Goal: Information Seeking & Learning: Learn about a topic

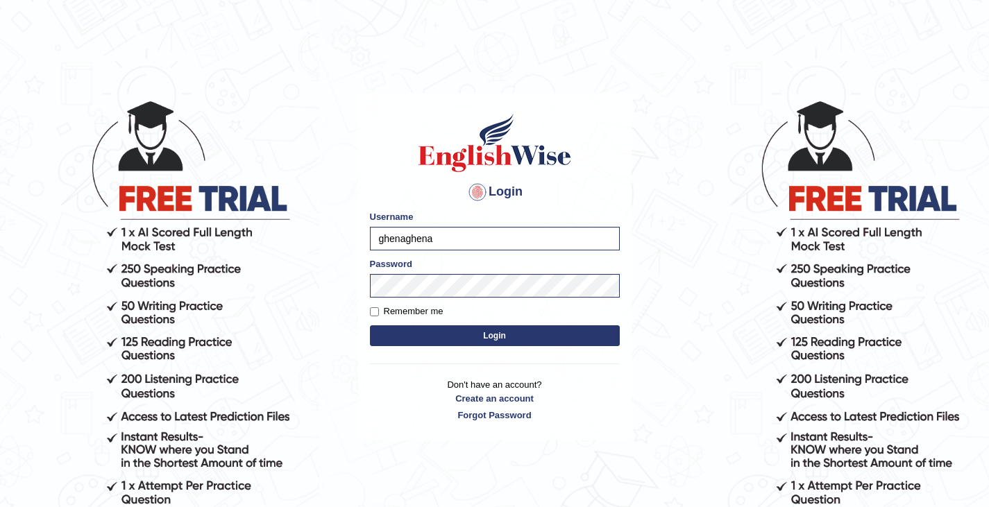
type input "ghenaghena"
click at [514, 341] on button "Login" at bounding box center [495, 335] width 250 height 21
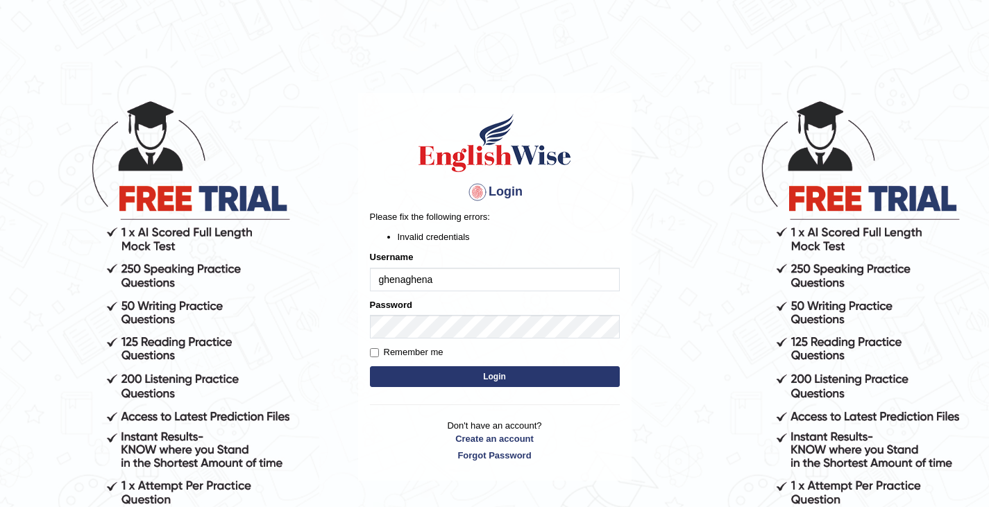
type input "ghena"
click at [481, 380] on button "Login" at bounding box center [495, 376] width 250 height 21
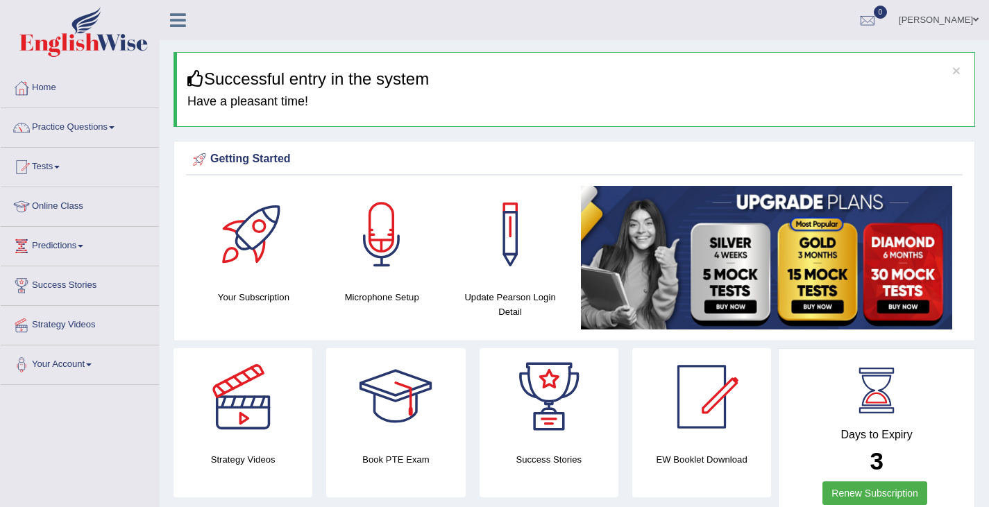
click at [117, 125] on link "Practice Questions" at bounding box center [80, 125] width 158 height 35
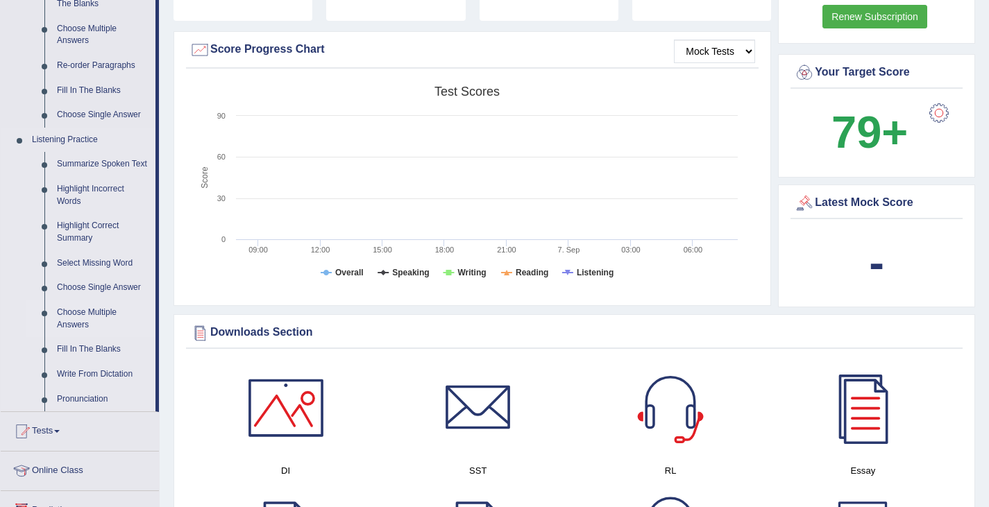
scroll to position [486, 0]
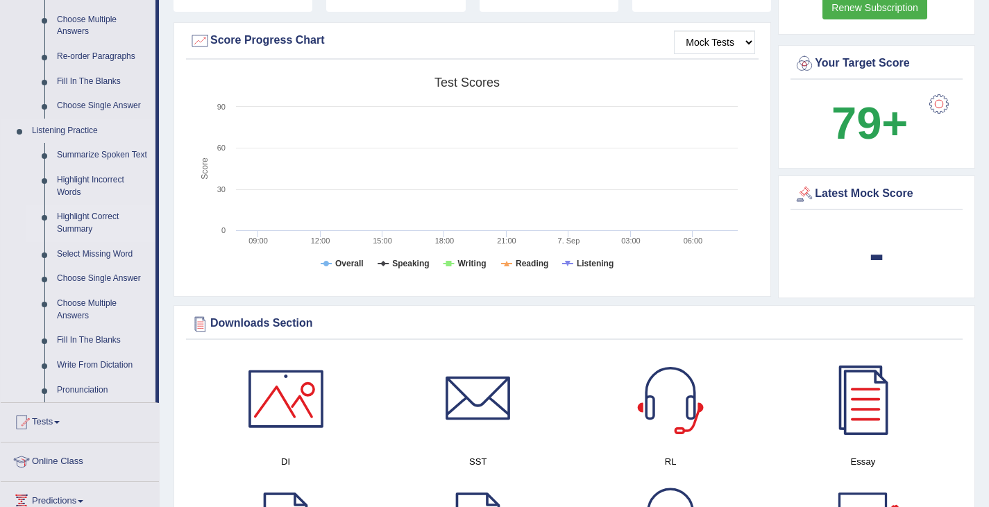
click at [82, 220] on link "Highlight Correct Summary" at bounding box center [103, 223] width 105 height 37
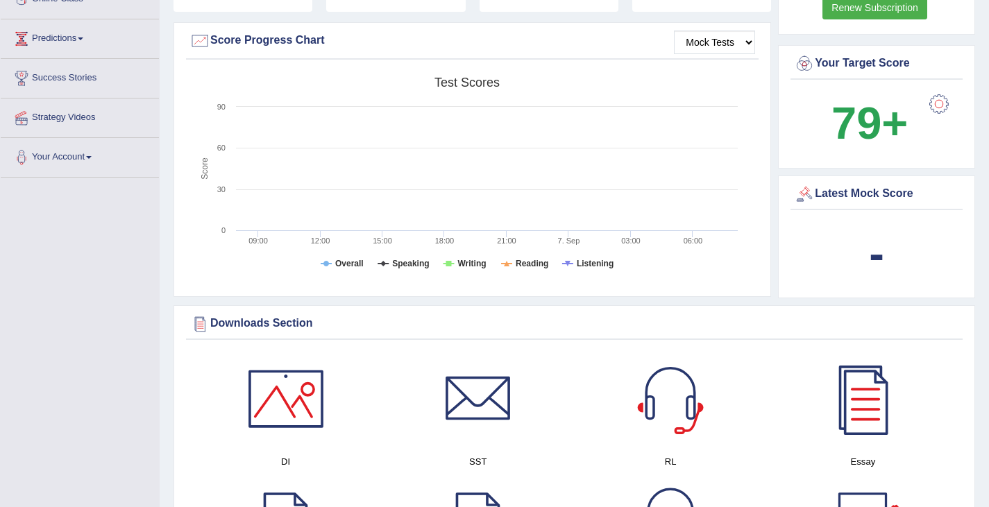
scroll to position [259, 0]
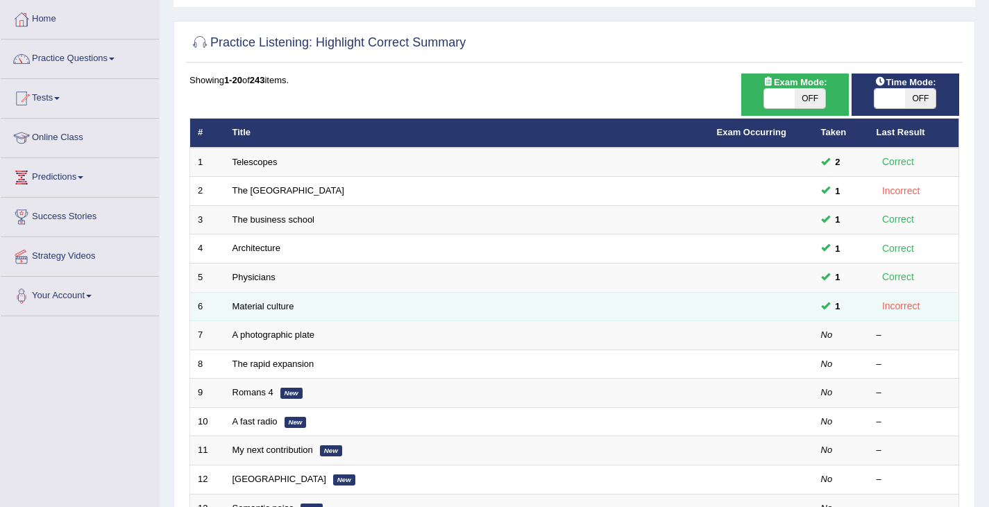
scroll to position [69, 0]
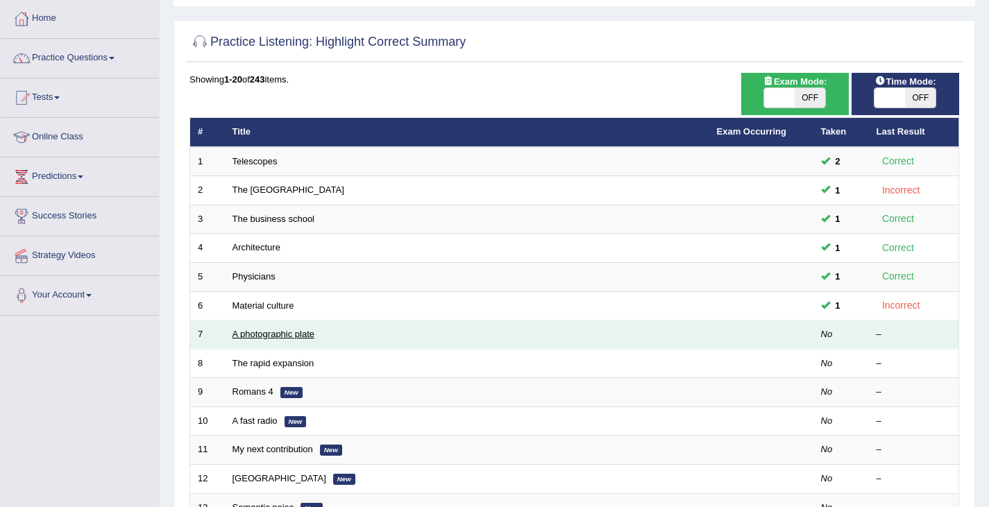
click at [258, 332] on link "A photographic plate" at bounding box center [273, 334] width 83 height 10
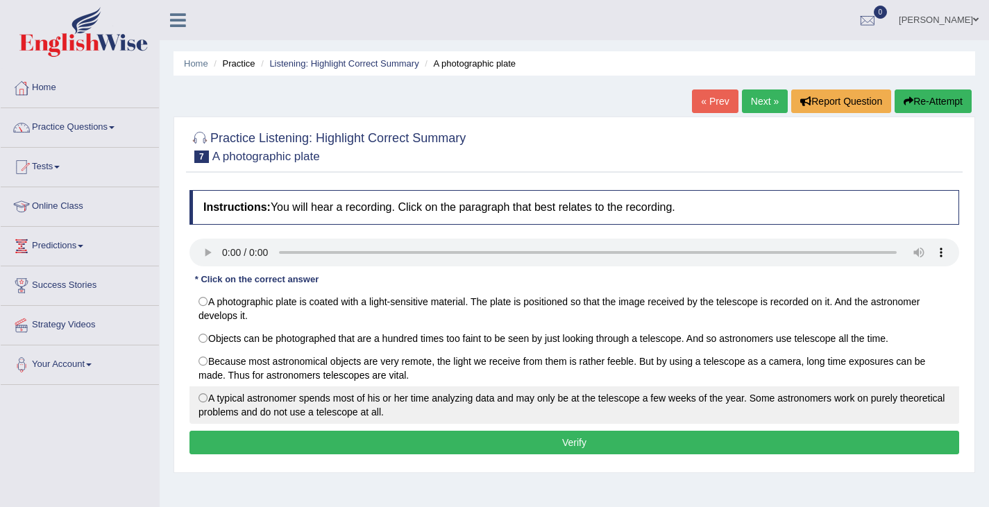
click at [203, 402] on label "A typical astronomer spends most of his or her time analyzing data and may only…" at bounding box center [574, 405] width 770 height 37
radio input "true"
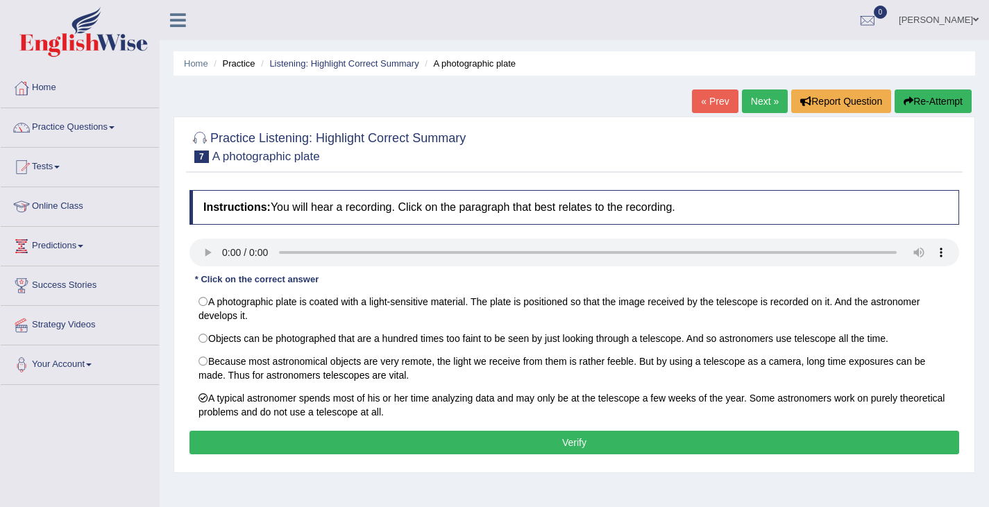
click at [348, 443] on button "Verify" at bounding box center [574, 443] width 770 height 24
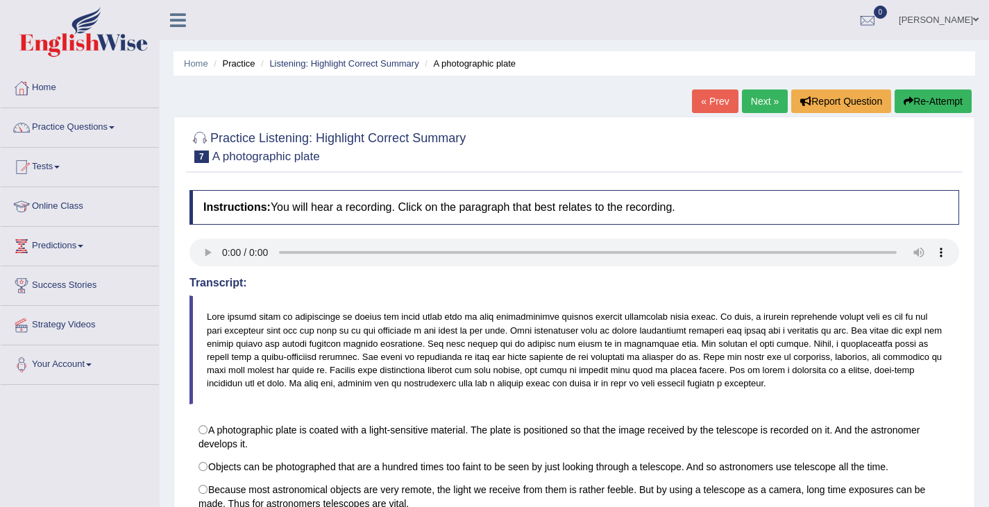
click at [765, 105] on link "Next »" at bounding box center [765, 102] width 46 height 24
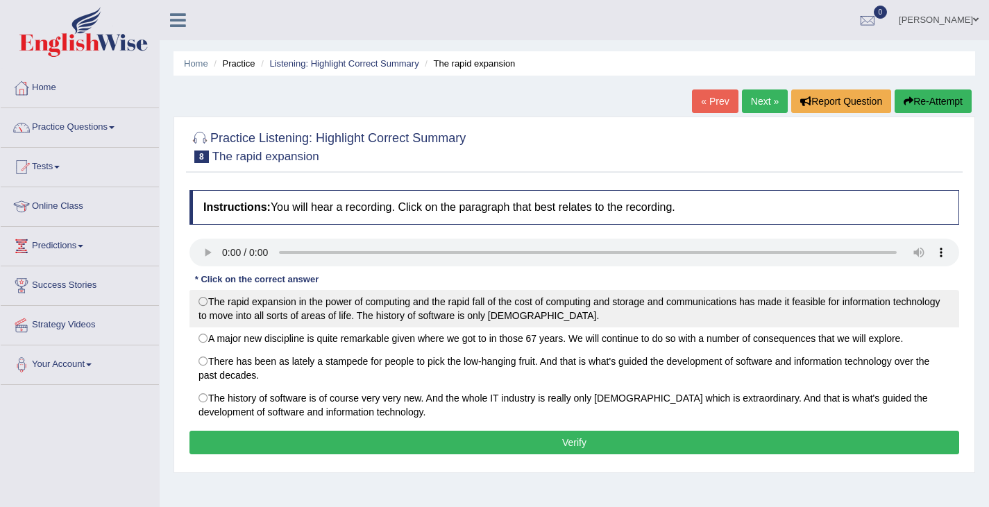
click at [205, 304] on label "The rapid expansion in the power of computing and the rapid fall of the cost of…" at bounding box center [574, 308] width 770 height 37
radio input "true"
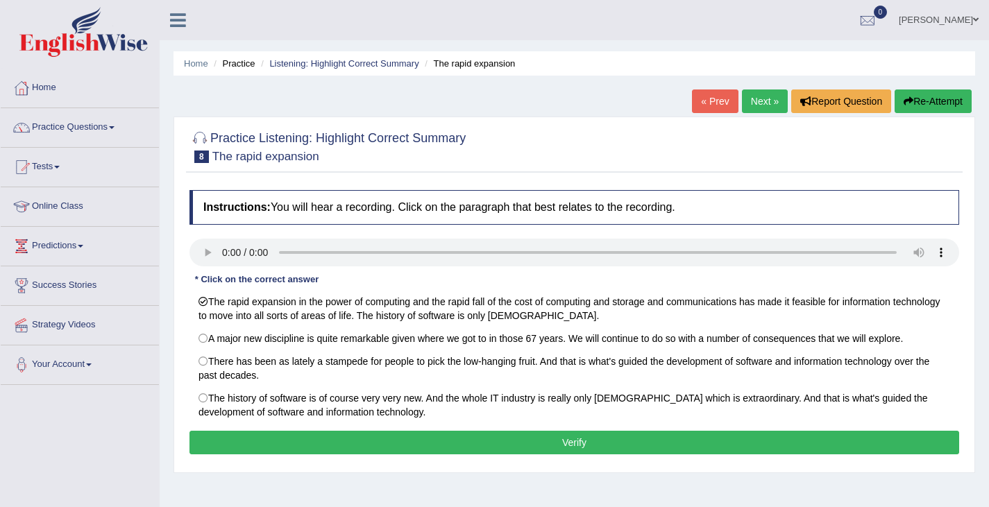
click at [468, 448] on button "Verify" at bounding box center [574, 443] width 770 height 24
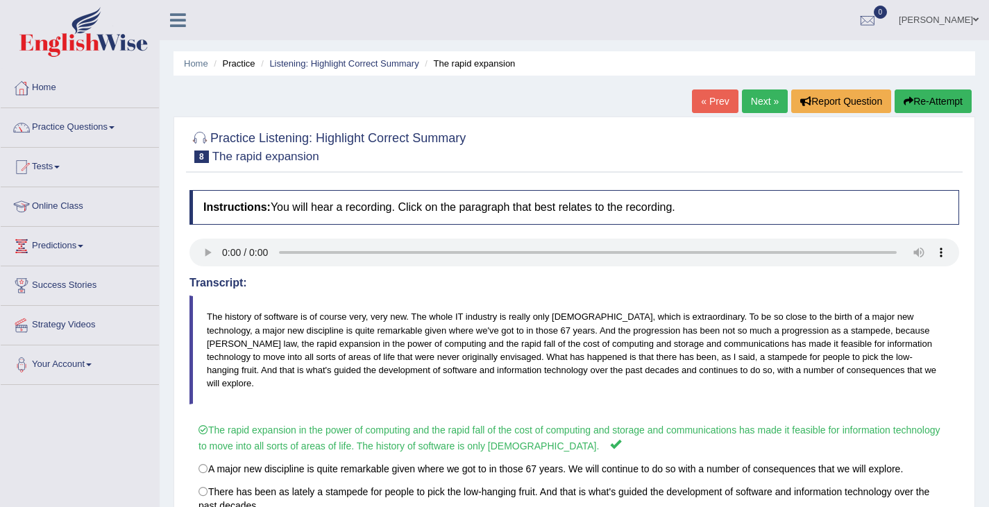
click at [756, 101] on link "Next »" at bounding box center [765, 102] width 46 height 24
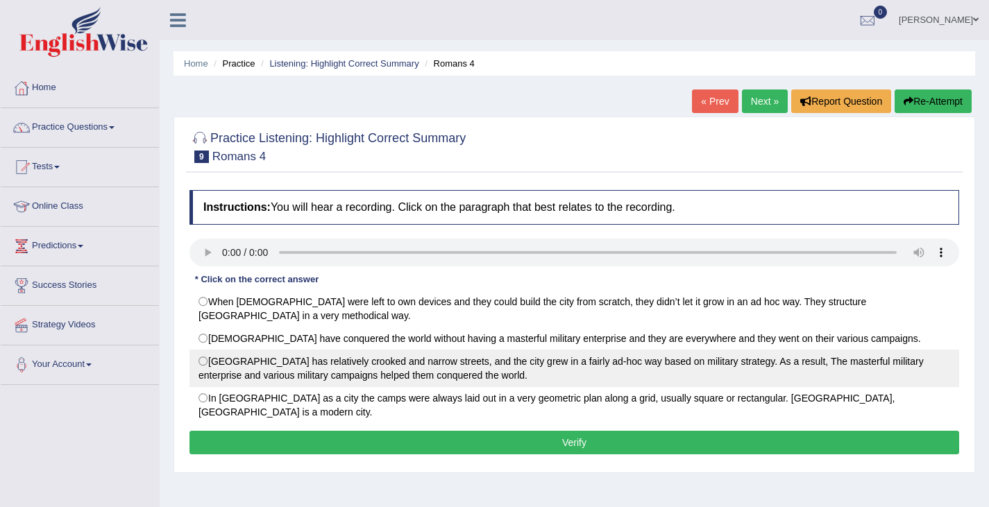
click at [204, 350] on label "Rome City has relatively crooked and narrow streets, and the city grew in a fai…" at bounding box center [574, 368] width 770 height 37
radio input "true"
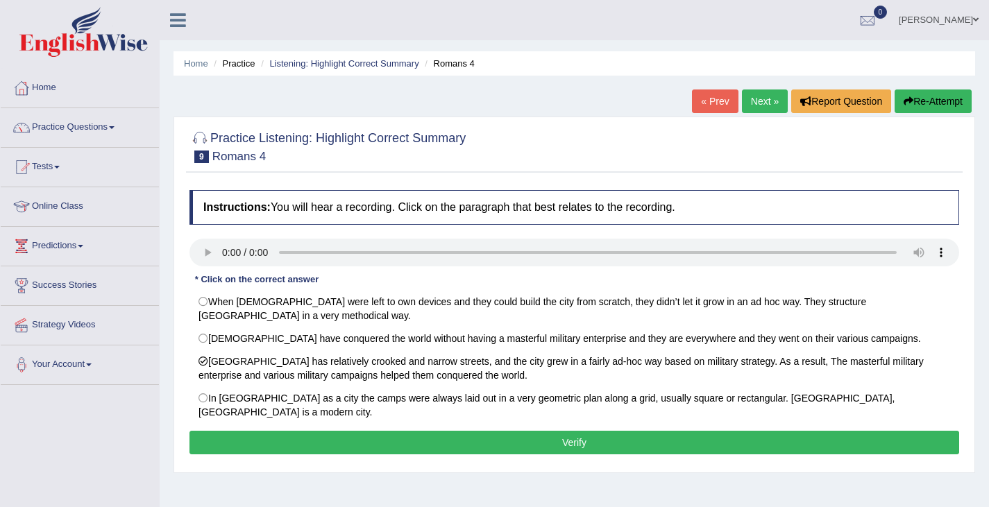
click at [662, 431] on button "Verify" at bounding box center [574, 443] width 770 height 24
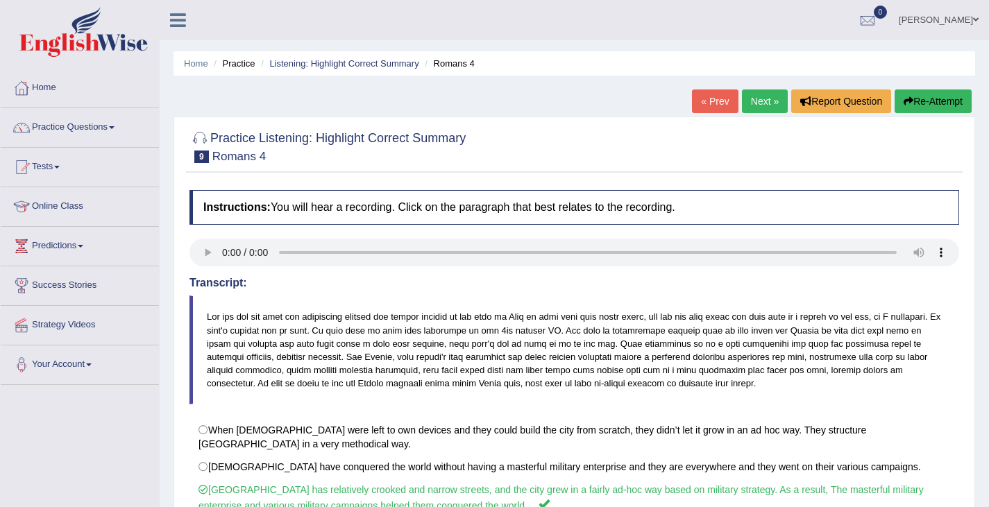
click at [755, 97] on link "Next »" at bounding box center [765, 102] width 46 height 24
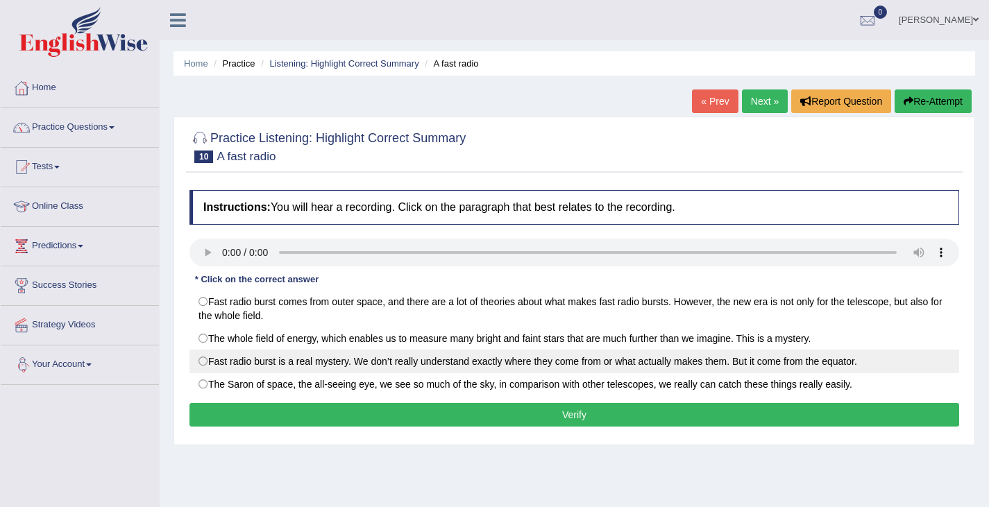
click at [207, 362] on label "Fast radio burst is a real mystery. We don’t really understand exactly where th…" at bounding box center [574, 362] width 770 height 24
radio input "true"
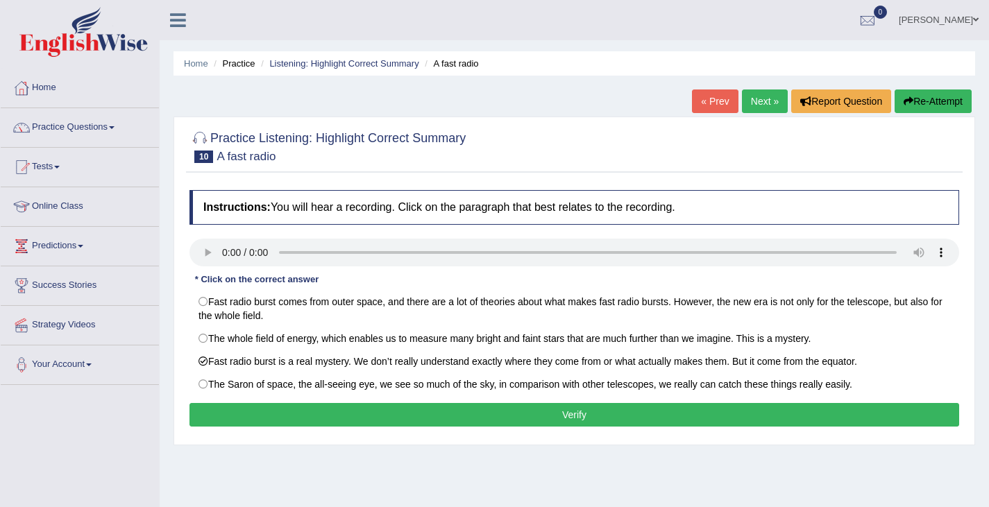
click at [688, 414] on button "Verify" at bounding box center [574, 415] width 770 height 24
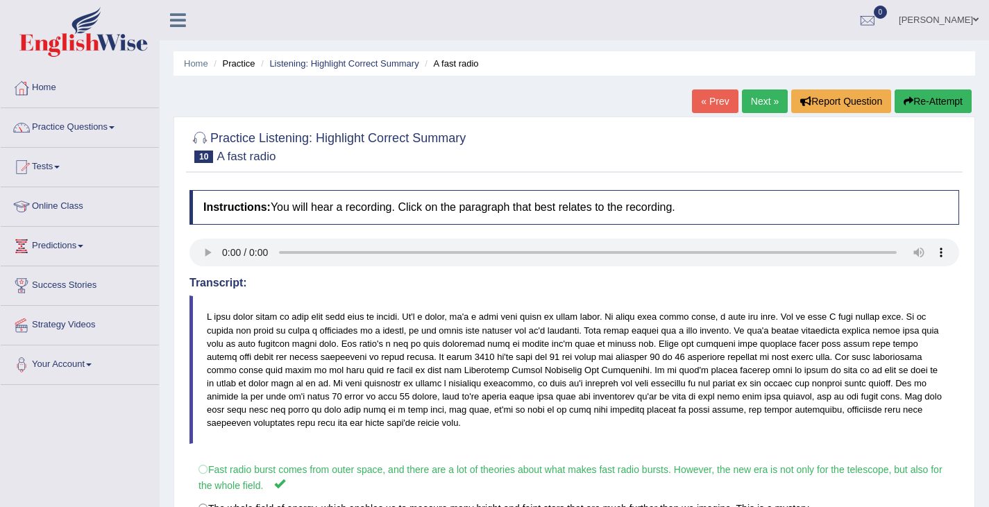
click at [920, 97] on button "Re-Attempt" at bounding box center [932, 102] width 77 height 24
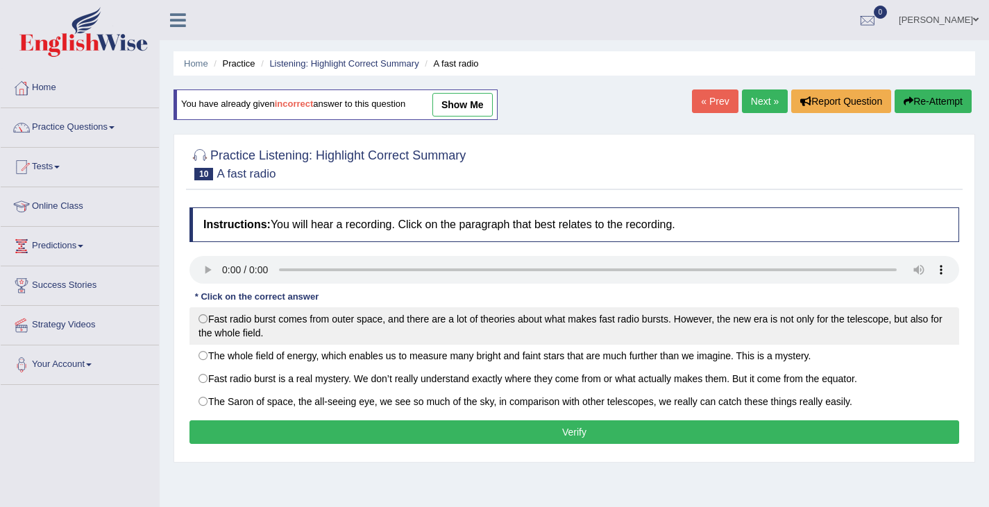
click at [203, 320] on label "Fast radio burst comes from outer space, and there are a lot of theories about …" at bounding box center [574, 325] width 770 height 37
radio input "true"
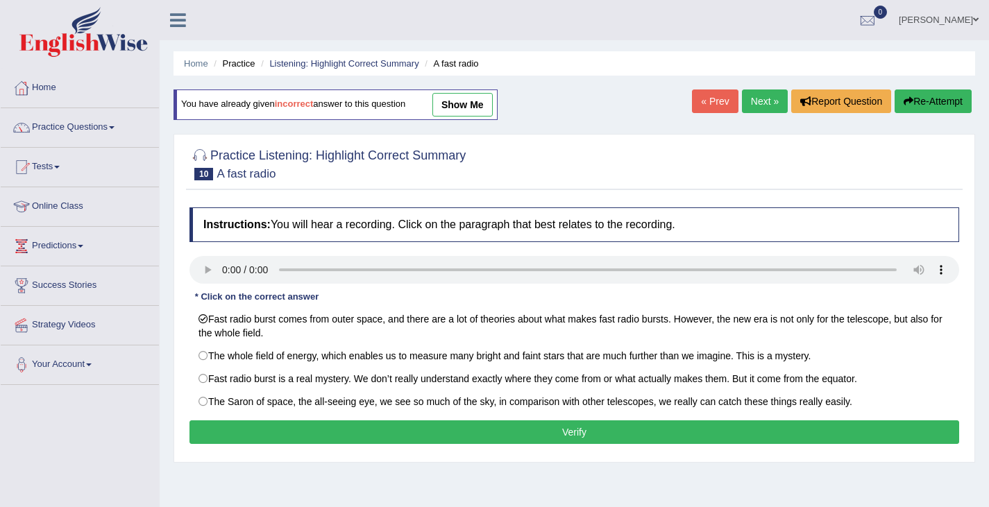
click at [407, 429] on button "Verify" at bounding box center [574, 433] width 770 height 24
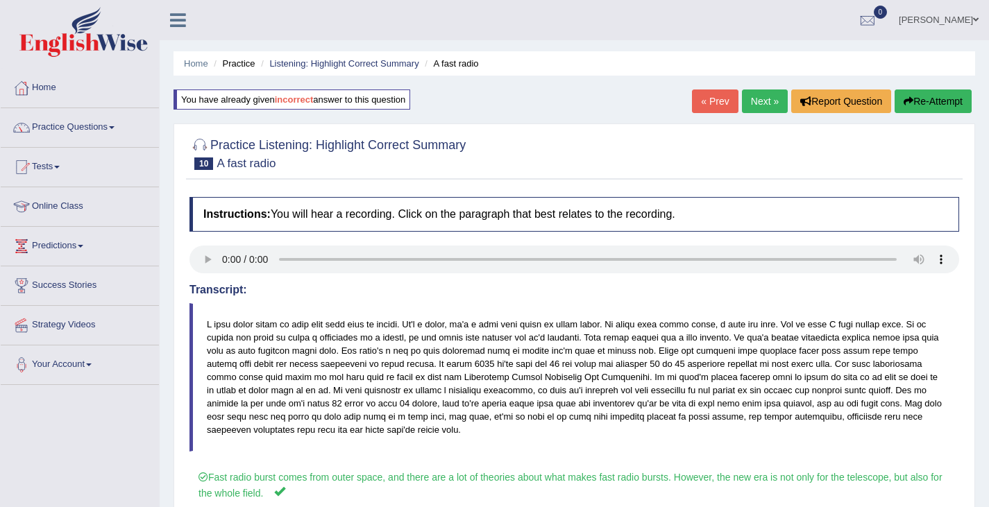
click at [757, 102] on link "Next »" at bounding box center [765, 102] width 46 height 24
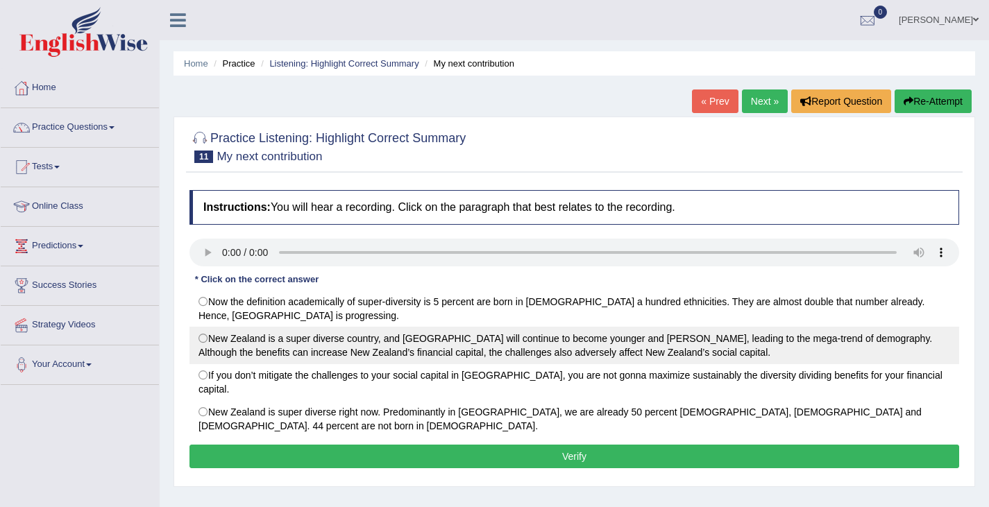
click at [203, 341] on label "New Zealand is a super diverse country, and [GEOGRAPHIC_DATA] will continue to …" at bounding box center [574, 345] width 770 height 37
radio input "true"
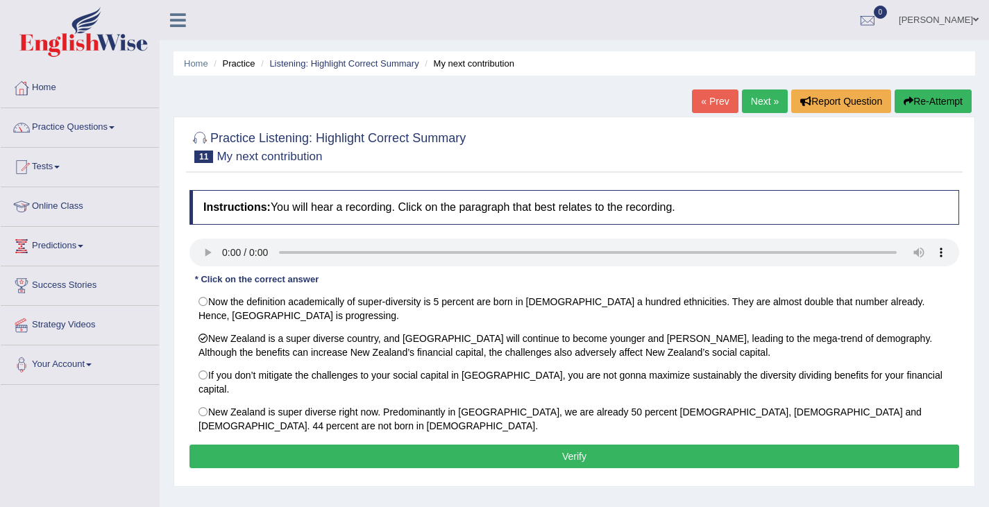
click at [472, 445] on button "Verify" at bounding box center [574, 457] width 770 height 24
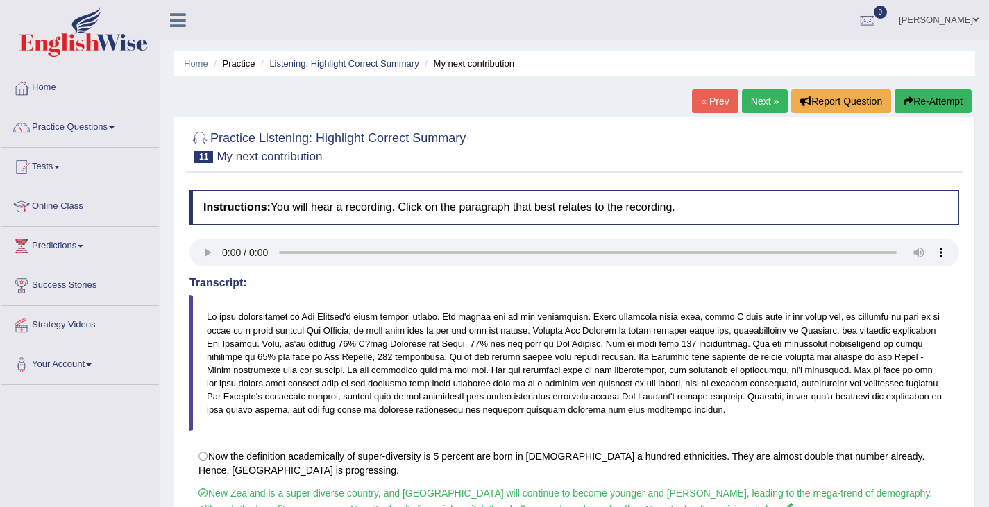
click at [758, 103] on link "Next »" at bounding box center [765, 102] width 46 height 24
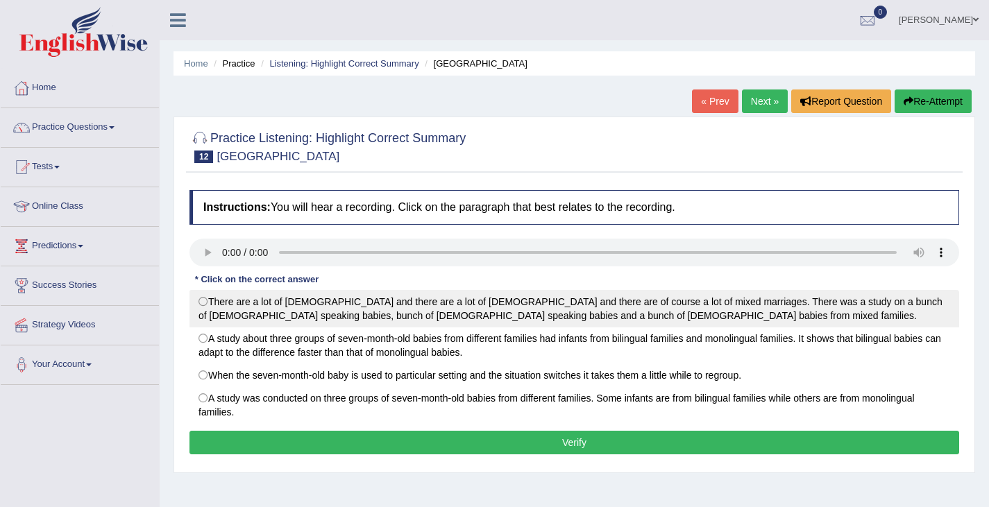
click at [204, 309] on label "There are a lot of [DEMOGRAPHIC_DATA] and there are a lot of [DEMOGRAPHIC_DATA]…" at bounding box center [574, 308] width 770 height 37
radio input "true"
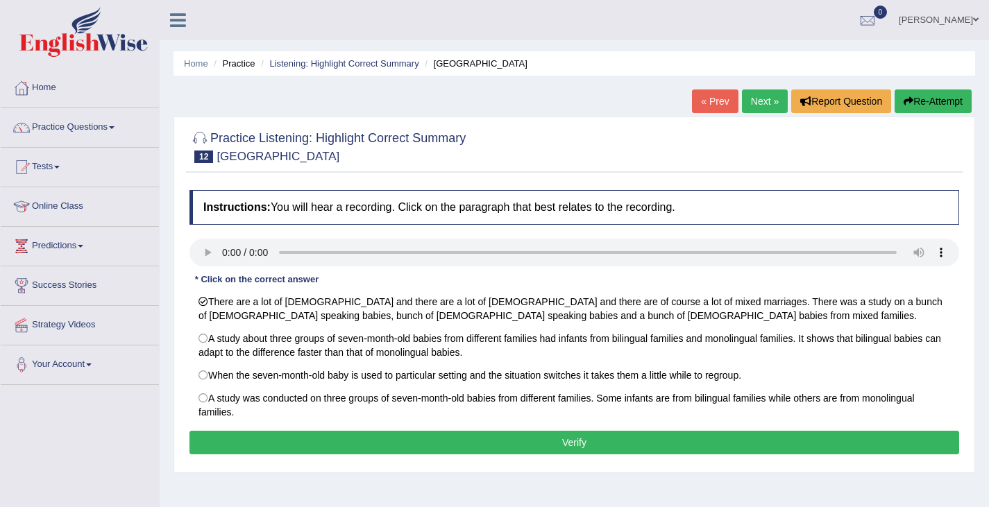
click at [278, 444] on button "Verify" at bounding box center [574, 443] width 770 height 24
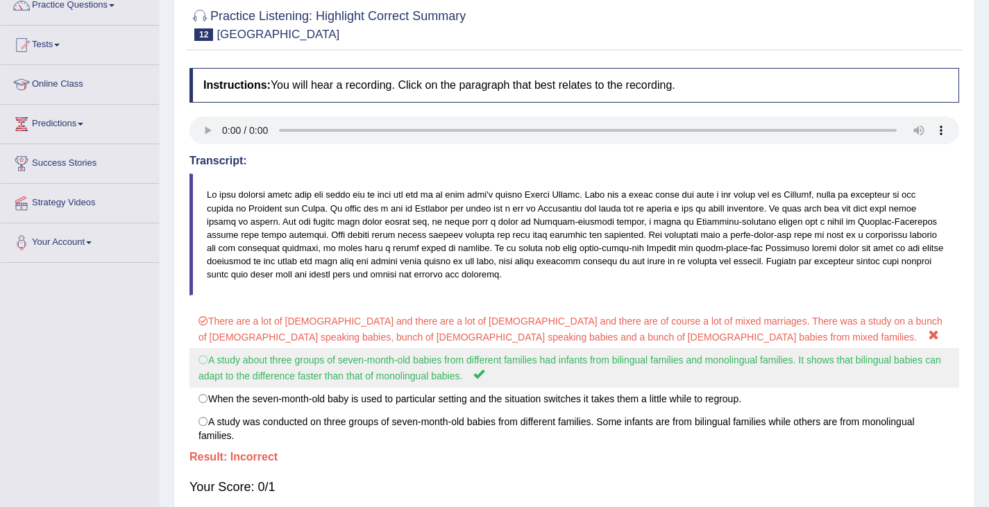
scroll to position [69, 0]
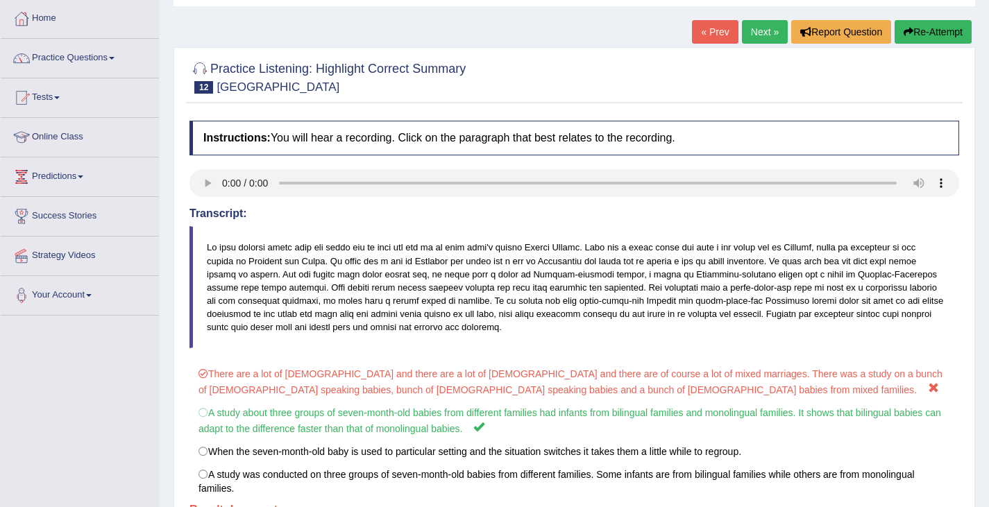
click at [933, 42] on button "Re-Attempt" at bounding box center [932, 32] width 77 height 24
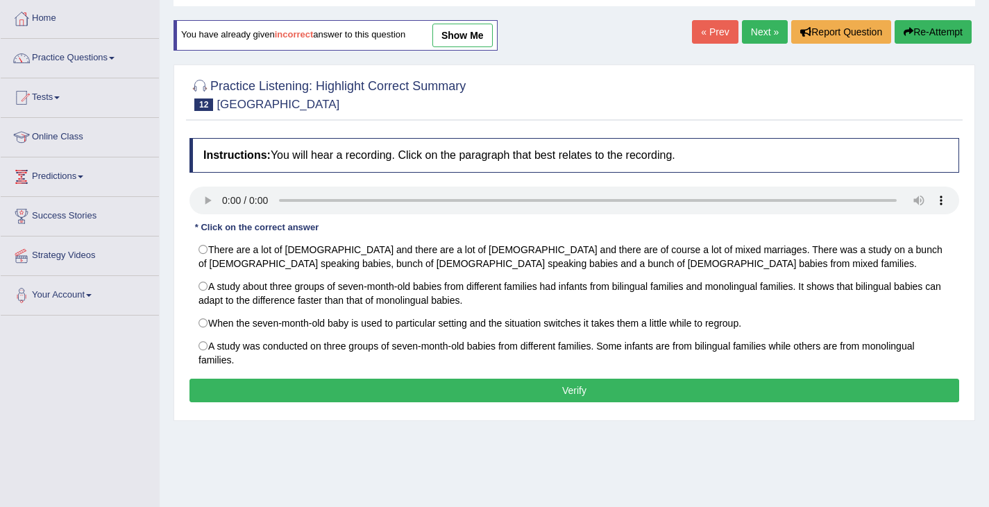
scroll to position [69, 0]
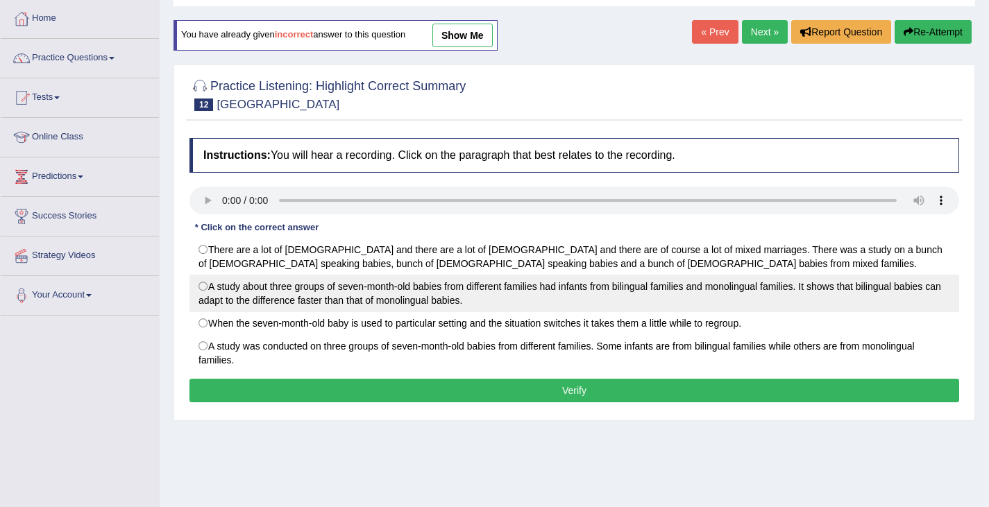
click at [205, 280] on label "A study about three groups of seven-month-old babies from different families ha…" at bounding box center [574, 293] width 770 height 37
radio input "true"
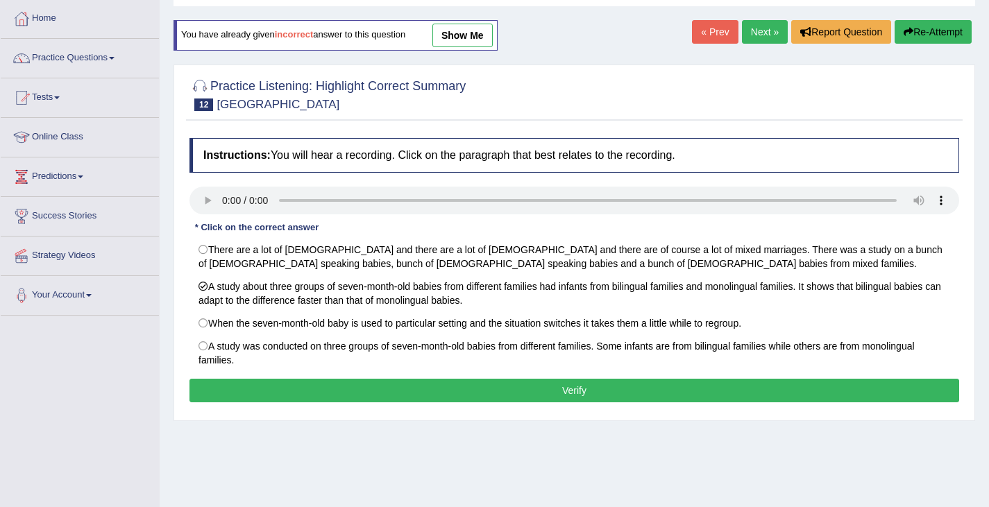
click at [548, 398] on button "Verify" at bounding box center [574, 391] width 770 height 24
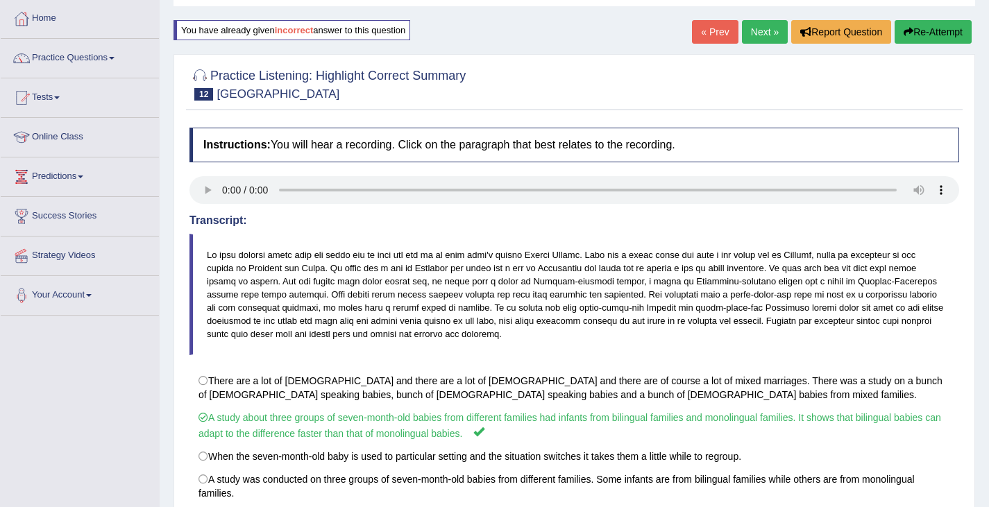
click at [755, 35] on link "Next »" at bounding box center [765, 32] width 46 height 24
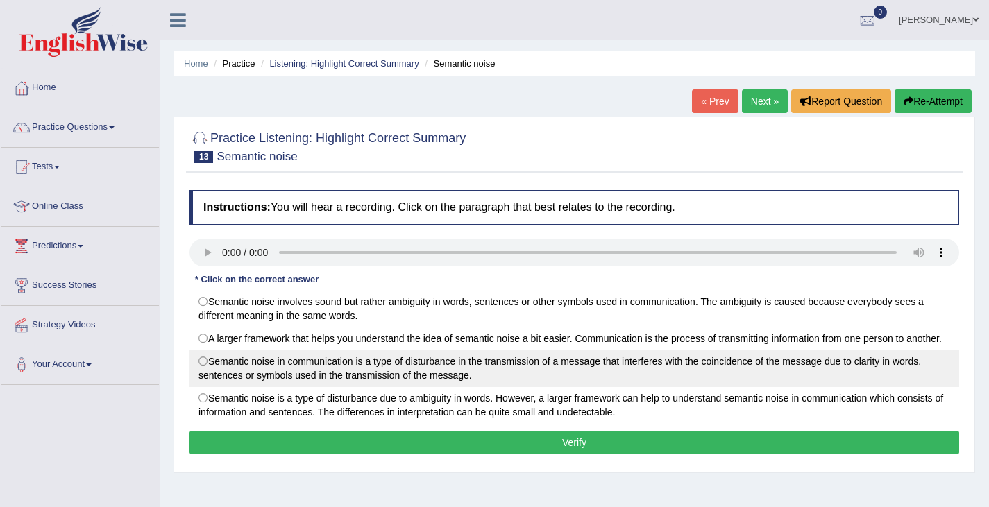
click at [205, 364] on label "Semantic noise in communication is a type of disturbance in the transmission of…" at bounding box center [574, 368] width 770 height 37
radio input "true"
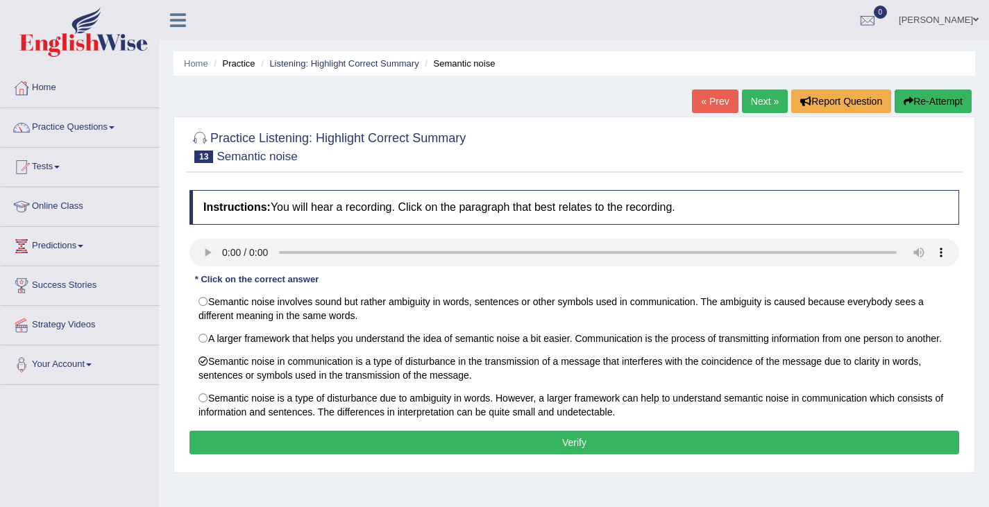
click at [479, 445] on button "Verify" at bounding box center [574, 443] width 770 height 24
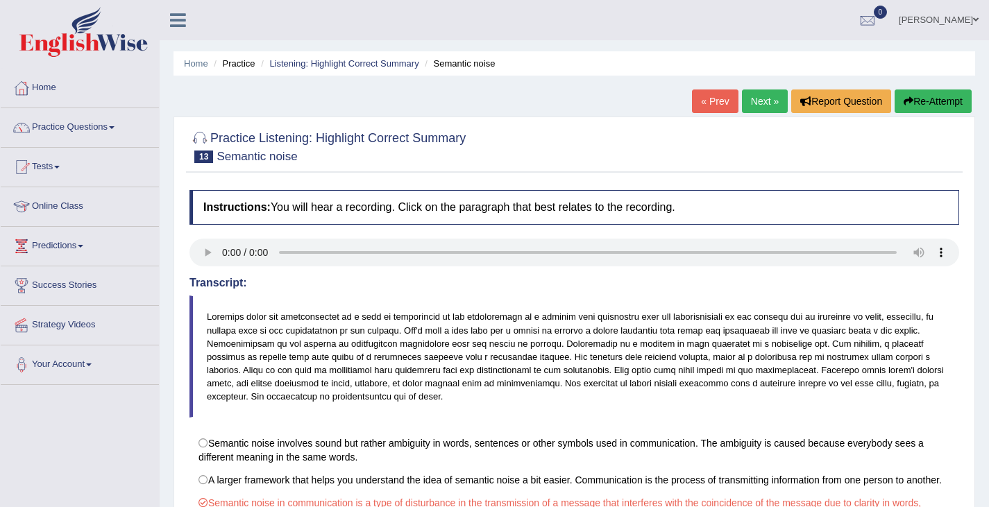
click at [924, 112] on button "Re-Attempt" at bounding box center [932, 102] width 77 height 24
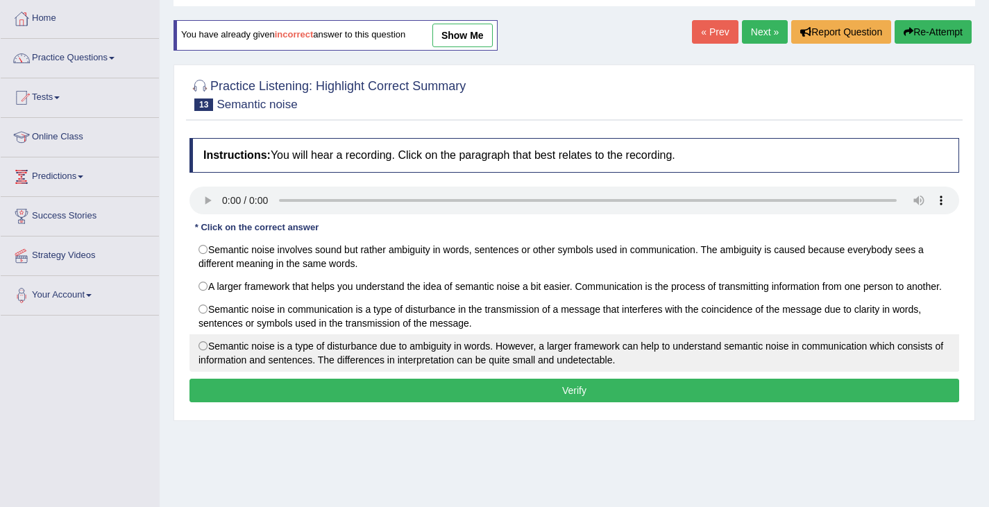
scroll to position [69, 0]
click at [201, 346] on label "Semantic noise is a type of disturbance due to ambiguity in words. However, a l…" at bounding box center [574, 352] width 770 height 37
radio input "true"
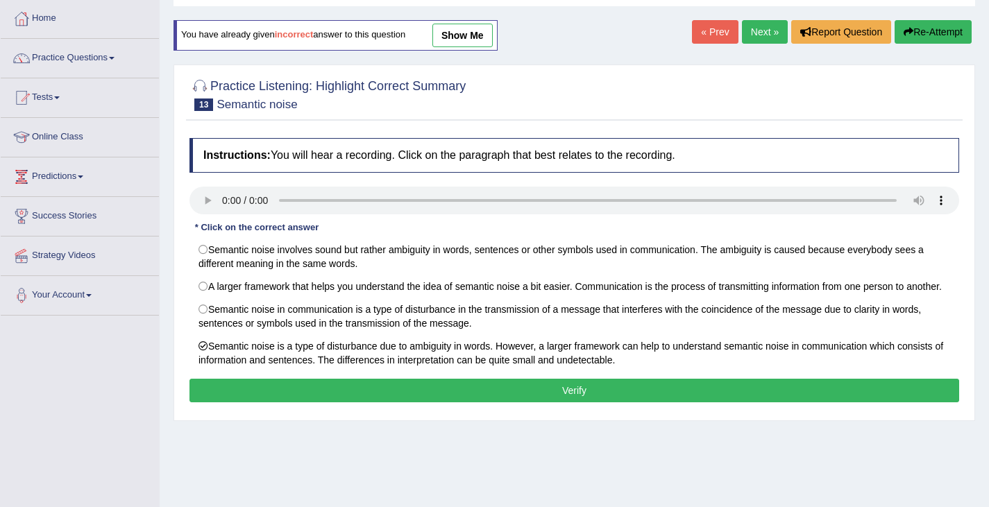
click at [355, 392] on button "Verify" at bounding box center [574, 391] width 770 height 24
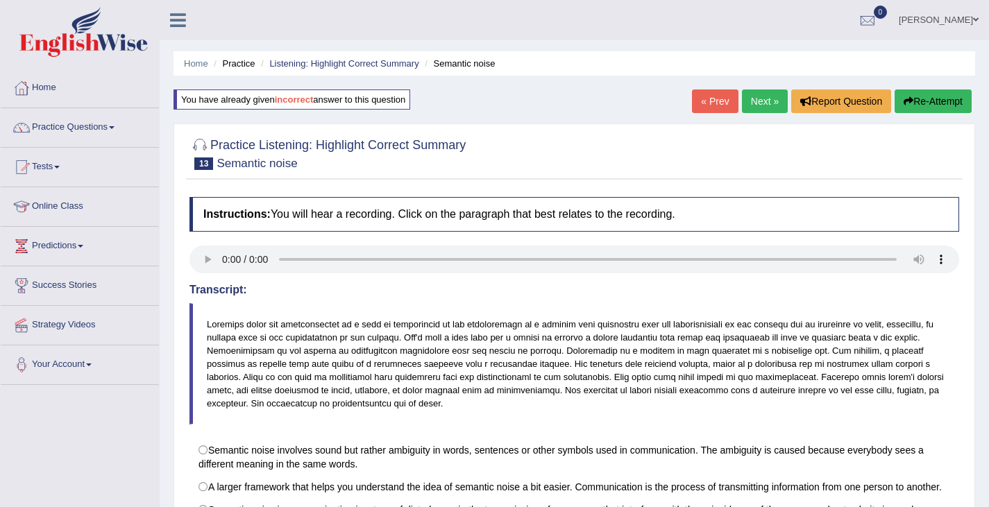
scroll to position [0, 0]
click at [750, 104] on link "Next »" at bounding box center [765, 102] width 46 height 24
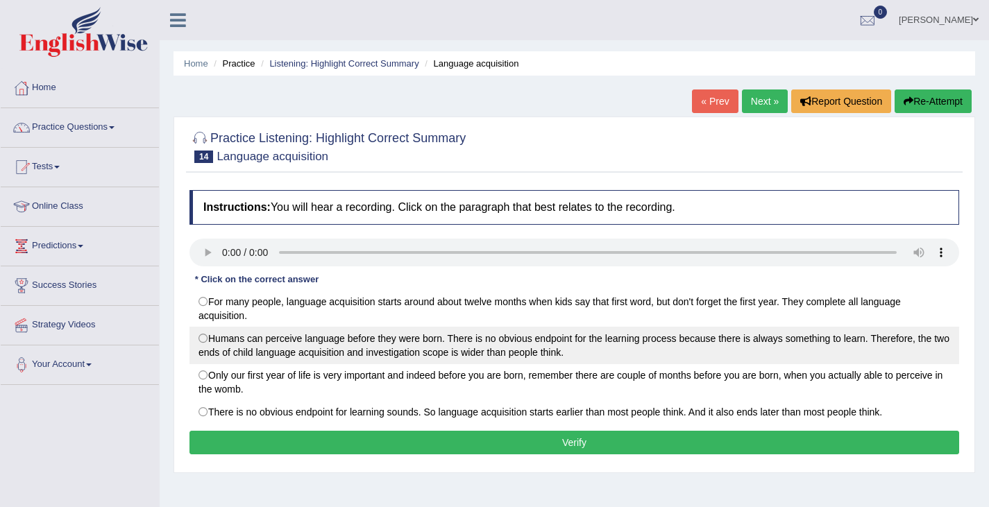
click at [205, 341] on label "Humans can perceive language before they were born. There is no obvious endpoin…" at bounding box center [574, 345] width 770 height 37
radio input "true"
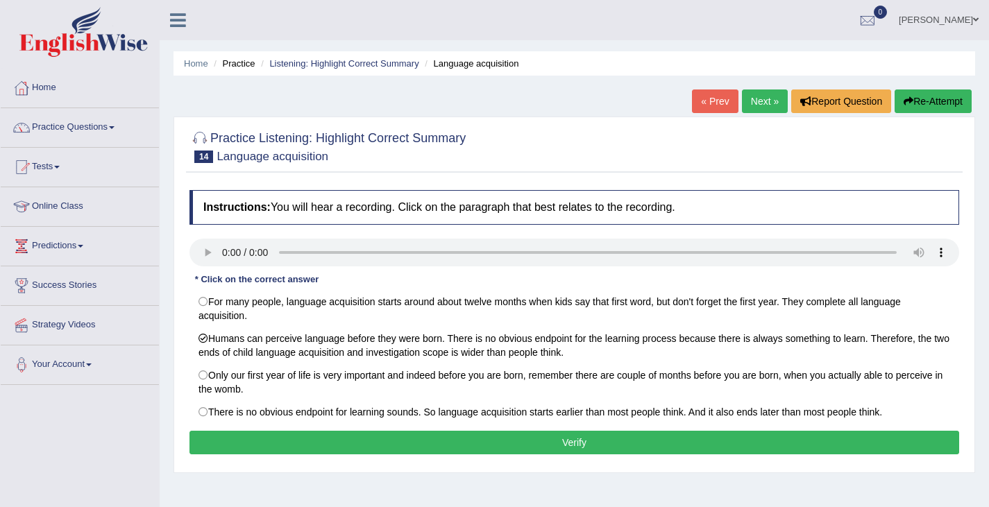
click at [463, 447] on button "Verify" at bounding box center [574, 443] width 770 height 24
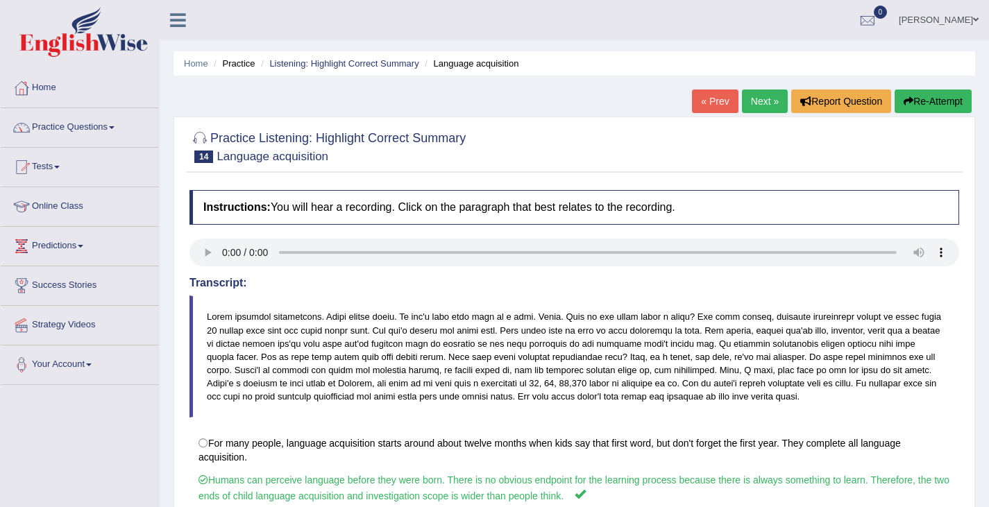
click at [746, 101] on link "Next »" at bounding box center [765, 102] width 46 height 24
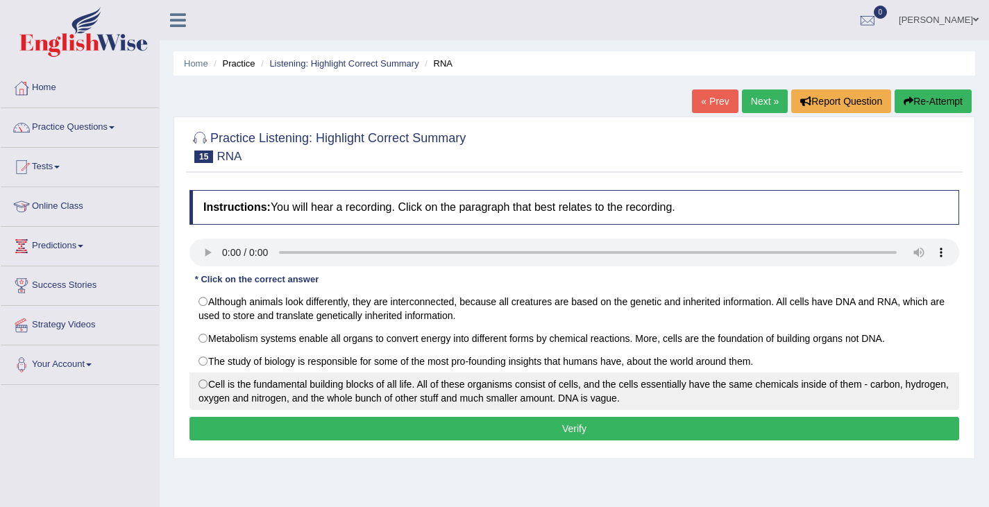
click at [201, 384] on label "Cell is the fundamental building blocks of all life. All of these organisms con…" at bounding box center [574, 391] width 770 height 37
radio input "true"
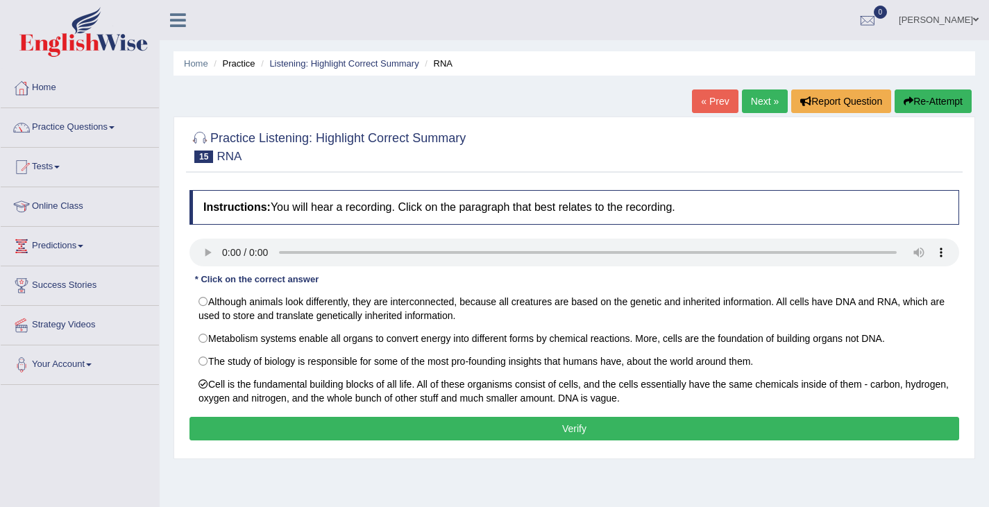
click at [271, 427] on button "Verify" at bounding box center [574, 429] width 770 height 24
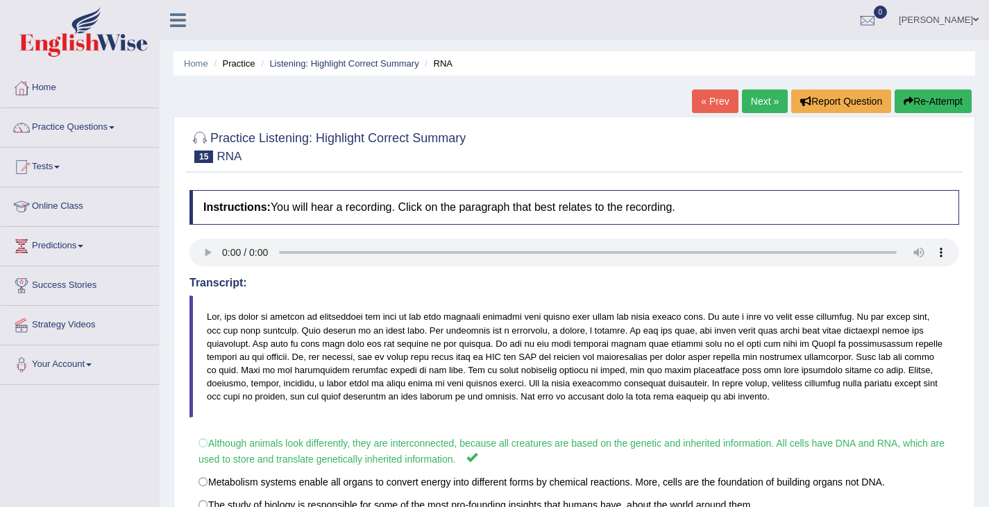
click at [940, 101] on button "Re-Attempt" at bounding box center [932, 102] width 77 height 24
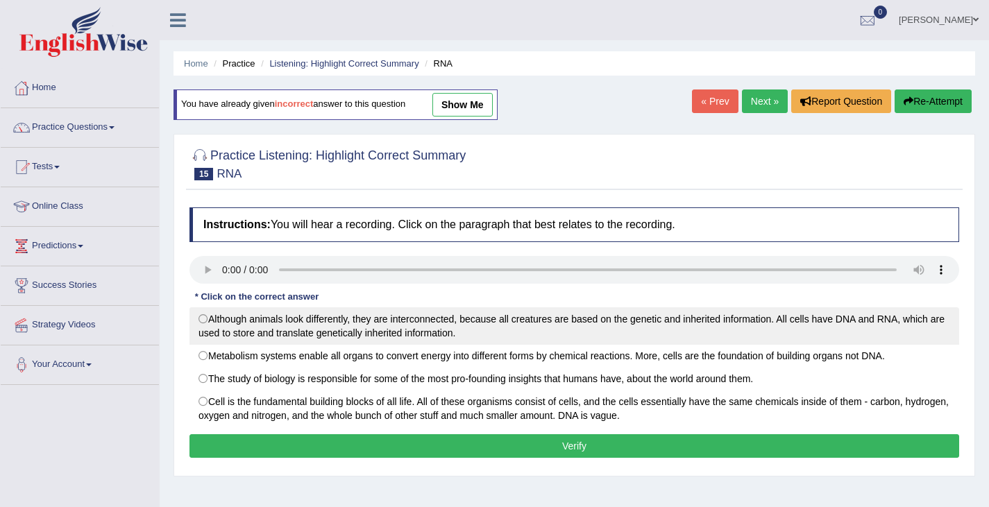
click at [210, 324] on label "Although animals look differently, they are interconnected, because all creatur…" at bounding box center [574, 325] width 770 height 37
radio input "true"
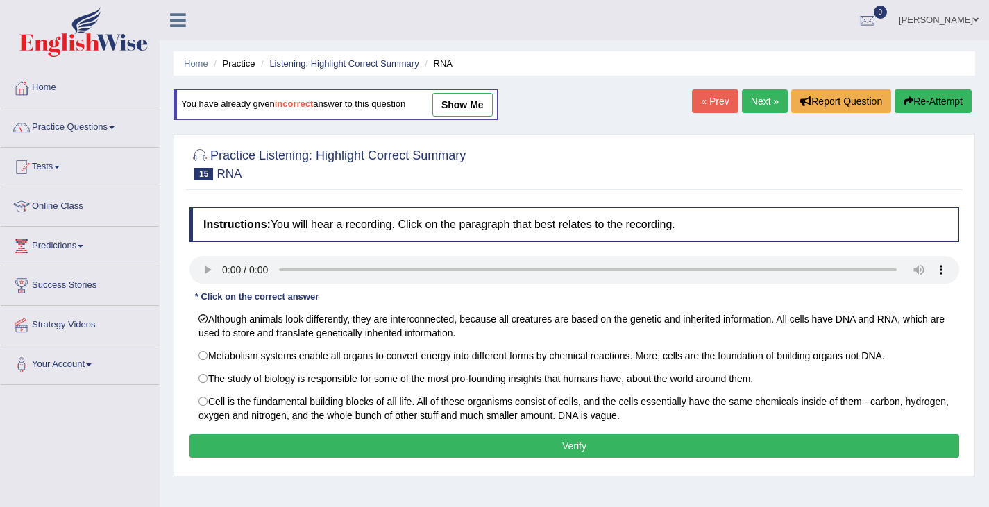
click at [341, 448] on button "Verify" at bounding box center [574, 446] width 770 height 24
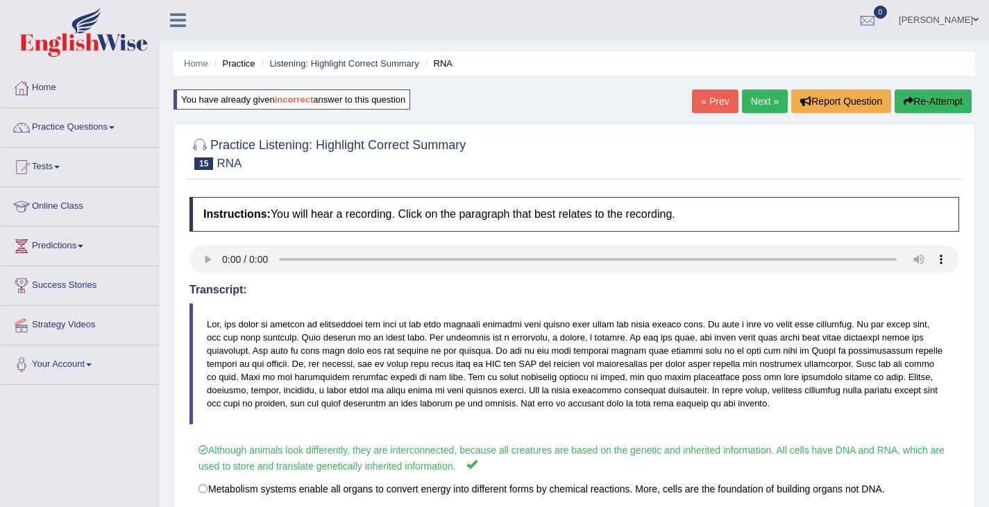
click at [757, 99] on link "Next »" at bounding box center [765, 102] width 46 height 24
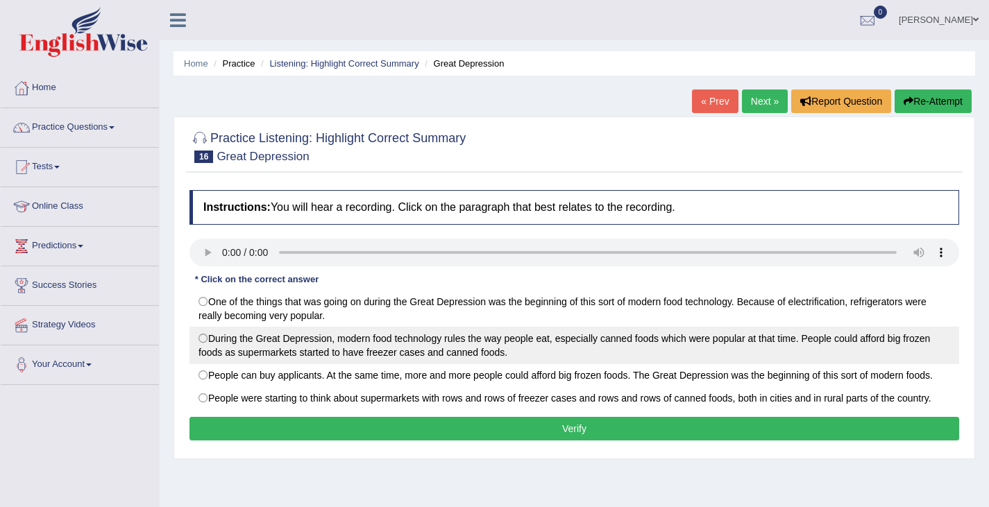
click at [205, 338] on label "During the Great Depression, modern food technology rules the way people eat, e…" at bounding box center [574, 345] width 770 height 37
radio input "true"
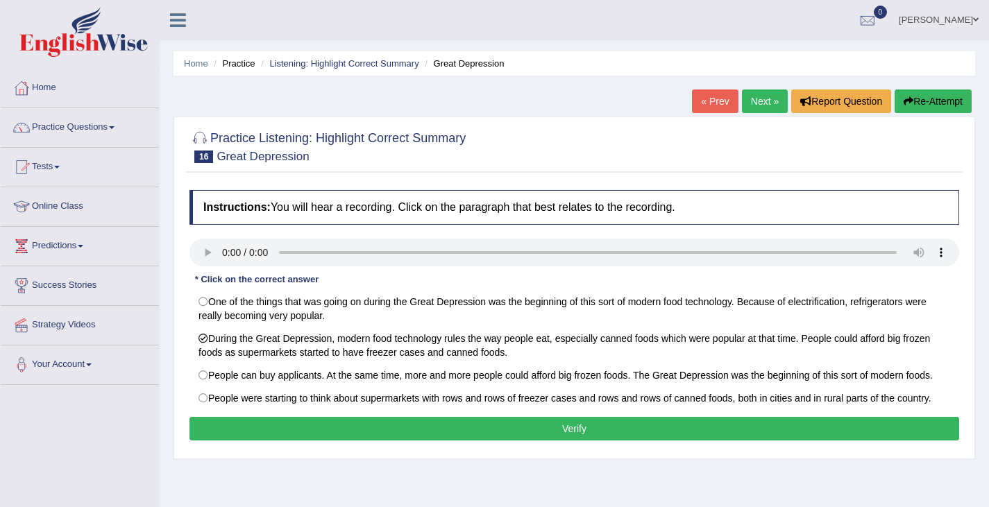
click at [330, 435] on button "Verify" at bounding box center [574, 429] width 770 height 24
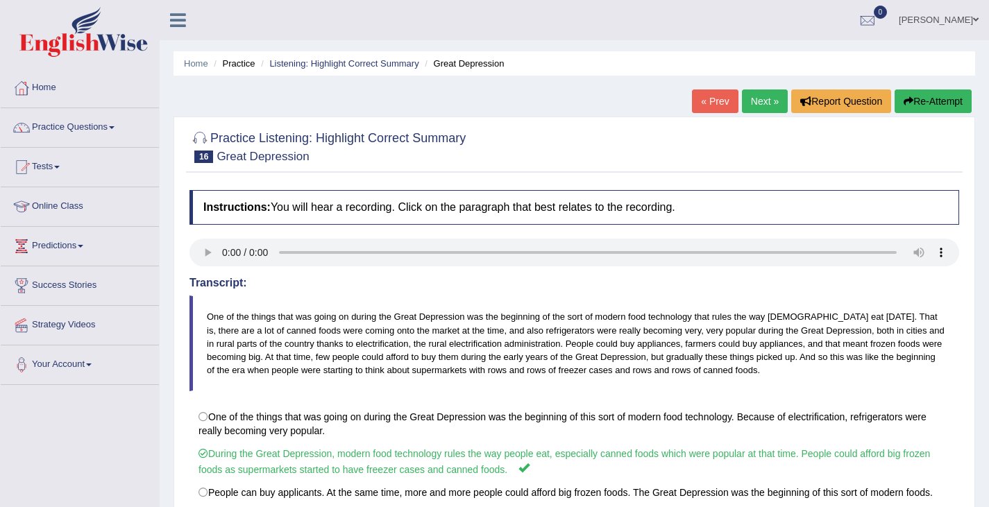
click at [758, 98] on link "Next »" at bounding box center [765, 102] width 46 height 24
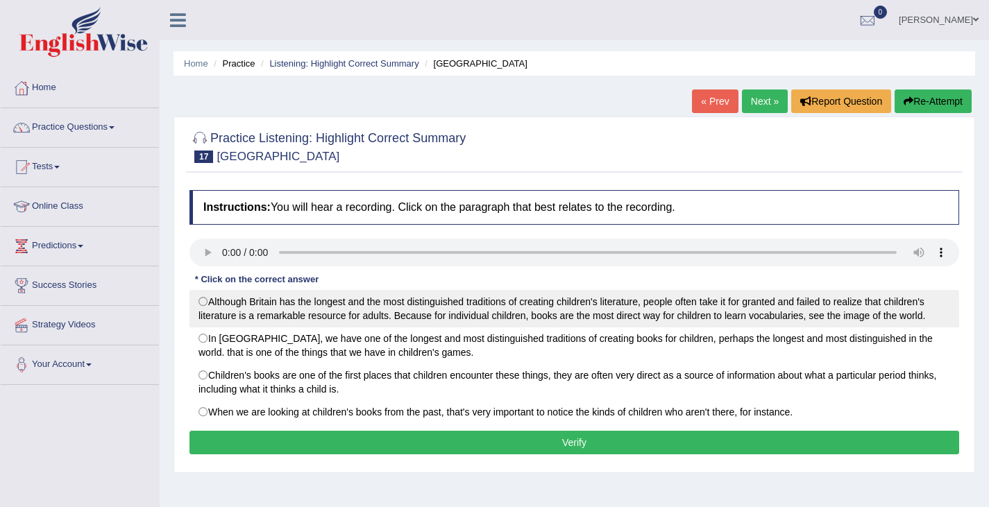
click at [210, 307] on label "Although Britain has the longest and the most distinguished traditions of creat…" at bounding box center [574, 308] width 770 height 37
radio input "true"
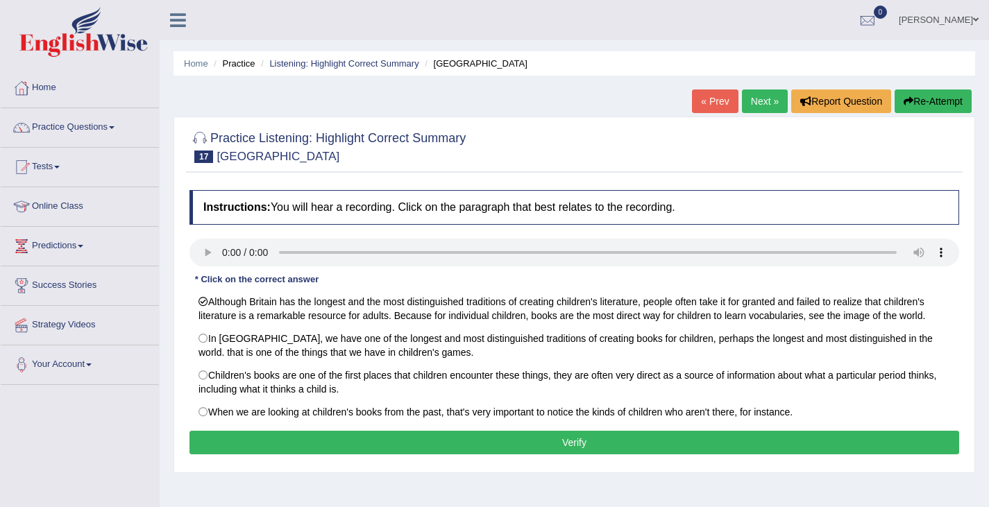
click at [367, 450] on button "Verify" at bounding box center [574, 443] width 770 height 24
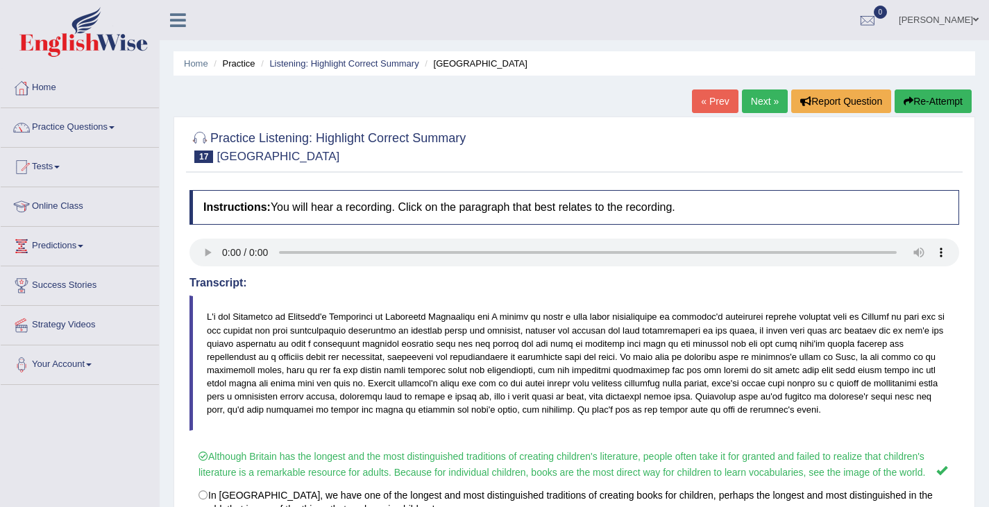
click at [758, 94] on link "Next »" at bounding box center [765, 102] width 46 height 24
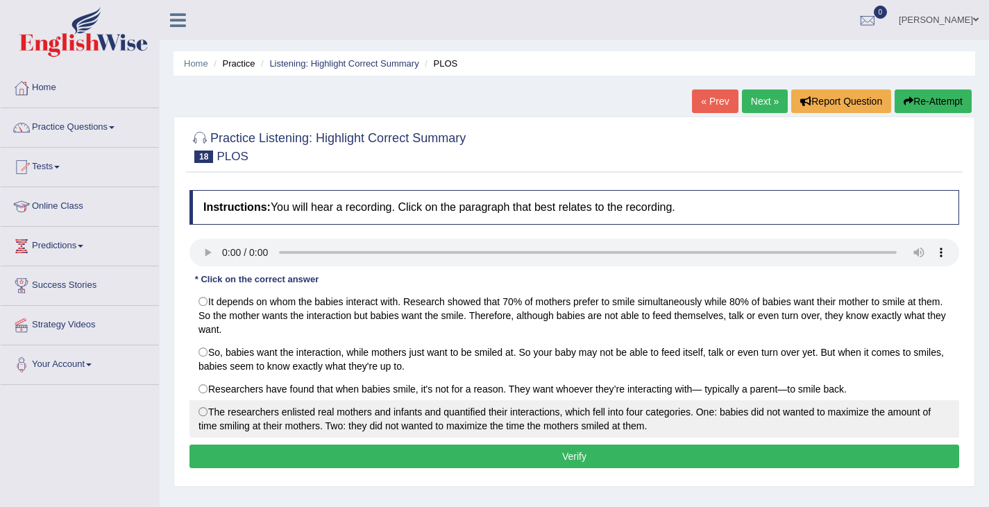
click at [201, 414] on label "The researchers enlisted real mothers and infants and quantified their interact…" at bounding box center [574, 418] width 770 height 37
radio input "true"
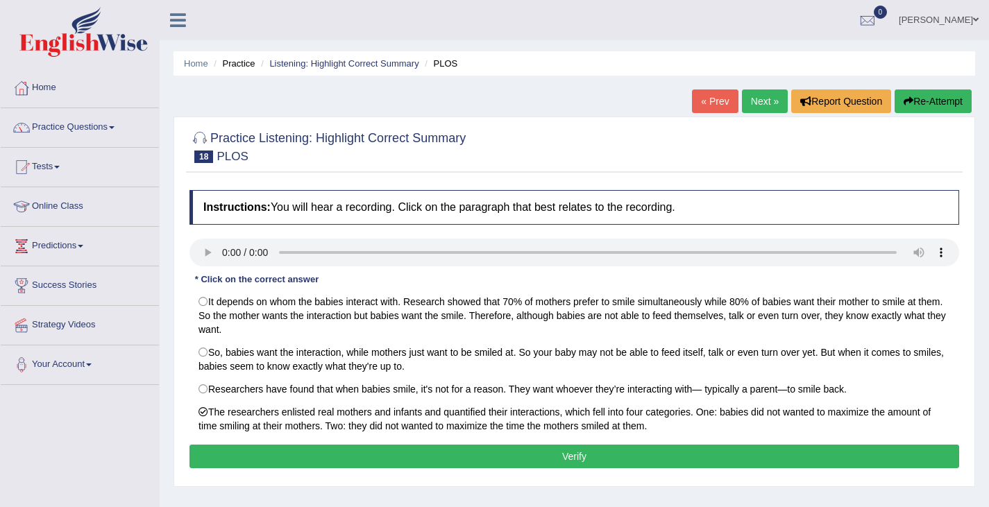
click at [518, 457] on button "Verify" at bounding box center [574, 457] width 770 height 24
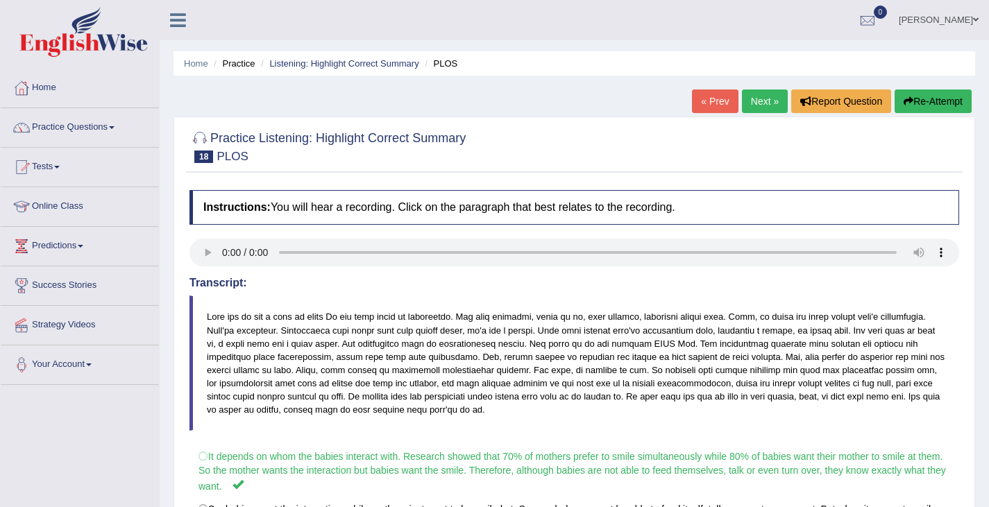
click at [951, 104] on button "Re-Attempt" at bounding box center [932, 102] width 77 height 24
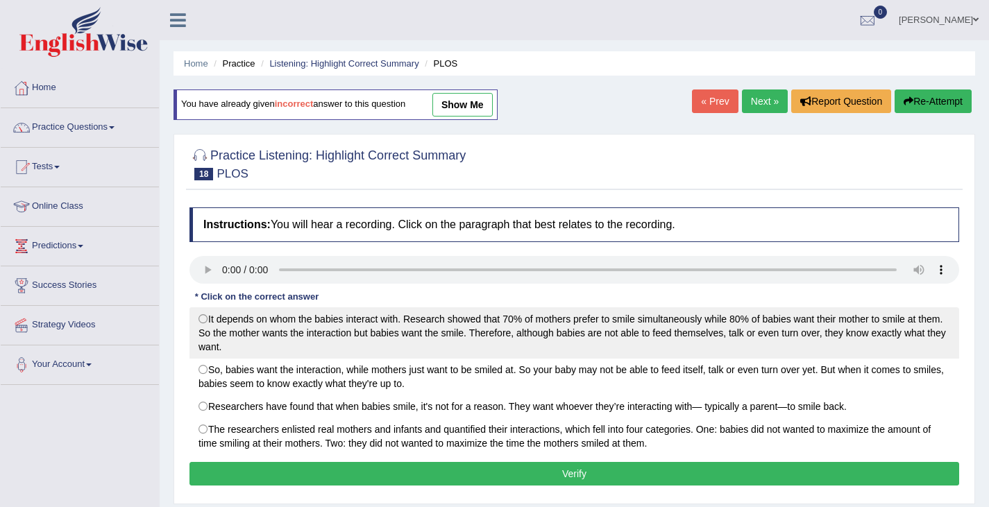
click at [205, 316] on label "It depends on whom the babies interact with. Research showed that 70% of mother…" at bounding box center [574, 332] width 770 height 51
radio input "true"
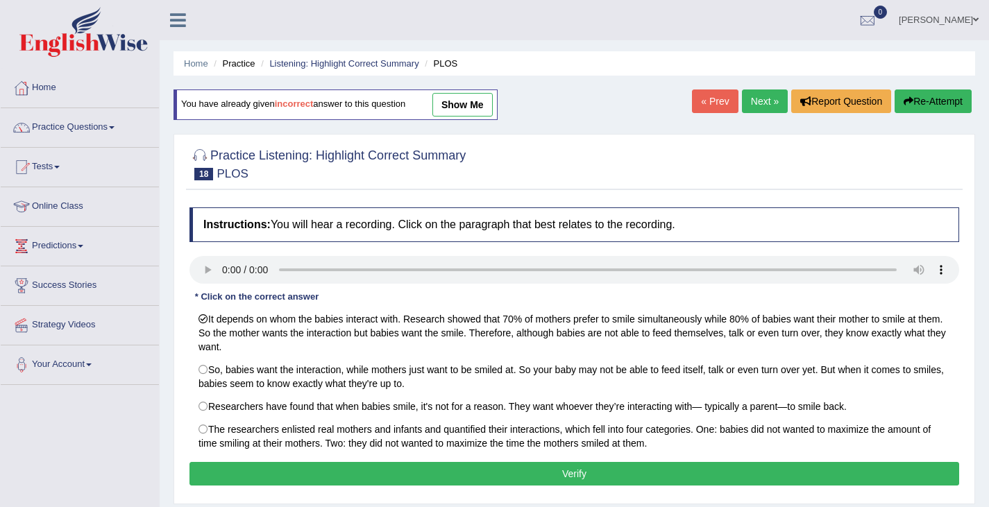
click at [378, 474] on button "Verify" at bounding box center [574, 474] width 770 height 24
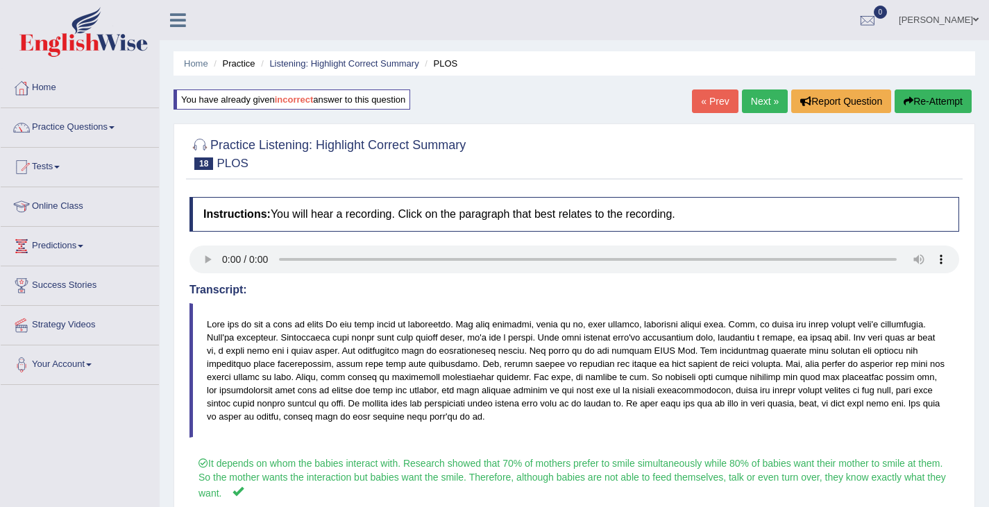
click at [759, 103] on link "Next »" at bounding box center [765, 102] width 46 height 24
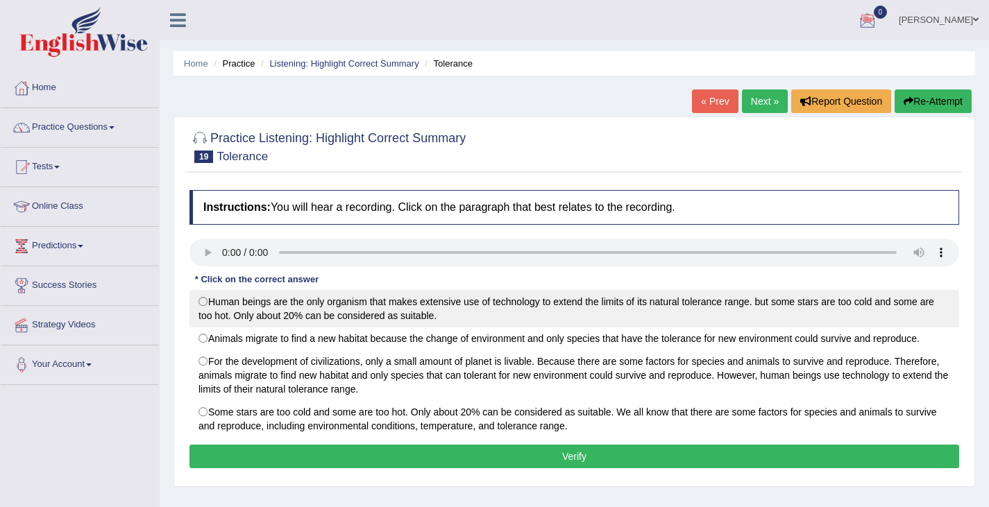
click at [206, 301] on label "Human beings are the only organism that makes extensive use of technology to ex…" at bounding box center [574, 308] width 770 height 37
radio input "true"
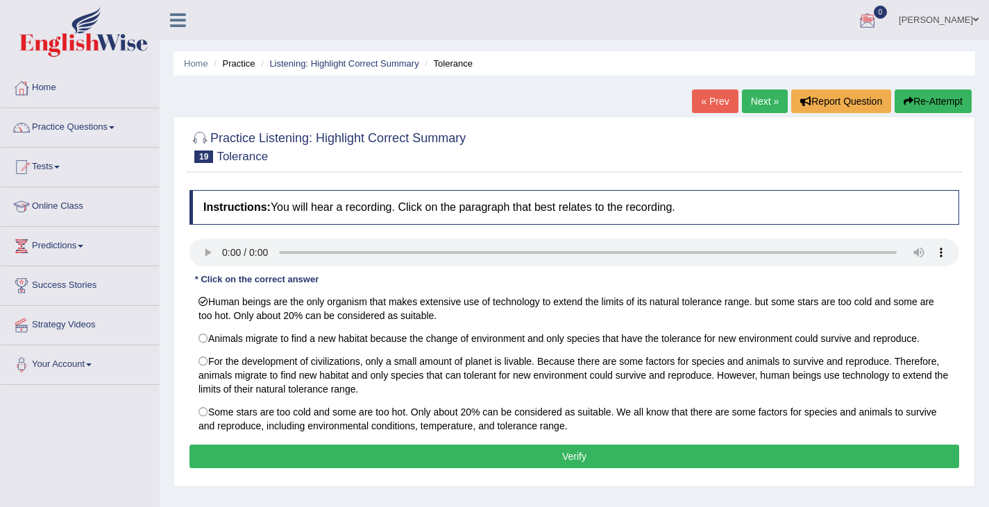
click at [308, 457] on button "Verify" at bounding box center [574, 457] width 770 height 24
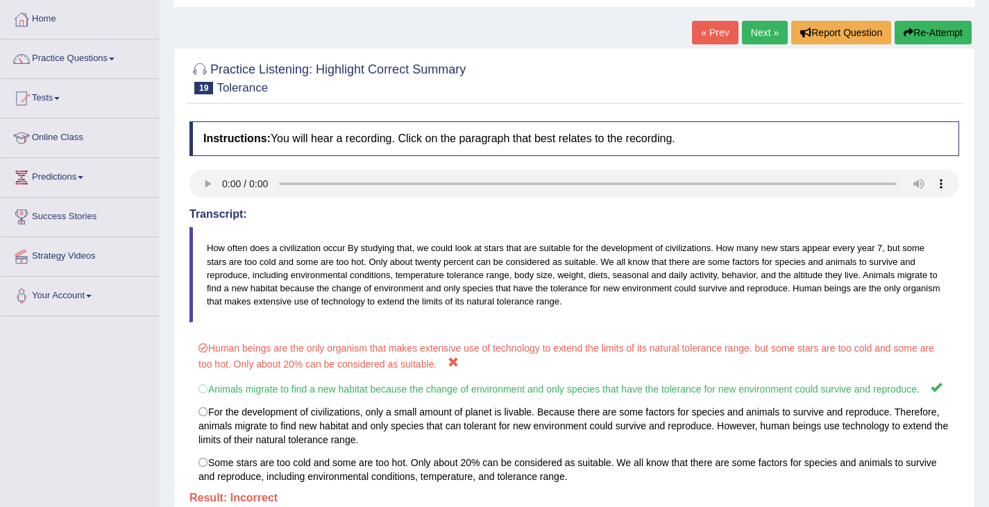
scroll to position [69, 0]
click at [931, 35] on button "Re-Attempt" at bounding box center [932, 32] width 77 height 24
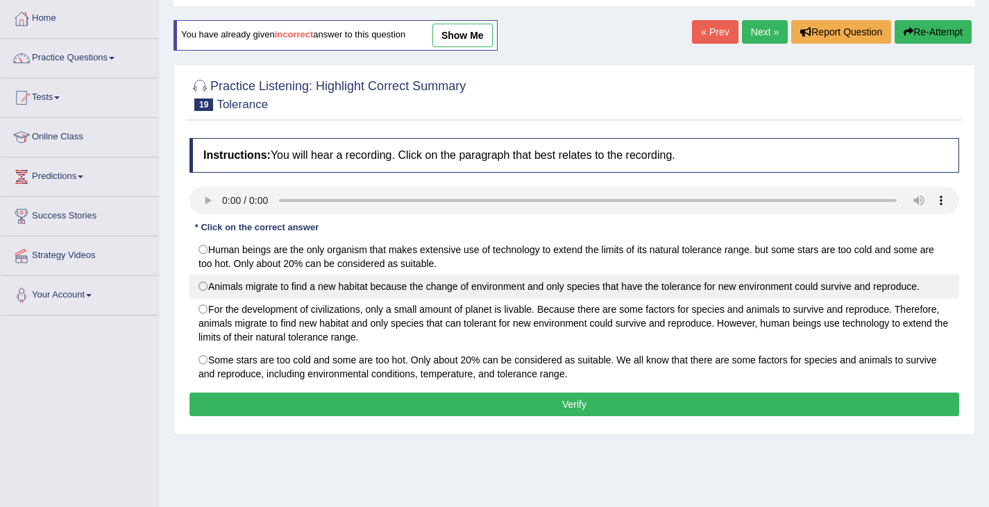
click at [202, 287] on label "Animals migrate to find a new habitat because the change of environment and onl…" at bounding box center [574, 287] width 770 height 24
radio input "true"
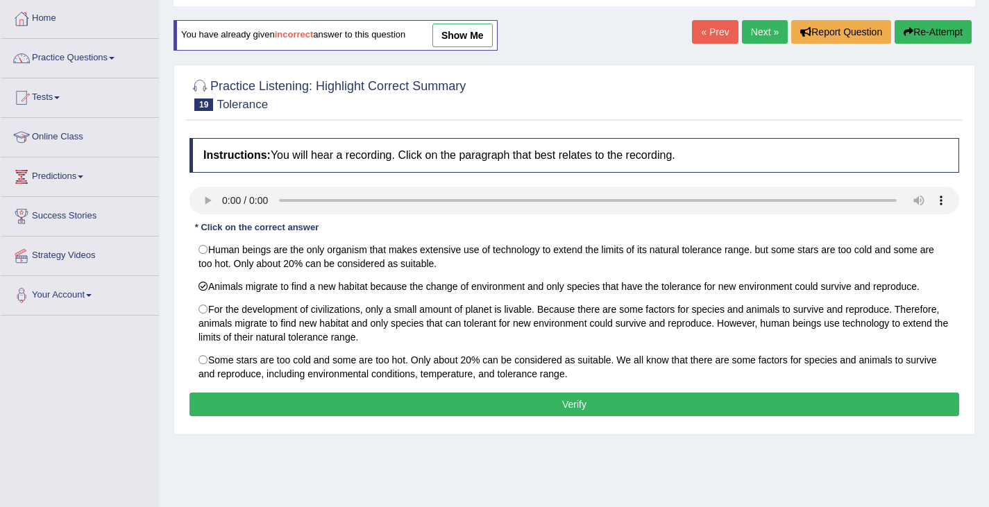
click at [645, 411] on button "Verify" at bounding box center [574, 405] width 770 height 24
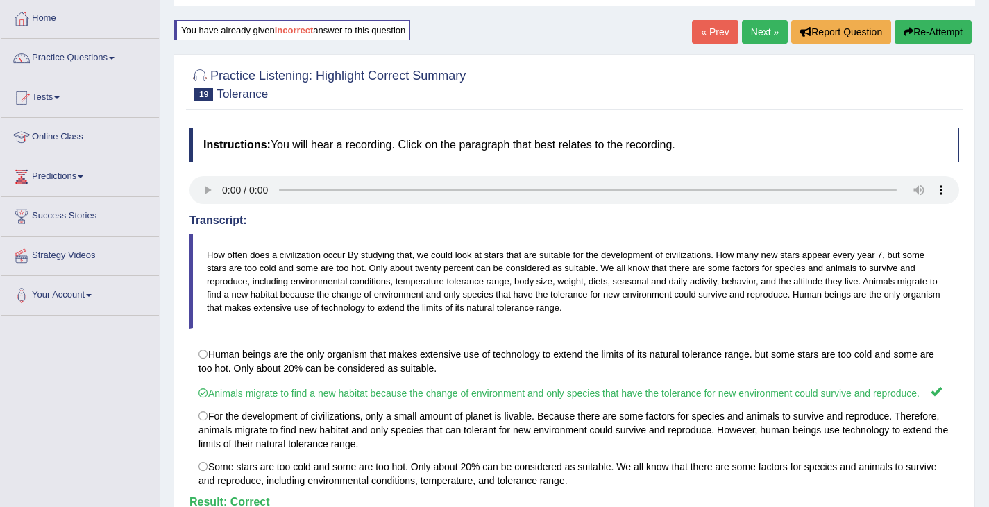
click at [766, 31] on link "Next »" at bounding box center [765, 32] width 46 height 24
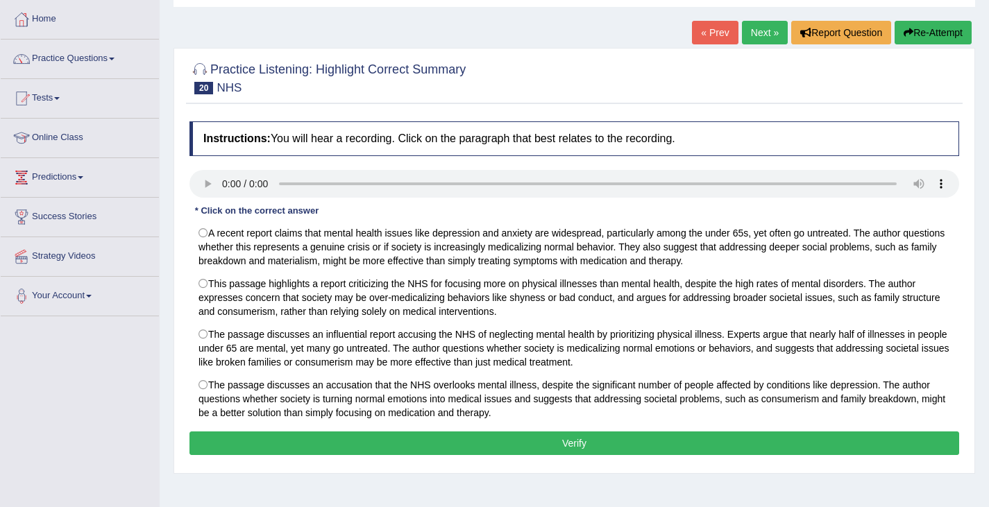
scroll to position [69, 0]
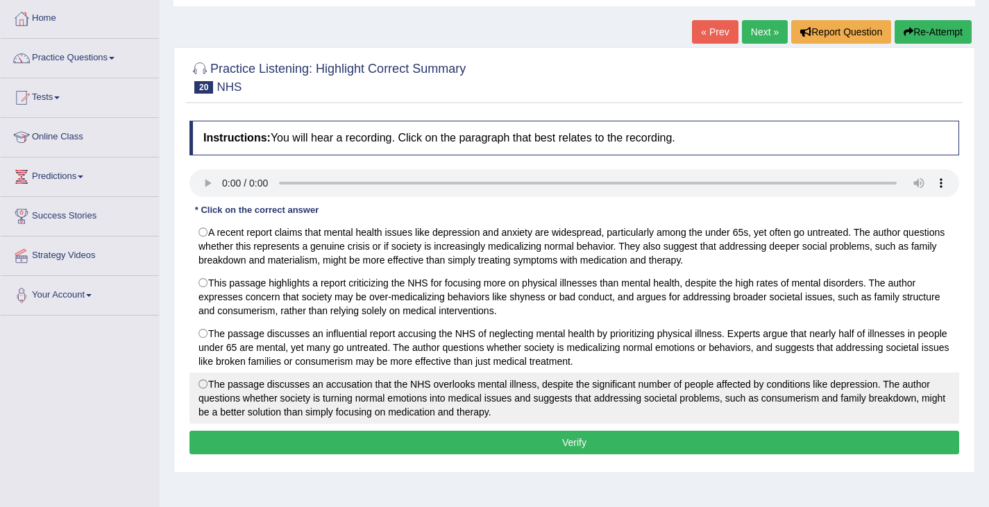
click at [208, 387] on label "The passage discusses an accusation that the NHS overlooks mental illness, desp…" at bounding box center [574, 398] width 770 height 51
radio input "true"
click at [203, 381] on label "The passage discusses an accusation that the NHS overlooks mental illness, desp…" at bounding box center [574, 398] width 770 height 51
click at [206, 386] on label "The passage discusses an accusation that the NHS overlooks mental illness, desp…" at bounding box center [574, 398] width 770 height 51
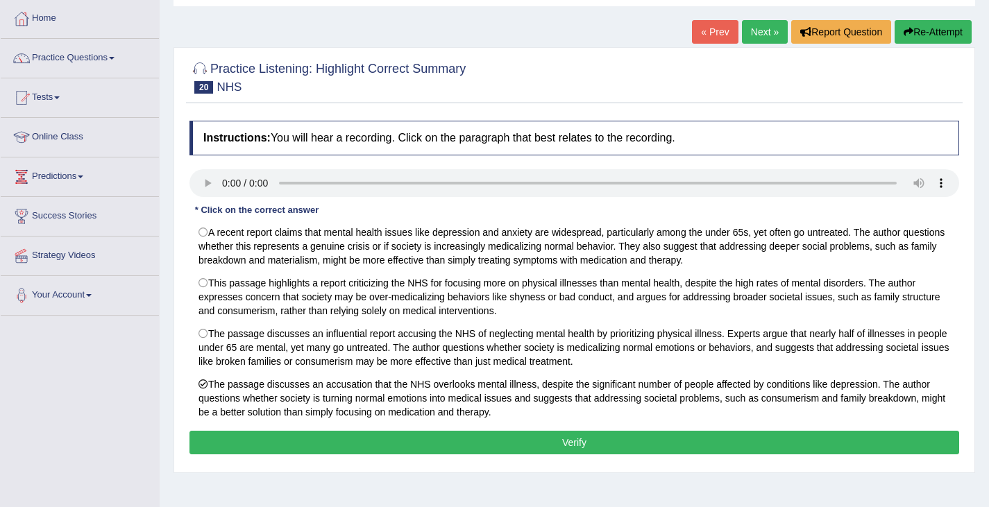
click at [603, 441] on button "Verify" at bounding box center [574, 443] width 770 height 24
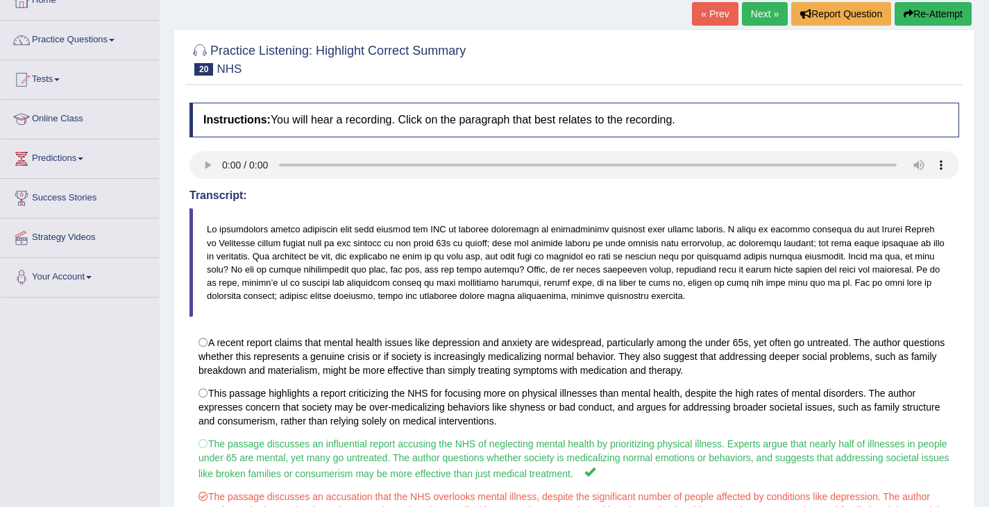
scroll to position [0, 0]
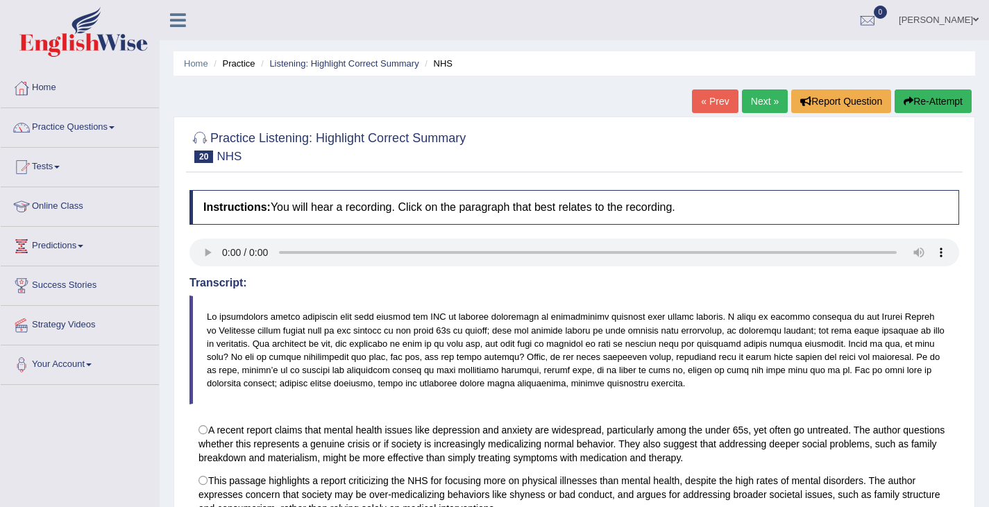
click at [921, 104] on button "Re-Attempt" at bounding box center [932, 102] width 77 height 24
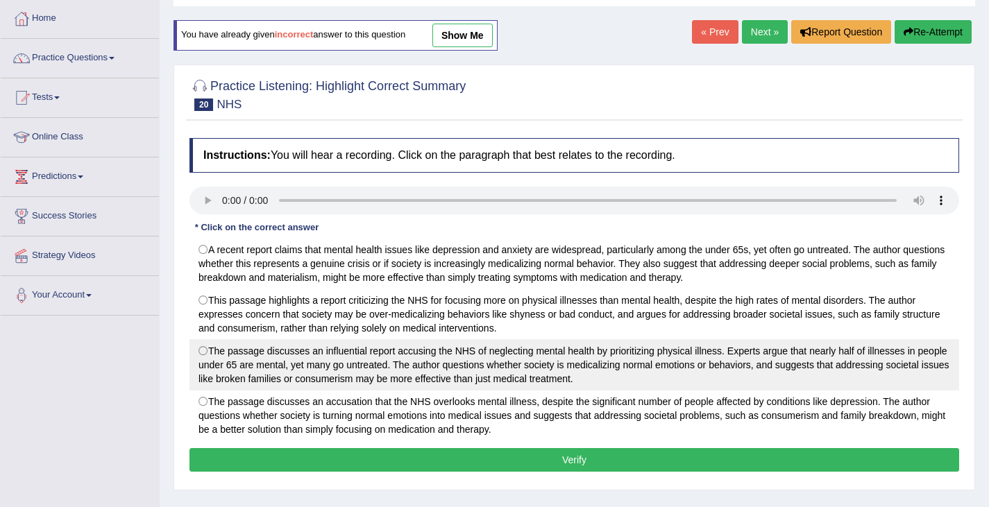
click at [203, 349] on label "The passage discusses an influential report accusing the NHS of neglecting ment…" at bounding box center [574, 364] width 770 height 51
radio input "true"
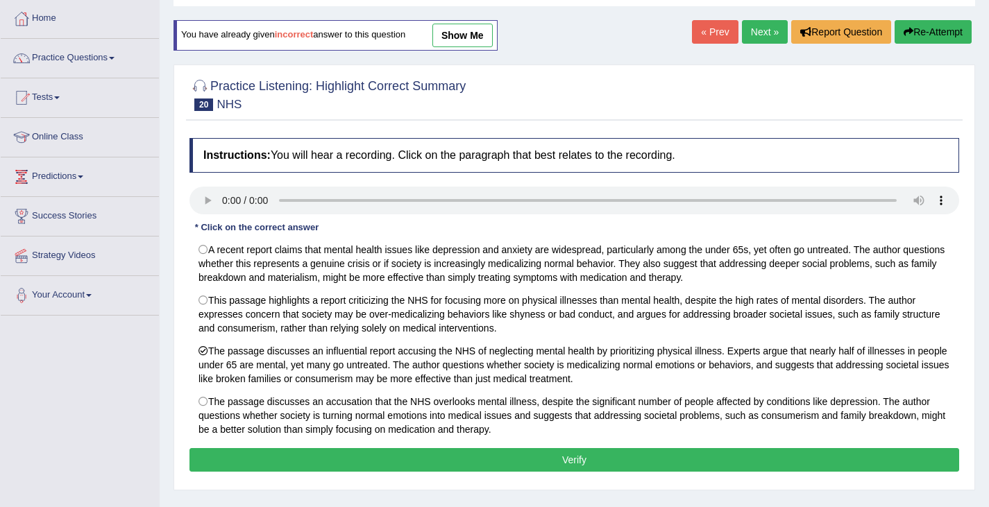
click at [759, 36] on link "Next »" at bounding box center [765, 32] width 46 height 24
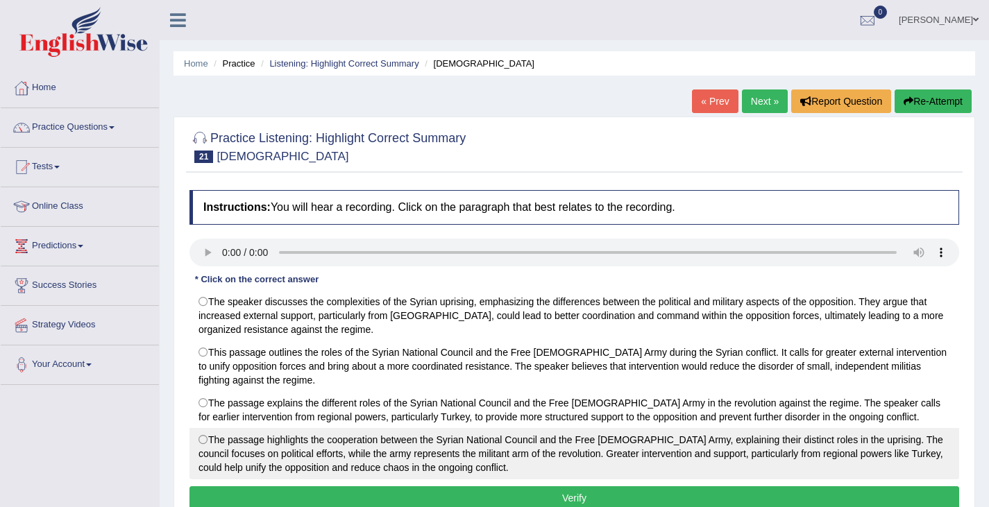
click at [202, 441] on label "The passage highlights the cooperation between the Syrian National Council and …" at bounding box center [574, 453] width 770 height 51
radio input "true"
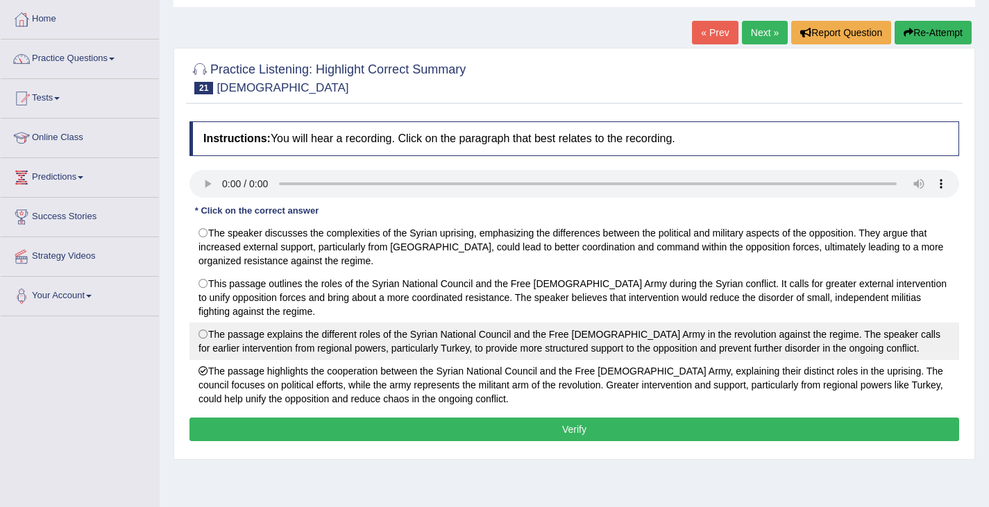
scroll to position [69, 0]
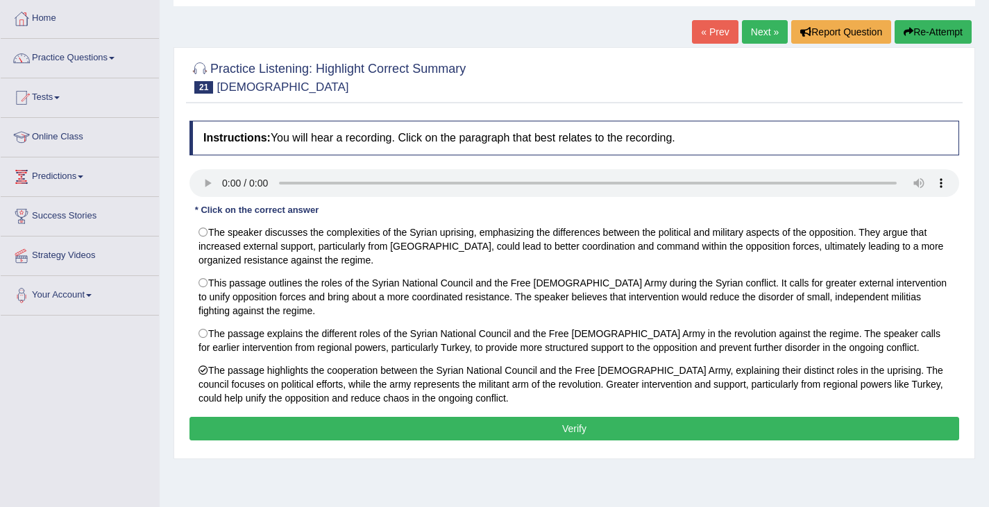
click at [254, 423] on button "Verify" at bounding box center [574, 429] width 770 height 24
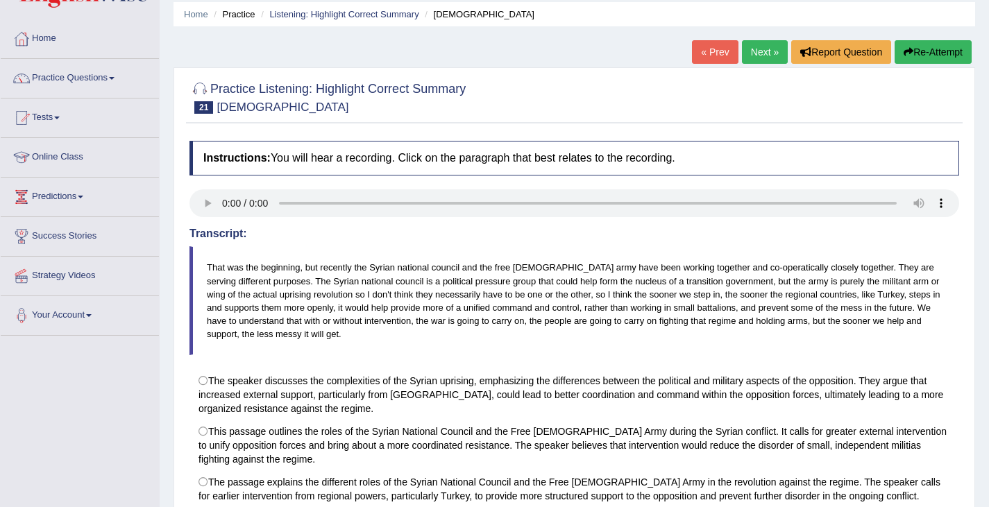
scroll to position [0, 0]
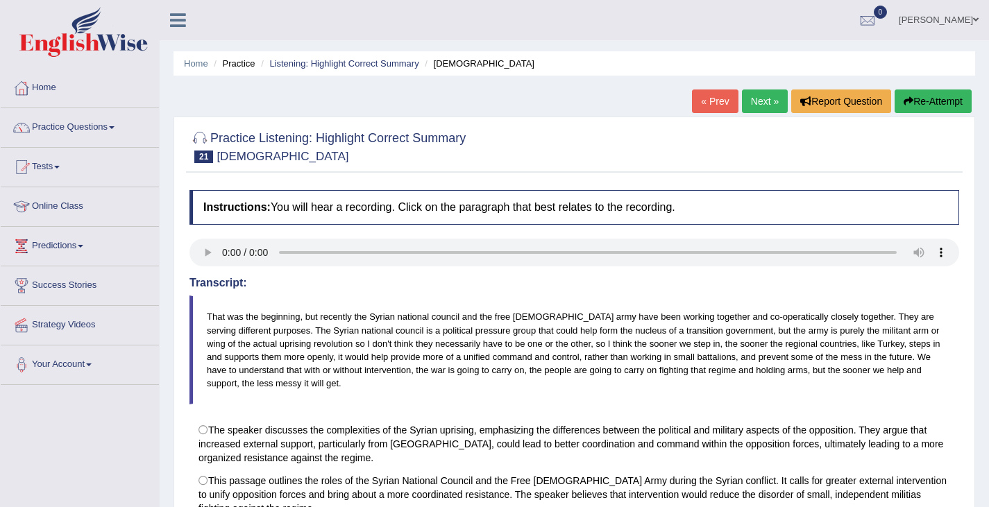
click at [753, 96] on link "Next »" at bounding box center [765, 102] width 46 height 24
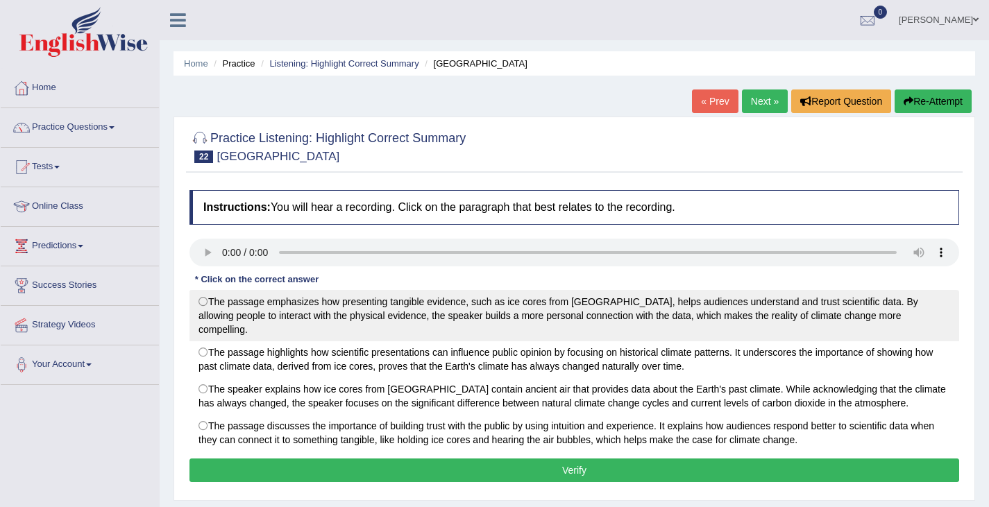
click at [206, 302] on label "The passage emphasizes how presenting tangible evidence, such as ice cores from…" at bounding box center [574, 315] width 770 height 51
radio input "true"
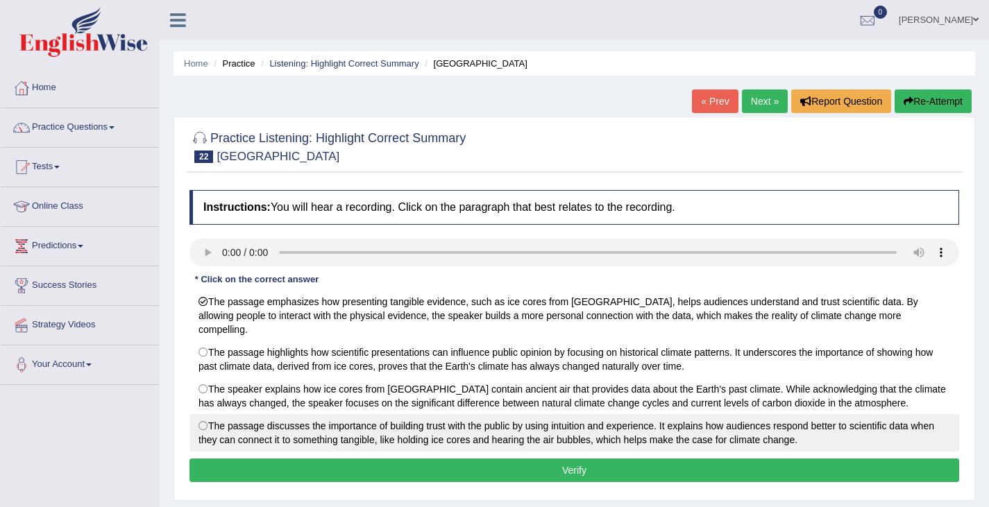
click at [200, 414] on label "The passage discusses the importance of building trust with the public by using…" at bounding box center [574, 432] width 770 height 37
radio input "true"
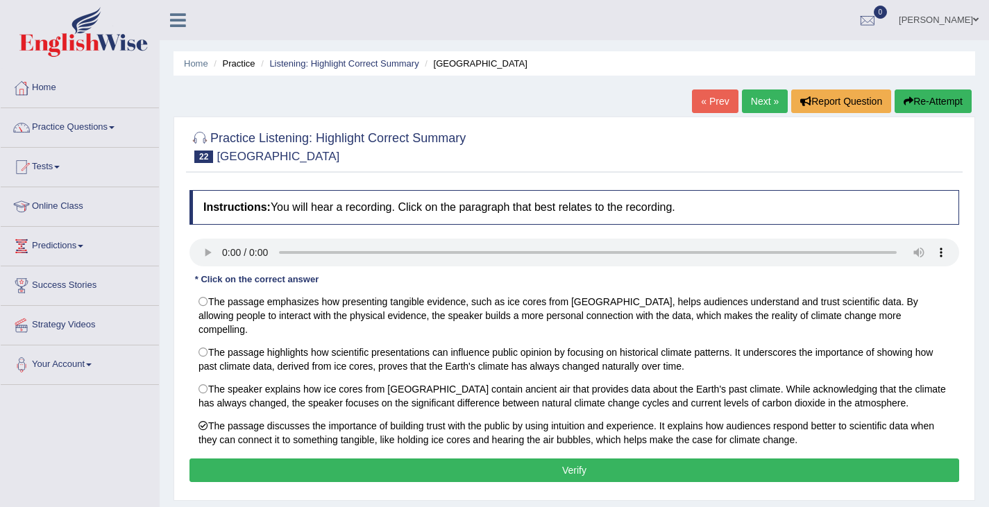
click at [230, 461] on button "Verify" at bounding box center [574, 471] width 770 height 24
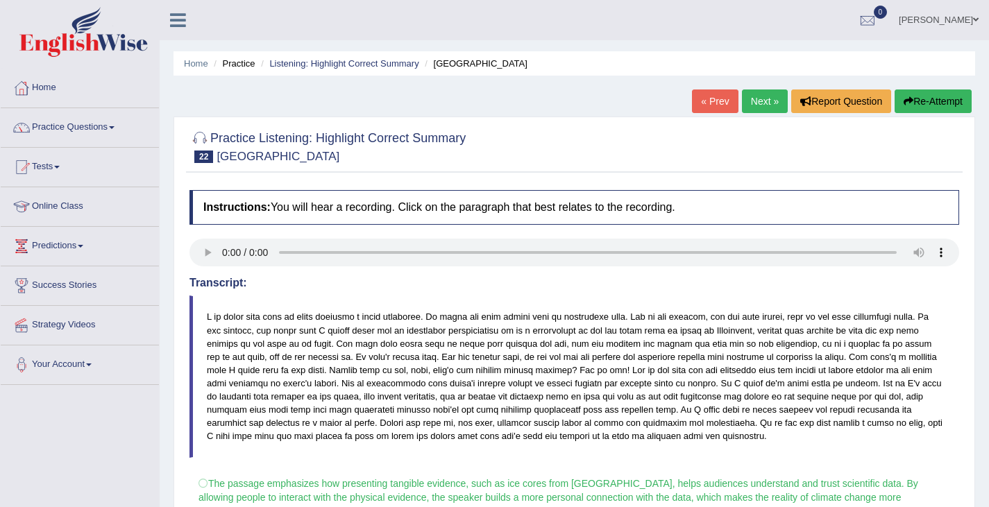
click at [935, 103] on button "Re-Attempt" at bounding box center [932, 102] width 77 height 24
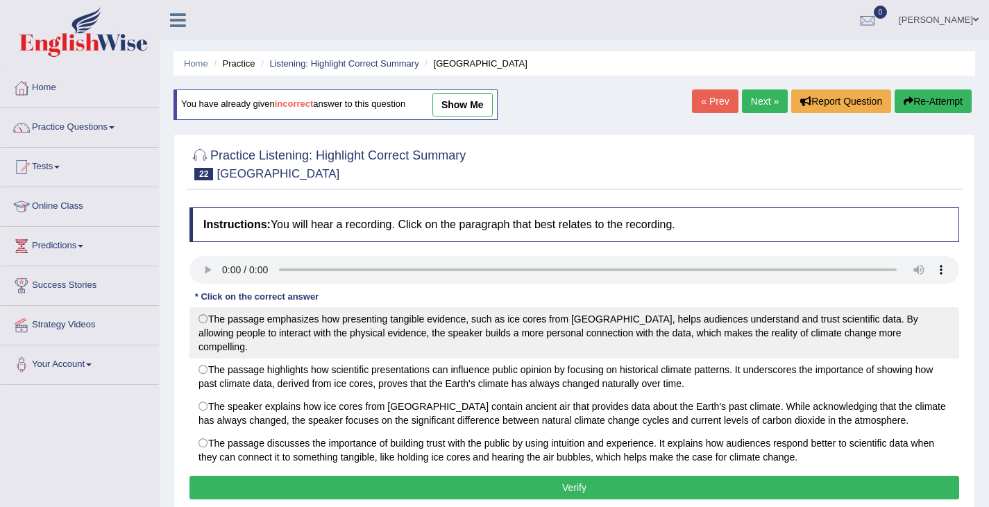
click at [205, 323] on label "The passage emphasizes how presenting tangible evidence, such as ice cores from…" at bounding box center [574, 332] width 770 height 51
radio input "true"
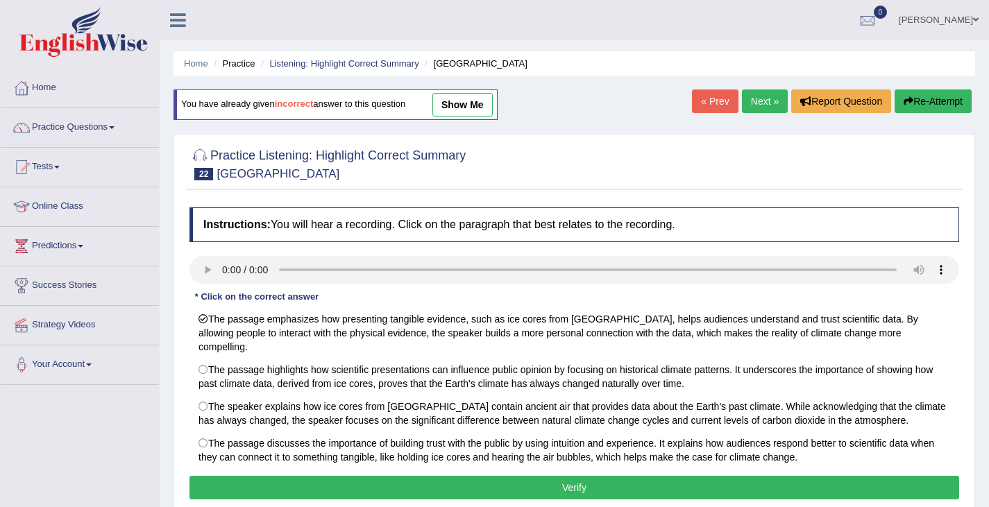
click at [529, 476] on button "Verify" at bounding box center [574, 488] width 770 height 24
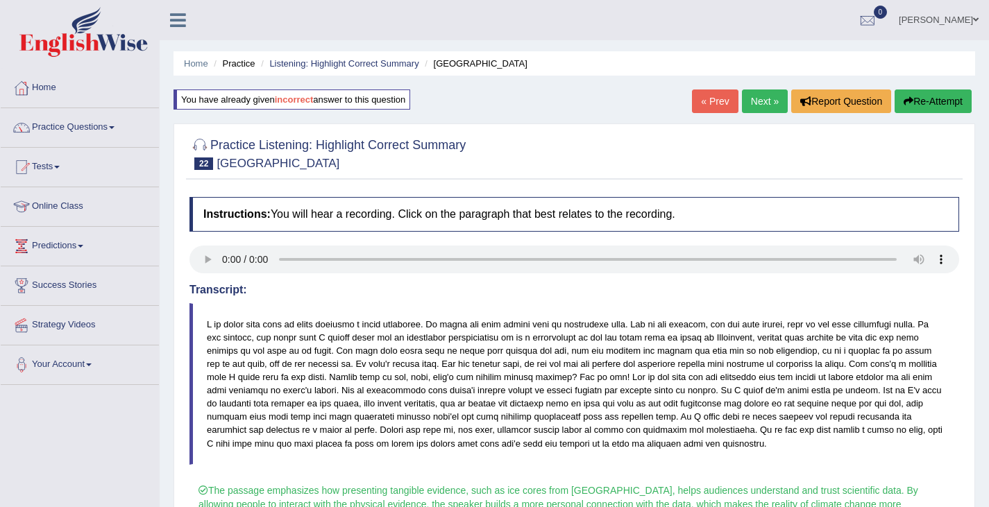
click at [753, 100] on link "Next »" at bounding box center [765, 102] width 46 height 24
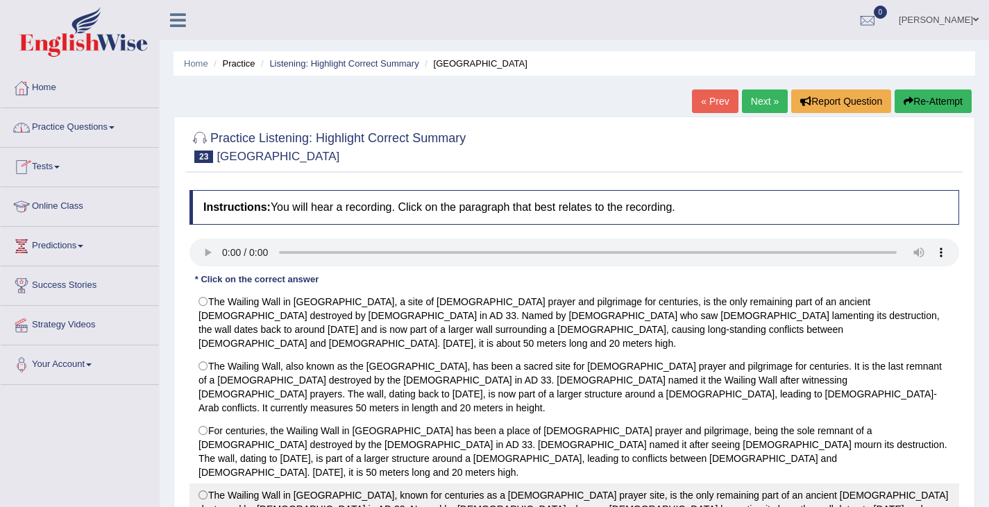
click at [201, 484] on label "The Wailing Wall in [GEOGRAPHIC_DATA], known for centuries as a [DEMOGRAPHIC_DA…" at bounding box center [574, 509] width 770 height 51
radio input "true"
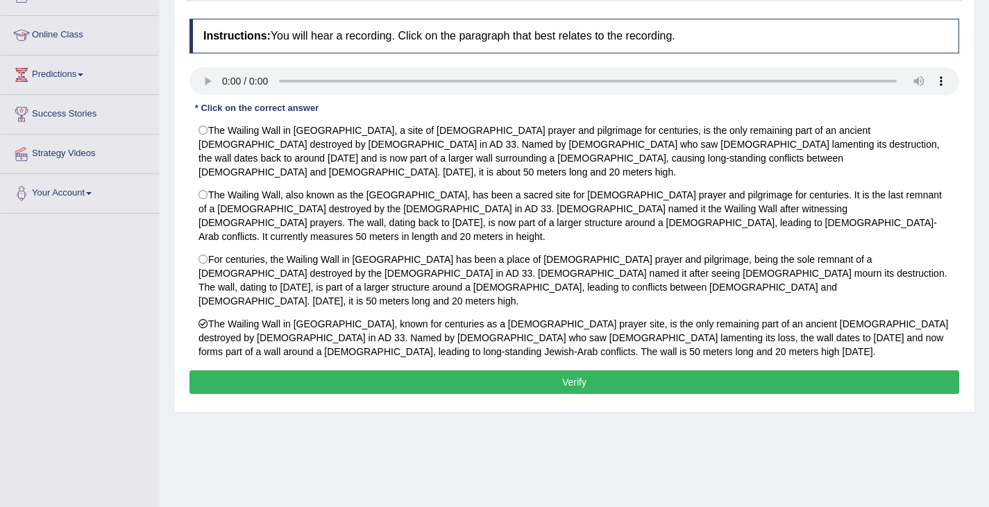
scroll to position [208, 0]
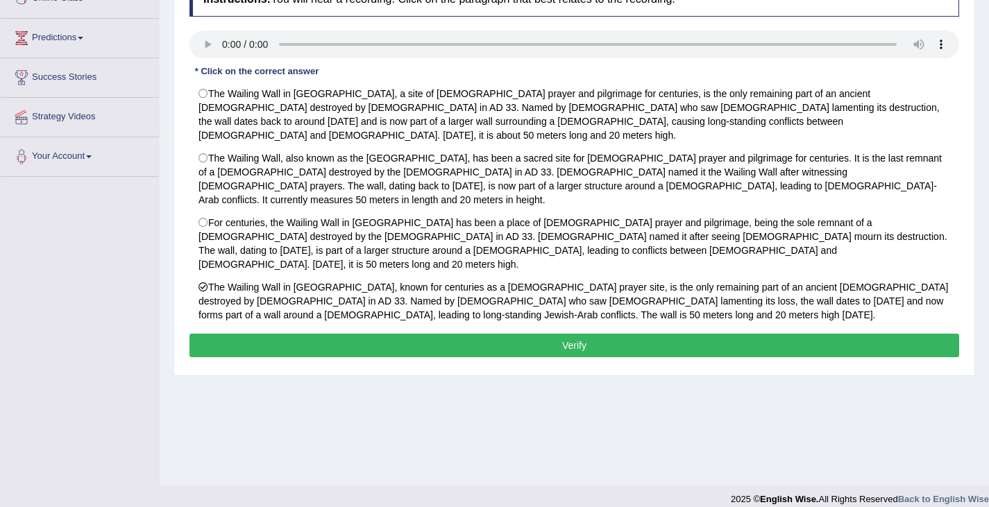
click at [452, 334] on button "Verify" at bounding box center [574, 346] width 770 height 24
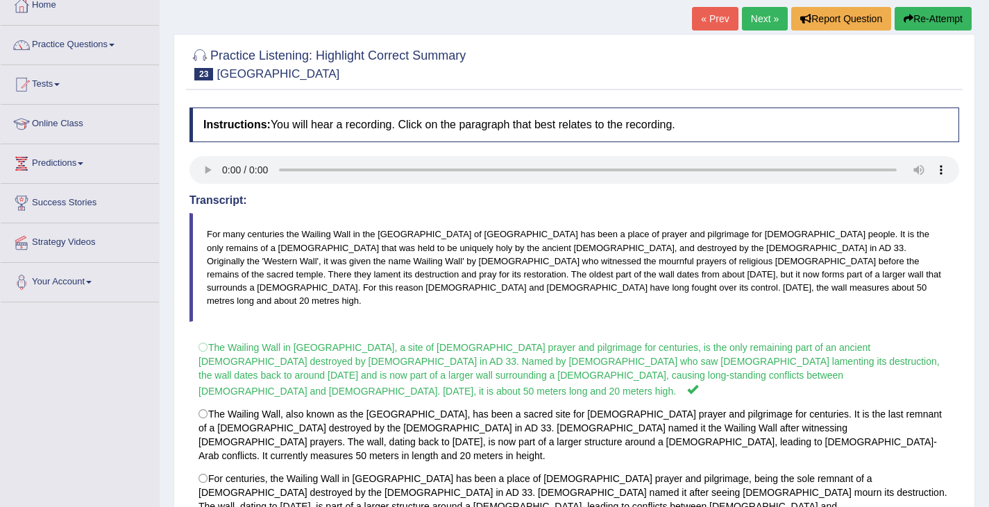
scroll to position [69, 0]
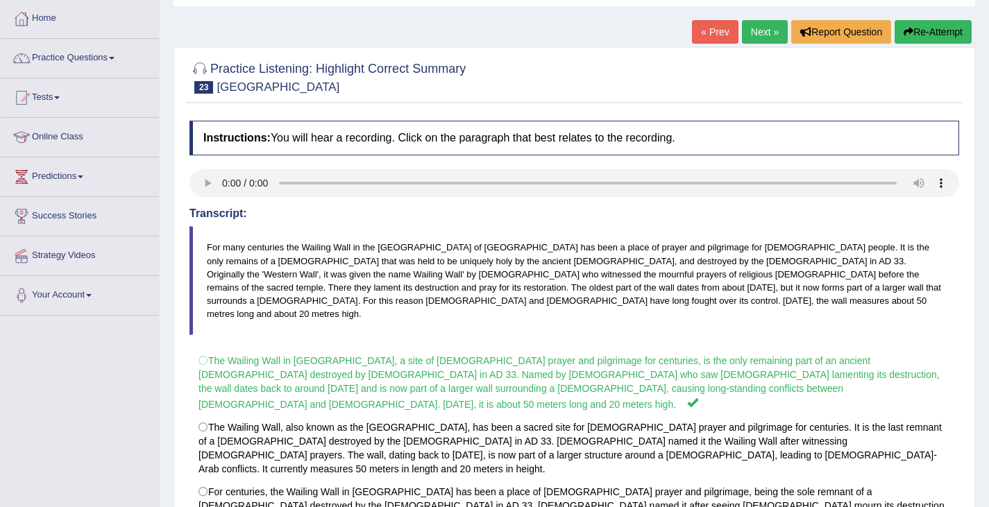
click at [921, 37] on button "Re-Attempt" at bounding box center [932, 32] width 77 height 24
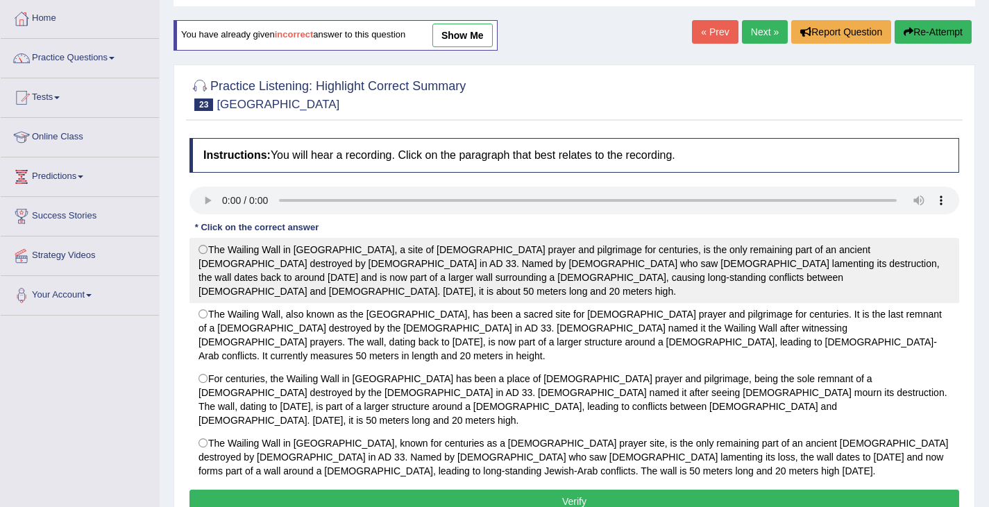
click at [211, 252] on label "The Wailing Wall in Jerusalem, a site of Jewish prayer and pilgrimage for centu…" at bounding box center [574, 270] width 770 height 65
radio input "true"
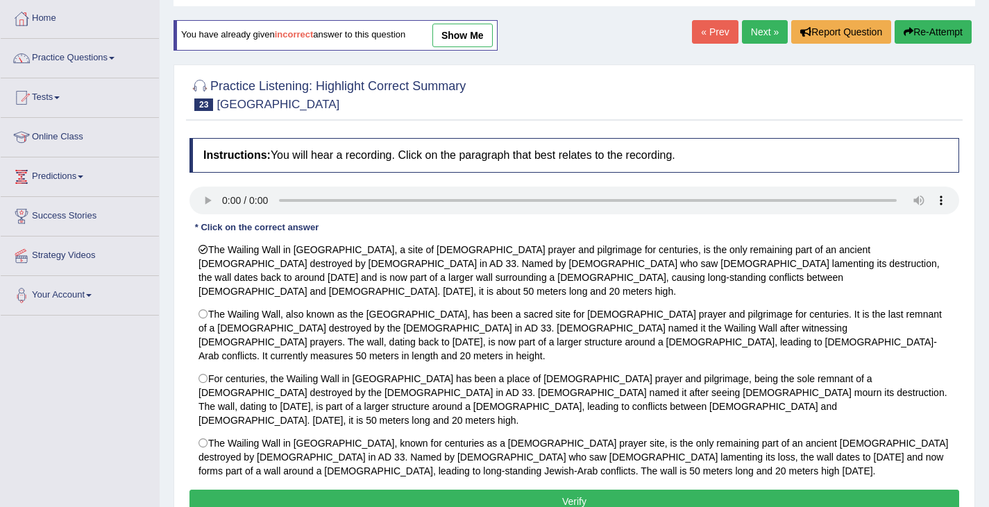
click at [429, 490] on button "Verify" at bounding box center [574, 502] width 770 height 24
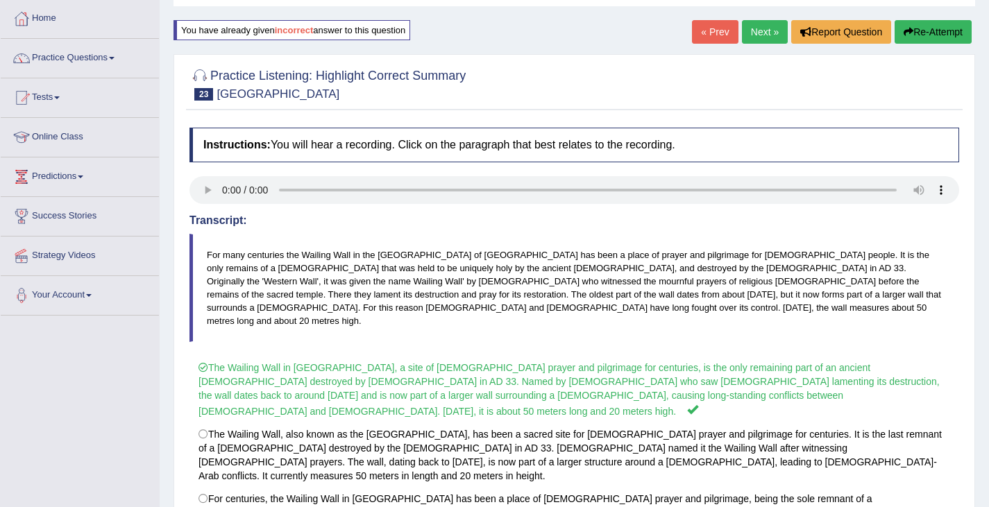
click at [764, 30] on link "Next »" at bounding box center [765, 32] width 46 height 24
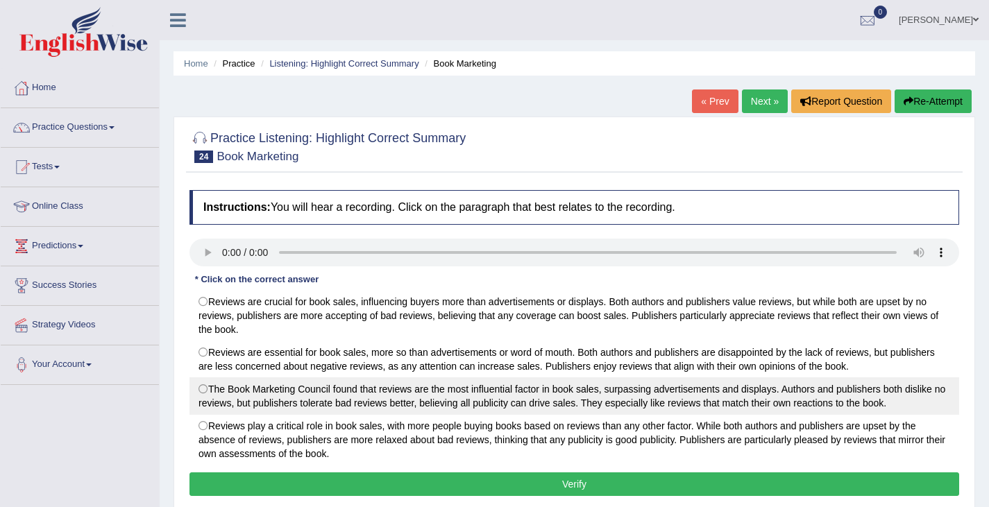
click at [205, 391] on label "The Book Marketing Council found that reviews are the most influential factor i…" at bounding box center [574, 395] width 770 height 37
radio input "true"
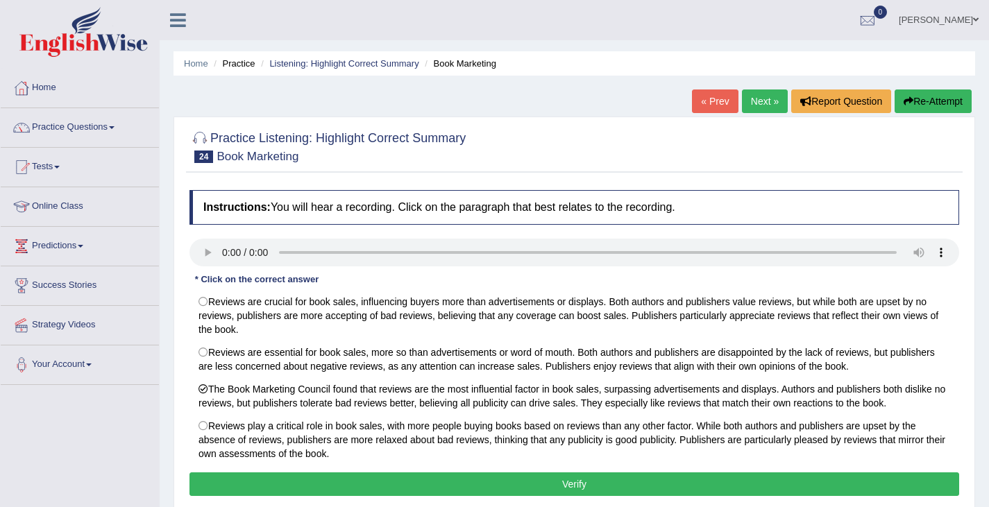
click at [566, 485] on button "Verify" at bounding box center [574, 485] width 770 height 24
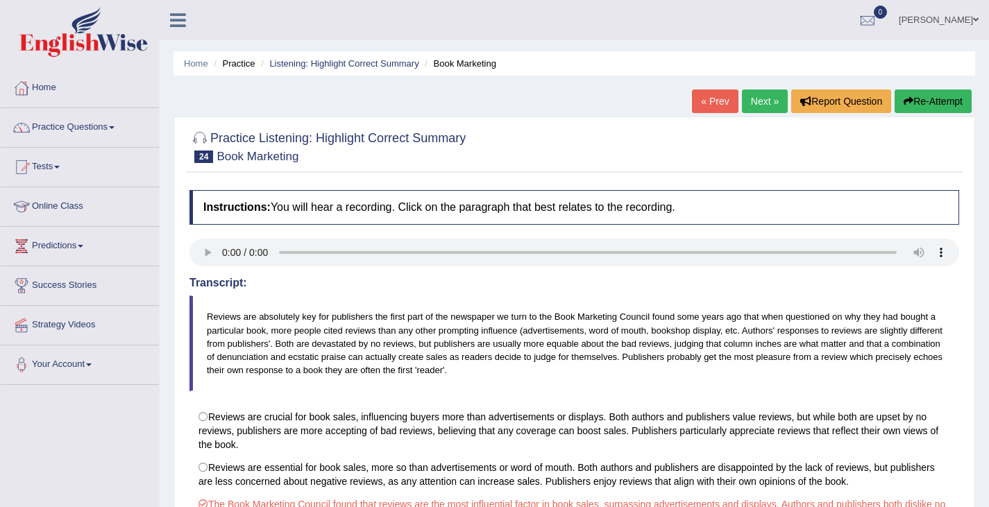
drag, startPoint x: 912, startPoint y: 106, endPoint x: 885, endPoint y: 118, distance: 28.9
click at [912, 105] on button "Re-Attempt" at bounding box center [932, 102] width 77 height 24
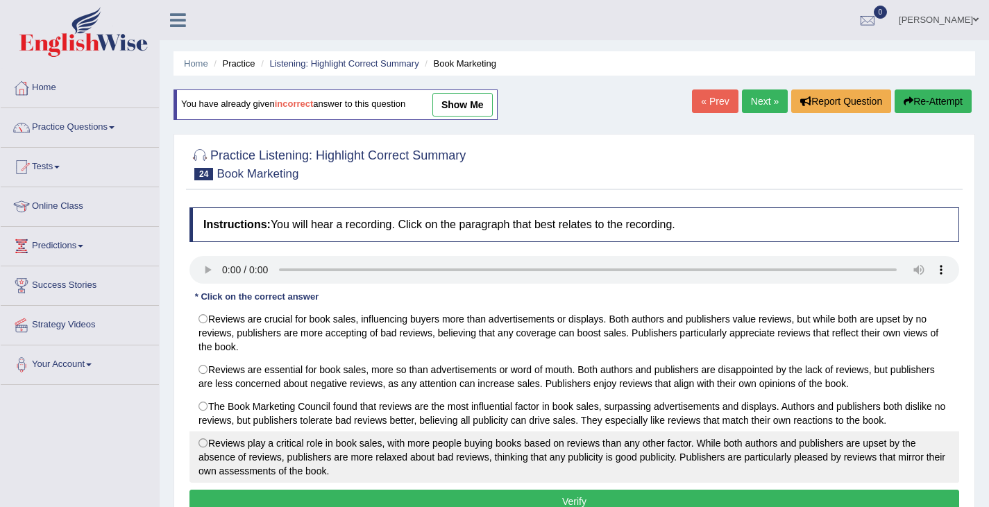
click at [209, 443] on label "Reviews play a critical role in book sales, with more people buying books based…" at bounding box center [574, 457] width 770 height 51
radio input "true"
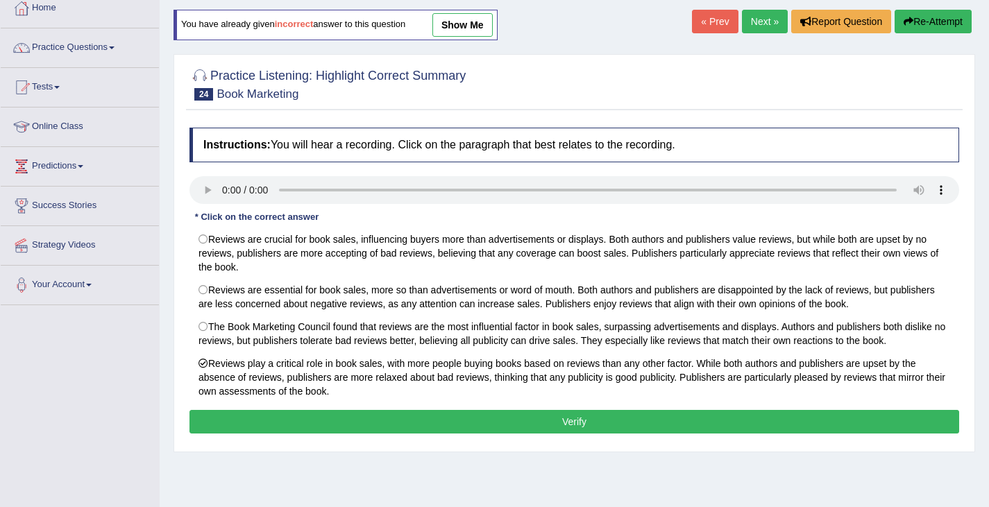
scroll to position [139, 0]
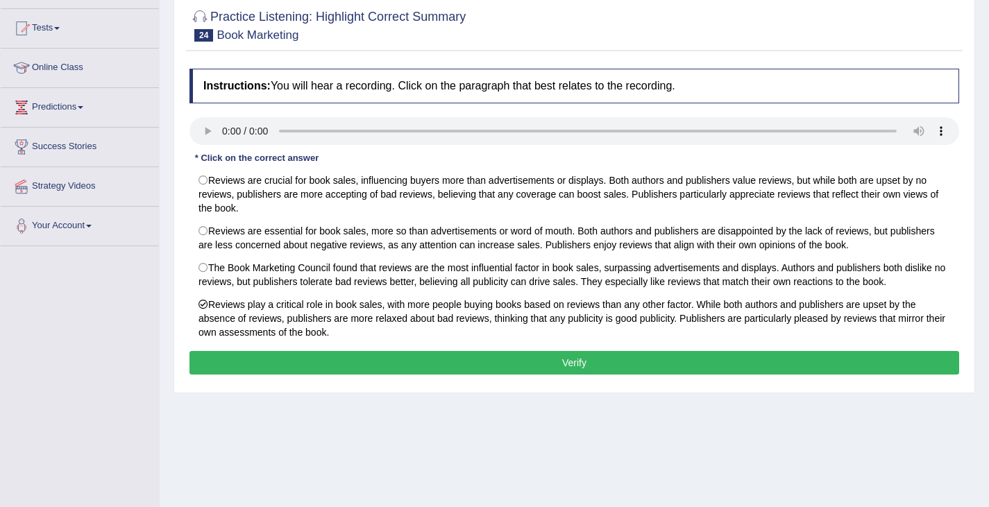
click at [390, 369] on button "Verify" at bounding box center [574, 363] width 770 height 24
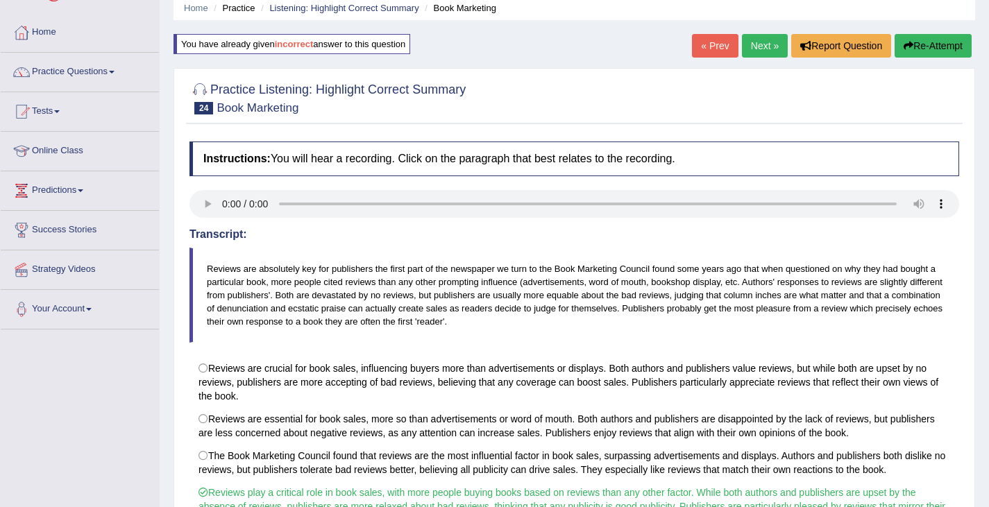
scroll to position [0, 0]
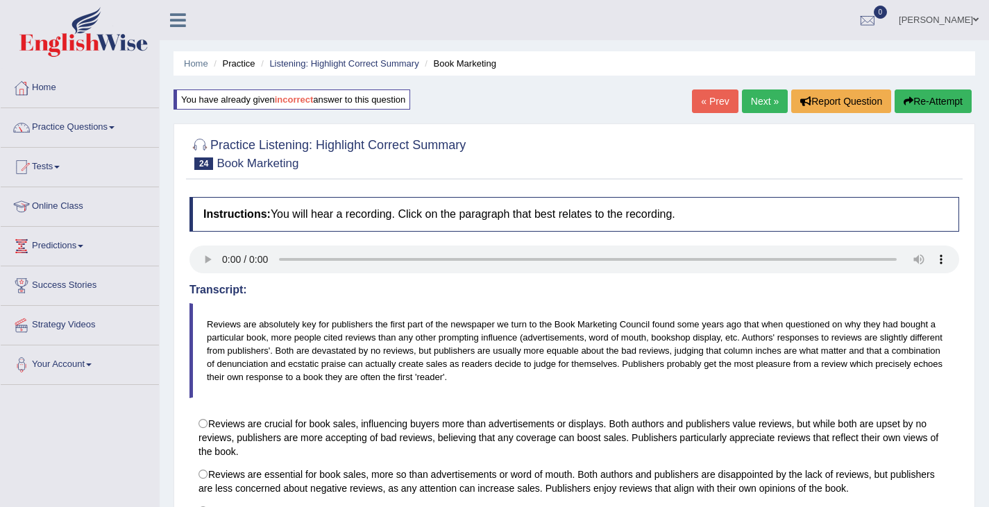
click at [769, 110] on link "Next »" at bounding box center [765, 102] width 46 height 24
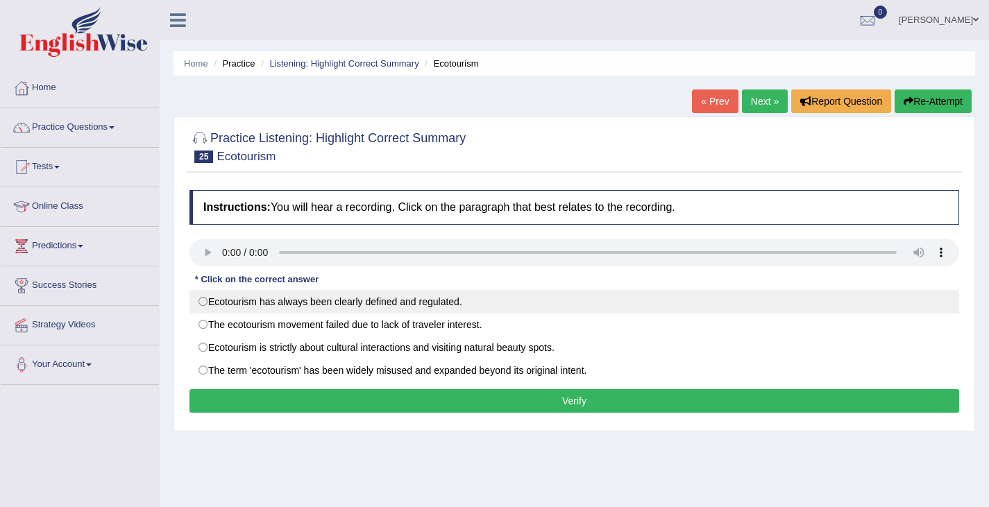
click at [199, 305] on label "Ecotourism has always been clearly defined and regulated." at bounding box center [574, 302] width 770 height 24
radio input "true"
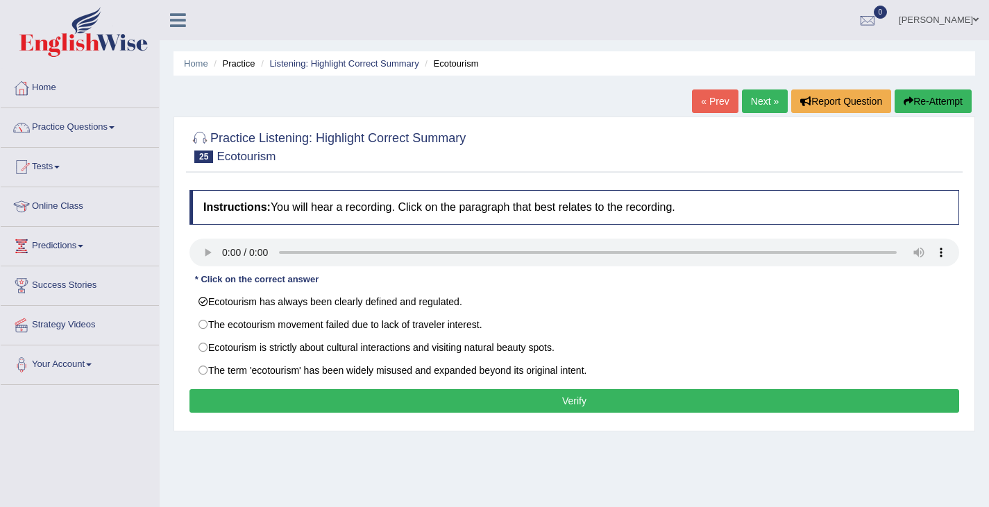
click at [541, 402] on button "Verify" at bounding box center [574, 401] width 770 height 24
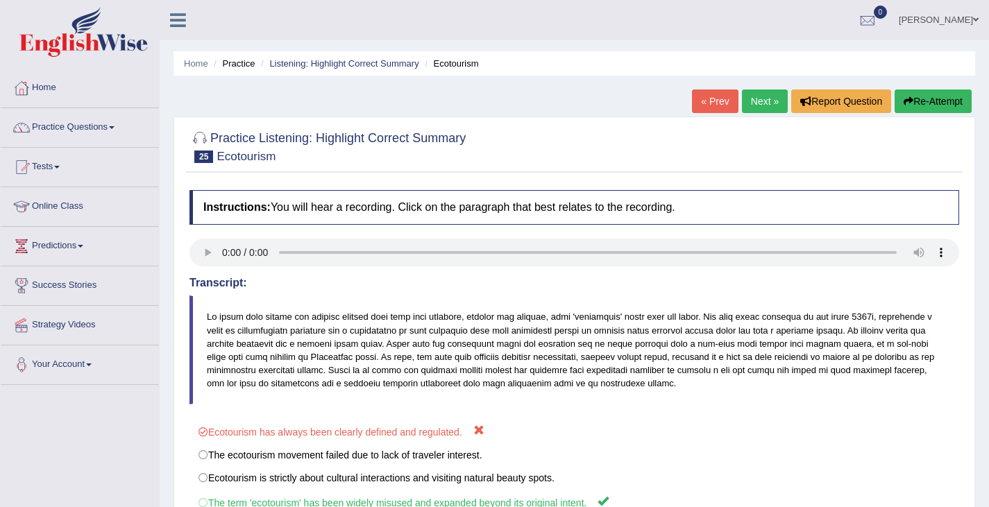
click at [924, 103] on button "Re-Attempt" at bounding box center [932, 102] width 77 height 24
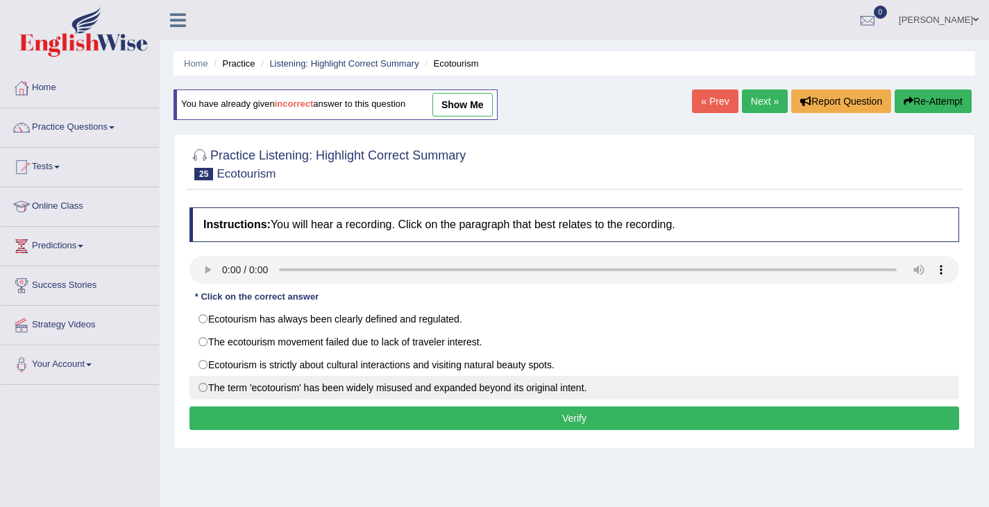
click at [204, 392] on label "The term 'ecotourism' has been widely misused and expanded beyond its original …" at bounding box center [574, 388] width 770 height 24
radio input "true"
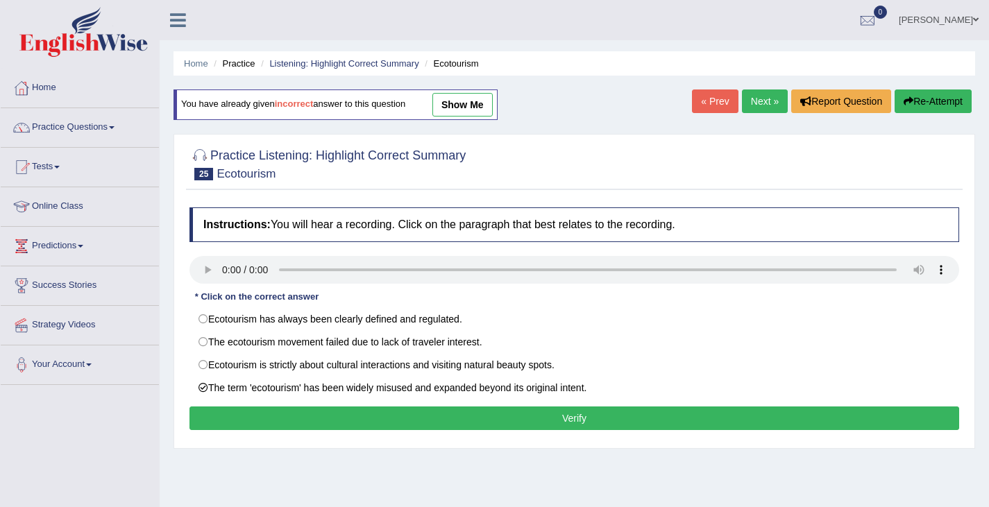
click at [228, 413] on button "Verify" at bounding box center [574, 419] width 770 height 24
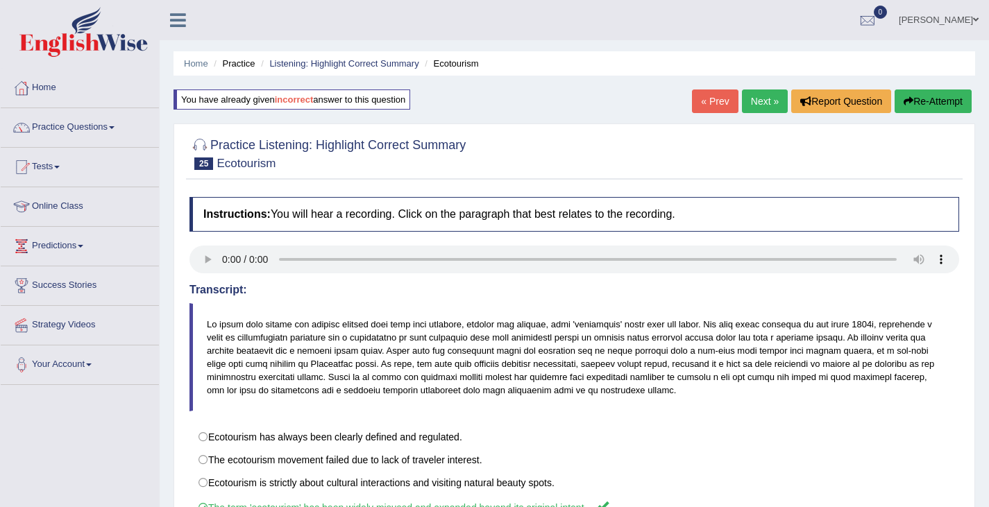
click at [756, 97] on link "Next »" at bounding box center [765, 102] width 46 height 24
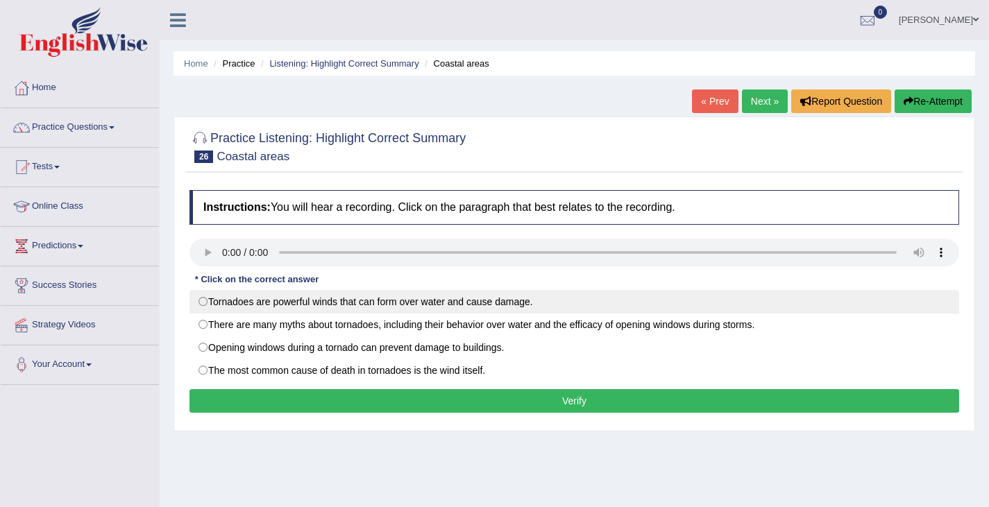
click at [205, 303] on label "Tornadoes are powerful winds that can form over water and cause damage." at bounding box center [574, 302] width 770 height 24
radio input "true"
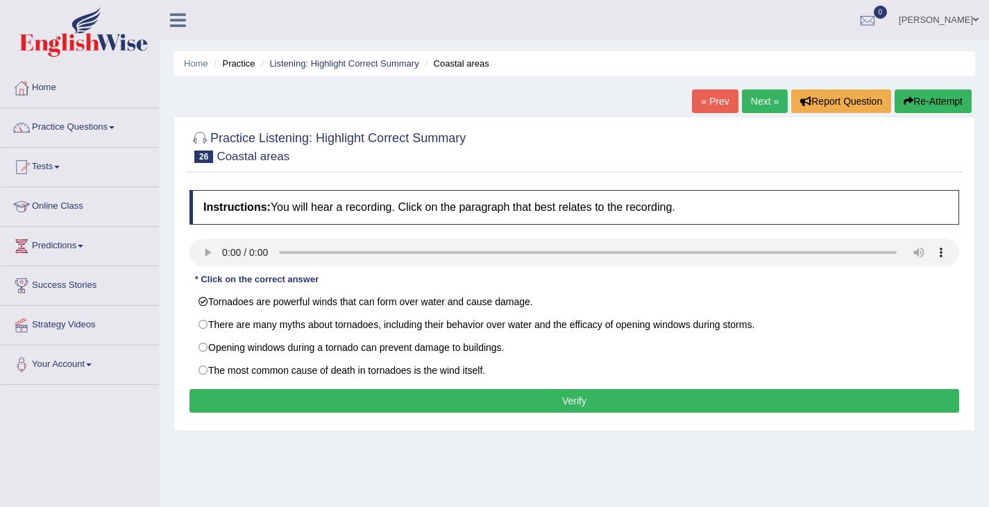
click at [559, 409] on button "Verify" at bounding box center [574, 401] width 770 height 24
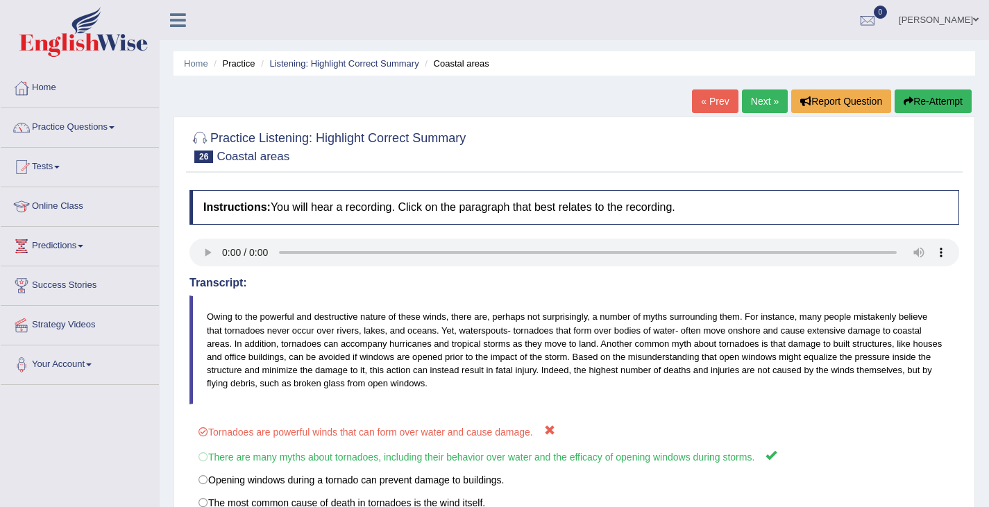
click at [933, 97] on button "Re-Attempt" at bounding box center [932, 102] width 77 height 24
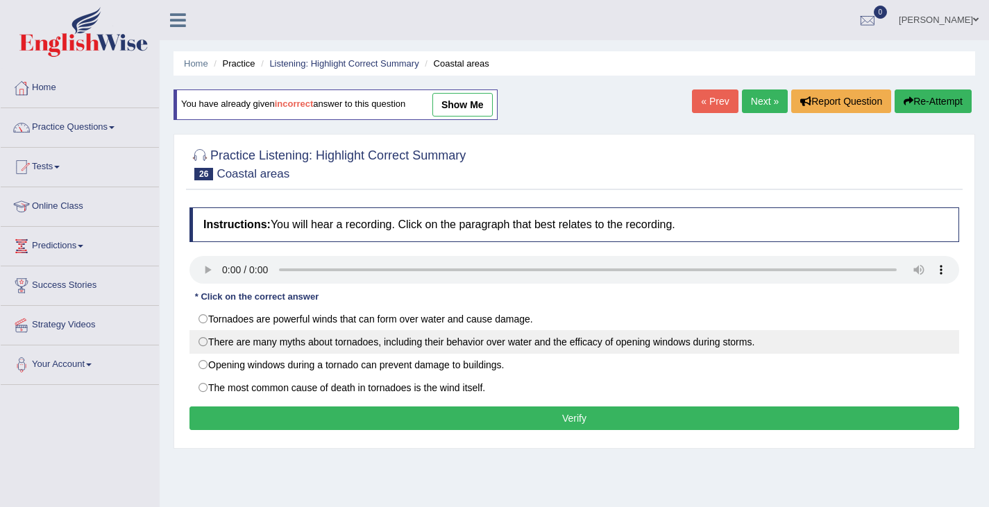
click at [202, 341] on label "There are many myths about tornadoes, including their behavior over water and t…" at bounding box center [574, 342] width 770 height 24
radio input "true"
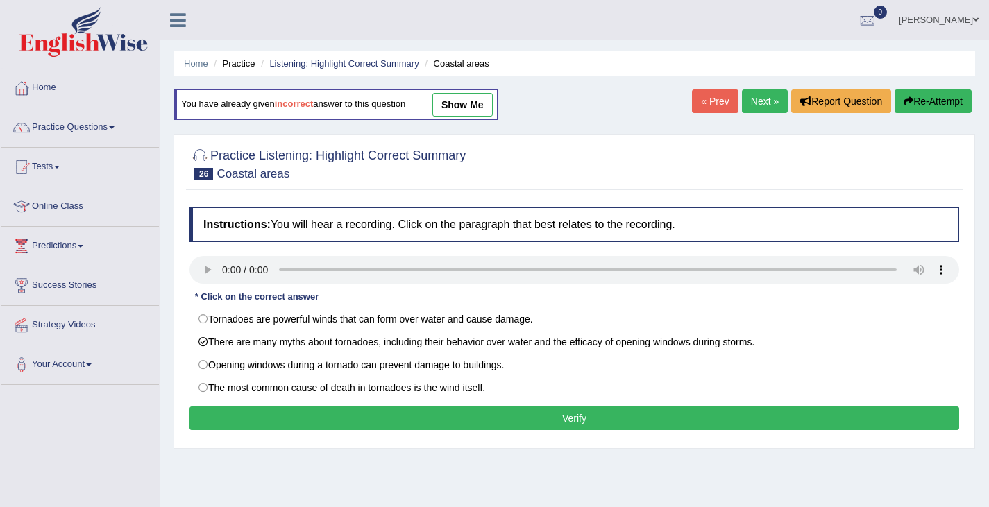
click at [273, 429] on button "Verify" at bounding box center [574, 419] width 770 height 24
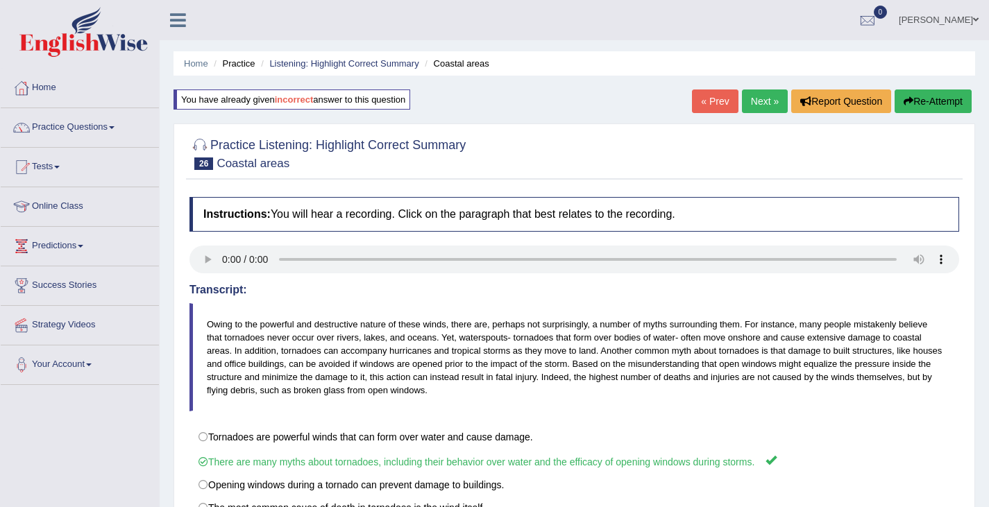
click at [756, 108] on link "Next »" at bounding box center [765, 102] width 46 height 24
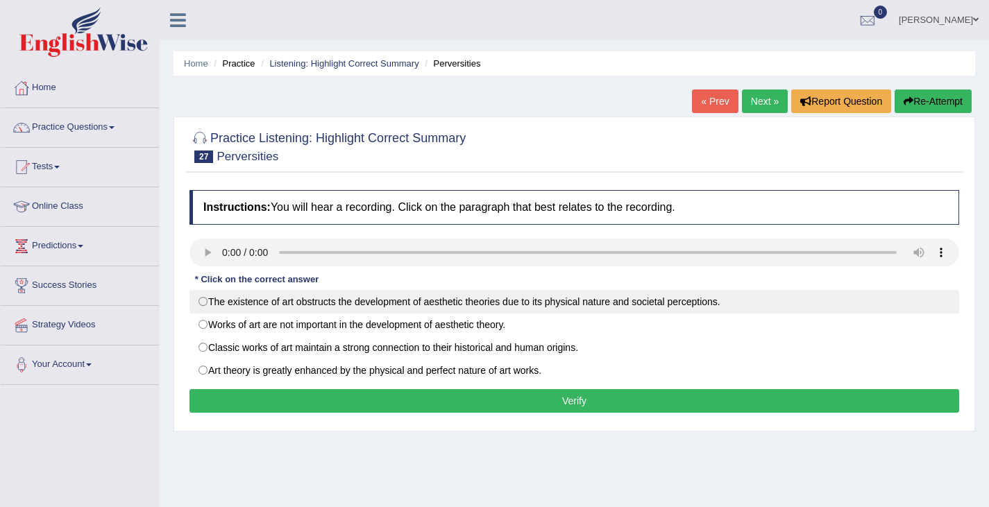
click at [203, 303] on label "The existence of art obstructs the development of aesthetic theories due to its…" at bounding box center [574, 302] width 770 height 24
radio input "true"
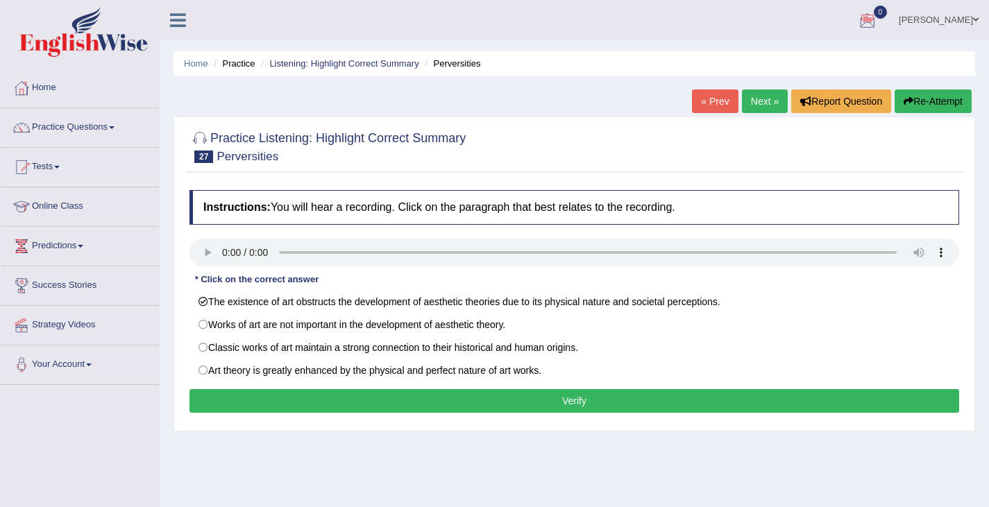
click at [373, 405] on button "Verify" at bounding box center [574, 401] width 770 height 24
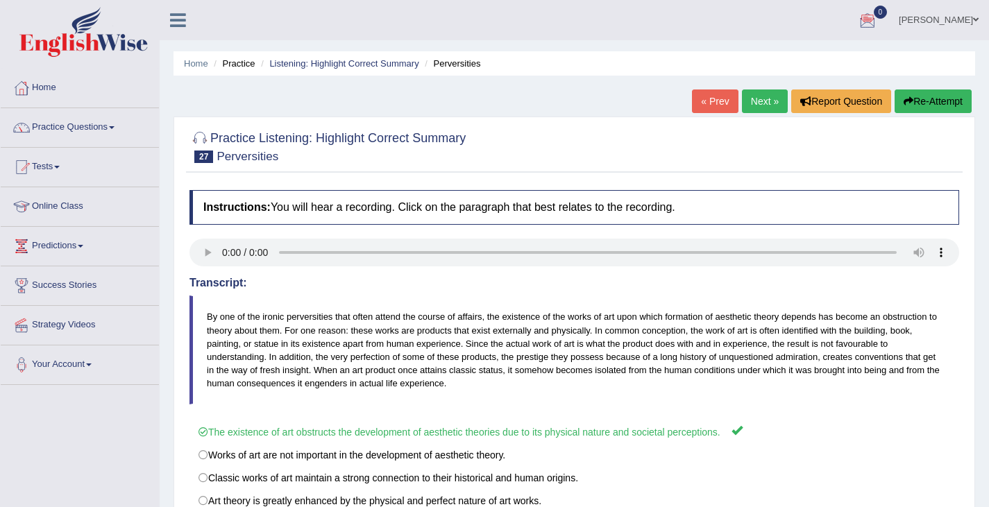
click at [762, 97] on link "Next »" at bounding box center [765, 102] width 46 height 24
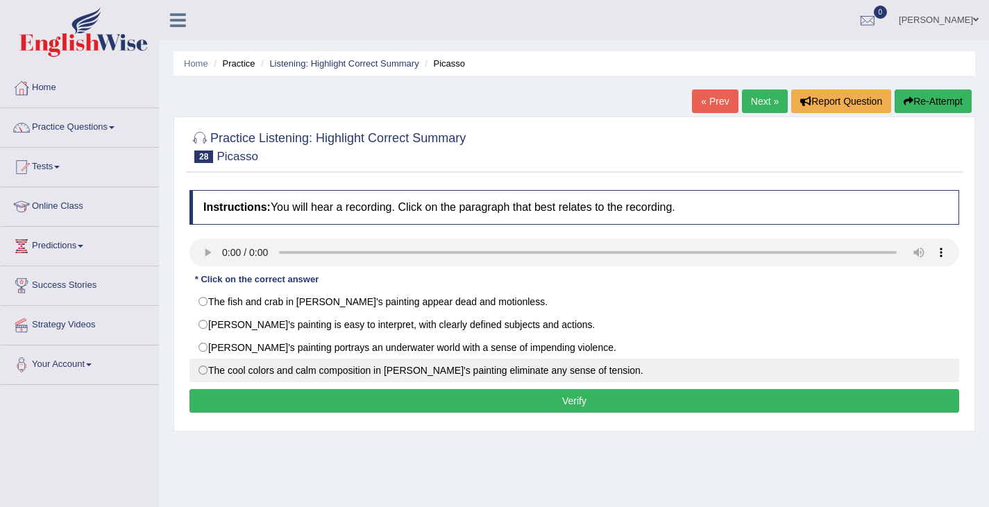
click at [203, 373] on label "The cool colors and calm composition in Picasso's painting eliminate any sense …" at bounding box center [574, 371] width 770 height 24
radio input "true"
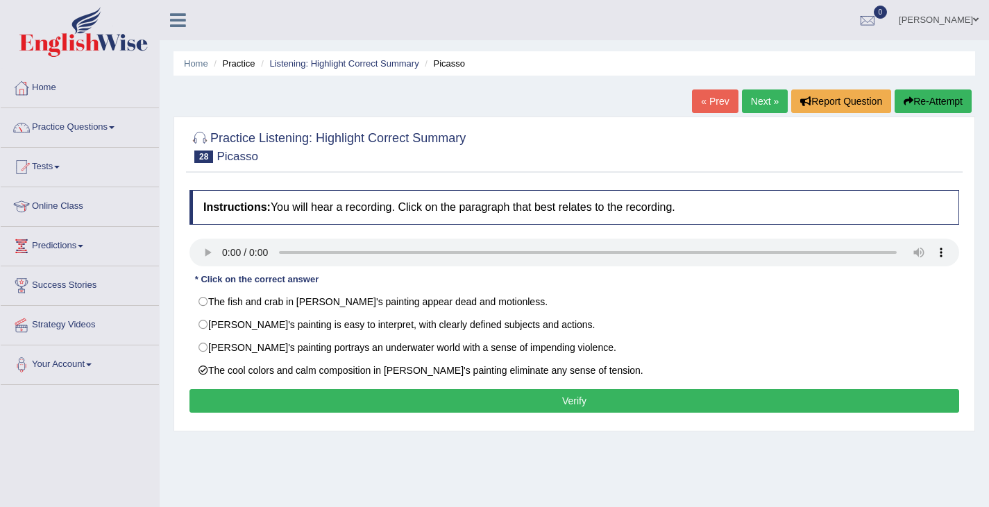
click at [213, 403] on button "Verify" at bounding box center [574, 401] width 770 height 24
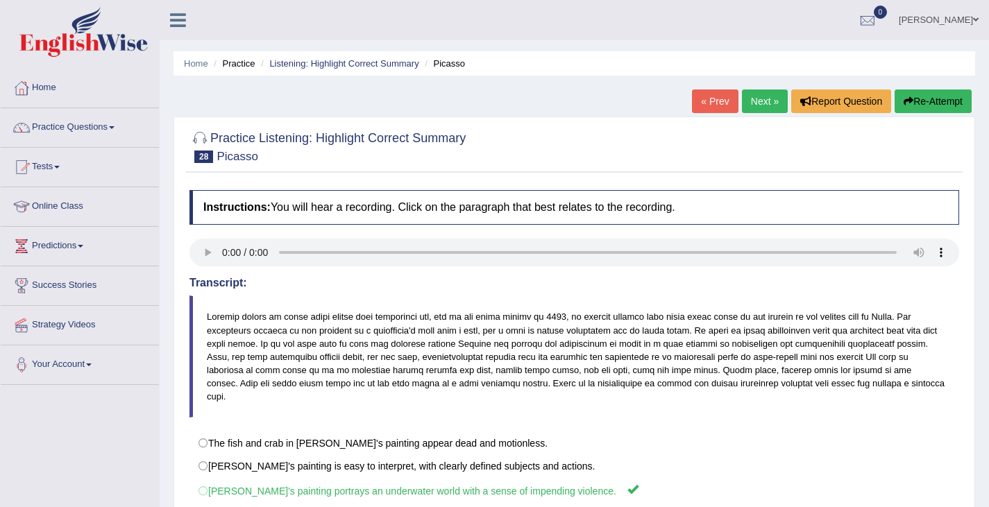
click at [931, 109] on button "Re-Attempt" at bounding box center [932, 102] width 77 height 24
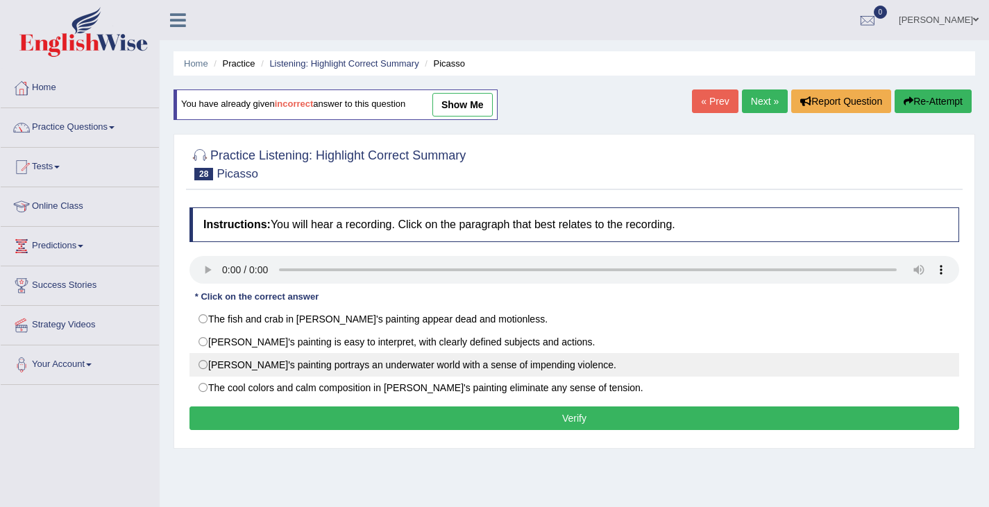
click at [201, 362] on label "[PERSON_NAME]'s painting portrays an underwater world with a sense of impending…" at bounding box center [574, 365] width 770 height 24
radio input "true"
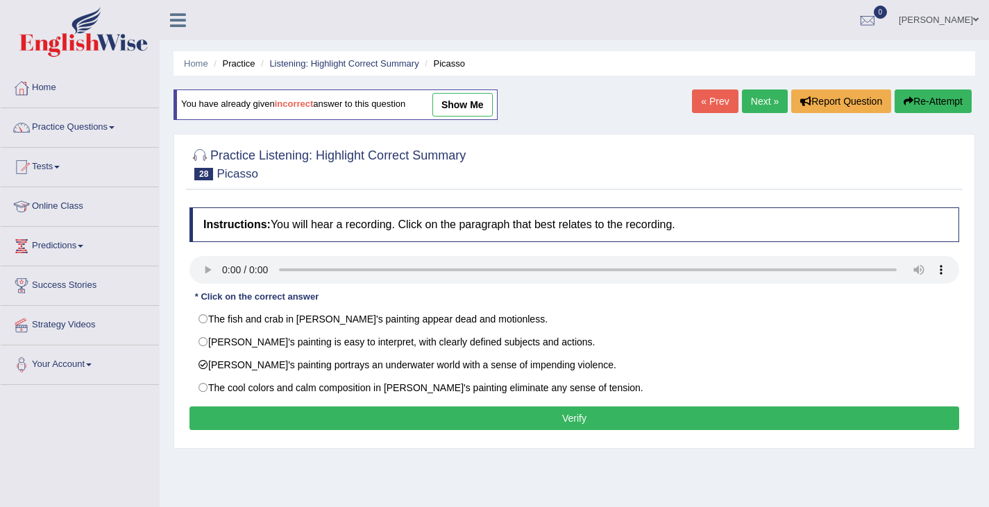
click at [279, 416] on button "Verify" at bounding box center [574, 419] width 770 height 24
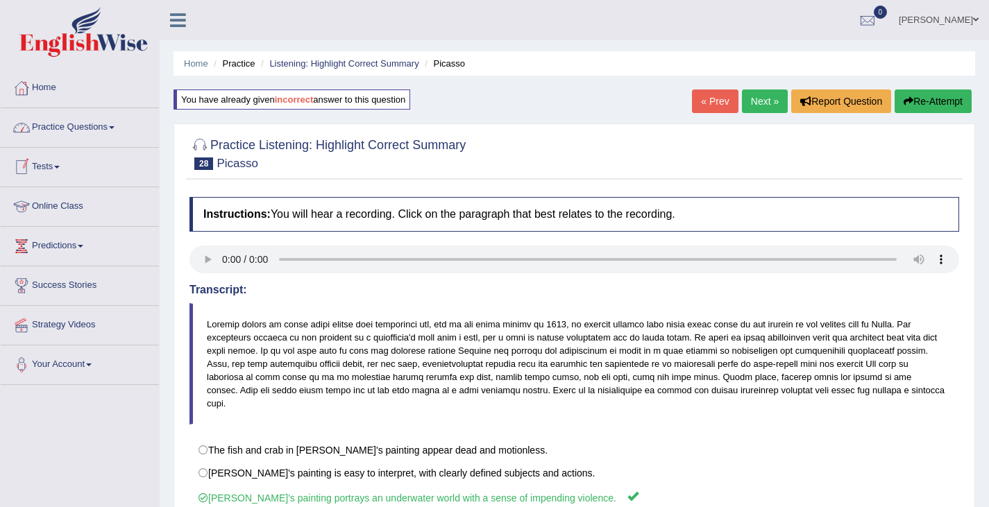
click at [121, 128] on link "Practice Questions" at bounding box center [80, 125] width 158 height 35
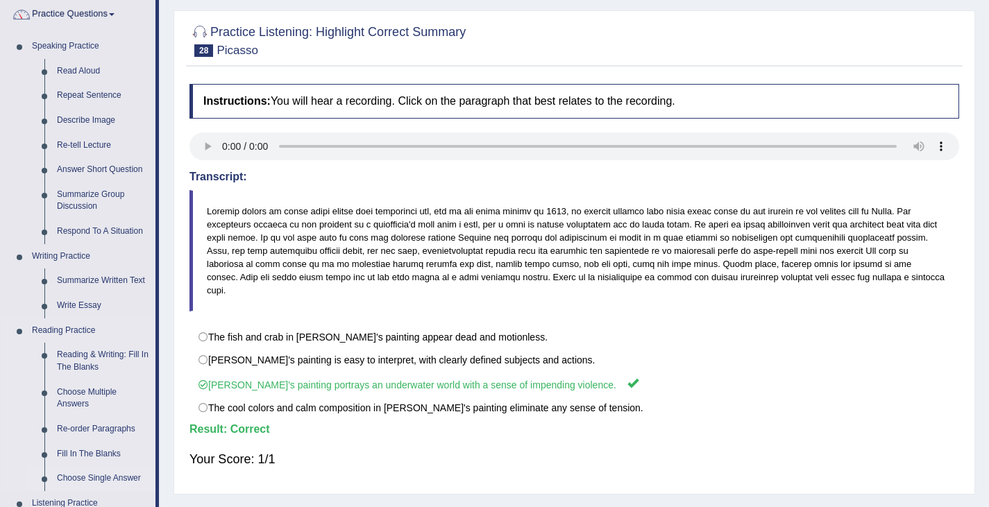
scroll to position [139, 0]
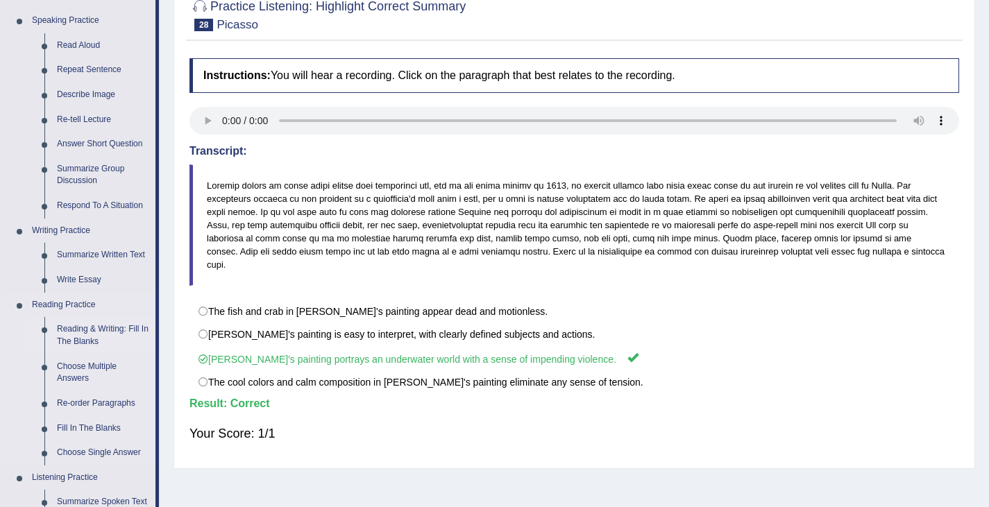
click at [74, 331] on link "Reading & Writing: Fill In The Blanks" at bounding box center [103, 335] width 105 height 37
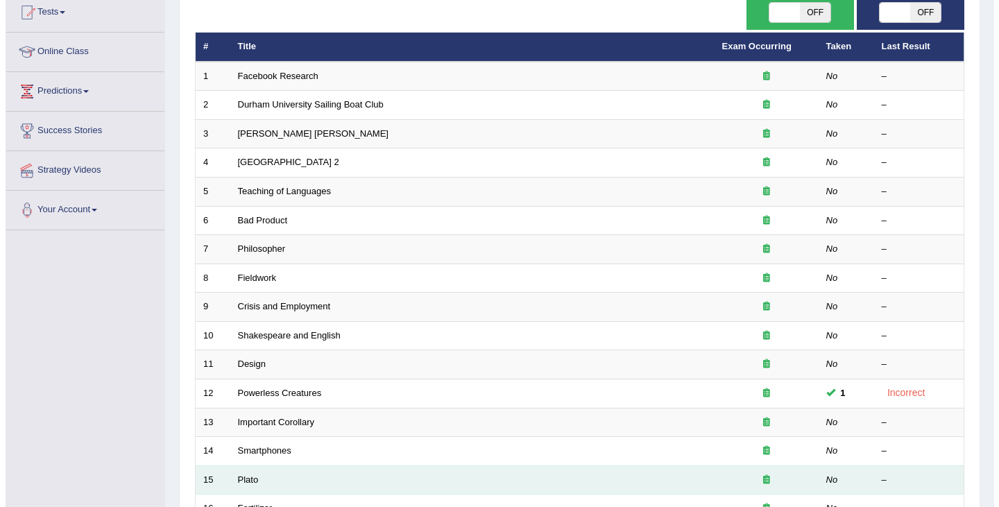
scroll to position [134, 0]
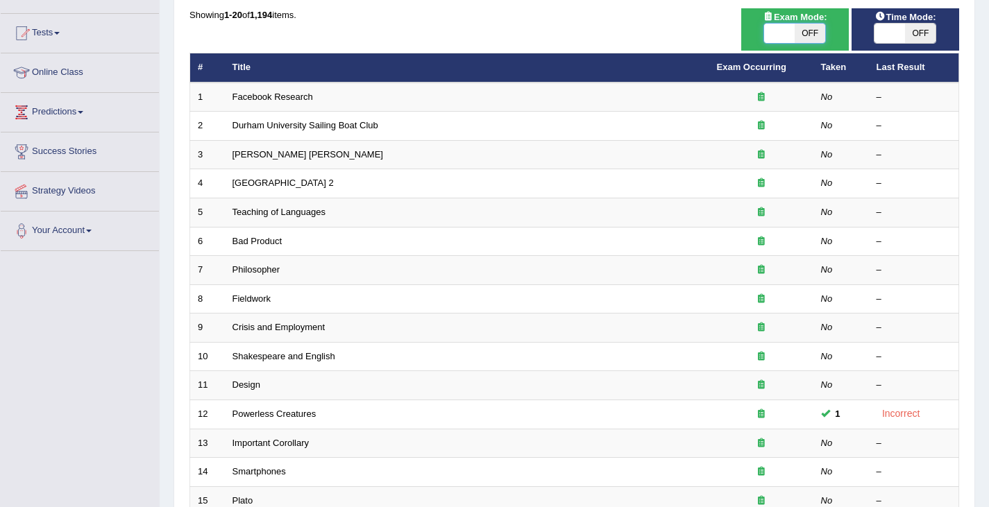
click at [785, 37] on span at bounding box center [779, 33] width 31 height 19
click at [807, 37] on span "OFF" at bounding box center [810, 33] width 31 height 19
checkbox input "true"
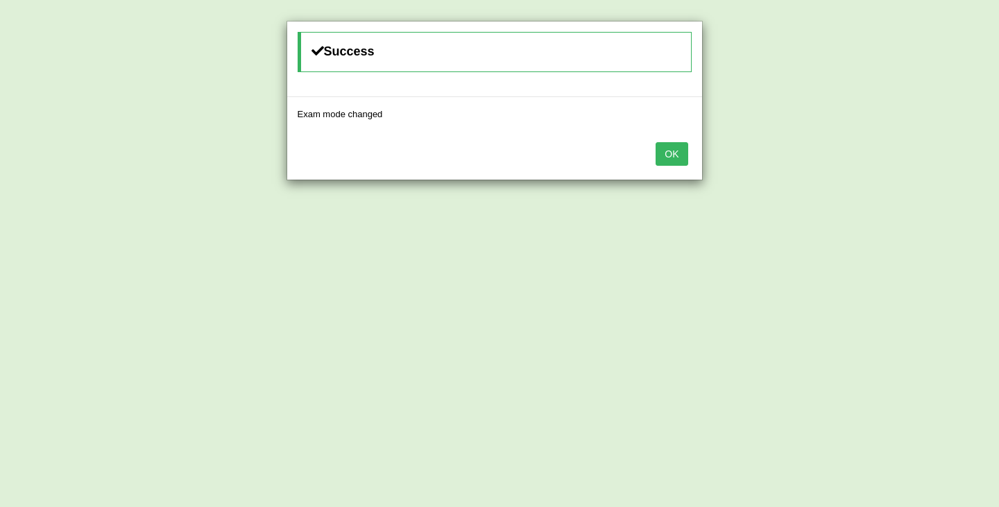
click at [668, 160] on button "OK" at bounding box center [672, 154] width 32 height 24
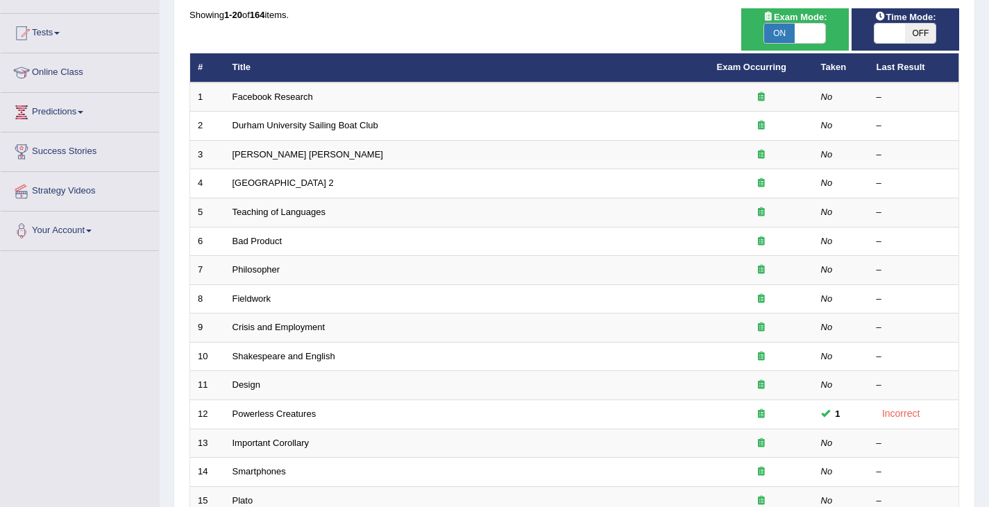
click at [782, 30] on span "ON" at bounding box center [779, 33] width 31 height 19
checkbox input "false"
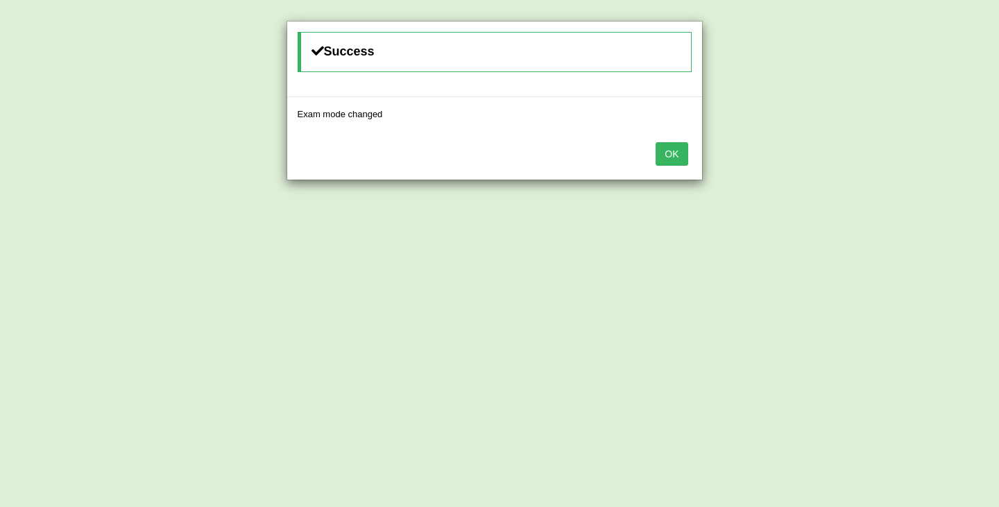
click at [670, 154] on button "OK" at bounding box center [672, 154] width 32 height 24
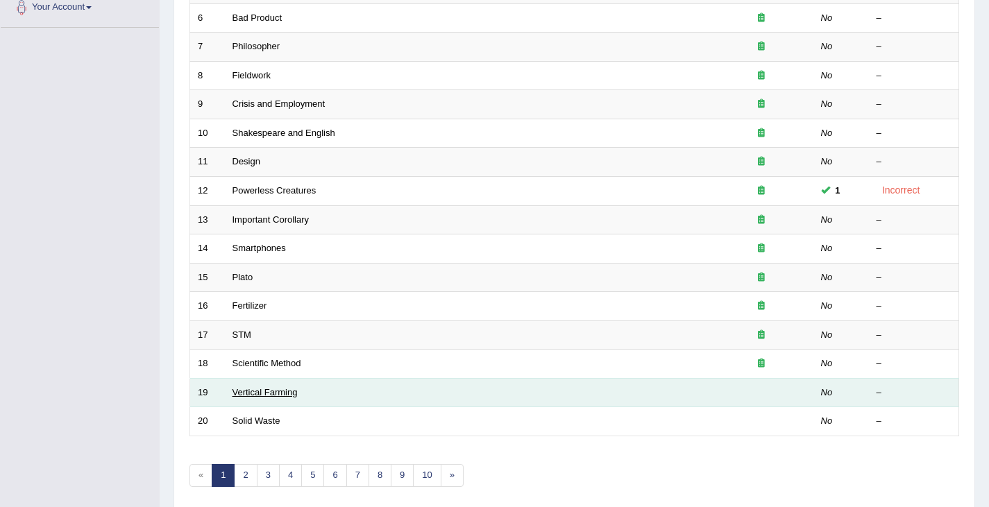
click at [260, 392] on link "Vertical Farming" at bounding box center [264, 392] width 65 height 10
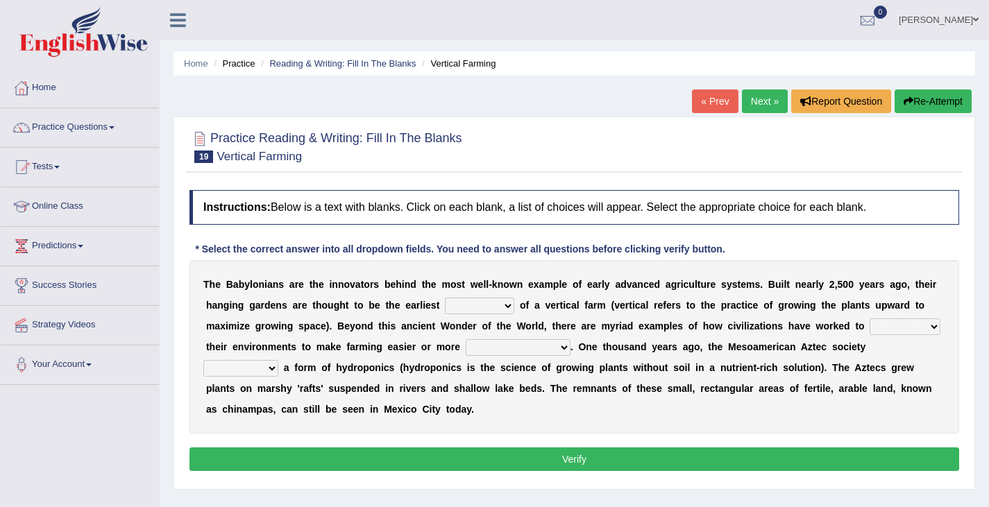
click at [289, 459] on button "Verify" at bounding box center [574, 460] width 770 height 24
click at [507, 313] on select "prototype failure discredit protocol" at bounding box center [479, 306] width 69 height 17
click at [445, 298] on select "prototype failure discredit protocol" at bounding box center [479, 306] width 69 height 17
click at [510, 304] on select "prototype failure discredit protocol" at bounding box center [479, 306] width 69 height 17
select select "prototype"
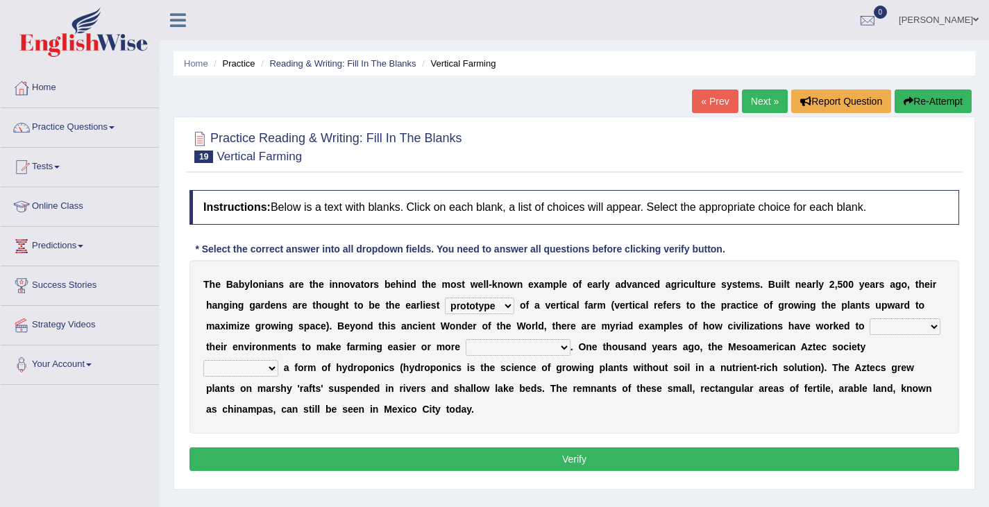
click at [445, 298] on select "prototype failure discredit protocol" at bounding box center [479, 306] width 69 height 17
click at [931, 328] on select "manipulate escape respect disarrange" at bounding box center [904, 326] width 71 height 17
click at [869, 318] on select "manipulate escape respect disarrange" at bounding box center [904, 326] width 71 height 17
click at [923, 329] on select "manipulate escape respect disarrange" at bounding box center [904, 326] width 71 height 17
click at [869, 318] on select "manipulate escape respect disarrange" at bounding box center [904, 326] width 71 height 17
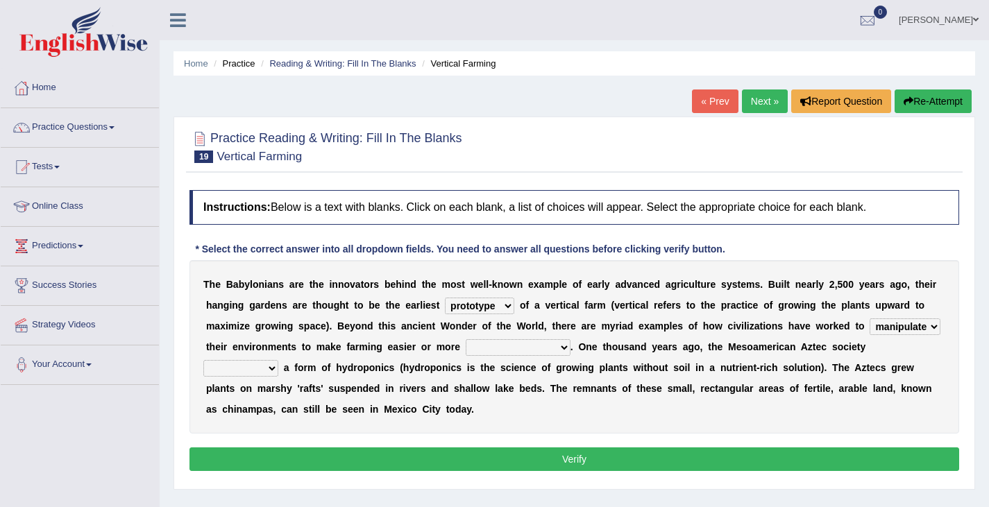
click at [932, 332] on select "manipulate escape respect disarrange" at bounding box center [904, 326] width 71 height 17
select select "escape"
click at [869, 318] on select "manipulate escape respect disarrange" at bounding box center [904, 326] width 71 height 17
click at [563, 350] on select "productive constructive connective counterproductive" at bounding box center [518, 347] width 105 height 17
click at [466, 339] on select "productive constructive connective counterproductive" at bounding box center [518, 347] width 105 height 17
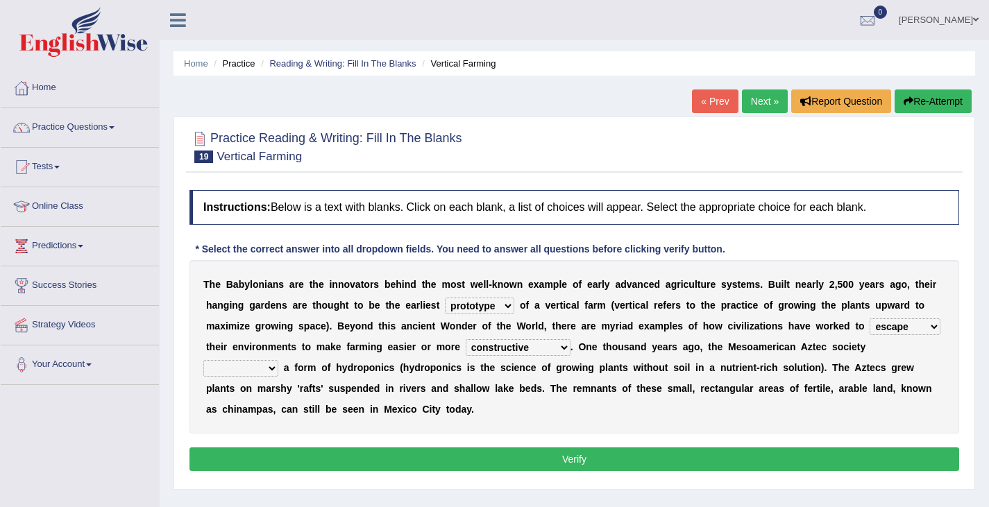
click at [552, 350] on select "productive constructive connective counterproductive" at bounding box center [518, 347] width 105 height 17
select select "productive"
click at [466, 339] on select "productive constructive connective counterproductive" at bounding box center [518, 347] width 105 height 17
click at [897, 325] on select "manipulate escape respect disarrange" at bounding box center [904, 326] width 71 height 17
select select "manipulate"
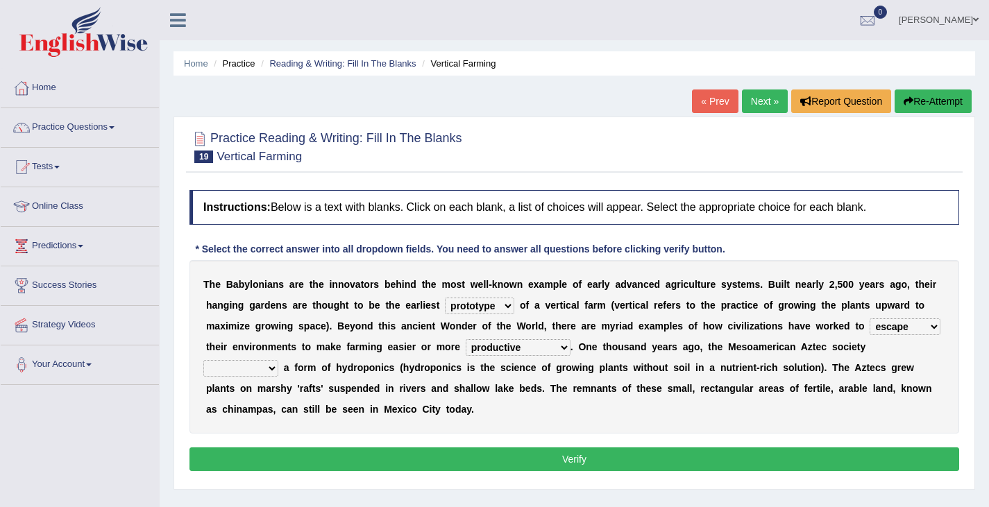
click at [869, 318] on select "manipulate escape respect disarrange" at bounding box center [904, 326] width 71 height 17
click at [278, 360] on select "domineered volunteered pioneered engineered" at bounding box center [240, 368] width 75 height 17
click at [946, 347] on div "T h e B a b y l o n i a n s a r e t h e i n n o v a t o r s b e h i n d t h e m…" at bounding box center [574, 346] width 770 height 173
click at [278, 360] on select "domineered volunteered pioneered engineered" at bounding box center [240, 368] width 75 height 17
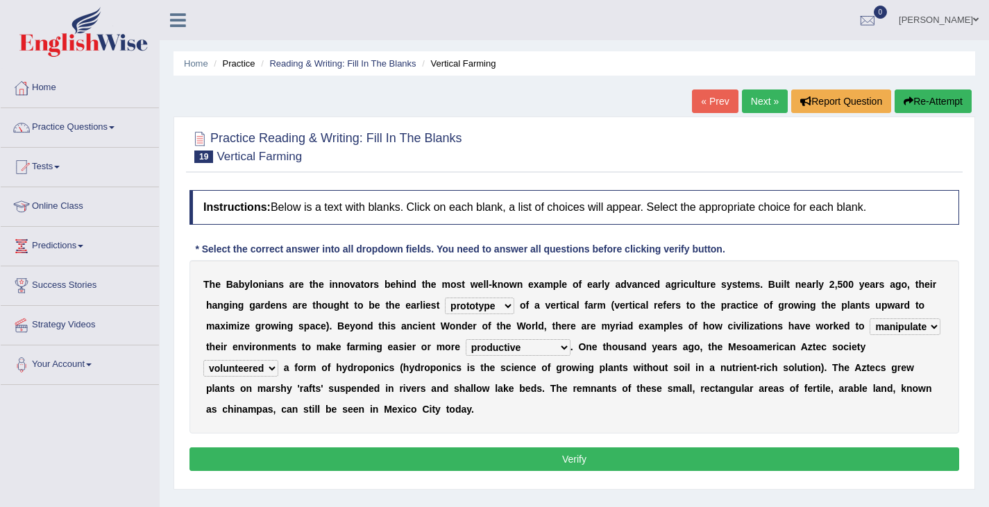
click at [278, 360] on select "domineered volunteered pioneered engineered" at bounding box center [240, 368] width 75 height 17
select select "engineered"
click at [278, 360] on select "domineered volunteered pioneered engineered" at bounding box center [240, 368] width 75 height 17
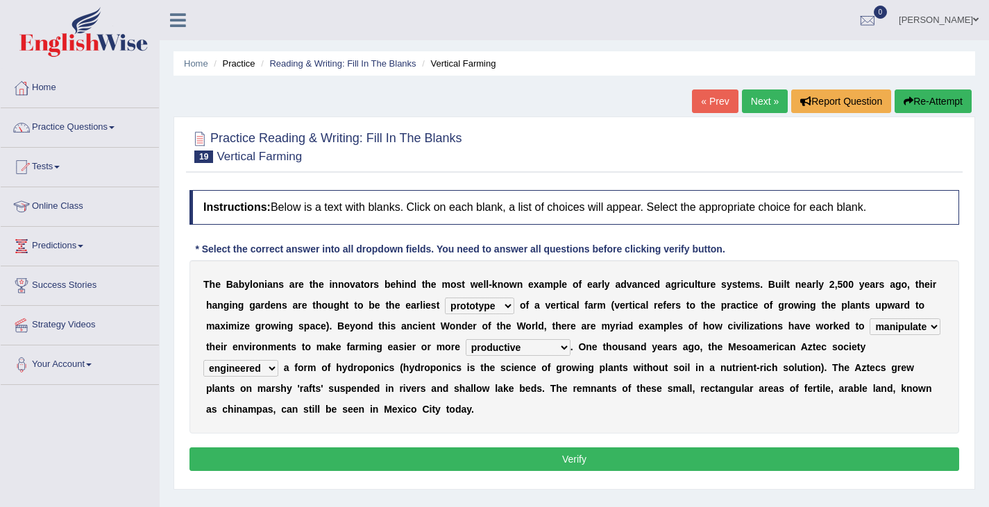
click at [809, 367] on b "o" at bounding box center [812, 367] width 6 height 11
click at [596, 461] on button "Verify" at bounding box center [574, 460] width 770 height 24
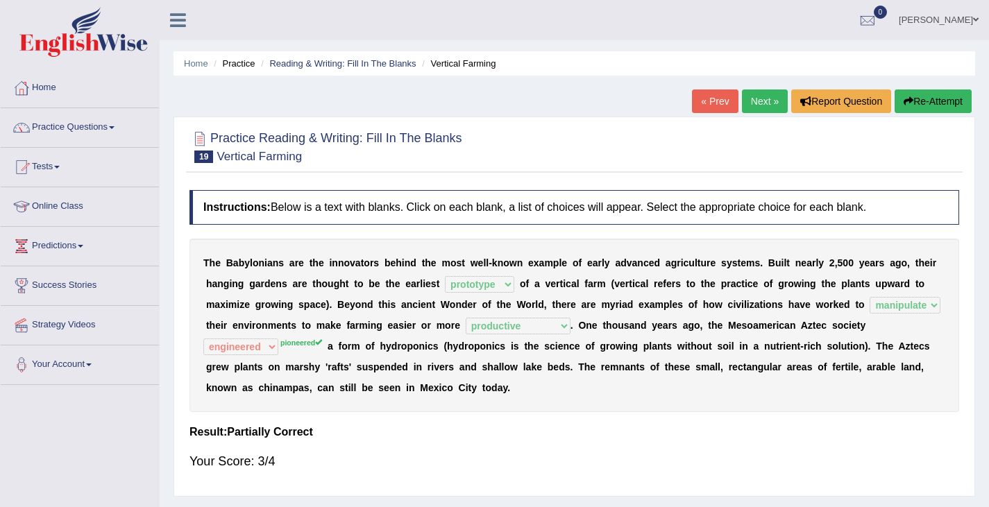
click at [762, 102] on link "Next »" at bounding box center [765, 102] width 46 height 24
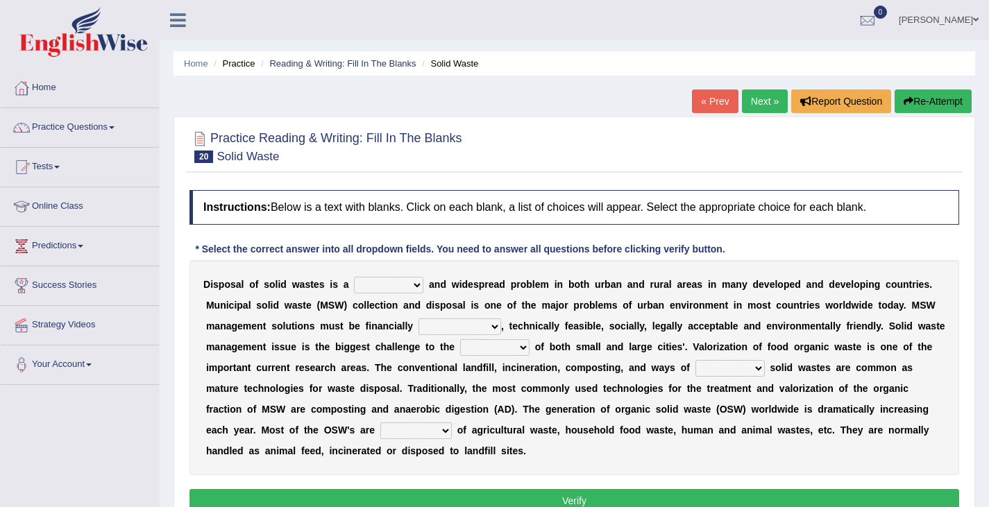
click at [421, 287] on select "slanting stinging stalling shafting" at bounding box center [388, 285] width 69 height 17
select select "slanting"
click at [354, 277] on select "slanting stinging stalling shafting" at bounding box center [388, 285] width 69 height 17
click at [493, 331] on select "unattainable sustainable objectionable treasonable" at bounding box center [459, 326] width 83 height 17
select select "sustainable"
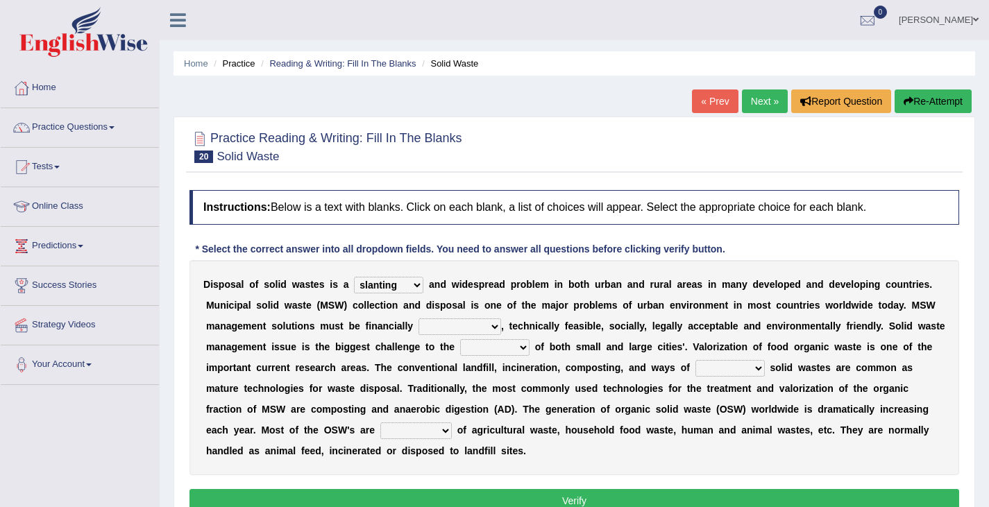
click at [418, 318] on select "unattainable sustainable objectionable treasonable" at bounding box center [459, 326] width 83 height 17
click at [493, 328] on select "unattainable sustainable objectionable treasonable" at bounding box center [459, 326] width 83 height 17
click at [515, 328] on b "e" at bounding box center [515, 326] width 6 height 11
click at [523, 352] on select "plants culture authorities history" at bounding box center [494, 347] width 69 height 17
click at [460, 339] on select "plants culture authorities history" at bounding box center [494, 347] width 69 height 17
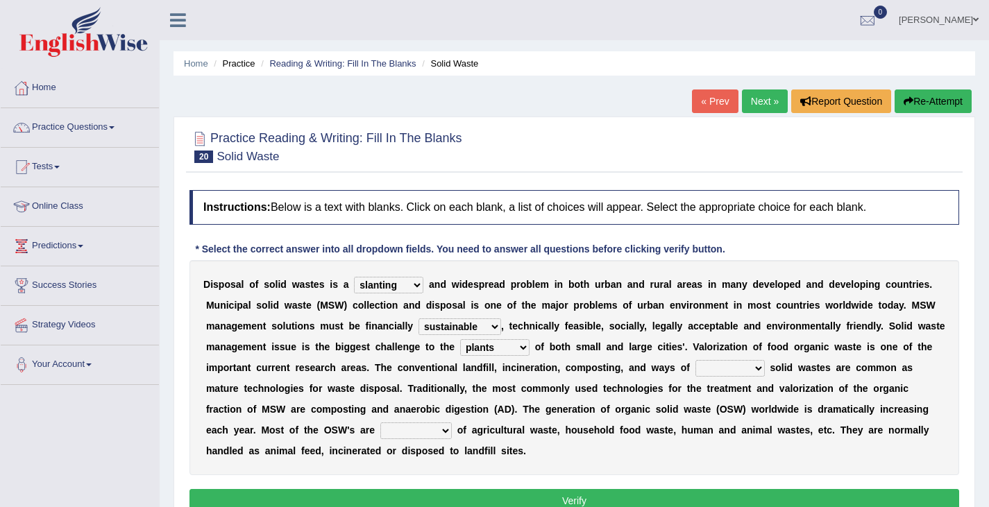
click at [522, 346] on select "plants culture authorities history" at bounding box center [494, 347] width 69 height 17
select select "authorities"
click at [460, 339] on select "plants culture authorities history" at bounding box center [494, 347] width 69 height 17
click at [761, 371] on select "reserving preserving deserving handling" at bounding box center [729, 368] width 69 height 17
click at [695, 360] on select "reserving preserving deserving handling" at bounding box center [729, 368] width 69 height 17
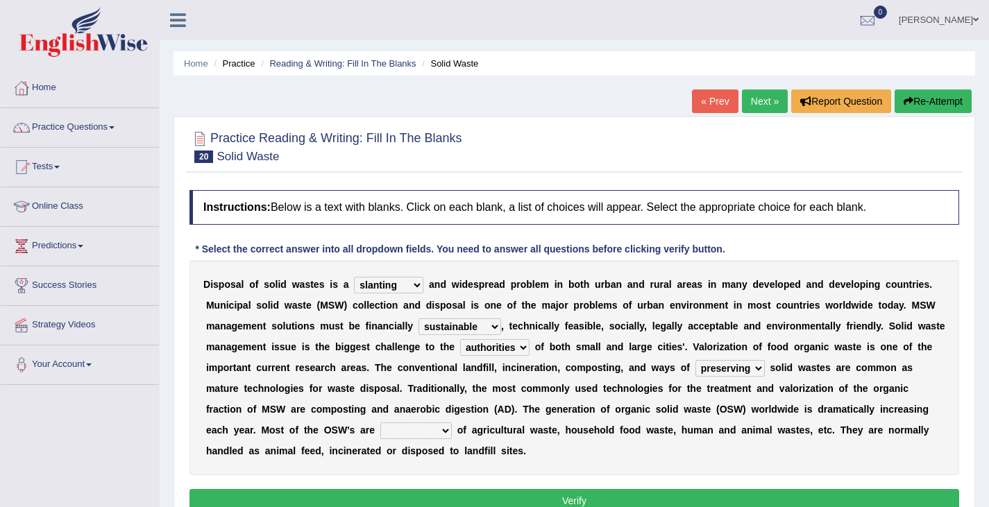
click at [759, 373] on select "reserving preserving deserving handling" at bounding box center [729, 368] width 69 height 17
click at [695, 360] on select "reserving preserving deserving handling" at bounding box center [729, 368] width 69 height 17
click at [758, 372] on select "reserving preserving deserving handling" at bounding box center [729, 368] width 69 height 17
select select "preserving"
click at [695, 360] on select "reserving preserving deserving handling" at bounding box center [729, 368] width 69 height 17
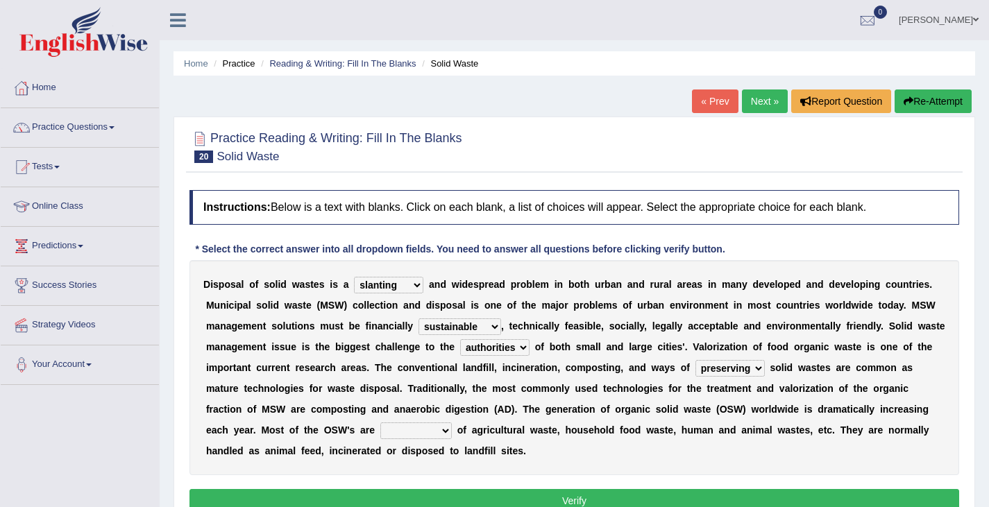
click at [445, 434] on select "composed disposed composing disposing" at bounding box center [415, 431] width 71 height 17
select select "composed"
click at [380, 423] on select "composed disposed composing disposing" at bounding box center [415, 431] width 71 height 17
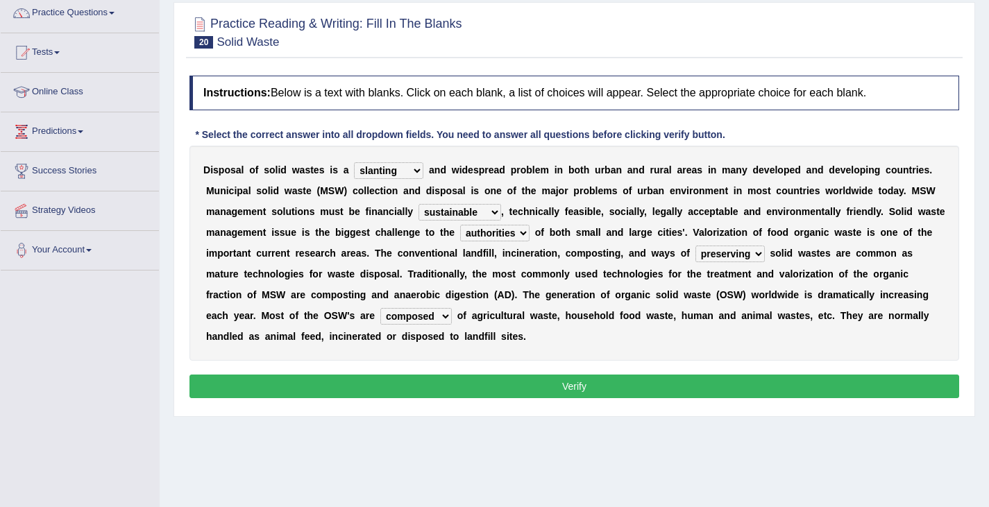
scroll to position [139, 0]
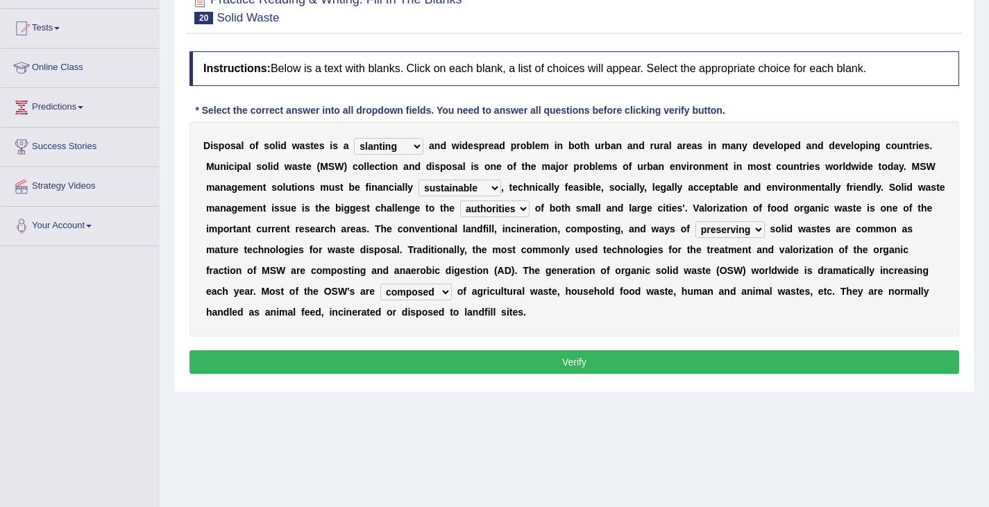
click at [533, 368] on button "Verify" at bounding box center [574, 362] width 770 height 24
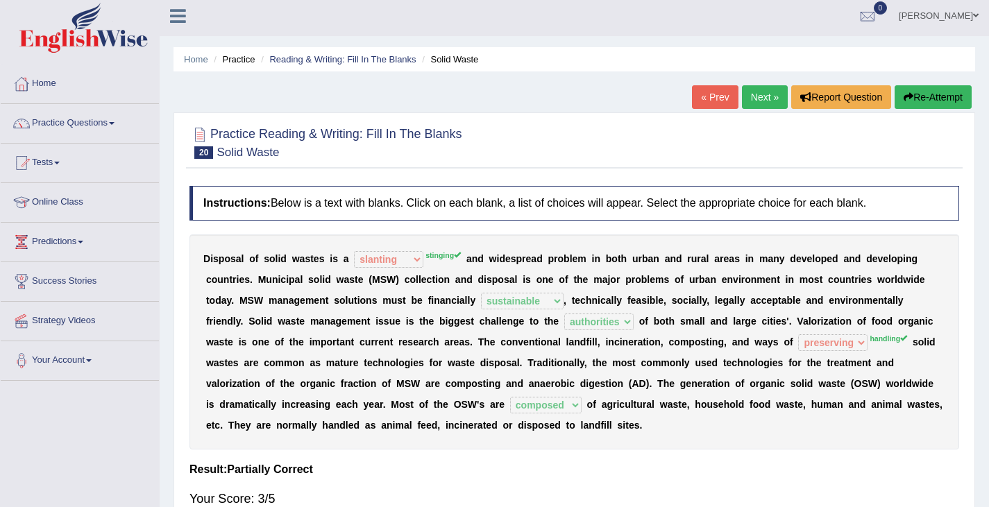
scroll to position [0, 0]
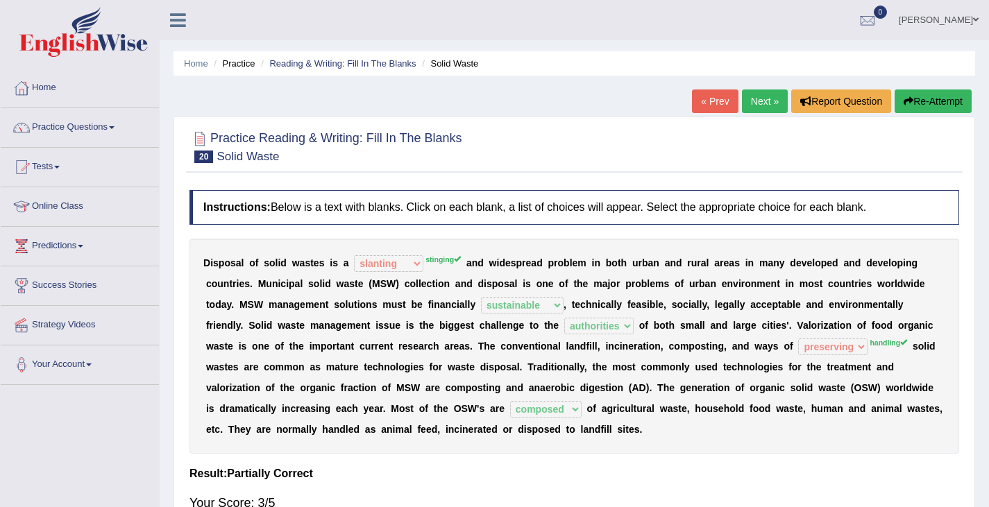
click at [761, 101] on link "Next »" at bounding box center [765, 102] width 46 height 24
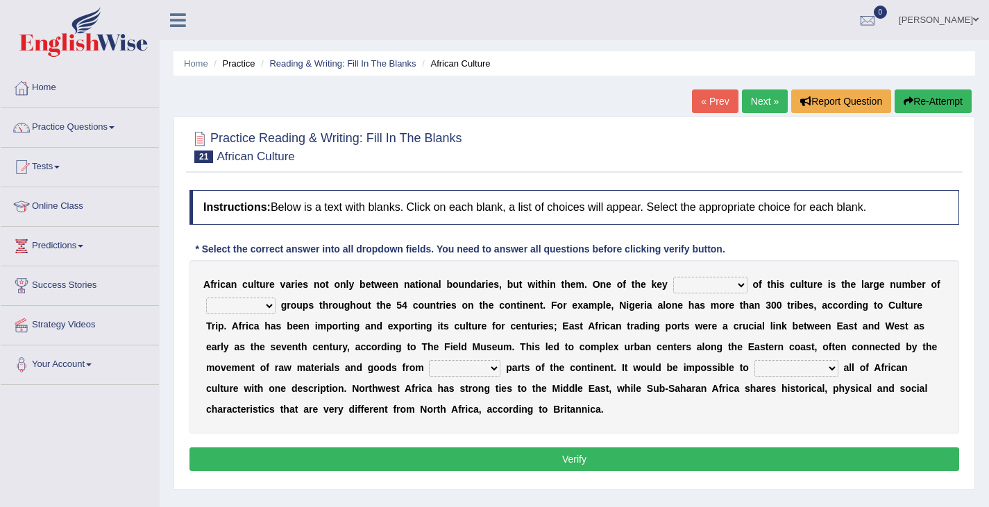
click at [745, 286] on select "conjectures features issues doubts" at bounding box center [710, 285] width 74 height 17
click at [673, 277] on select "conjectures features issues doubts" at bounding box center [710, 285] width 74 height 17
click at [739, 285] on select "conjectures features issues doubts" at bounding box center [710, 285] width 74 height 17
select select "issues"
click at [673, 277] on select "conjectures features issues doubts" at bounding box center [710, 285] width 74 height 17
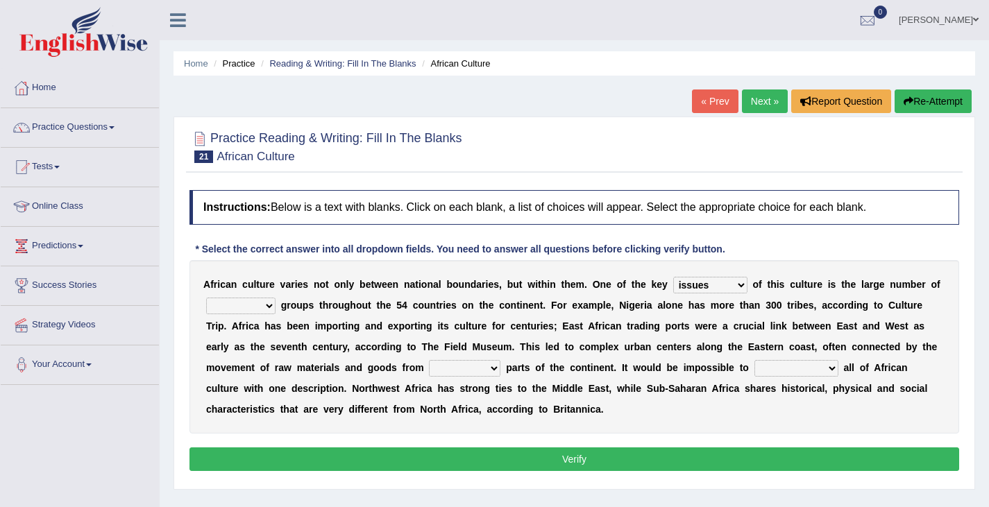
click at [740, 289] on select "conjectures features issues doubts" at bounding box center [710, 285] width 74 height 17
drag, startPoint x: 678, startPoint y: 431, endPoint x: 700, endPoint y: 396, distance: 41.8
click at [678, 431] on div "A f r i c a n c u l t u r e v a r i e s n o t o n l y b e t w e e n n a t i o n…" at bounding box center [574, 346] width 770 height 173
click at [264, 307] on select "ethic ethnic eugenic epic" at bounding box center [240, 306] width 69 height 17
select select "ethnic"
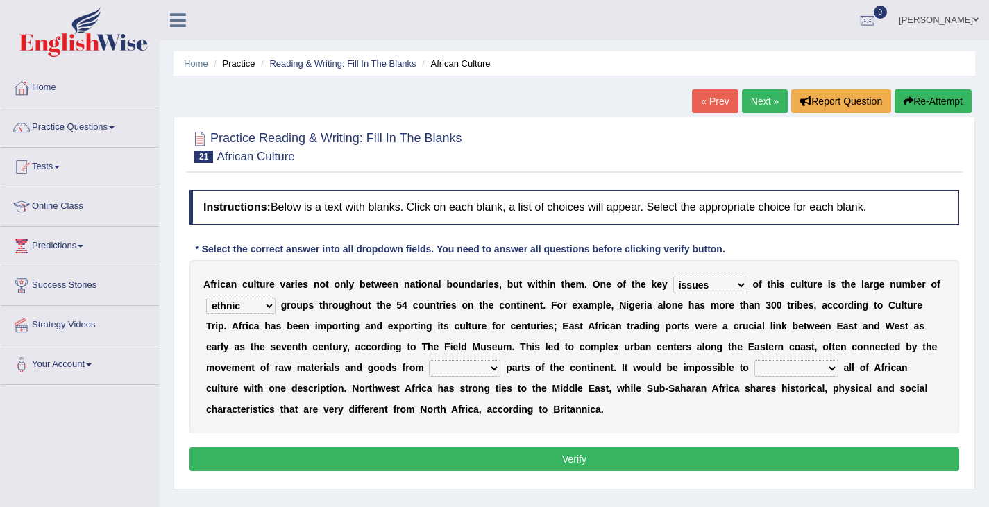
click at [206, 298] on select "ethic ethnic eugenic epic" at bounding box center [240, 306] width 69 height 17
click at [491, 370] on select "forelocked interlocked unlocked landlocked" at bounding box center [464, 368] width 71 height 17
select select "landlocked"
click at [429, 360] on select "forelocked interlocked unlocked landlocked" at bounding box center [464, 368] width 71 height 17
click at [831, 373] on select "characterize conceptualize symbolize synthesize" at bounding box center [796, 368] width 84 height 17
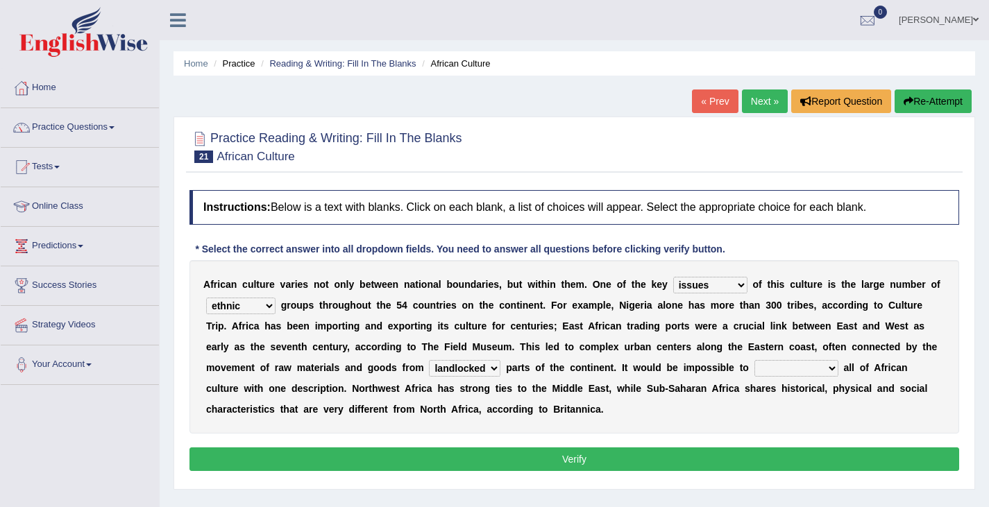
select select "characterize"
click at [754, 360] on select "characterize conceptualize symbolize synthesize" at bounding box center [796, 368] width 84 height 17
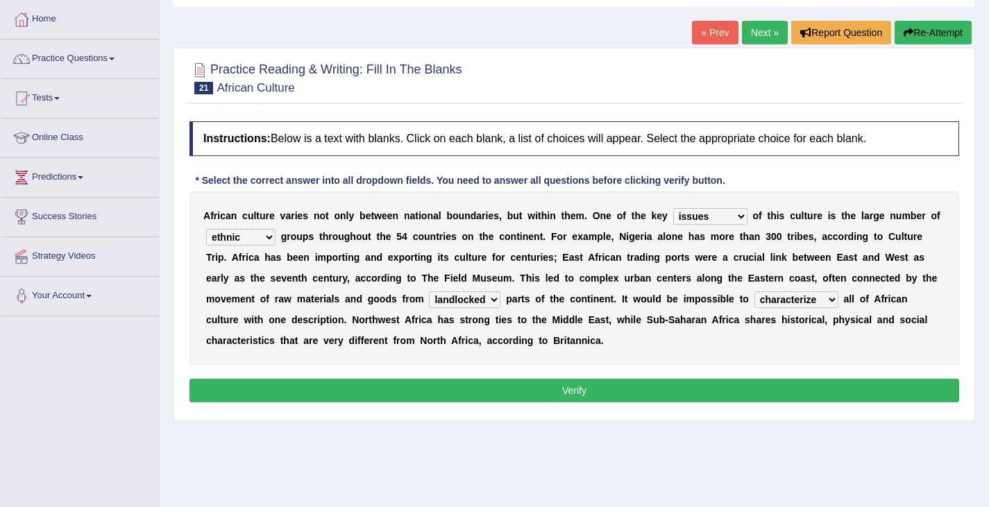
scroll to position [69, 0]
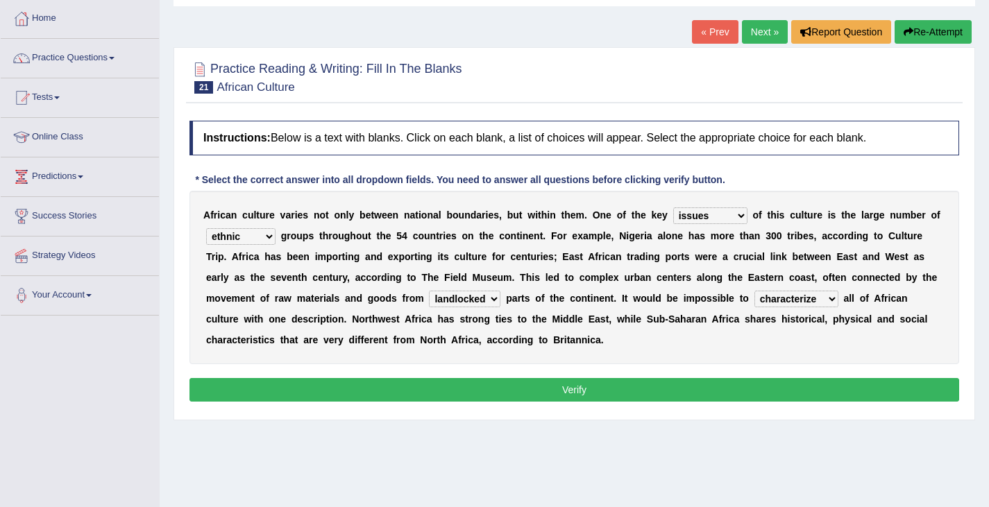
click at [565, 389] on button "Verify" at bounding box center [574, 390] width 770 height 24
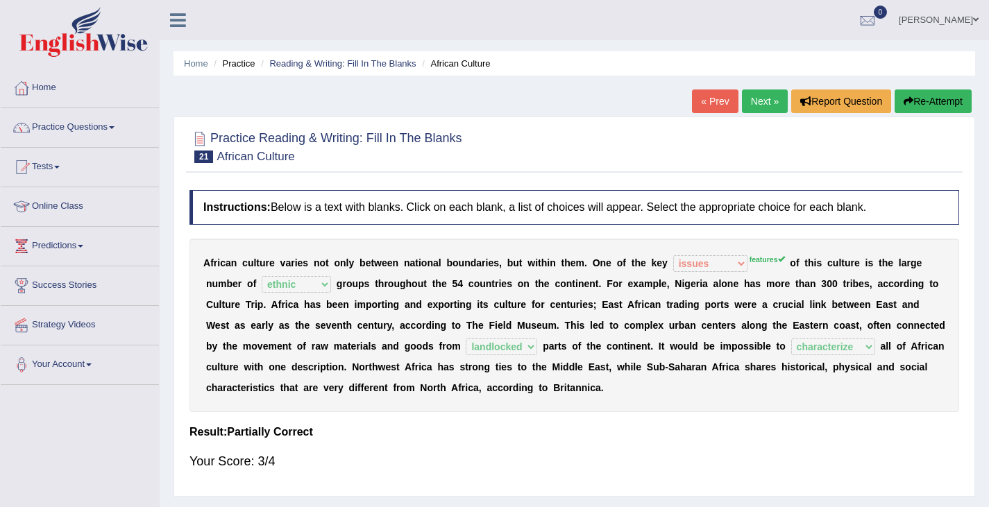
scroll to position [0, 0]
click at [767, 102] on link "Next »" at bounding box center [765, 102] width 46 height 24
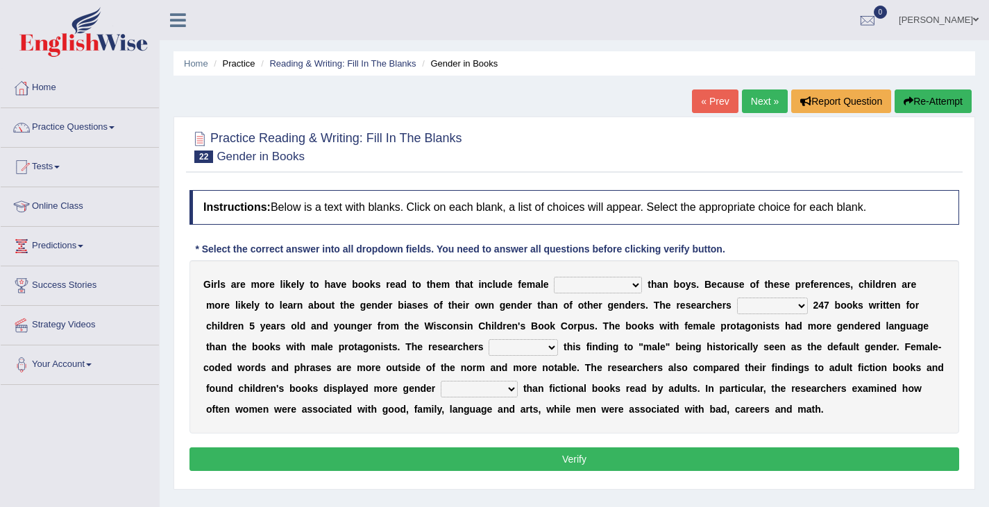
click at [632, 287] on select "protagonists cosmogonists agonists expressionists" at bounding box center [598, 285] width 88 height 17
select select "expressionists"
click at [554, 277] on select "protagonists cosmogonists agonists expressionists" at bounding box center [598, 285] width 88 height 17
click at [773, 309] on select "hydrolyzed paralyzed catalyzed analyzed" at bounding box center [772, 306] width 71 height 17
select select "analyzed"
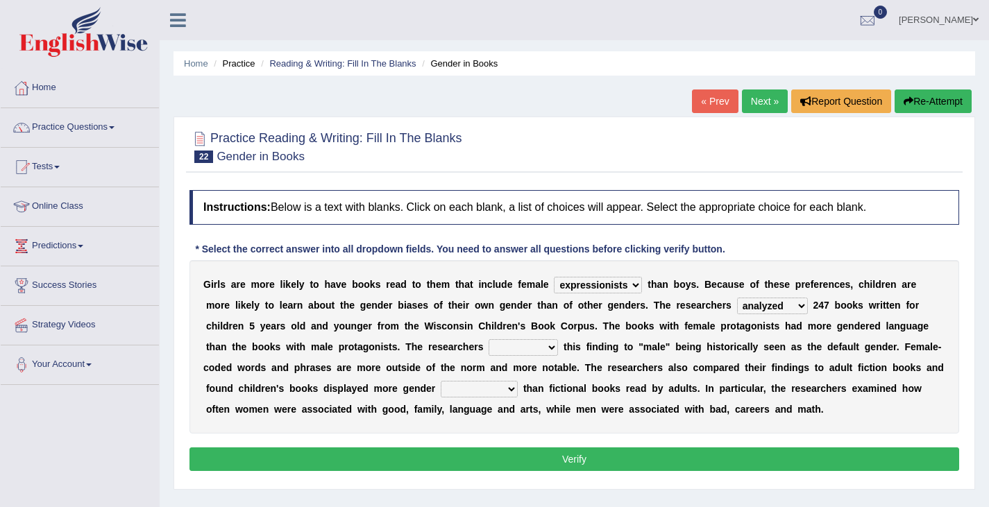
click at [737, 298] on select "hydrolyzed paralyzed catalyzed analyzed" at bounding box center [772, 306] width 71 height 17
click at [637, 287] on select "protagonists cosmogonists agonists expressionists" at bounding box center [598, 285] width 88 height 17
select select "protagonists"
click at [554, 277] on select "protagonists cosmogonists agonists expressionists" at bounding box center [598, 285] width 88 height 17
click at [508, 348] on select "contribute tribute distribute attribute" at bounding box center [523, 347] width 69 height 17
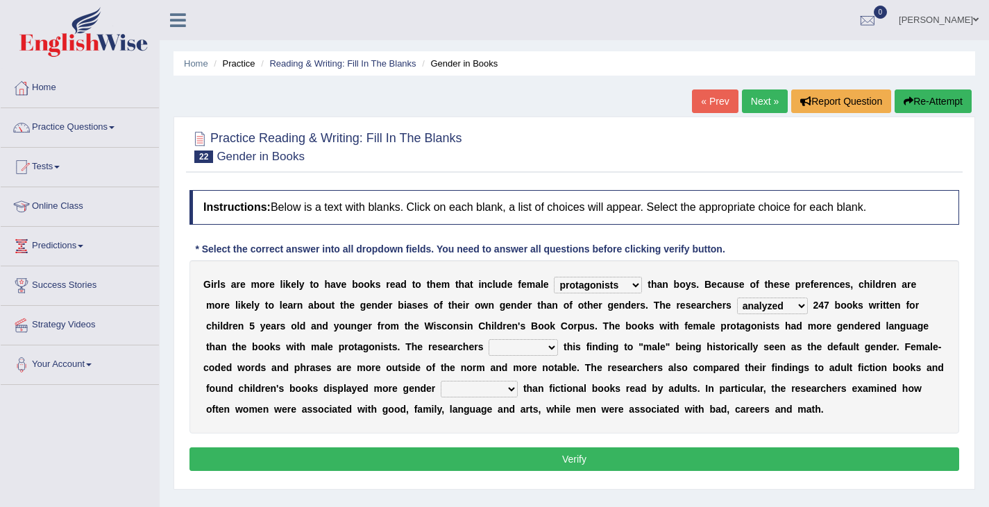
select select "distribute"
click at [489, 339] on select "contribute tribute distribute attribute" at bounding box center [523, 347] width 69 height 17
click at [473, 391] on select "stereotypes teletypes prototypes electrotypes" at bounding box center [479, 389] width 77 height 17
select select "prototypes"
click at [441, 381] on select "stereotypes teletypes prototypes electrotypes" at bounding box center [479, 389] width 77 height 17
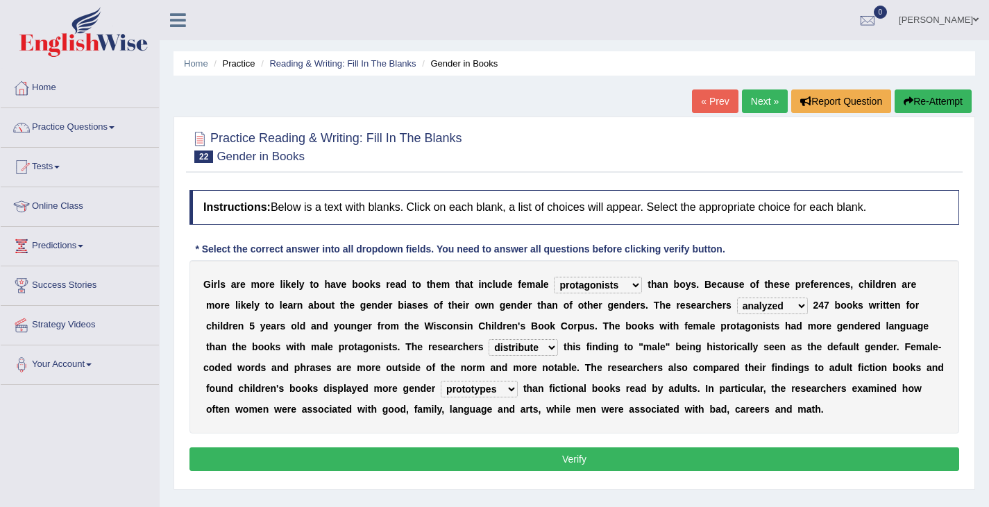
click at [647, 458] on button "Verify" at bounding box center [574, 460] width 770 height 24
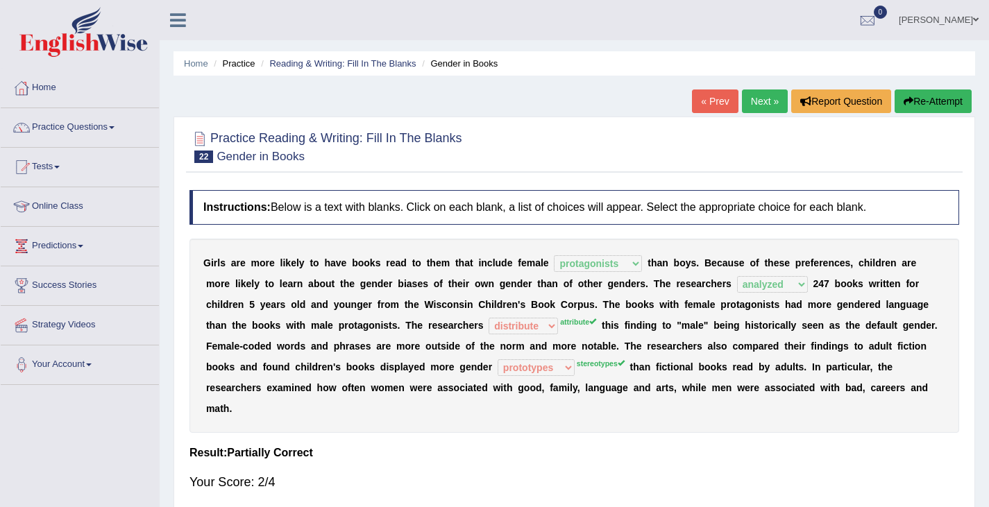
click at [770, 105] on link "Next »" at bounding box center [765, 102] width 46 height 24
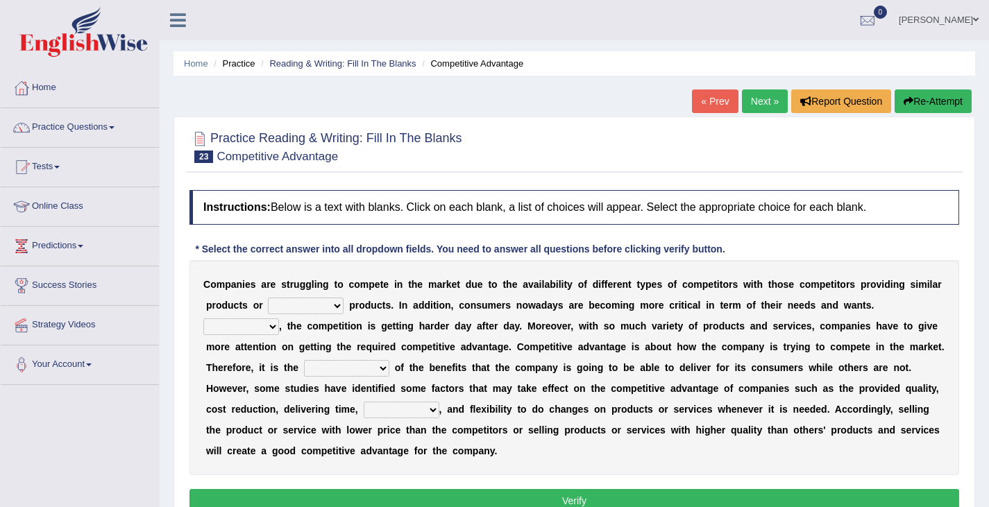
click at [332, 309] on select "constitution restitution substitution institution" at bounding box center [306, 306] width 76 height 17
select select "substitution"
click at [268, 298] on select "constitution restitution substitution institution" at bounding box center [306, 306] width 76 height 17
click at [266, 326] on select "However Instead Additionally Therefore" at bounding box center [241, 326] width 76 height 17
select select "Therefore"
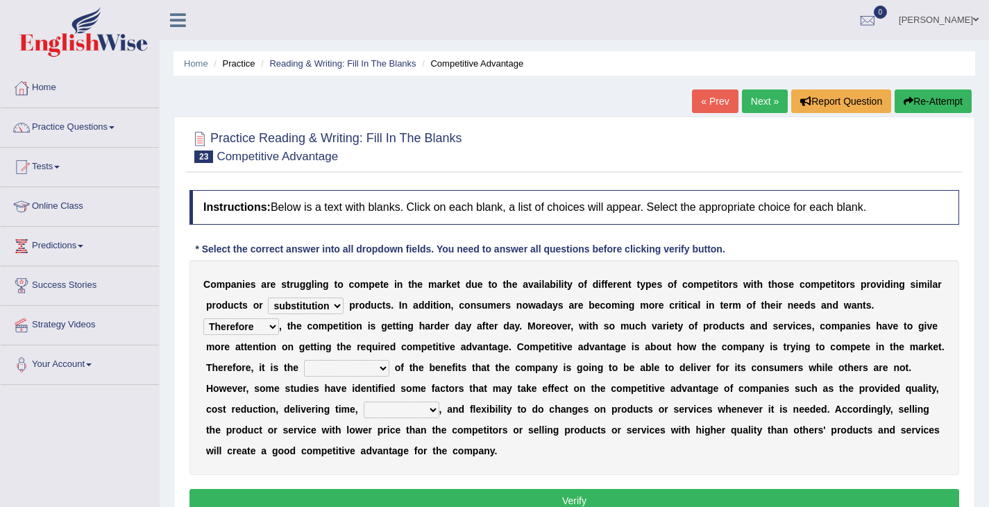
click at [203, 318] on select "However Instead Additionally Therefore" at bounding box center [241, 326] width 76 height 17
click at [382, 372] on select "dissemination ordination determination incarnation" at bounding box center [346, 368] width 85 height 17
click at [304, 360] on select "dissemination ordination determination incarnation" at bounding box center [346, 368] width 85 height 17
click at [385, 369] on select "dissemination ordination determination incarnation" at bounding box center [346, 368] width 85 height 17
select select "dissemination"
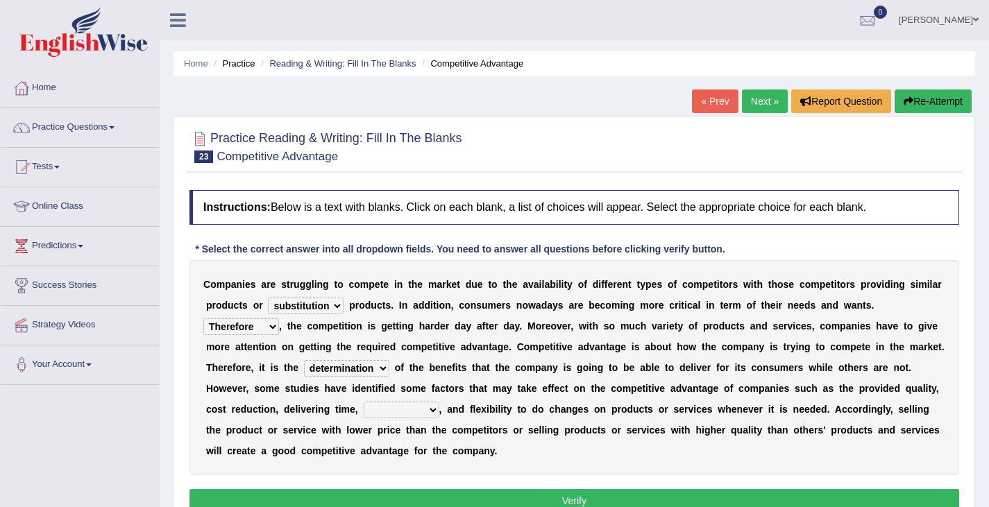
click at [304, 360] on select "dissemination ordination determination incarnation" at bounding box center [346, 368] width 85 height 17
click at [433, 415] on select "captivation aggregation deprivation innovation" at bounding box center [402, 410] width 76 height 17
select select "captivation"
click at [364, 402] on select "captivation aggregation deprivation innovation" at bounding box center [402, 410] width 76 height 17
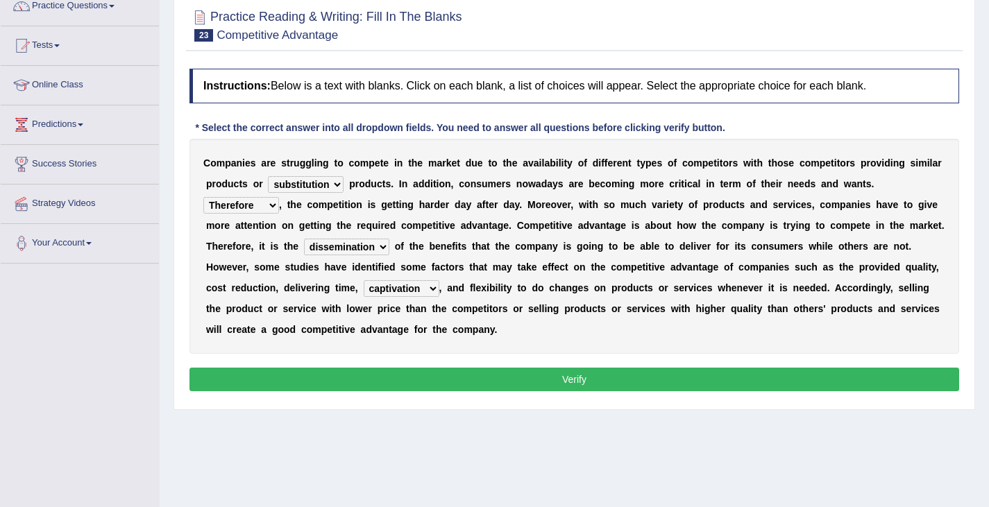
scroll to position [139, 0]
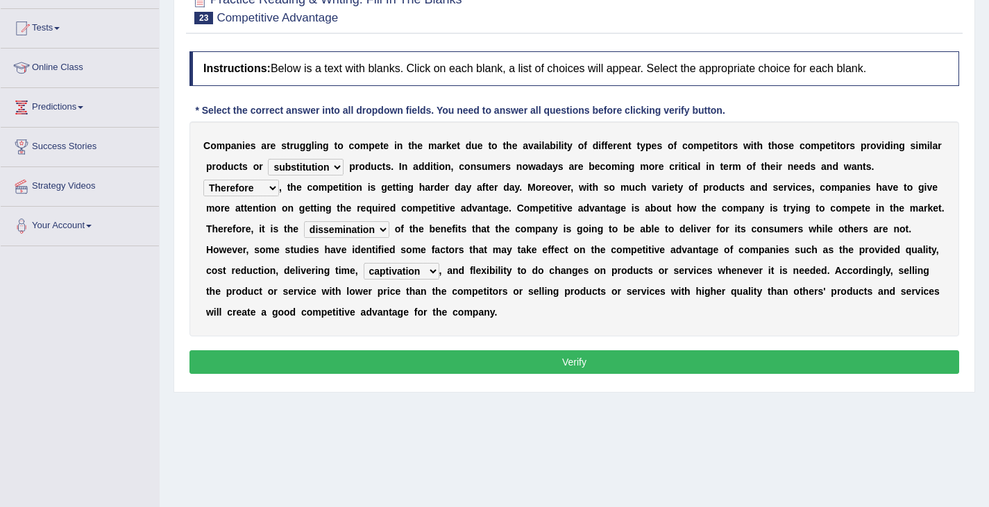
click at [552, 366] on button "Verify" at bounding box center [574, 362] width 770 height 24
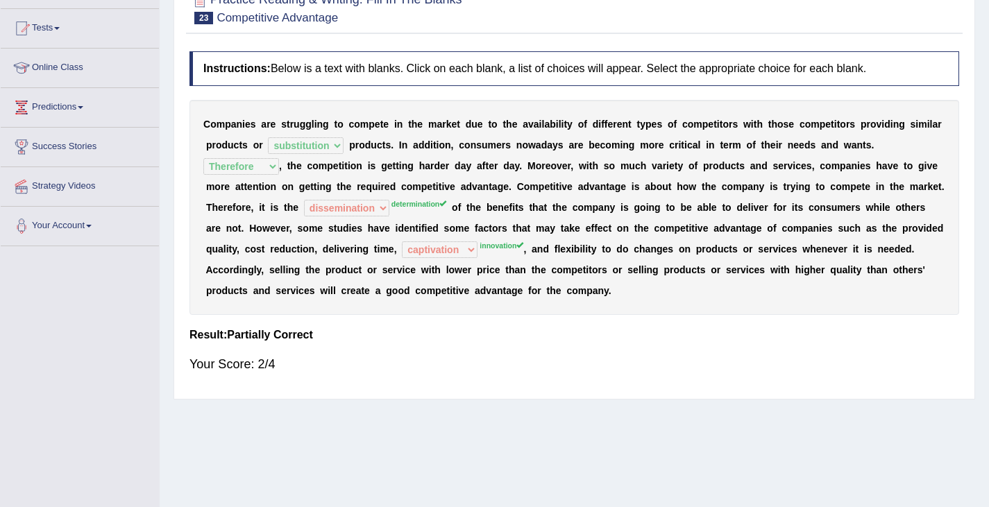
scroll to position [0, 0]
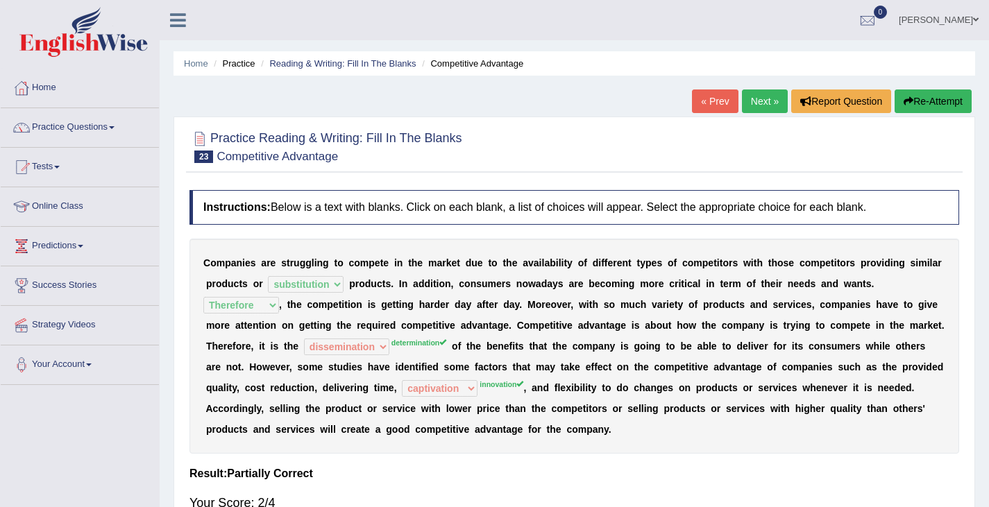
click at [764, 103] on link "Next »" at bounding box center [765, 102] width 46 height 24
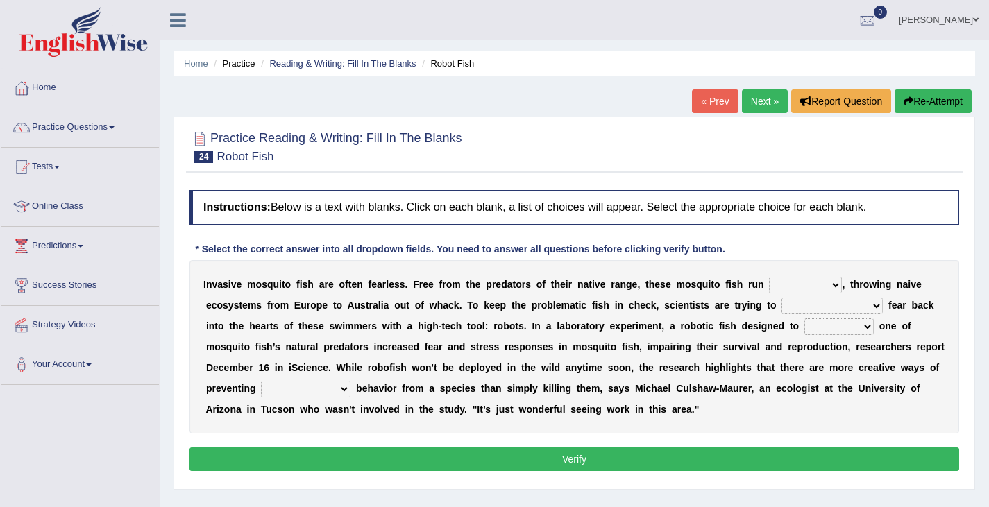
click at [840, 291] on select "occupant flippant rampant concordant" at bounding box center [805, 285] width 73 height 17
select select "rampant"
click at [769, 277] on select "occupant flippant rampant concordant" at bounding box center [805, 285] width 73 height 17
click at [848, 308] on select "accept spike strike drake" at bounding box center [831, 306] width 101 height 17
click at [781, 298] on select "accept spike strike drake" at bounding box center [831, 306] width 101 height 17
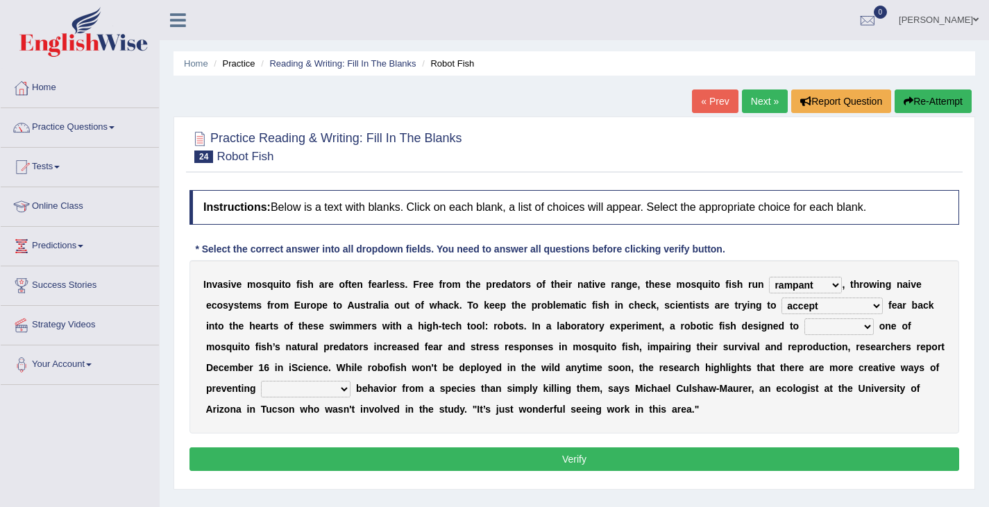
click at [847, 303] on select "accept spike strike drake" at bounding box center [831, 306] width 101 height 17
select select "strike"
click at [781, 298] on select "accept spike strike drake" at bounding box center [831, 306] width 101 height 17
click at [826, 330] on select "bequest mimic battle conquest" at bounding box center [838, 326] width 69 height 17
select select "mimic"
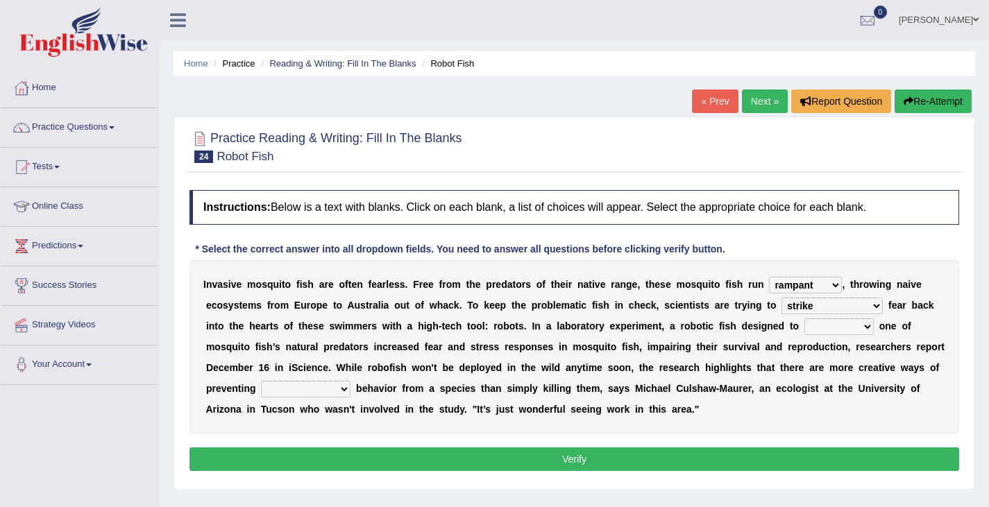
click at [804, 318] on select "bequest mimic battle conquest" at bounding box center [838, 326] width 69 height 17
click at [352, 392] on b at bounding box center [353, 388] width 6 height 11
click at [340, 389] on select "unprivileged unprecedented uncharted unwanted" at bounding box center [306, 389] width 90 height 17
select select "unwanted"
click at [261, 381] on select "unprivileged unprecedented uncharted unwanted" at bounding box center [306, 389] width 90 height 17
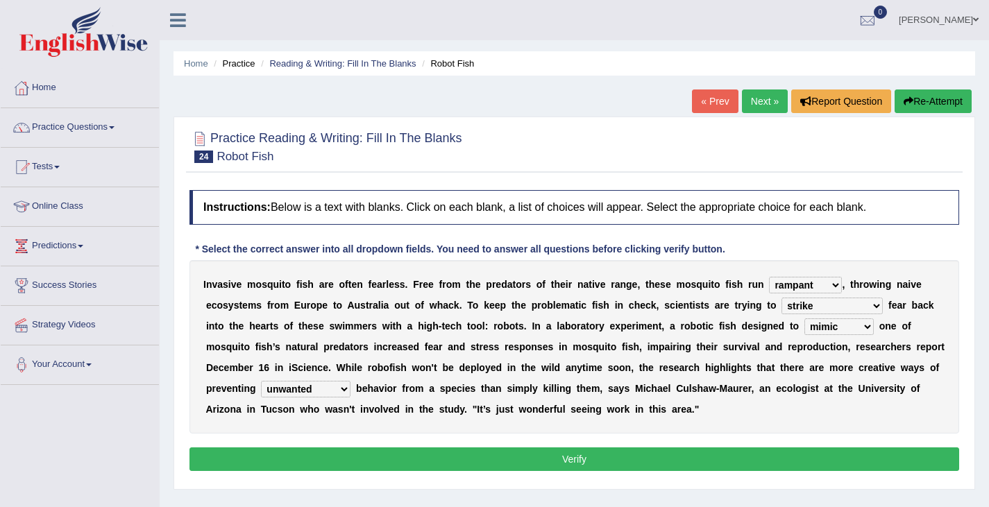
click at [619, 461] on button "Verify" at bounding box center [574, 460] width 770 height 24
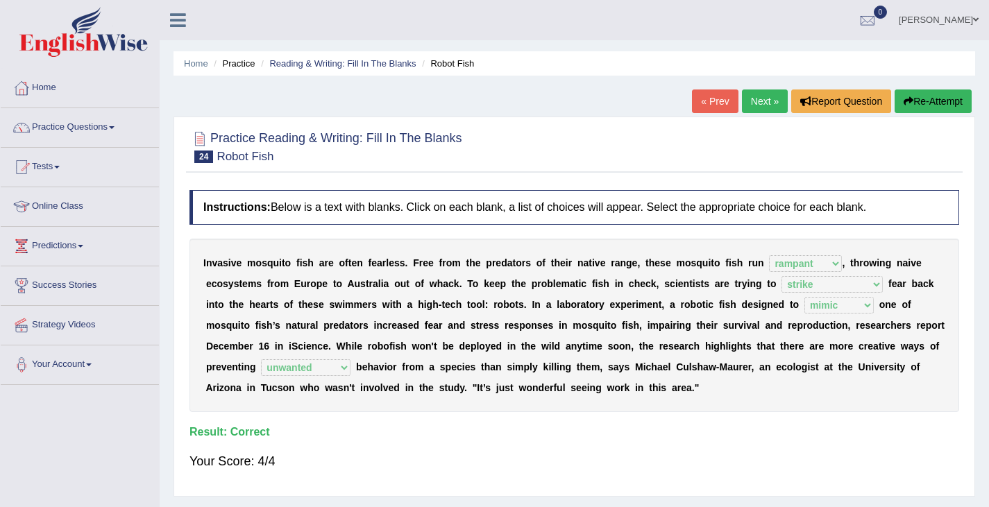
click at [760, 101] on link "Next »" at bounding box center [765, 102] width 46 height 24
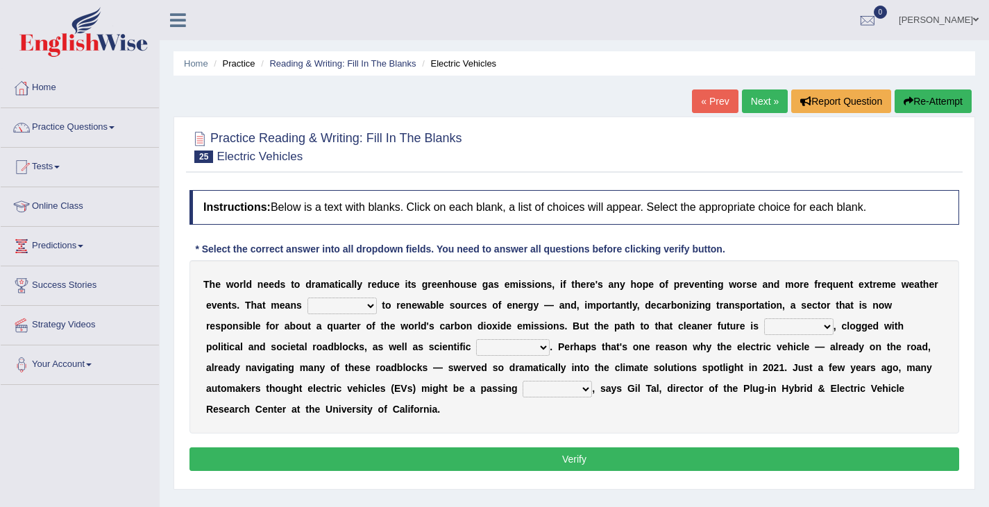
click at [371, 308] on select "grafting drafting crafting shifting" at bounding box center [341, 306] width 69 height 17
select select "crafting"
click at [307, 298] on select "grafting drafting crafting shifting" at bounding box center [341, 306] width 69 height 17
click at [826, 328] on select "daunting daunted daunt dauntless" at bounding box center [798, 326] width 69 height 17
click at [764, 318] on select "daunting daunted daunt dauntless" at bounding box center [798, 326] width 69 height 17
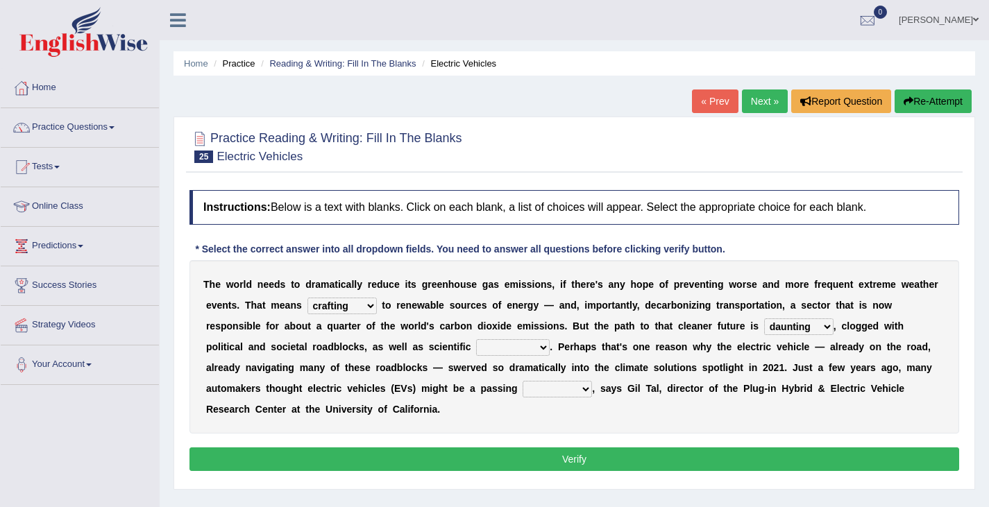
click at [829, 326] on select "daunting daunted daunt dauntless" at bounding box center [798, 326] width 69 height 17
select select "daunted"
click at [764, 318] on select "daunting daunted daunt dauntless" at bounding box center [798, 326] width 69 height 17
click at [541, 349] on select "spectacles obstacles tentacles receptacles" at bounding box center [513, 347] width 74 height 17
select select "obstacles"
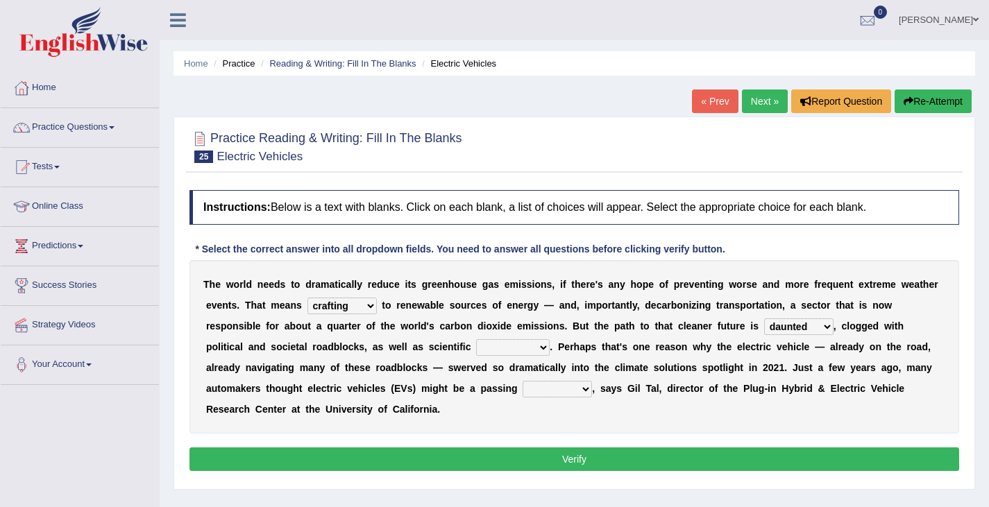
click at [476, 339] on select "spectacles obstacles tentacles receptacles" at bounding box center [513, 347] width 74 height 17
click at [585, 392] on select "fad gad tad lad" at bounding box center [557, 389] width 69 height 17
select select "fad"
click at [523, 381] on select "fad gad tad lad" at bounding box center [557, 389] width 69 height 17
click at [540, 458] on button "Verify" at bounding box center [574, 460] width 770 height 24
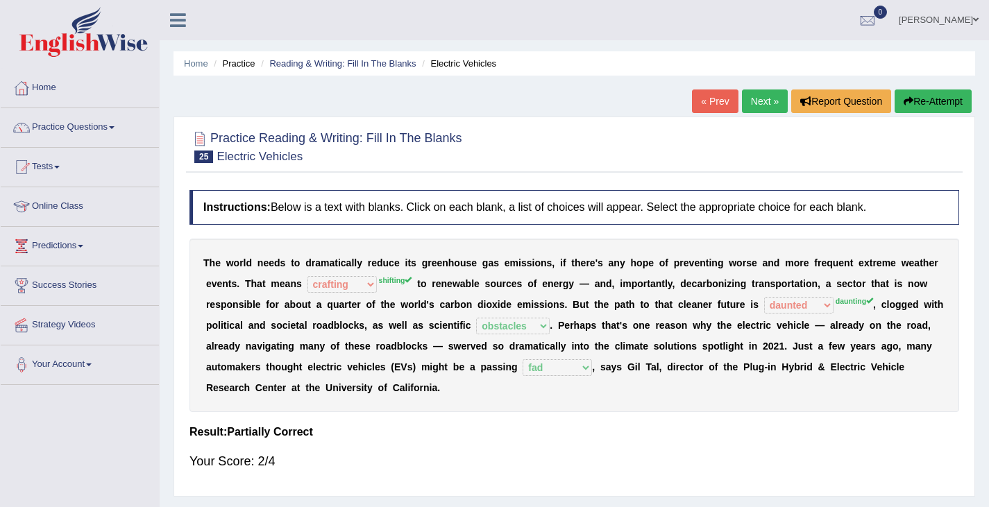
click at [756, 94] on link "Next »" at bounding box center [765, 102] width 46 height 24
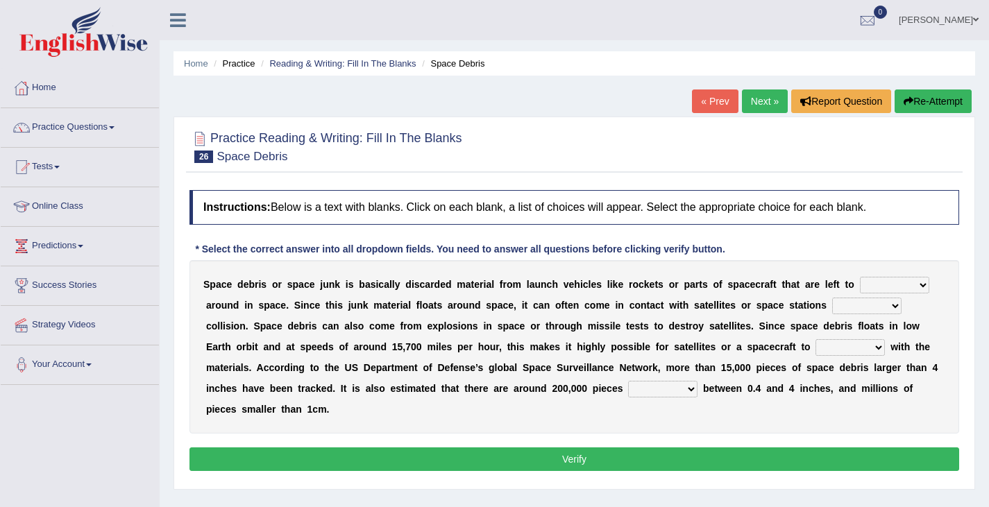
click at [921, 286] on select "twist center roam loll" at bounding box center [894, 285] width 69 height 17
select select "twist"
click at [860, 277] on select "twist center roam loll" at bounding box center [894, 285] width 69 height 17
click at [896, 309] on select "risks risk risked risking" at bounding box center [866, 306] width 69 height 17
select select "risks"
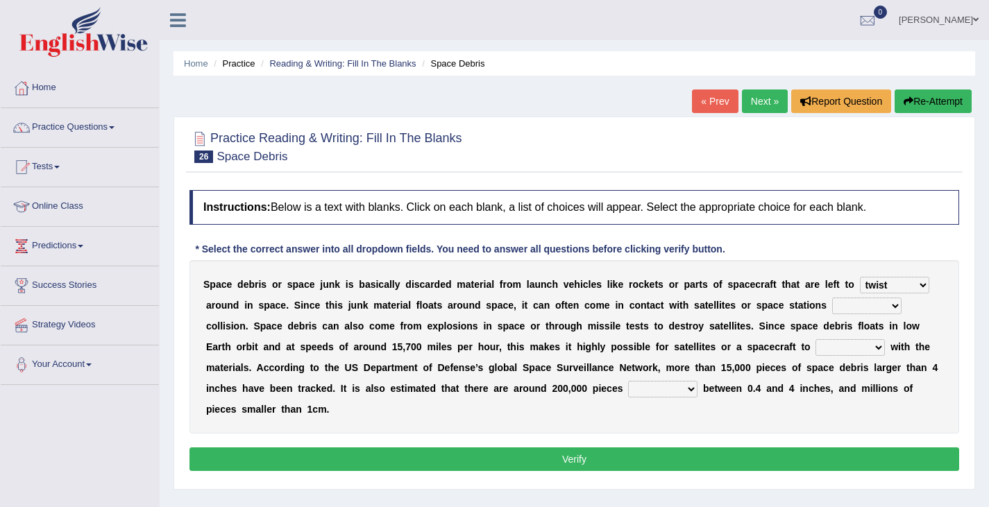
click at [832, 298] on select "risks risk risked risking" at bounding box center [866, 306] width 69 height 17
click at [884, 350] on div "S p a c e d e b r i s o r s p a c e j u n k i s b a s i c a l l y d i s c a r d…" at bounding box center [574, 346] width 770 height 173
click at [815, 339] on select "collect collate collide collocate" at bounding box center [849, 347] width 69 height 17
click at [881, 343] on select "collect collate collide collocate" at bounding box center [849, 347] width 69 height 17
click at [788, 407] on div "S p a c e d e b r i s o r s p a c e j u n k i s b a s i c a l l y d i s c a r d…" at bounding box center [574, 346] width 770 height 173
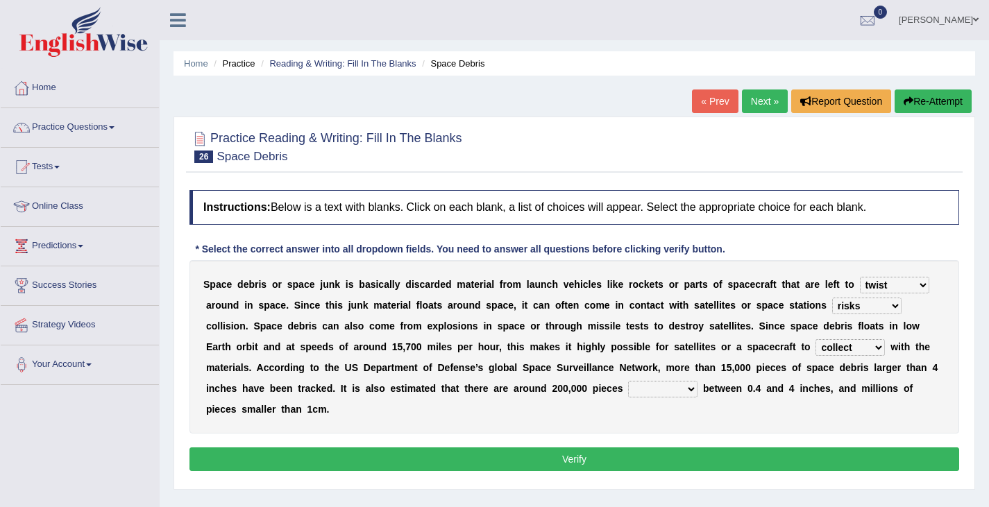
click at [876, 353] on select "collect collate collide collocate" at bounding box center [849, 347] width 69 height 17
select select "collate"
click at [815, 339] on select "collect collate collide collocate" at bounding box center [849, 347] width 69 height 17
click at [691, 389] on select "sized sizing size sizes" at bounding box center [662, 389] width 69 height 17
select select "sizing"
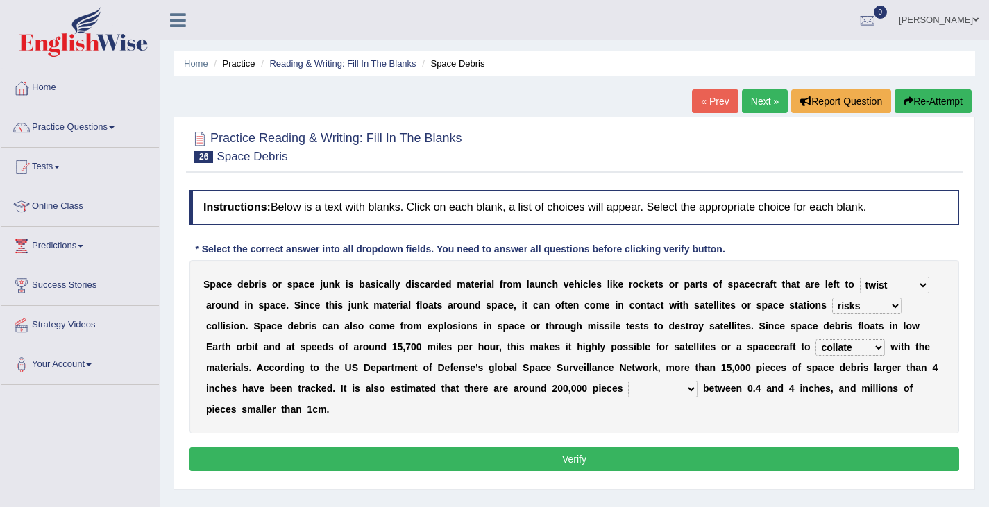
click at [628, 381] on select "sized sizing size sizes" at bounding box center [662, 389] width 69 height 17
click at [562, 451] on button "Verify" at bounding box center [574, 460] width 770 height 24
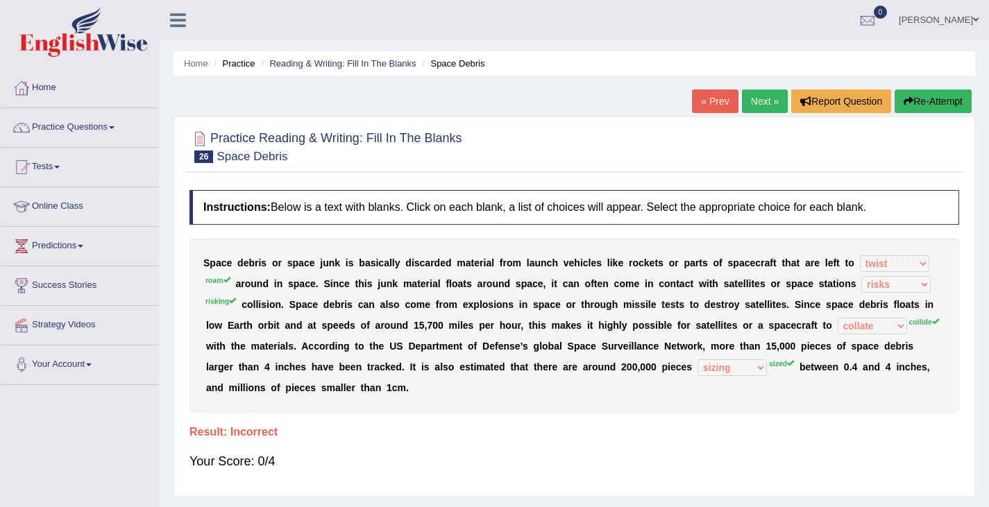
click at [766, 103] on link "Next »" at bounding box center [765, 102] width 46 height 24
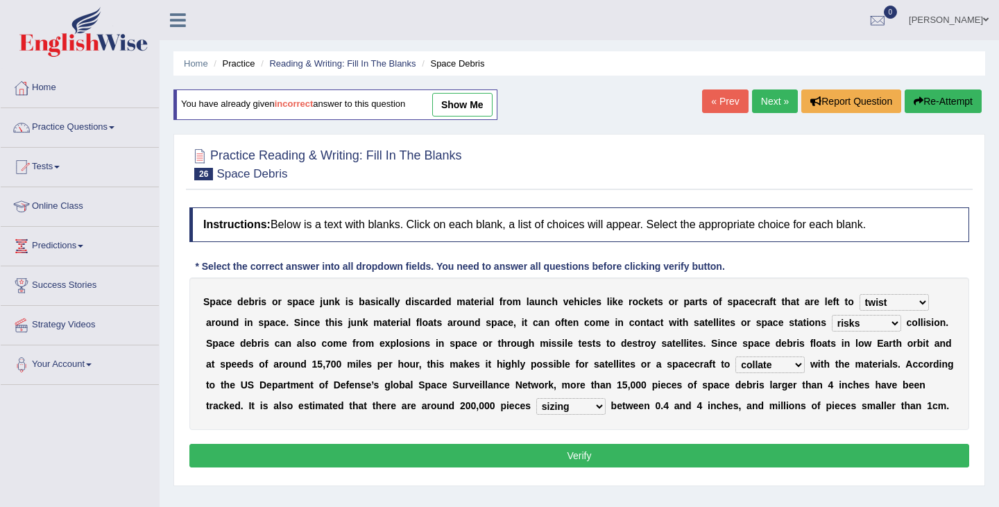
select select "twist"
select select "risks"
select select "collate"
select select "sizing"
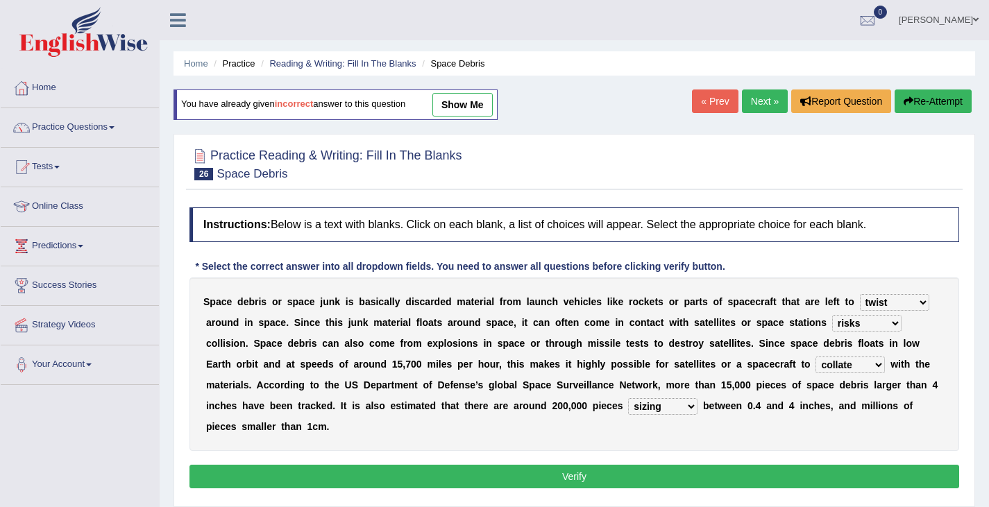
click at [114, 127] on span at bounding box center [112, 127] width 6 height 3
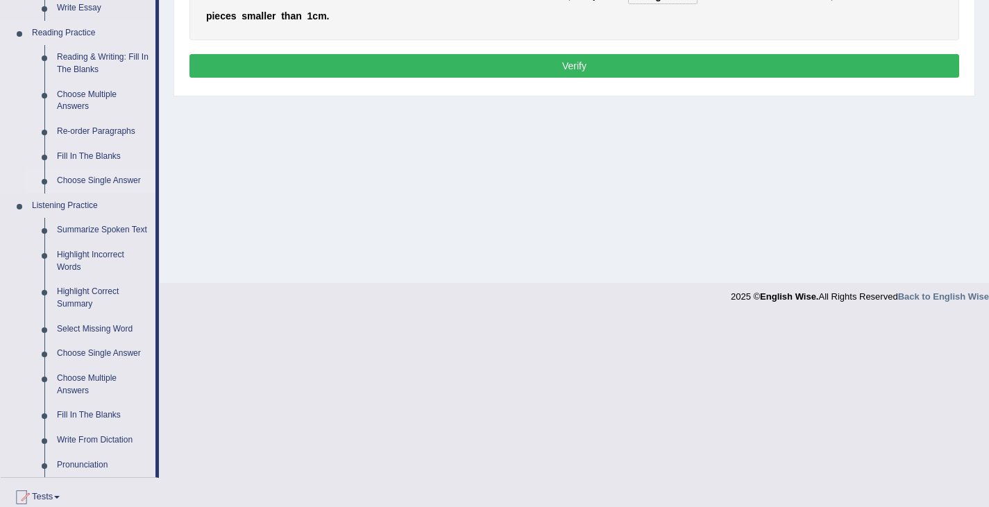
scroll to position [416, 0]
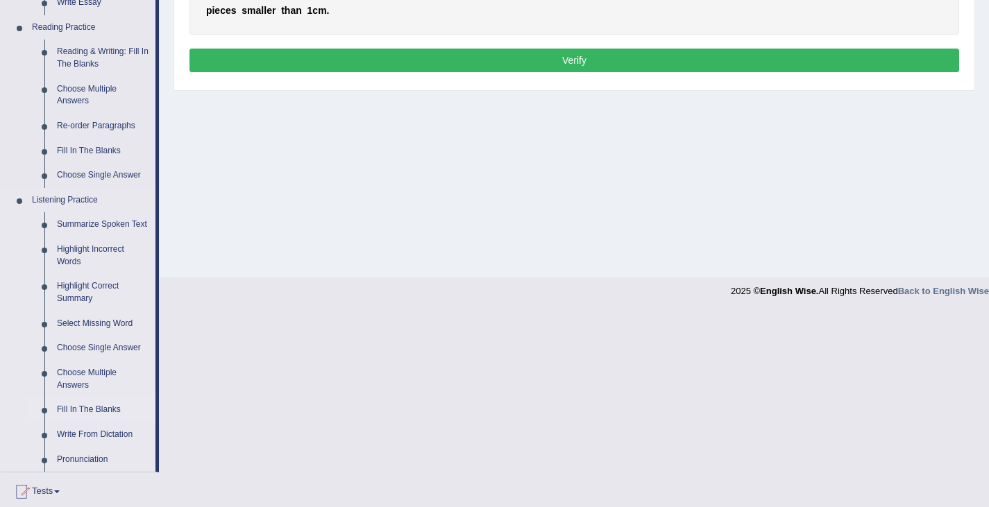
click at [90, 409] on link "Fill In The Blanks" at bounding box center [103, 410] width 105 height 25
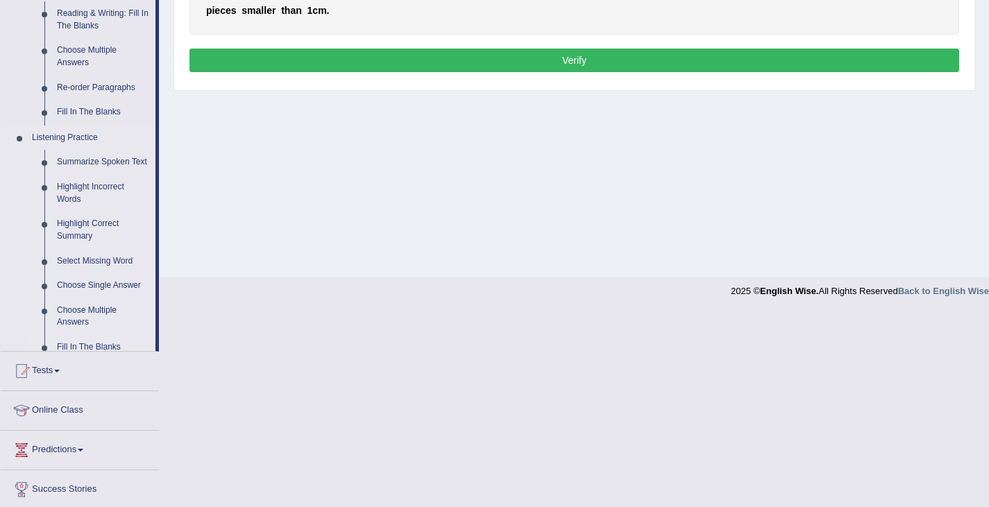
scroll to position [221, 0]
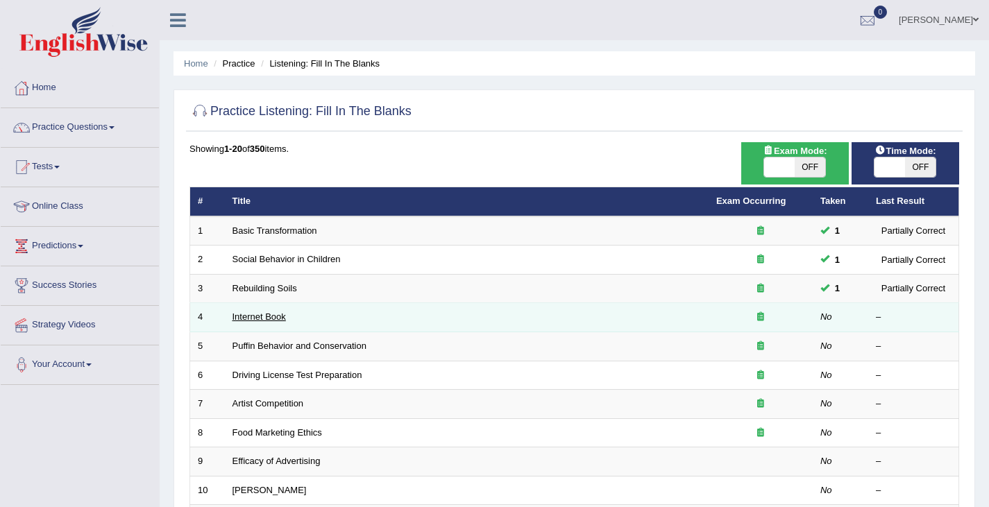
click at [239, 320] on link "Internet Book" at bounding box center [258, 317] width 53 height 10
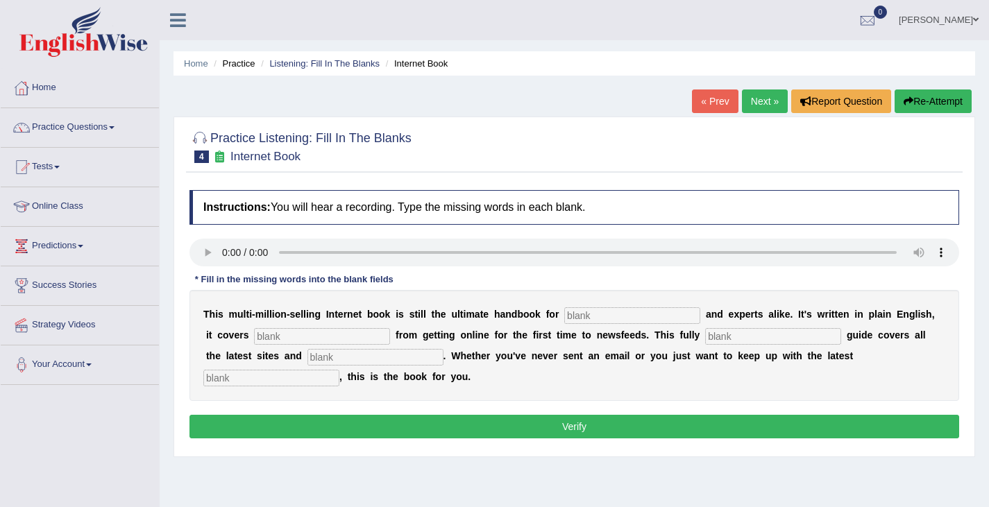
click at [622, 321] on input "text" at bounding box center [632, 315] width 136 height 17
type input "novecist"
click at [280, 338] on input "text" at bounding box center [322, 336] width 136 height 17
type input "everything"
click at [736, 339] on input "text" at bounding box center [773, 336] width 136 height 17
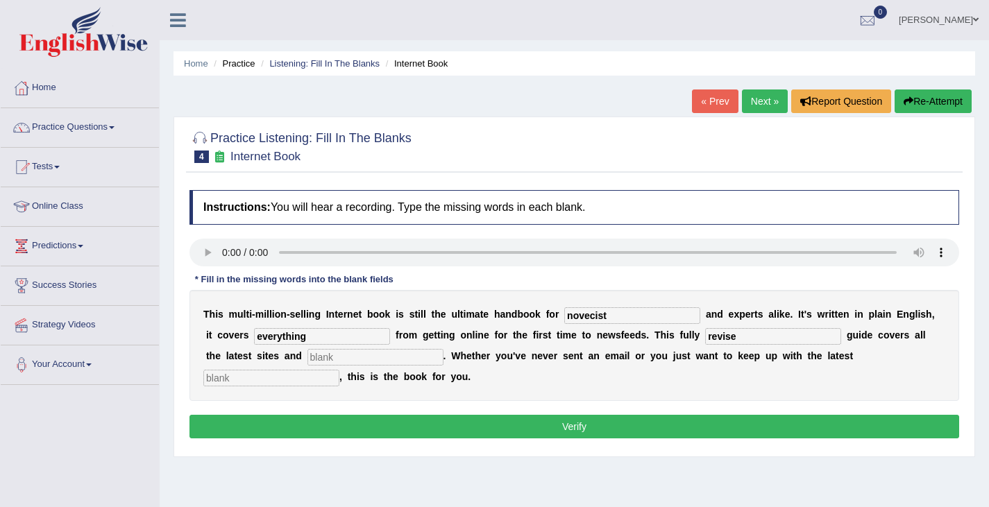
type input "revise"
click at [342, 362] on input "text" at bounding box center [375, 357] width 136 height 17
type input "crisis"
click at [244, 375] on input "text" at bounding box center [271, 378] width 136 height 17
type input "development"
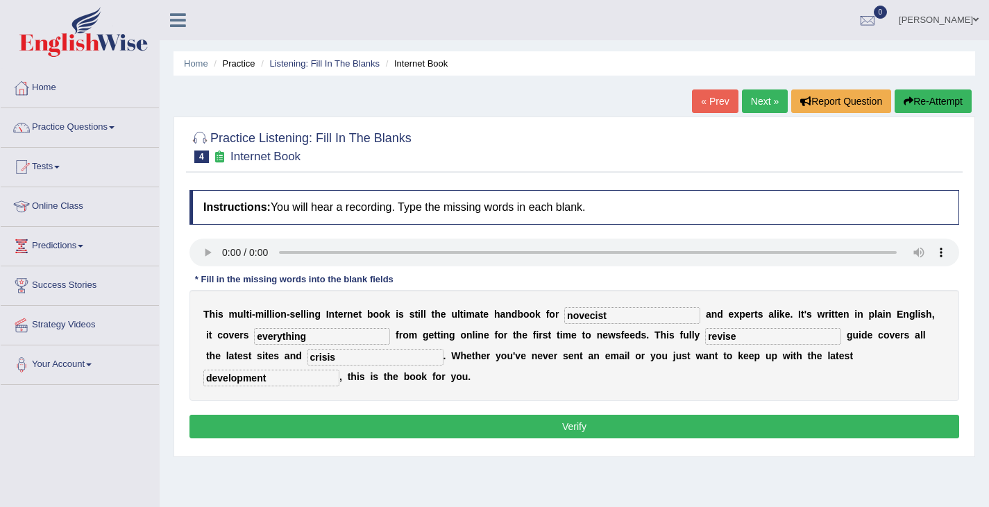
click at [593, 315] on input "novecist" at bounding box center [632, 315] width 136 height 17
type input "novelist"
click at [740, 336] on input "revise" at bounding box center [773, 336] width 136 height 17
click at [498, 430] on button "Verify" at bounding box center [574, 427] width 770 height 24
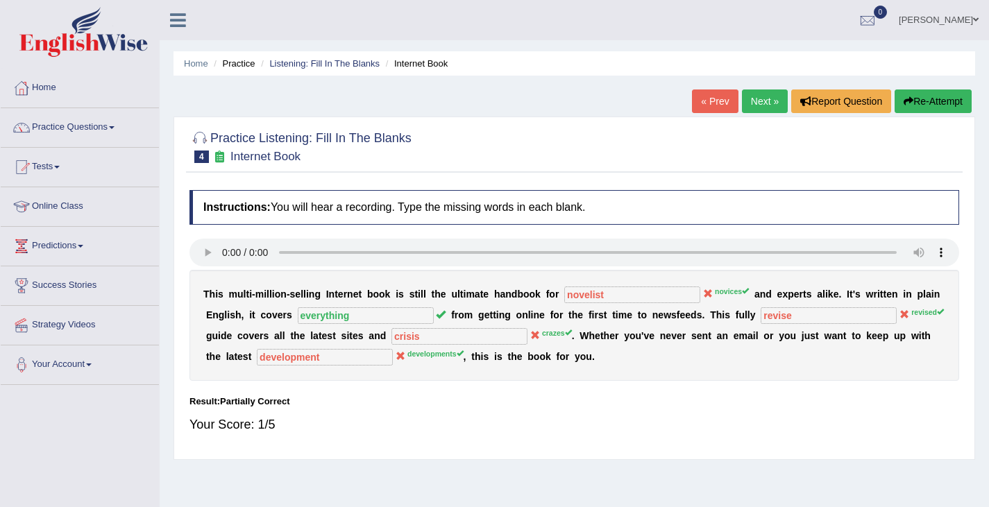
click at [921, 102] on button "Re-Attempt" at bounding box center [932, 102] width 77 height 24
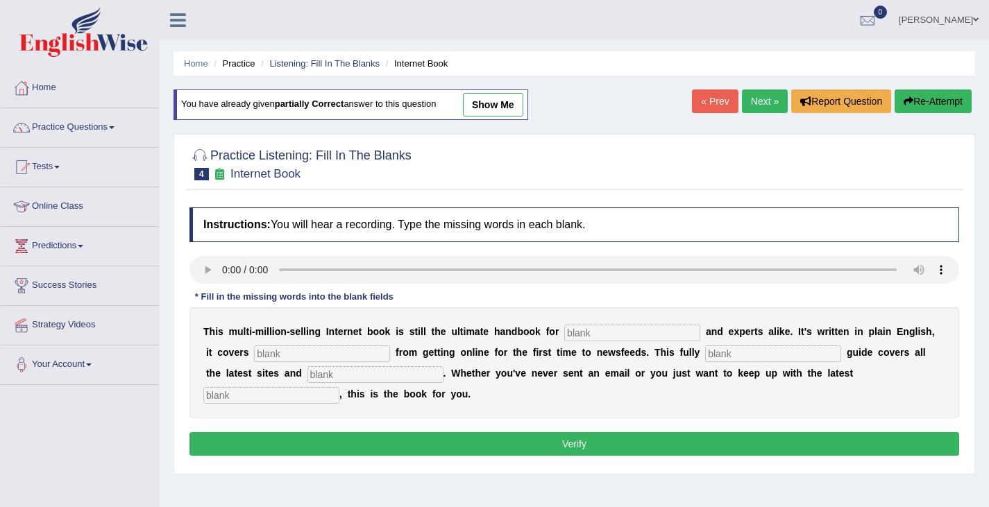
click at [600, 336] on input "text" at bounding box center [632, 333] width 136 height 17
type input "novecist"
click at [311, 355] on input "text" at bounding box center [322, 354] width 136 height 17
type input "everything"
click at [736, 355] on input "text" at bounding box center [773, 354] width 136 height 17
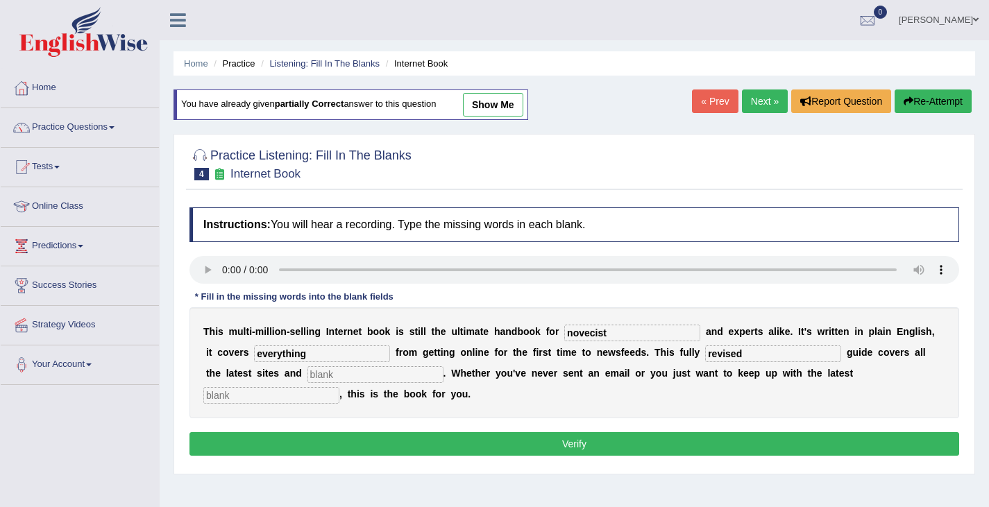
type input "revised"
click at [354, 375] on input "text" at bounding box center [375, 374] width 136 height 17
type input "crazes"
click at [265, 399] on input "text" at bounding box center [271, 395] width 136 height 17
type input "development"
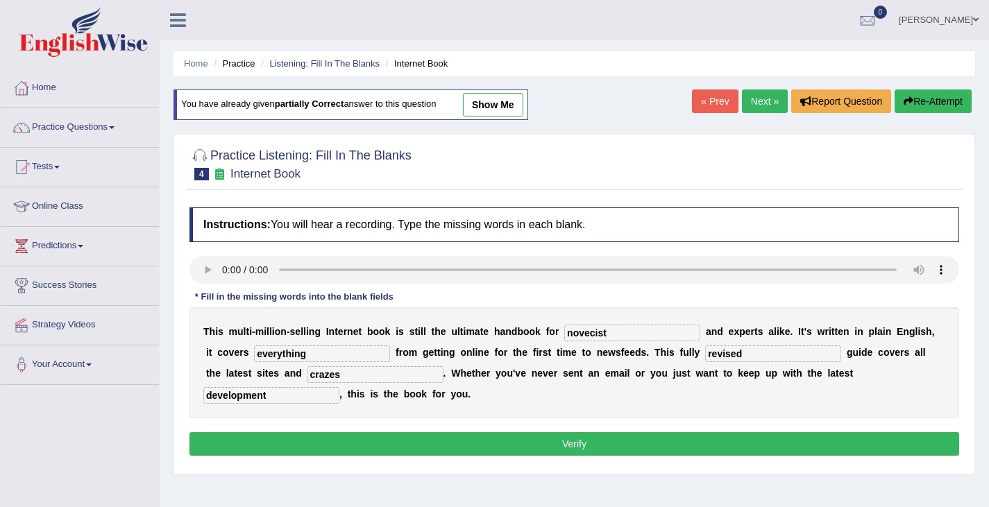
click at [548, 455] on button "Verify" at bounding box center [574, 444] width 770 height 24
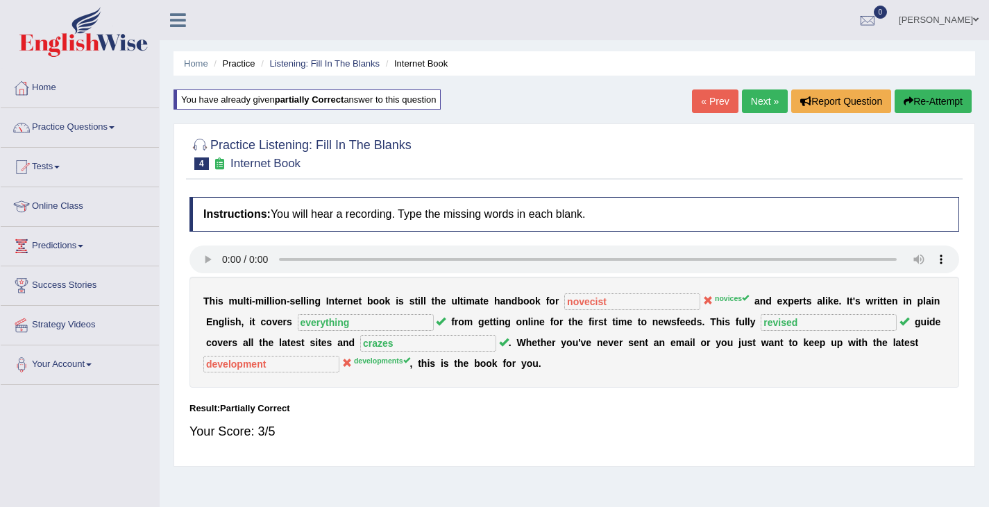
click at [776, 96] on link "Next »" at bounding box center [765, 102] width 46 height 24
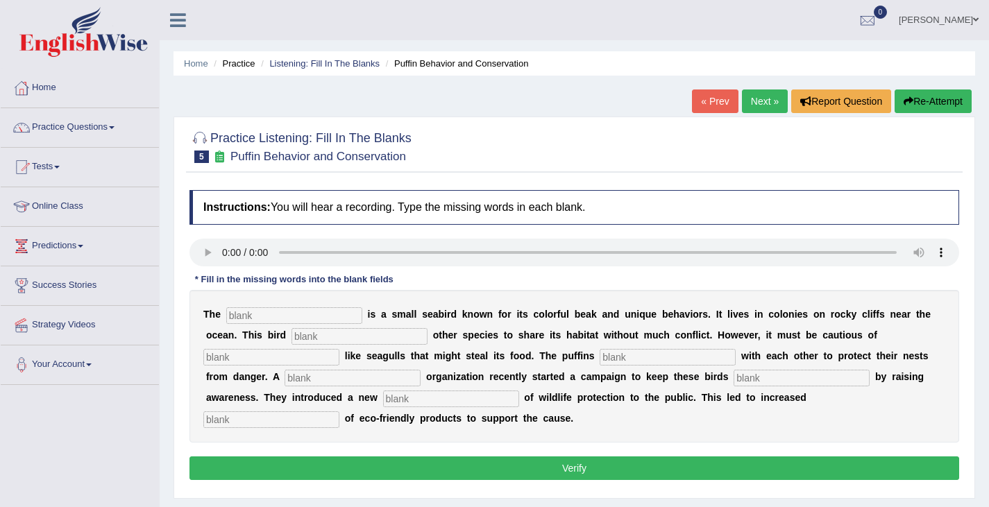
click at [251, 316] on input "text" at bounding box center [294, 315] width 136 height 17
type input "Pafin"
click at [325, 339] on input "text" at bounding box center [359, 336] width 136 height 17
click at [324, 338] on input "text" at bounding box center [359, 336] width 136 height 17
type input "allows"
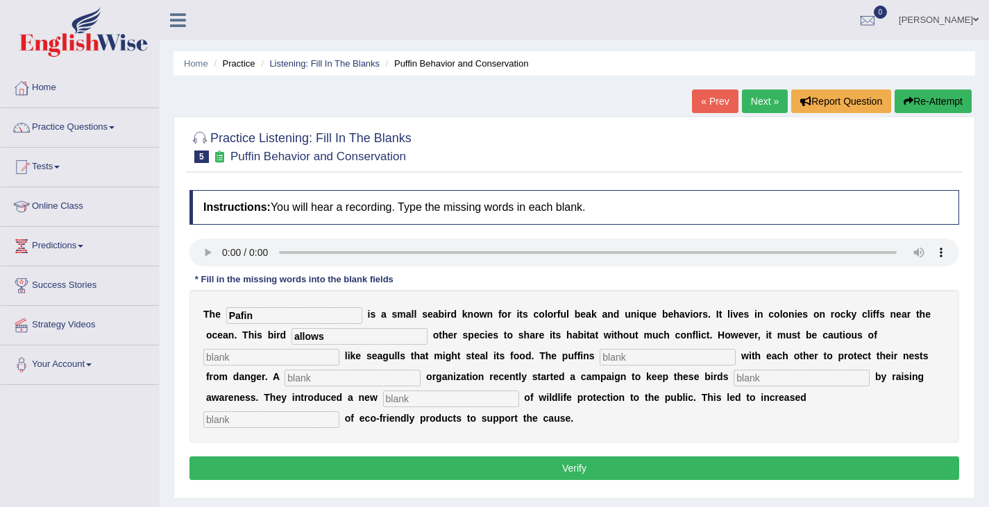
click at [273, 313] on input "Pafin" at bounding box center [294, 315] width 136 height 17
type input "Paffins"
click at [249, 418] on input "text" at bounding box center [271, 419] width 136 height 17
type input "consumption"
click at [434, 398] on input "text" at bounding box center [451, 399] width 136 height 17
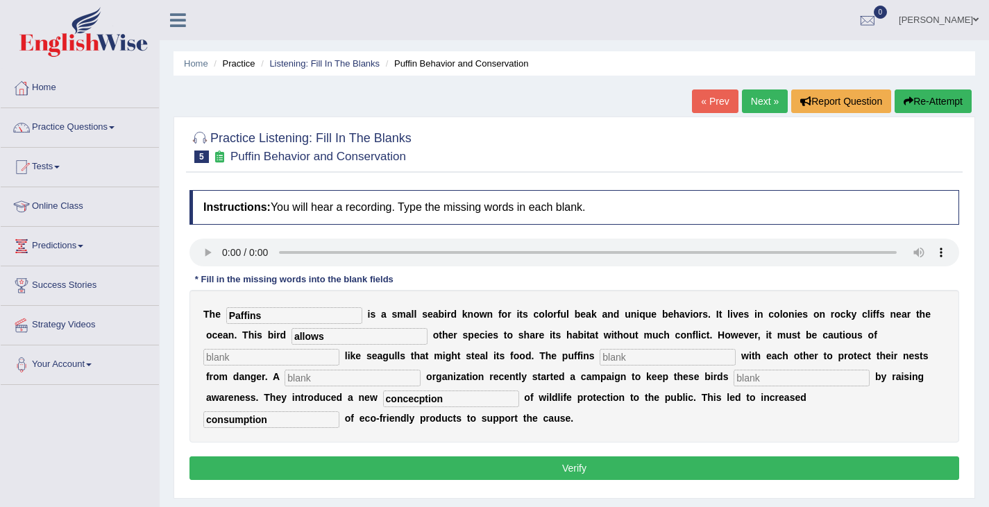
type input "concecption"
click at [774, 380] on input "text" at bounding box center [801, 378] width 136 height 17
type input "safe"
click at [359, 382] on input "text" at bounding box center [352, 378] width 136 height 17
type input "corporate"
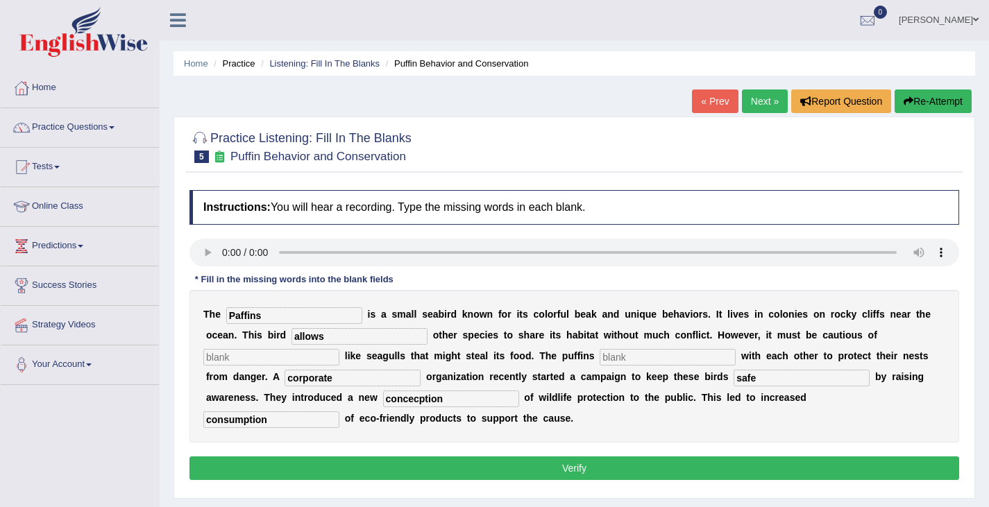
click at [653, 363] on input "text" at bounding box center [668, 357] width 136 height 17
type input "cooperate"
click at [260, 354] on input "text" at bounding box center [271, 357] width 136 height 17
click at [668, 461] on button "Verify" at bounding box center [574, 469] width 770 height 24
click at [234, 362] on input "text" at bounding box center [271, 357] width 136 height 17
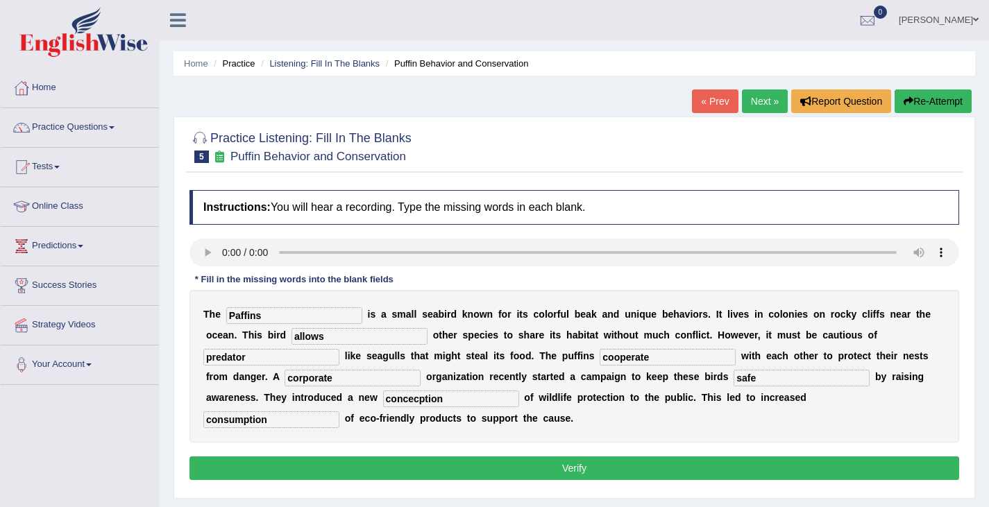
type input "predator"
click at [517, 467] on button "Verify" at bounding box center [574, 469] width 770 height 24
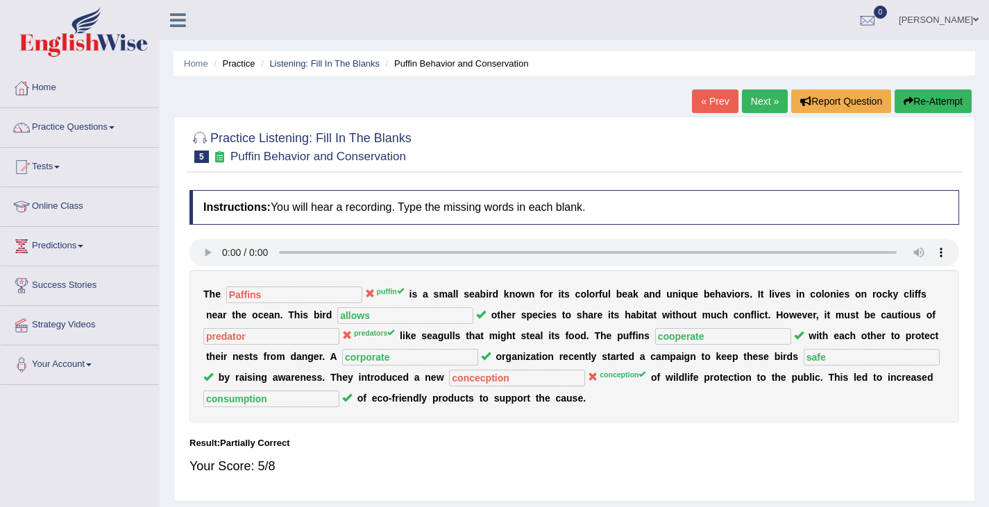
click at [761, 106] on link "Next »" at bounding box center [765, 102] width 46 height 24
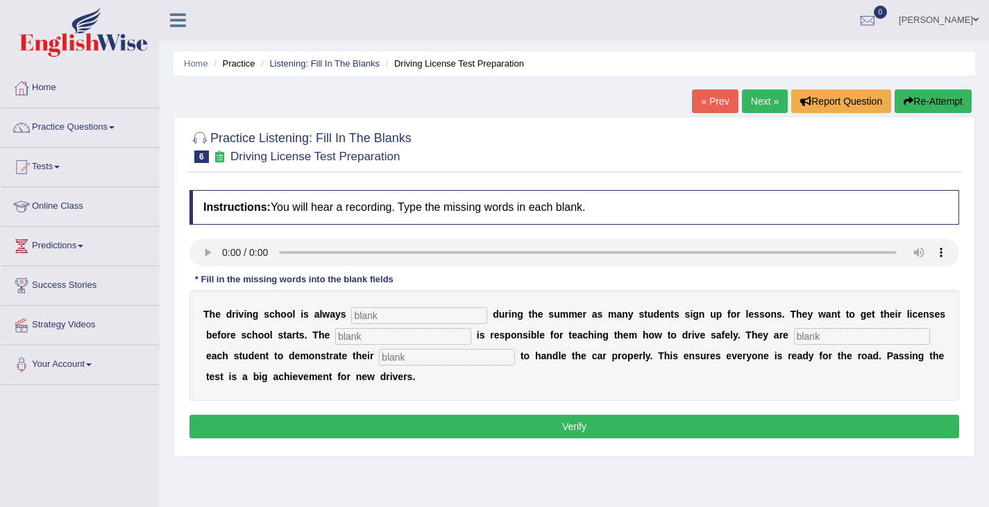
click at [379, 309] on input "text" at bounding box center [419, 315] width 136 height 17
type input "busy"
click at [405, 341] on input "text" at bounding box center [403, 336] width 136 height 17
type input "instructor"
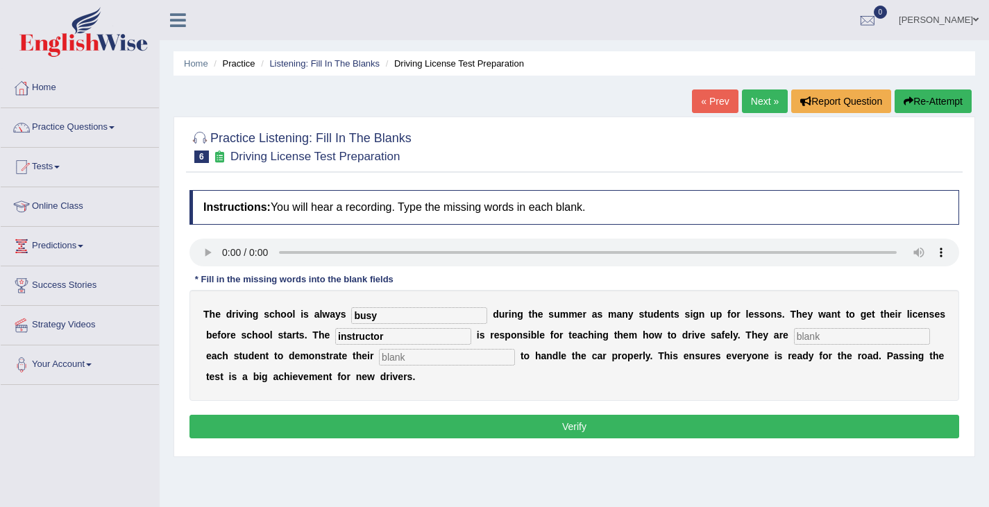
click at [515, 352] on input "text" at bounding box center [447, 357] width 136 height 17
type input "ability"
click at [794, 345] on input "text" at bounding box center [862, 336] width 136 height 17
type input "requiring"
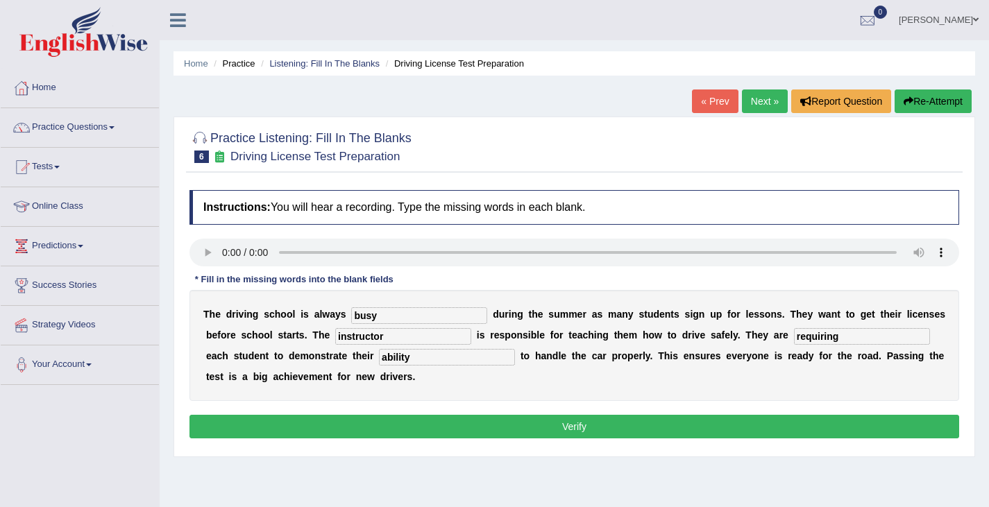
click at [608, 437] on button "Verify" at bounding box center [574, 427] width 770 height 24
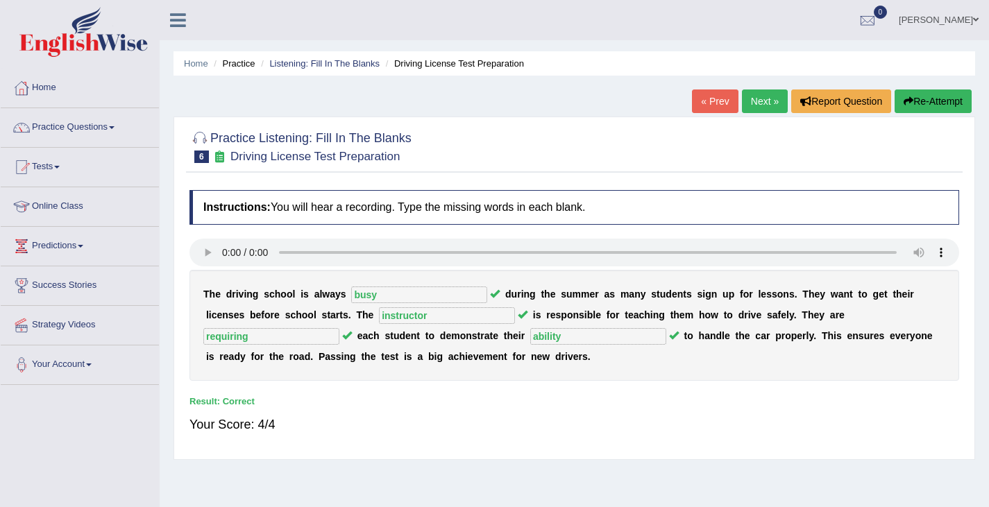
click at [773, 94] on link "Next »" at bounding box center [765, 102] width 46 height 24
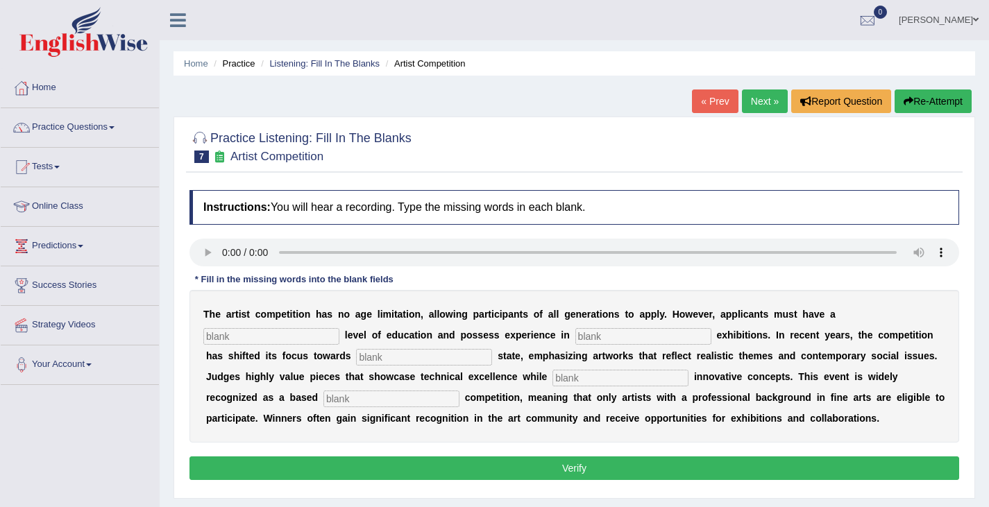
scroll to position [221, 0]
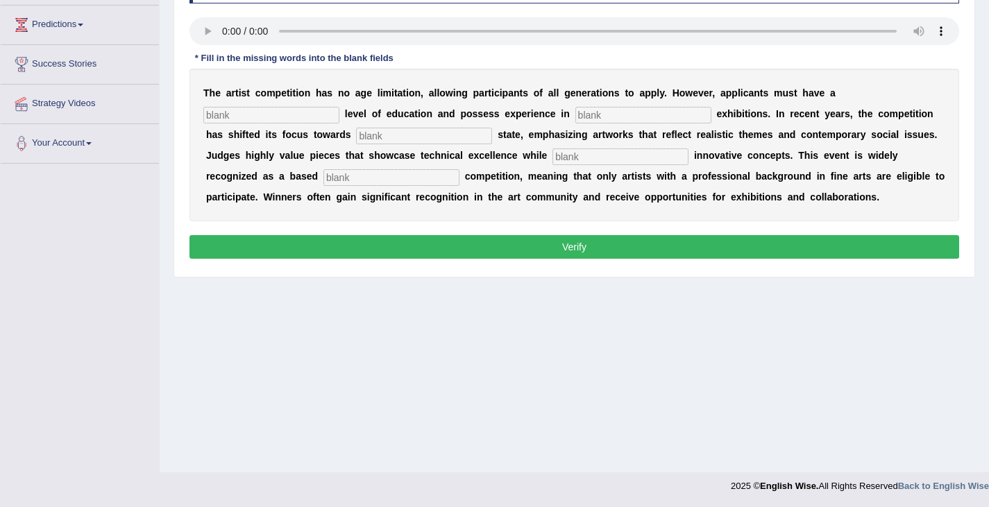
click at [234, 119] on input "text" at bounding box center [271, 115] width 136 height 17
type input "h"
type input "gradute"
click at [605, 119] on input "text" at bounding box center [643, 115] width 136 height 17
type input "sculpture"
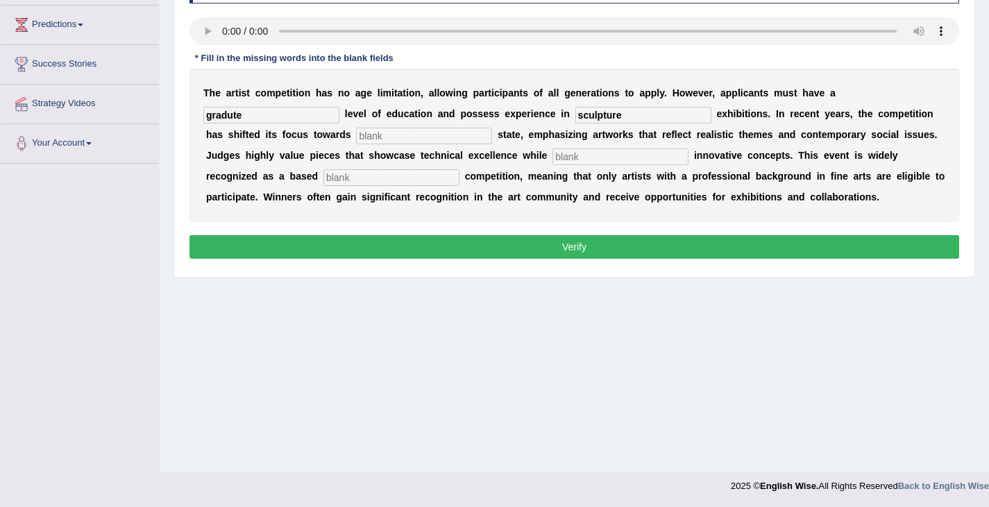
click at [380, 139] on input "text" at bounding box center [424, 136] width 136 height 17
type input "state"
click at [593, 155] on input "text" at bounding box center [620, 156] width 136 height 17
type input "incorporating"
click at [355, 180] on input "text" at bounding box center [391, 177] width 136 height 17
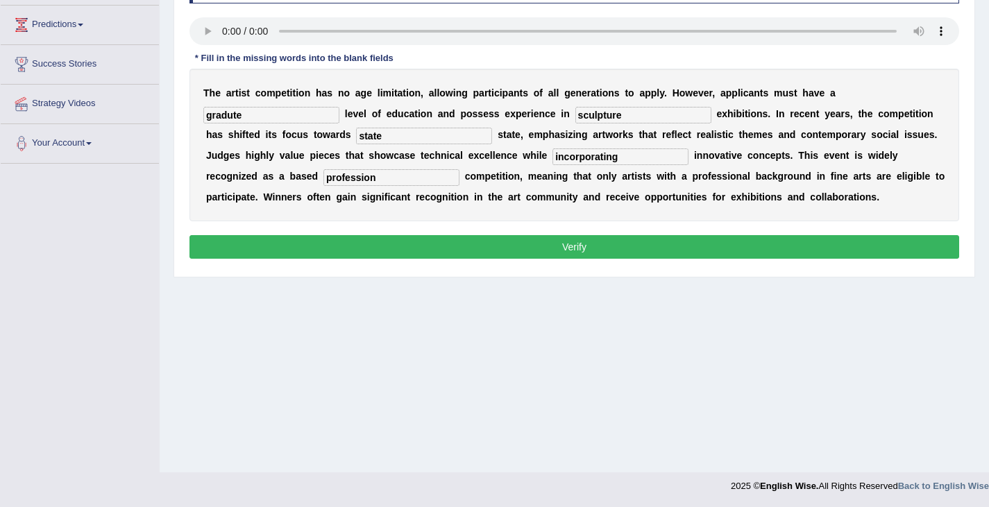
type input "profession"
click at [567, 250] on button "Verify" at bounding box center [574, 247] width 770 height 24
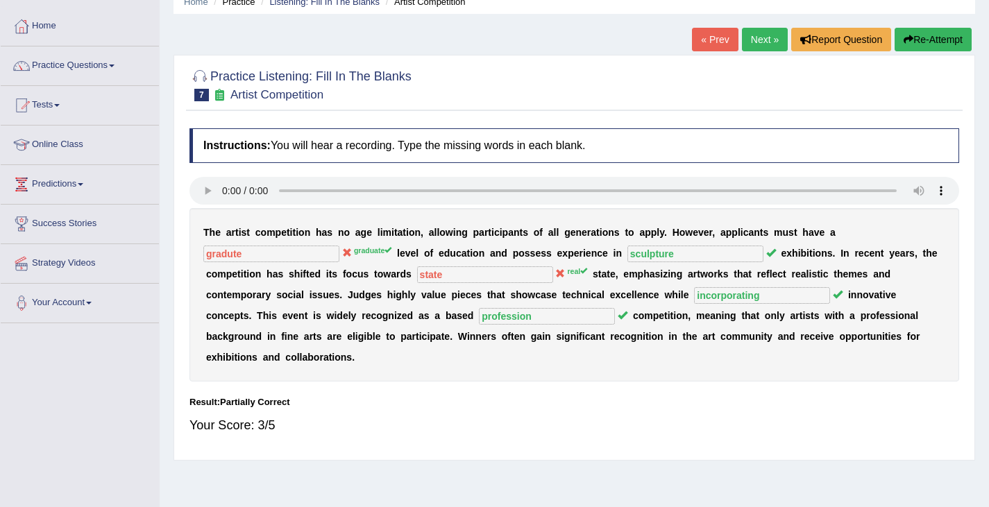
scroll to position [53, 0]
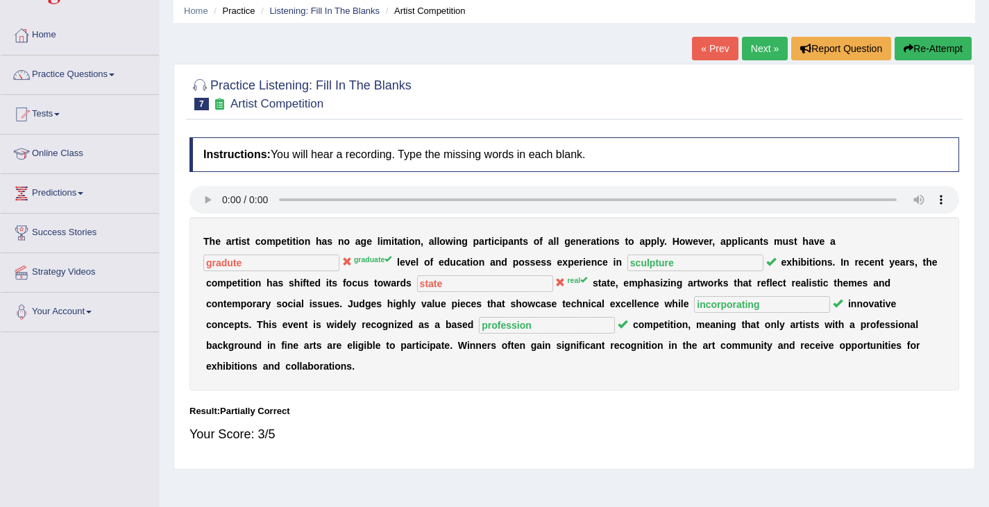
click at [758, 44] on link "Next »" at bounding box center [765, 49] width 46 height 24
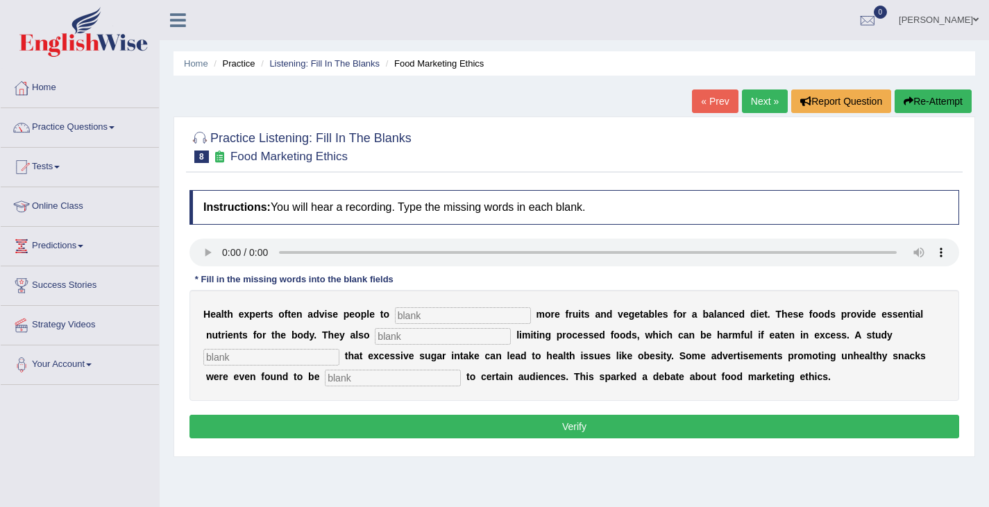
click at [437, 313] on input "text" at bounding box center [463, 315] width 136 height 17
type input "comsumed"
click at [439, 342] on input "text" at bounding box center [443, 336] width 136 height 17
type input "recommended"
click at [416, 320] on input "comsumed" at bounding box center [463, 315] width 136 height 17
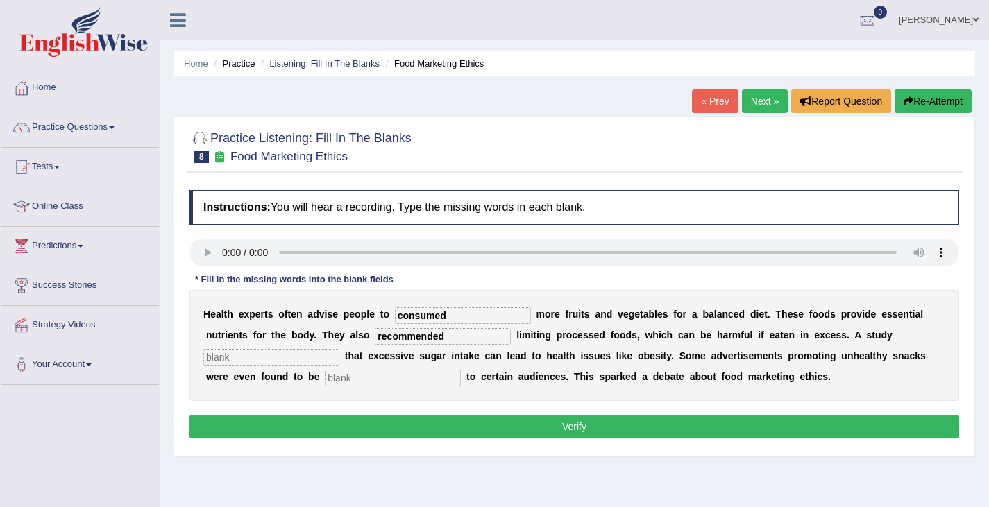
type input "consumed"
click at [270, 355] on input "text" at bounding box center [271, 357] width 136 height 17
type input "diagnosed"
click at [382, 376] on input "text" at bounding box center [393, 378] width 136 height 17
type input "offensive"
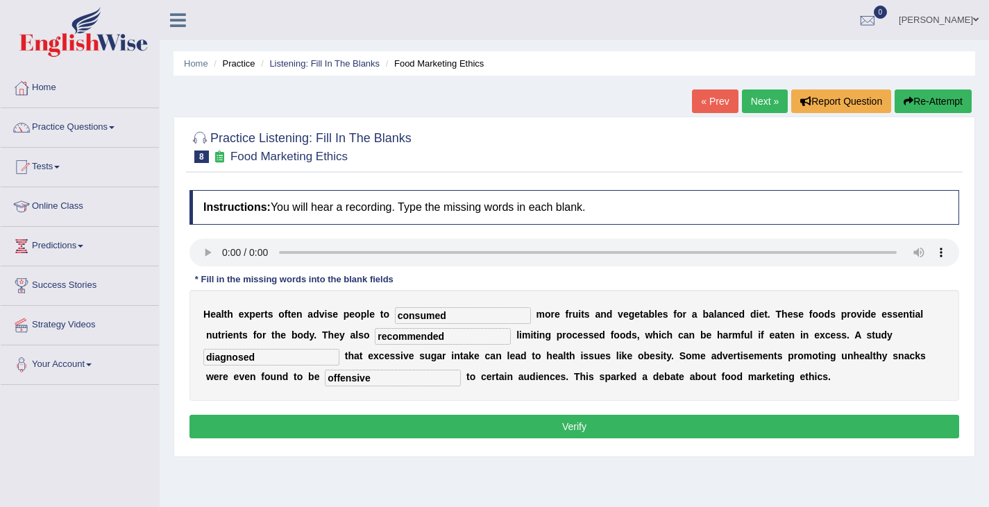
click at [503, 426] on button "Verify" at bounding box center [574, 427] width 770 height 24
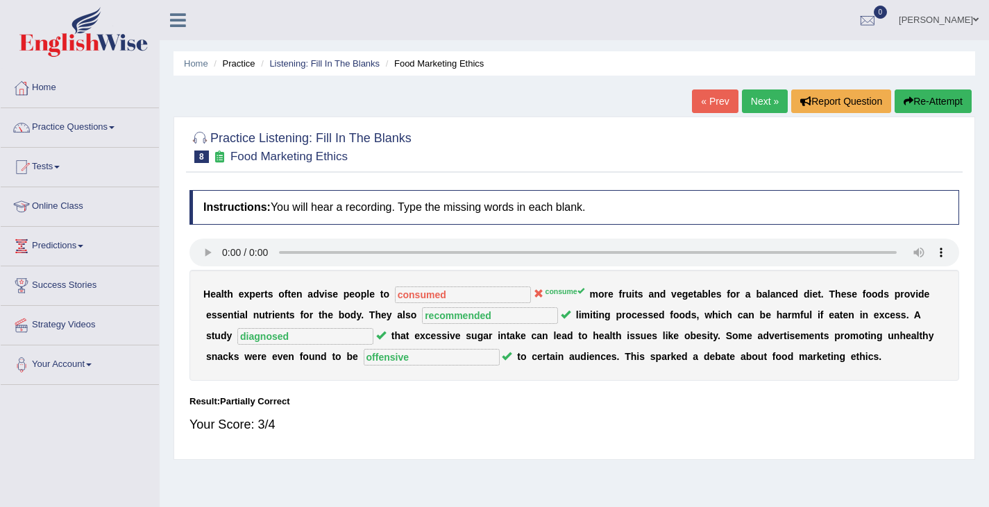
click at [766, 101] on link "Next »" at bounding box center [765, 102] width 46 height 24
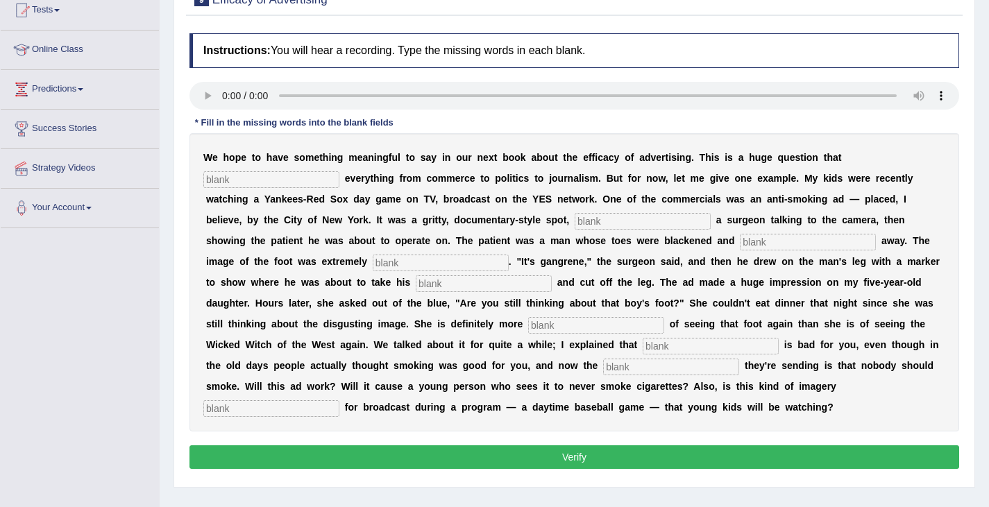
scroll to position [158, 0]
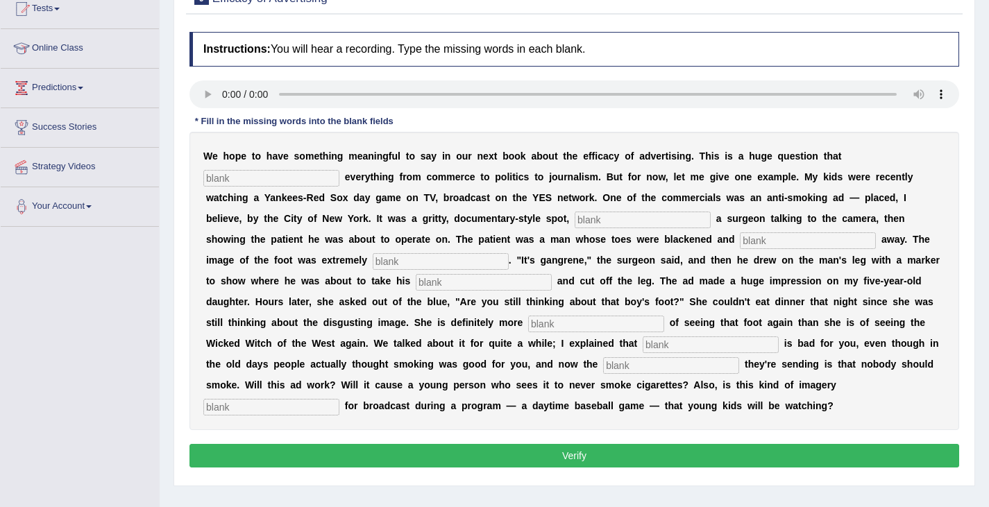
click at [569, 327] on input "text" at bounding box center [596, 324] width 136 height 17
click at [538, 359] on b "a" at bounding box center [539, 364] width 6 height 11
click at [255, 176] on input "text" at bounding box center [271, 178] width 136 height 17
type input "impacts"
click at [601, 223] on input "text" at bounding box center [643, 220] width 136 height 17
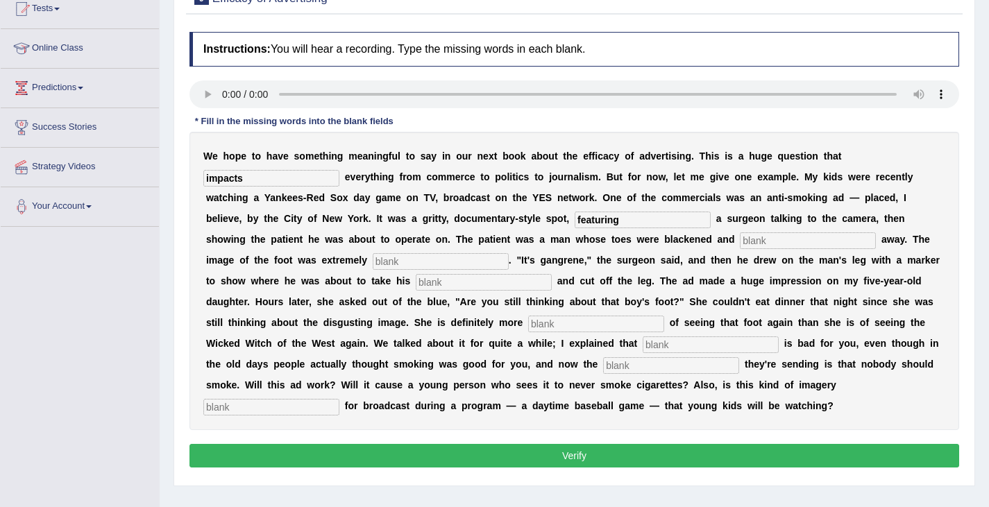
type input "featuring"
click at [761, 244] on input "text" at bounding box center [808, 240] width 136 height 17
type input "running"
click at [416, 265] on input "text" at bounding box center [441, 261] width 136 height 17
type input "disgusting"
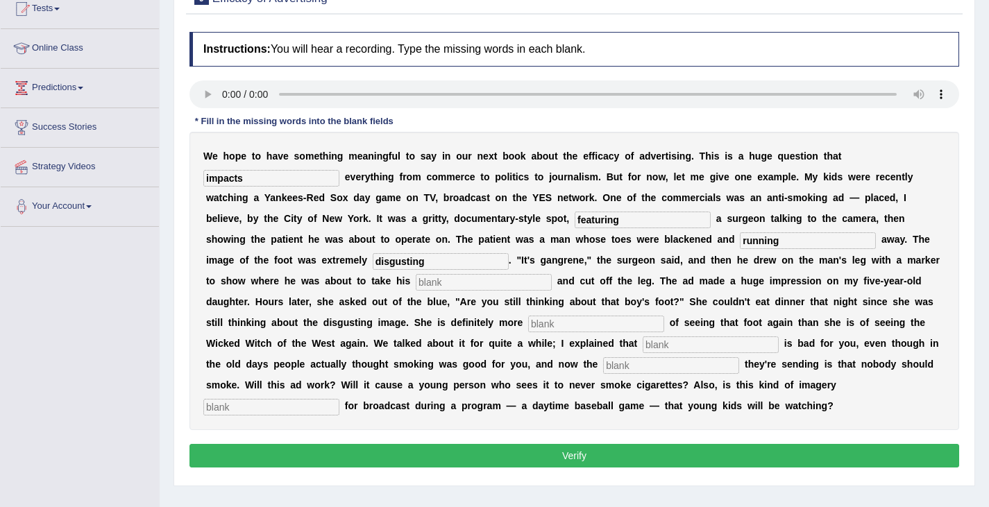
click at [463, 284] on input "text" at bounding box center [484, 282] width 136 height 17
type input "hacksaw"
click at [570, 321] on input "text" at bounding box center [596, 324] width 136 height 17
type input "scared"
click at [674, 343] on input "text" at bounding box center [711, 345] width 136 height 17
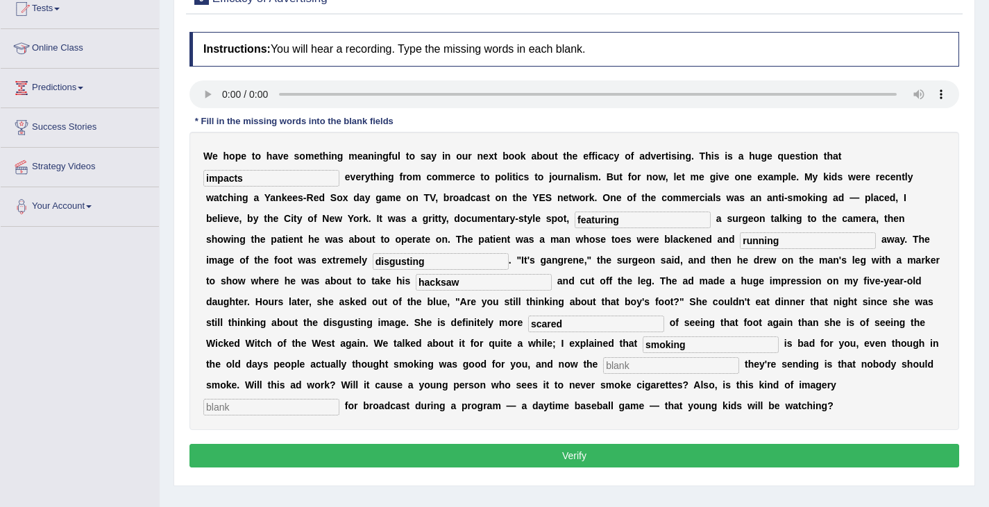
type input "smoking"
click at [643, 371] on input "text" at bounding box center [671, 365] width 136 height 17
type input "message"
click at [274, 414] on input "text" at bounding box center [271, 407] width 136 height 17
type input "emetting"
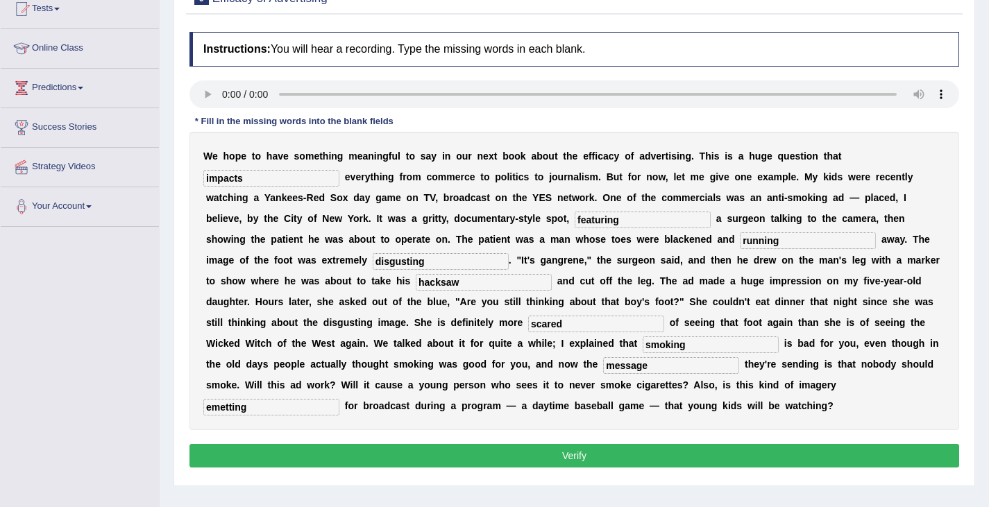
click at [780, 455] on button "Verify" at bounding box center [574, 456] width 770 height 24
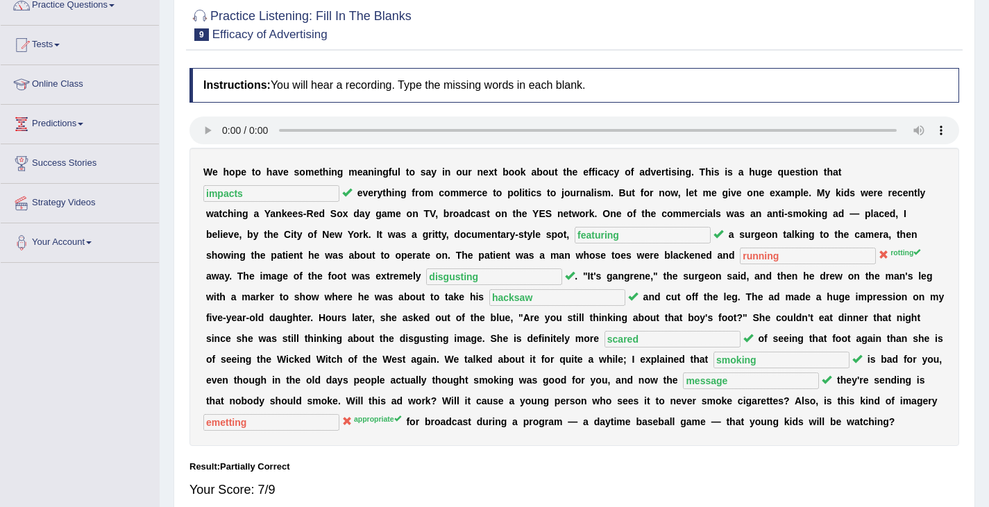
scroll to position [0, 0]
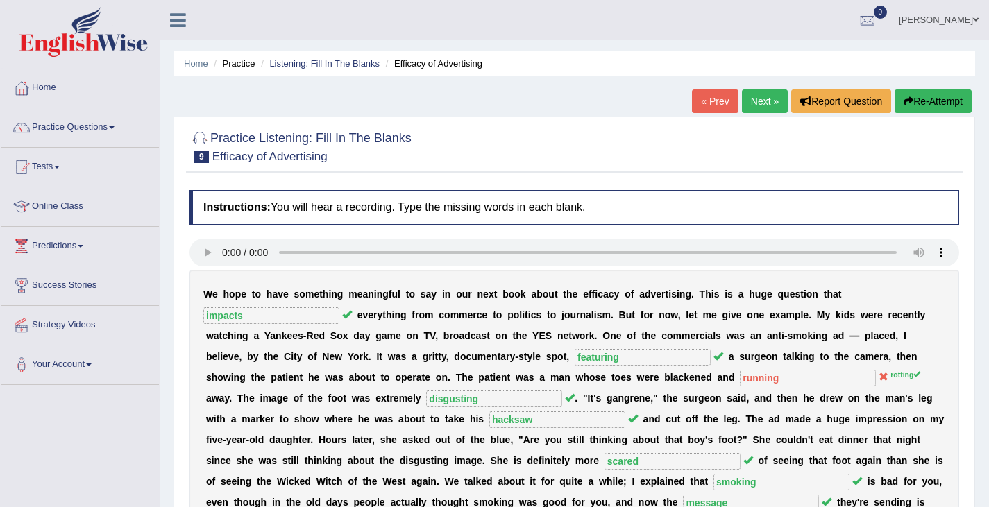
click at [762, 100] on link "Next »" at bounding box center [765, 102] width 46 height 24
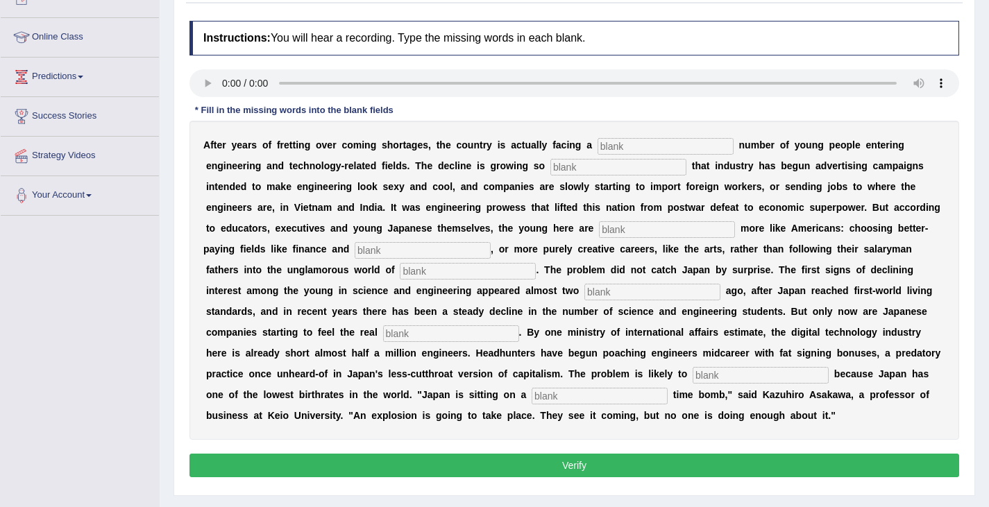
scroll to position [169, 0]
click at [572, 390] on input "text" at bounding box center [600, 396] width 136 height 17
type input "demographic"
click at [636, 147] on input "text" at bounding box center [665, 146] width 136 height 17
type input "dwindling"
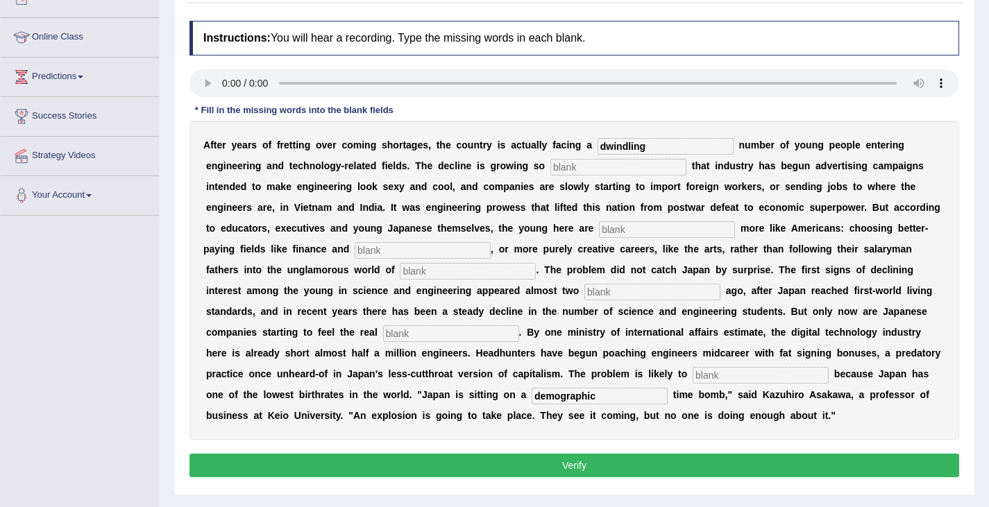
click at [578, 171] on input "text" at bounding box center [618, 167] width 136 height 17
type input "drastic"
click at [645, 231] on input "text" at bounding box center [667, 229] width 136 height 17
type input "behaving"
click at [409, 250] on input "text" at bounding box center [423, 250] width 136 height 17
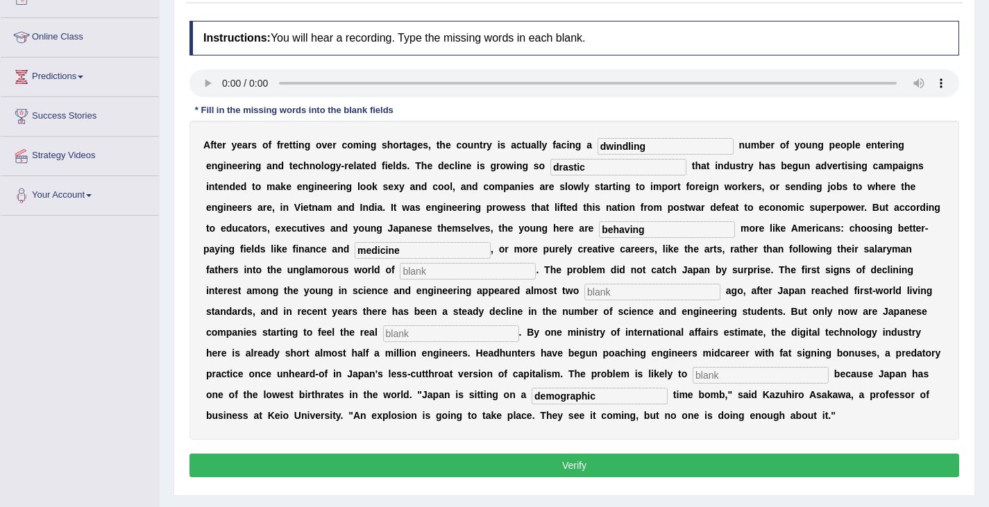
type input "medicine"
click at [459, 271] on input "text" at bounding box center [468, 271] width 136 height 17
type input "manufacturing"
click at [626, 298] on input "text" at bounding box center [652, 292] width 136 height 17
type input "decades"
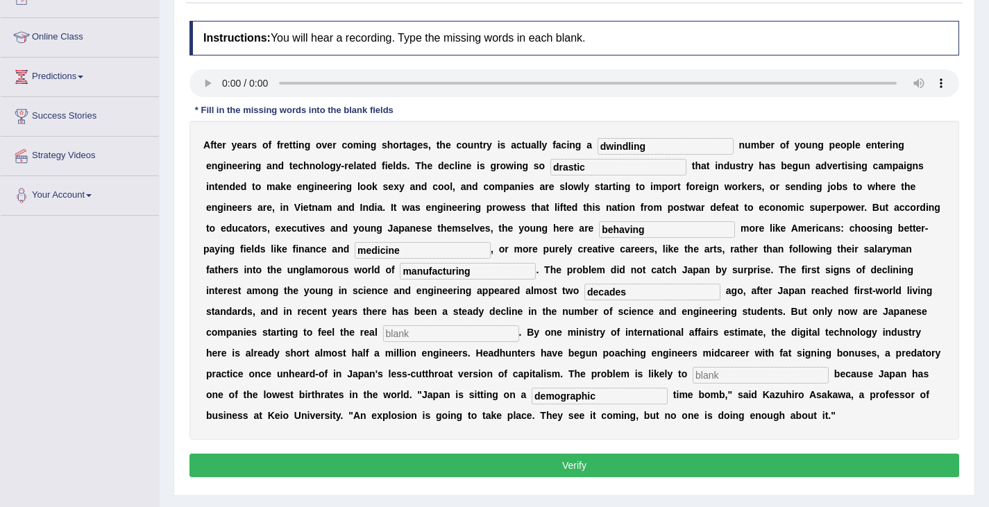
click at [428, 331] on input "text" at bounding box center [451, 333] width 136 height 17
type input "pinch"
click at [721, 379] on input "text" at bounding box center [761, 375] width 136 height 17
type input "worsen"
click at [674, 461] on button "Verify" at bounding box center [574, 466] width 770 height 24
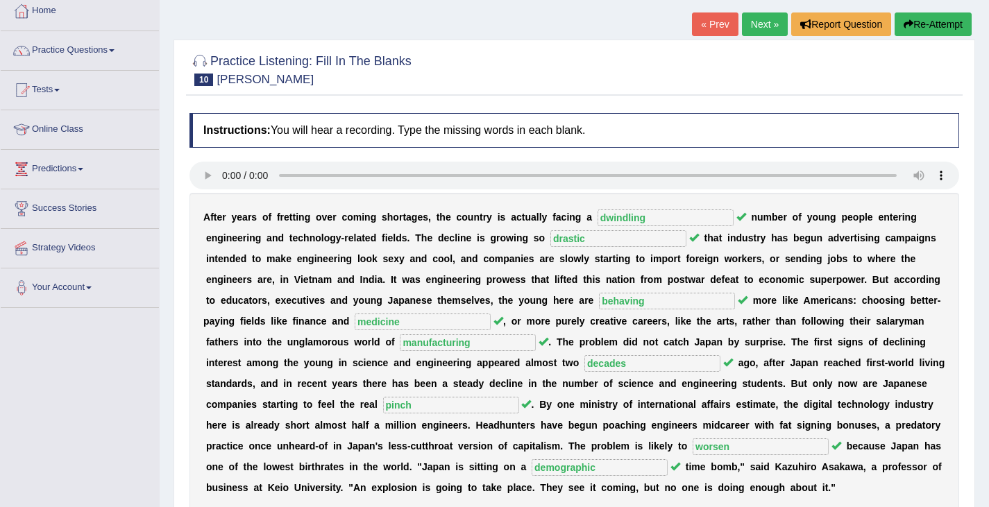
scroll to position [73, 0]
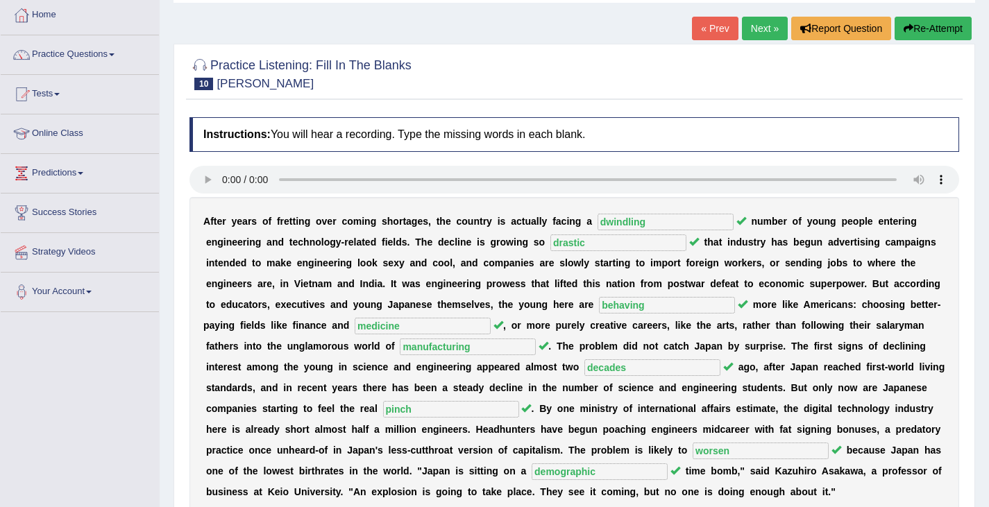
click at [754, 34] on link "Next »" at bounding box center [765, 29] width 46 height 24
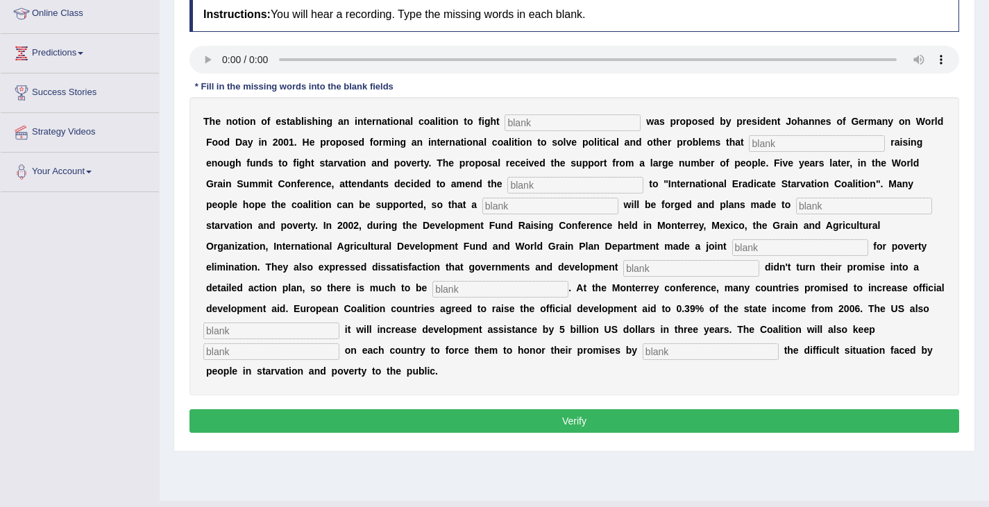
scroll to position [194, 0]
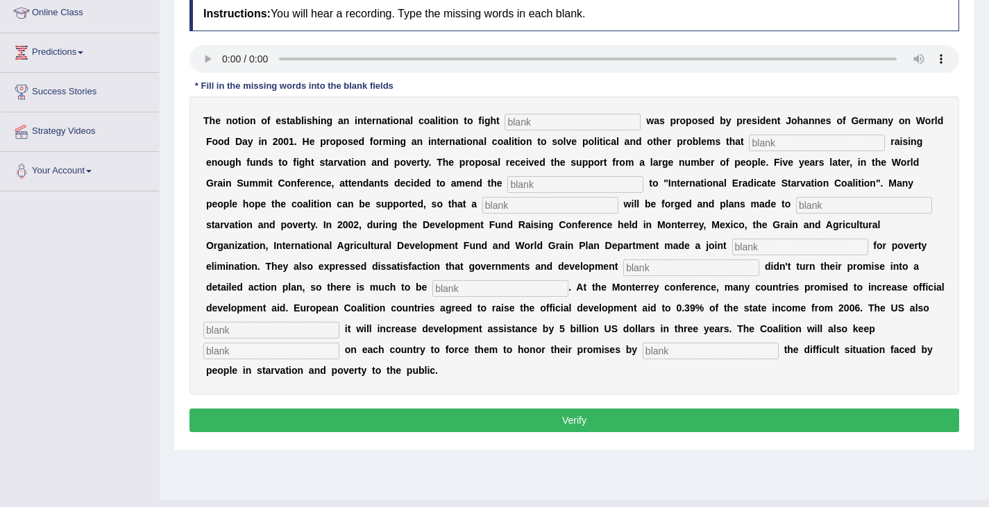
click at [694, 349] on input "text" at bounding box center [711, 351] width 136 height 17
type input "exposing"
click at [280, 353] on input "text" at bounding box center [271, 351] width 136 height 17
type input "pressure"
click at [298, 333] on input "text" at bounding box center [271, 330] width 136 height 17
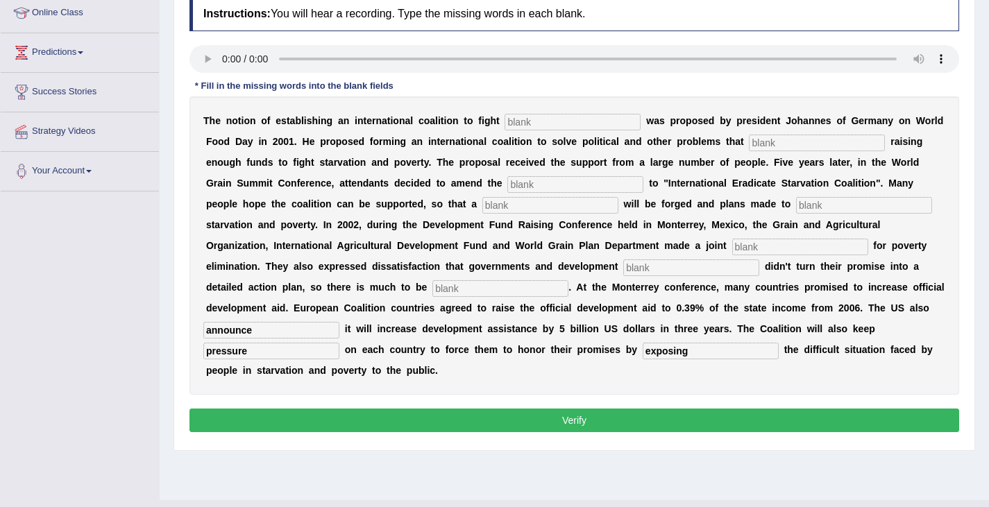
type input "announce"
click at [518, 293] on input "text" at bounding box center [500, 288] width 136 height 17
type input "desired"
click at [664, 269] on input "text" at bounding box center [691, 268] width 136 height 17
type input "partners"
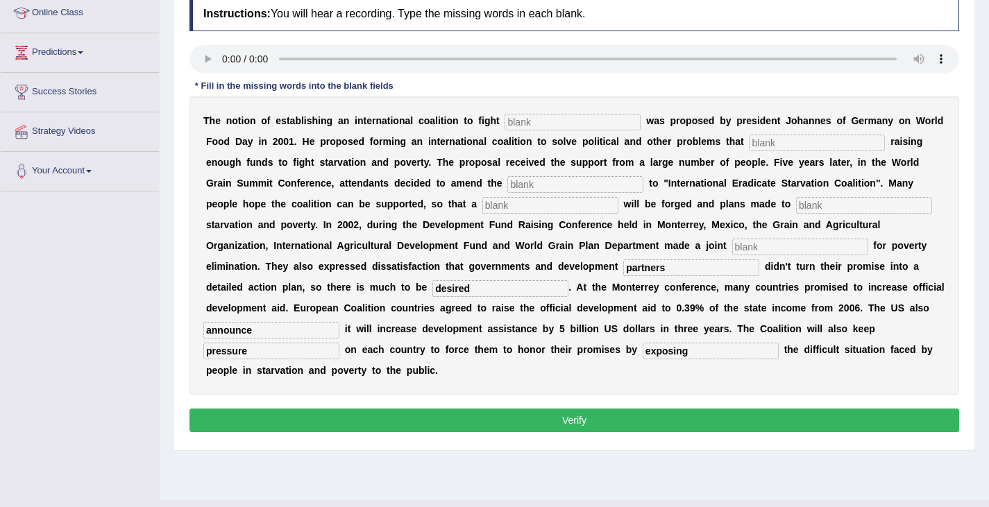
click at [763, 248] on input "text" at bounding box center [800, 247] width 136 height 17
type input "i"
type input "eliminate"
click at [809, 203] on input "text" at bounding box center [864, 205] width 136 height 17
type input "resolution"
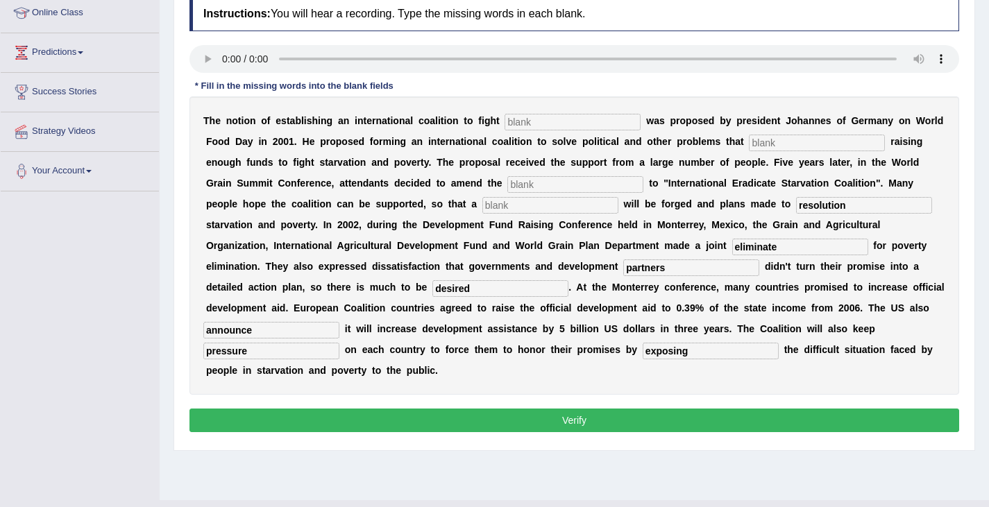
click at [568, 203] on input "text" at bounding box center [550, 205] width 136 height 17
type input "manifesto"
click at [577, 187] on input "text" at bounding box center [575, 184] width 136 height 17
click at [528, 120] on input "text" at bounding box center [572, 122] width 136 height 17
type input "starvation"
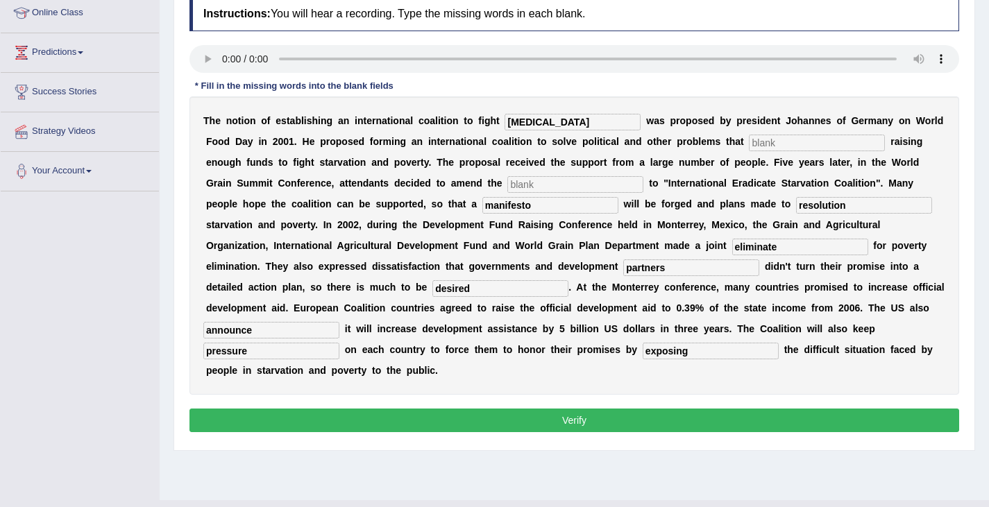
click at [778, 146] on input "text" at bounding box center [817, 143] width 136 height 17
type input "obstruct"
click at [554, 202] on input "manifesto" at bounding box center [550, 205] width 136 height 17
type input "m"
click at [542, 182] on input "text" at bounding box center [575, 184] width 136 height 17
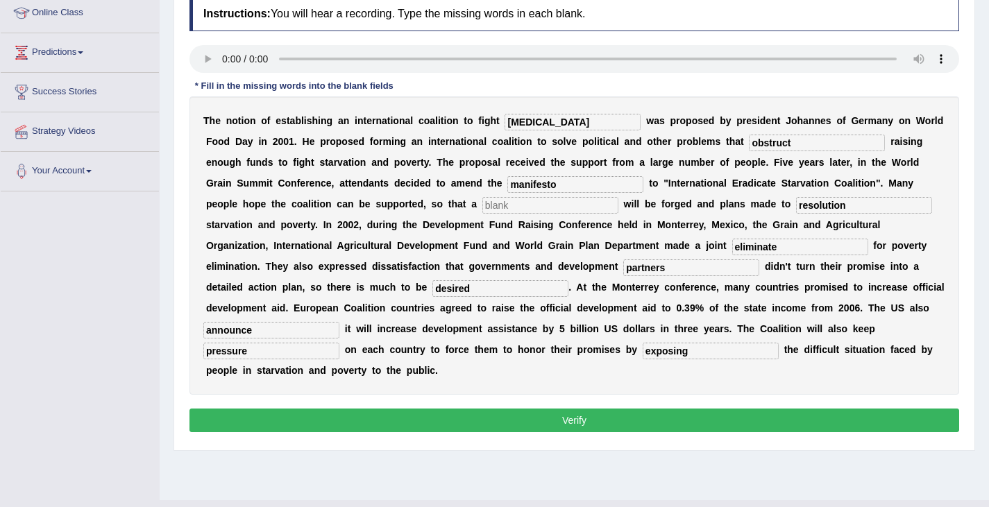
type input "manifesto"
click at [513, 212] on input "text" at bounding box center [550, 205] width 136 height 17
click at [513, 210] on input "text" at bounding box center [550, 205] width 136 height 17
type input "resolution"
click at [790, 253] on input "eliminate" at bounding box center [800, 247] width 136 height 17
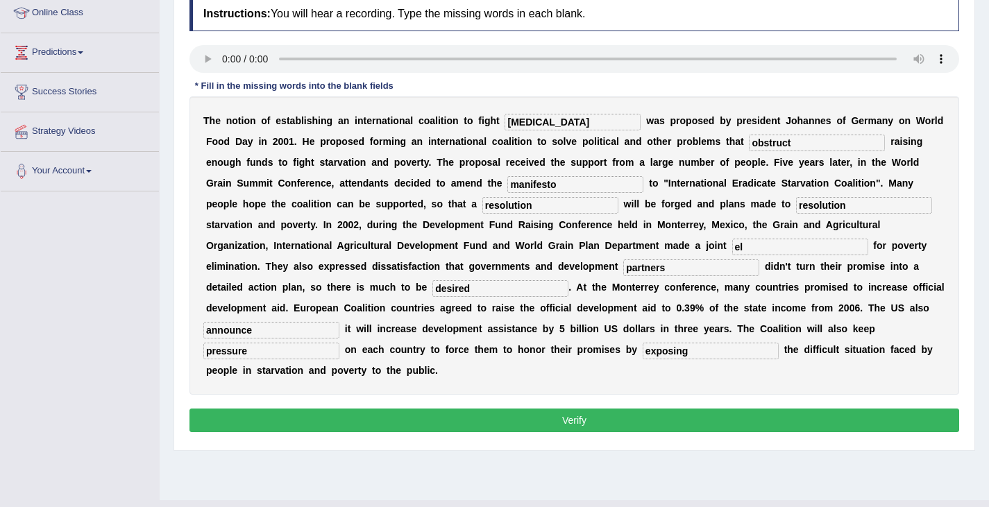
type input "e"
type input "appeal"
click at [599, 427] on button "Verify" at bounding box center [574, 421] width 770 height 24
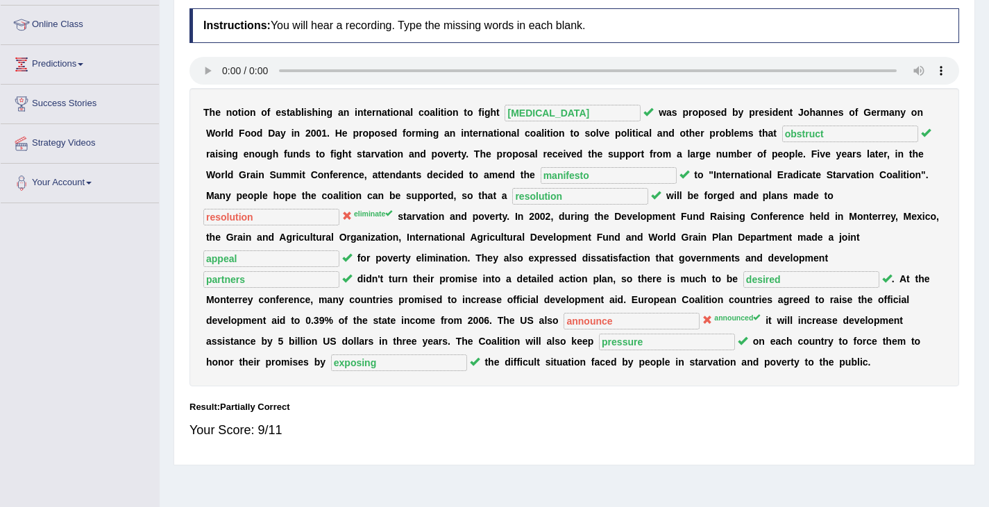
scroll to position [0, 0]
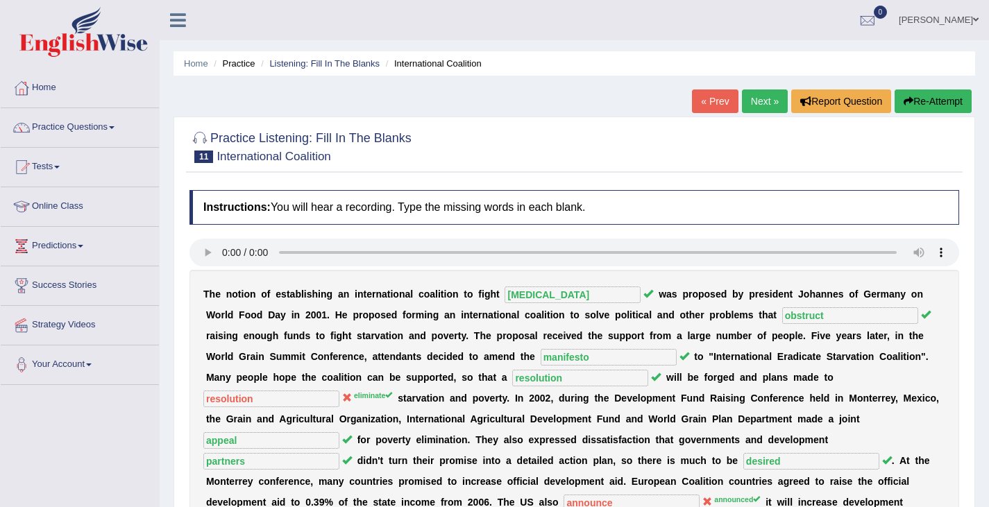
click at [758, 103] on link "Next »" at bounding box center [765, 102] width 46 height 24
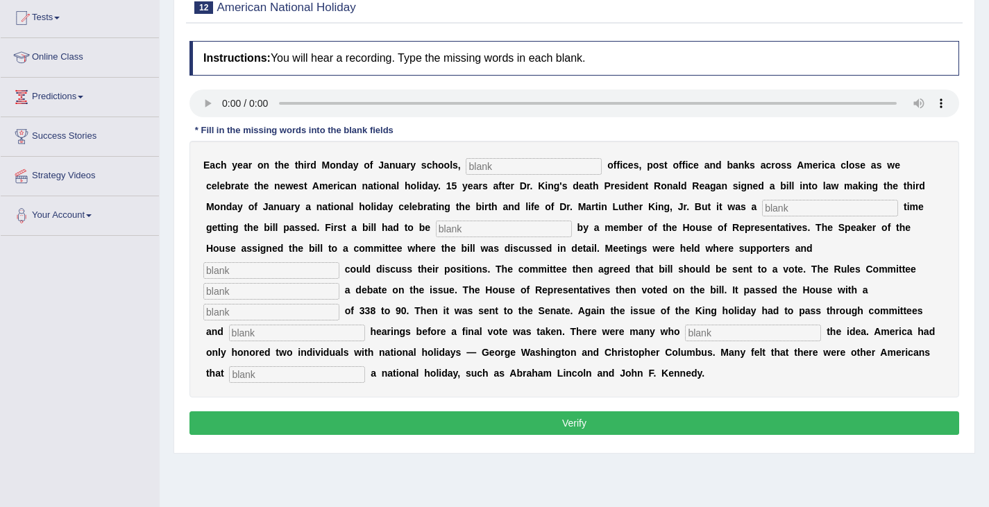
scroll to position [151, 0]
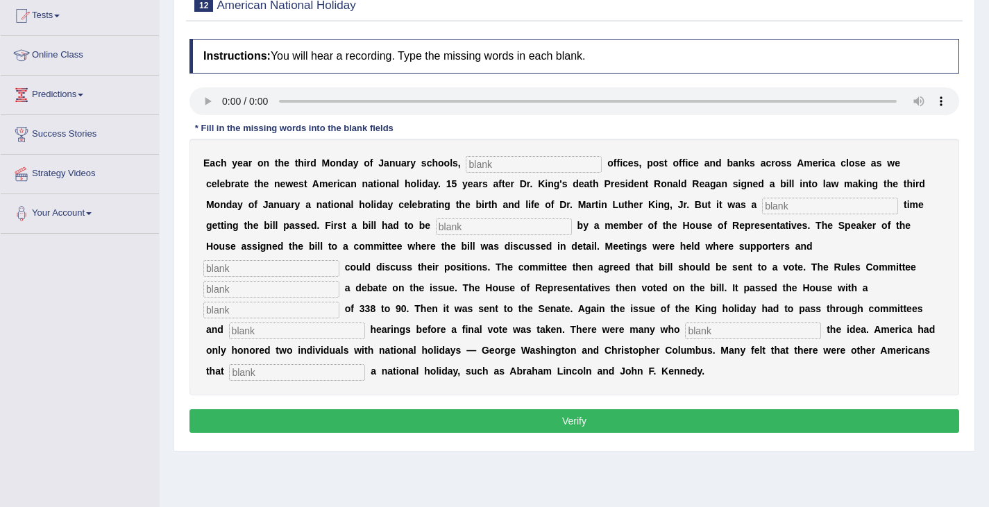
click at [782, 213] on input "text" at bounding box center [830, 206] width 136 height 17
type input "tough"
click at [461, 229] on input "text" at bounding box center [504, 227] width 136 height 17
type input "introduce"
click at [266, 264] on input "text" at bounding box center [271, 268] width 136 height 17
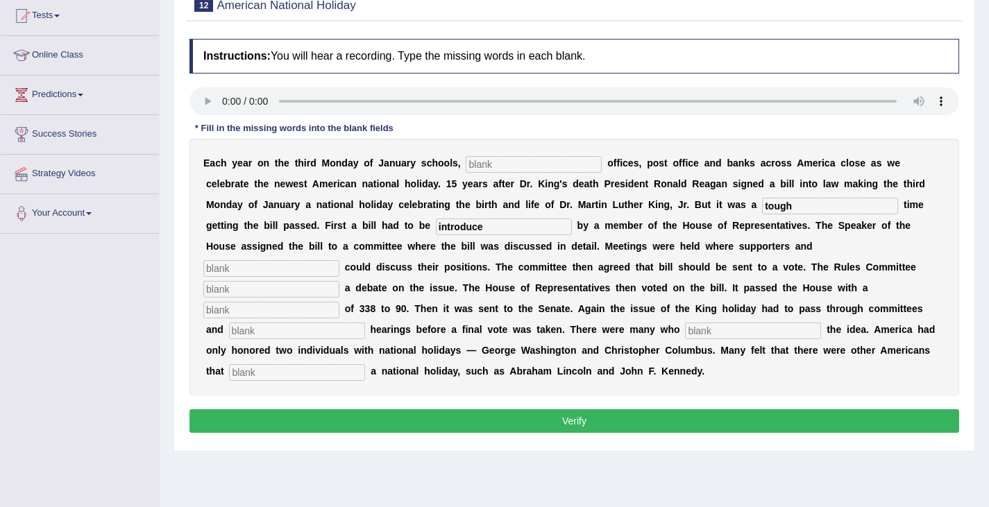
click at [259, 291] on input "text" at bounding box center [271, 289] width 136 height 17
type input "roles"
click at [489, 163] on input "text" at bounding box center [534, 164] width 136 height 17
type input "Federal"
click at [493, 226] on input "introduce" at bounding box center [504, 227] width 136 height 17
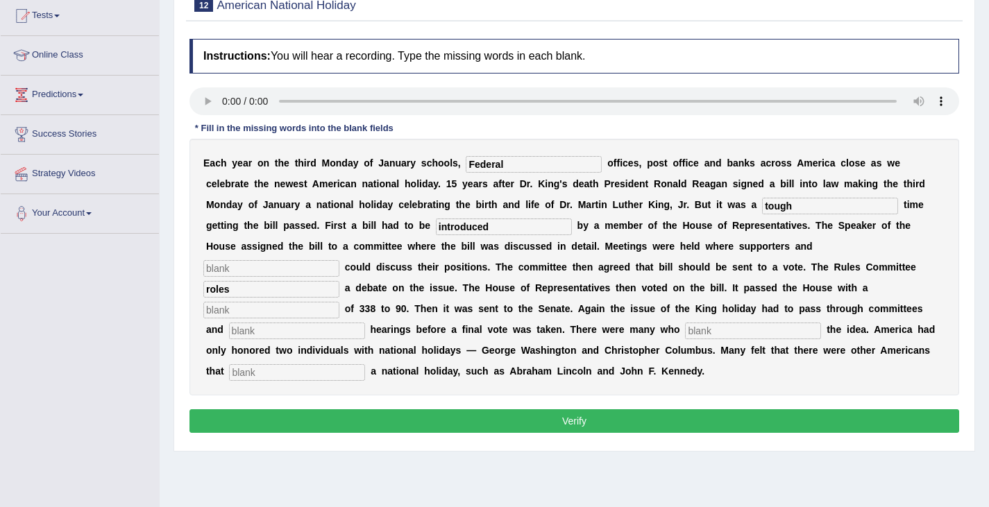
type input "introduced"
click at [264, 268] on input "text" at bounding box center [271, 268] width 136 height 17
type input "opponents"
click at [265, 289] on input "roles" at bounding box center [271, 289] width 136 height 17
type input "r"
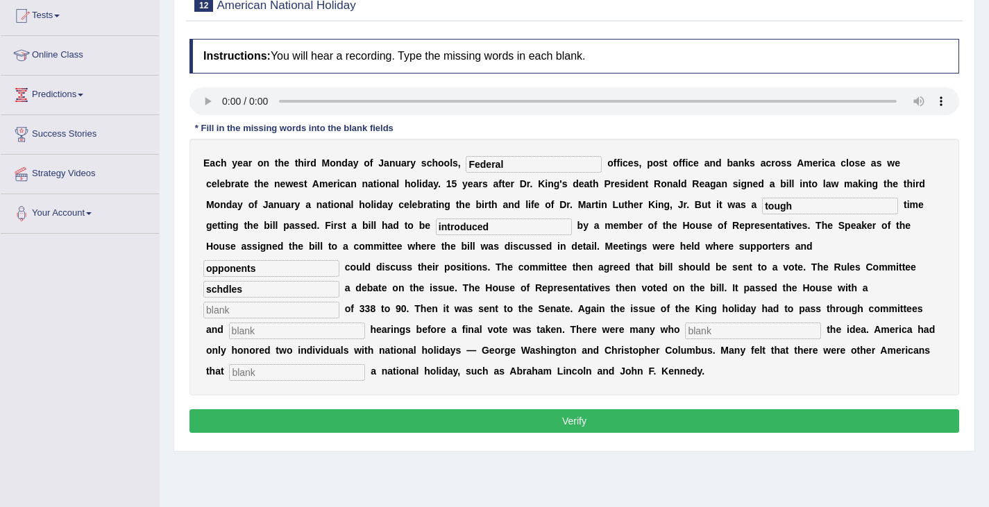
type input "schdles"
click at [269, 313] on input "text" at bounding box center [271, 310] width 136 height 17
click at [262, 335] on input "text" at bounding box center [297, 331] width 136 height 17
type input "public"
click at [710, 337] on input "text" at bounding box center [753, 331] width 136 height 17
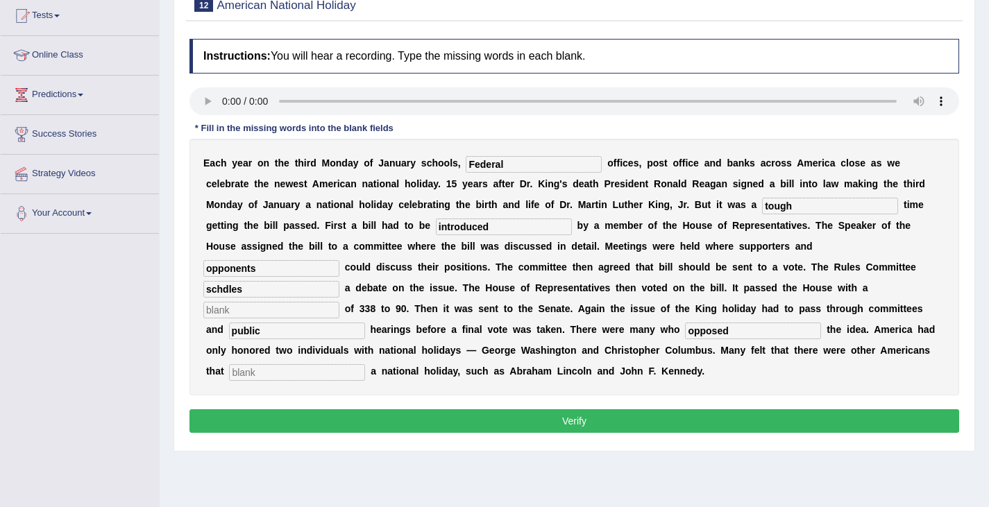
type input "opposed"
click at [287, 374] on input "text" at bounding box center [297, 372] width 136 height 17
type input "deserved"
click at [274, 291] on input "schdles" at bounding box center [271, 289] width 136 height 17
type input "schedules"
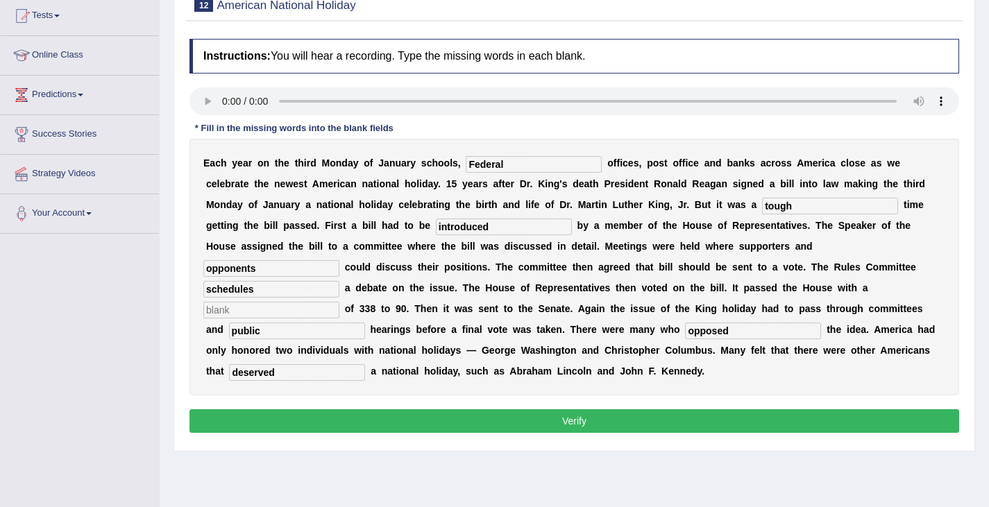
click at [274, 307] on input "text" at bounding box center [271, 310] width 136 height 17
type input "roles"
click at [632, 418] on button "Verify" at bounding box center [574, 421] width 770 height 24
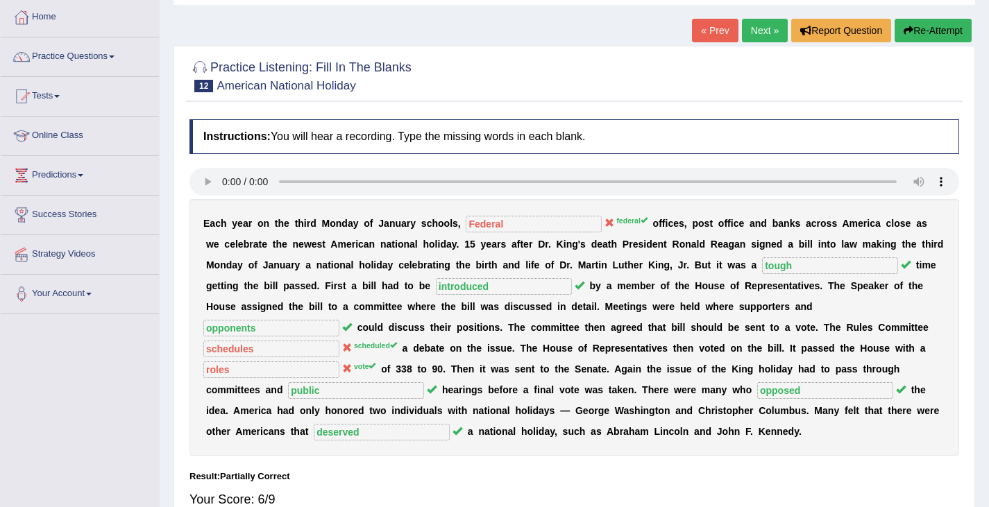
scroll to position [67, 0]
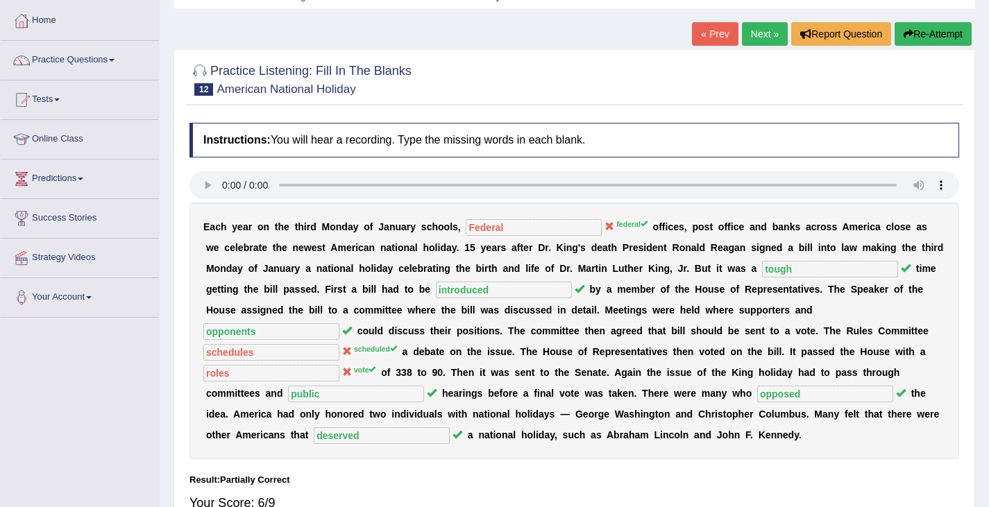
click at [749, 37] on link "Next »" at bounding box center [765, 34] width 46 height 24
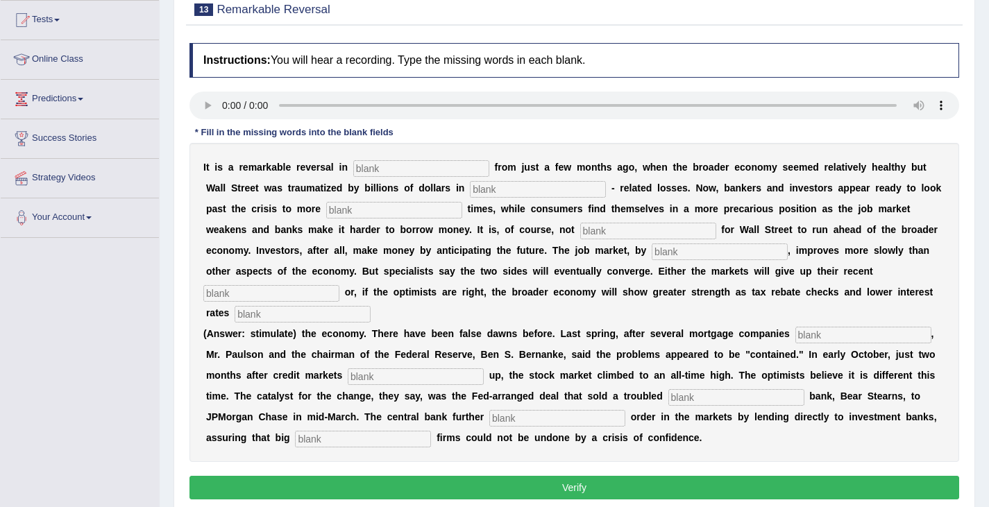
scroll to position [151, 0]
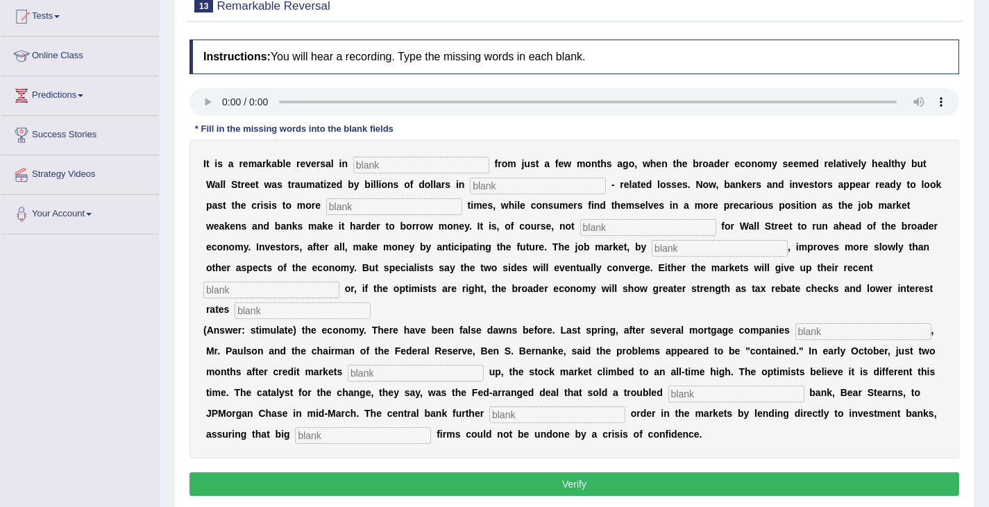
click at [395, 165] on input "text" at bounding box center [421, 165] width 136 height 17
type input "attitudes"
click at [500, 185] on input "text" at bounding box center [538, 186] width 136 height 17
type input "mortgafe"
click at [353, 207] on input "text" at bounding box center [394, 206] width 136 height 17
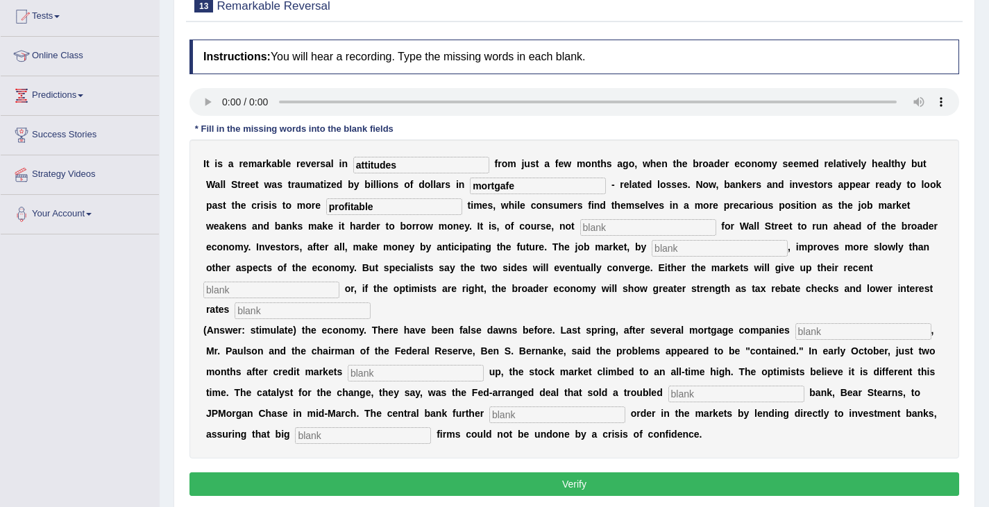
type input "profitable"
click at [598, 229] on input "text" at bounding box center [648, 227] width 136 height 17
type input "uncommon"
click at [665, 252] on input "text" at bounding box center [720, 248] width 136 height 17
type input "contrast"
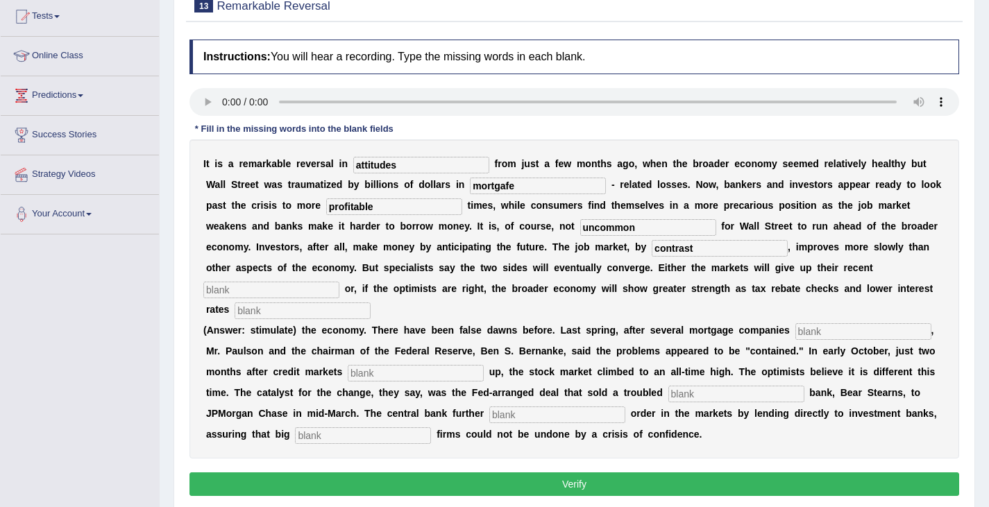
click at [246, 291] on input "text" at bounding box center [271, 290] width 136 height 17
type input "gains"
click at [284, 312] on input "text" at bounding box center [303, 311] width 136 height 17
type input "stimulate"
click at [817, 339] on input "text" at bounding box center [863, 331] width 136 height 17
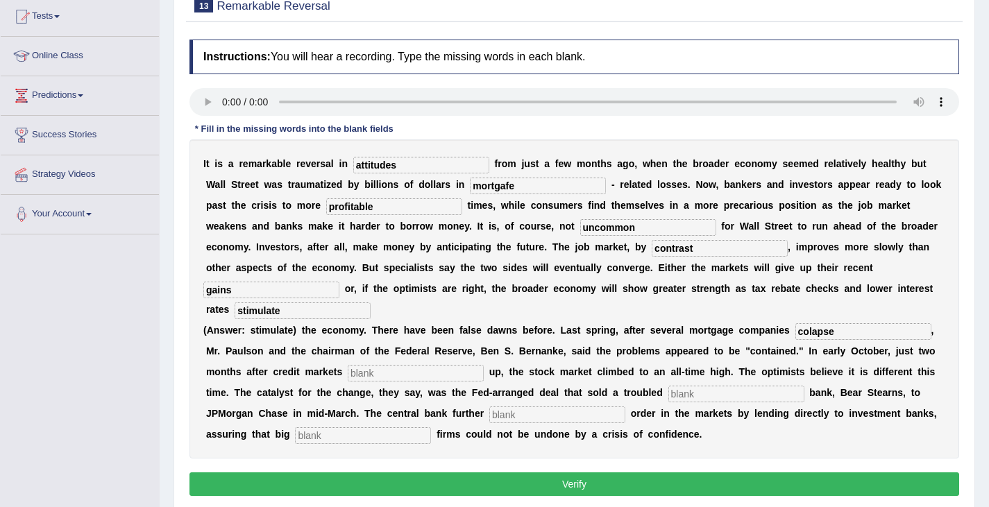
type input "colapse"
click at [395, 377] on input "text" at bounding box center [416, 373] width 136 height 17
type input "prossed"
click at [686, 397] on input "text" at bounding box center [736, 394] width 136 height 17
type input "investment"
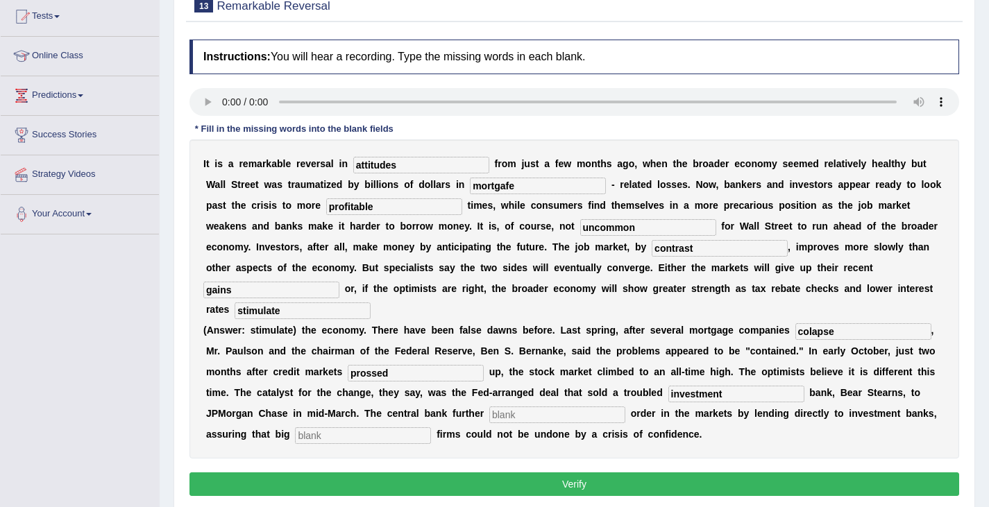
click at [511, 421] on input "text" at bounding box center [557, 415] width 136 height 17
type input "restored"
click at [327, 436] on input "text" at bounding box center [363, 435] width 136 height 17
type input "securities"
click at [401, 376] on input "prossed" at bounding box center [416, 373] width 136 height 17
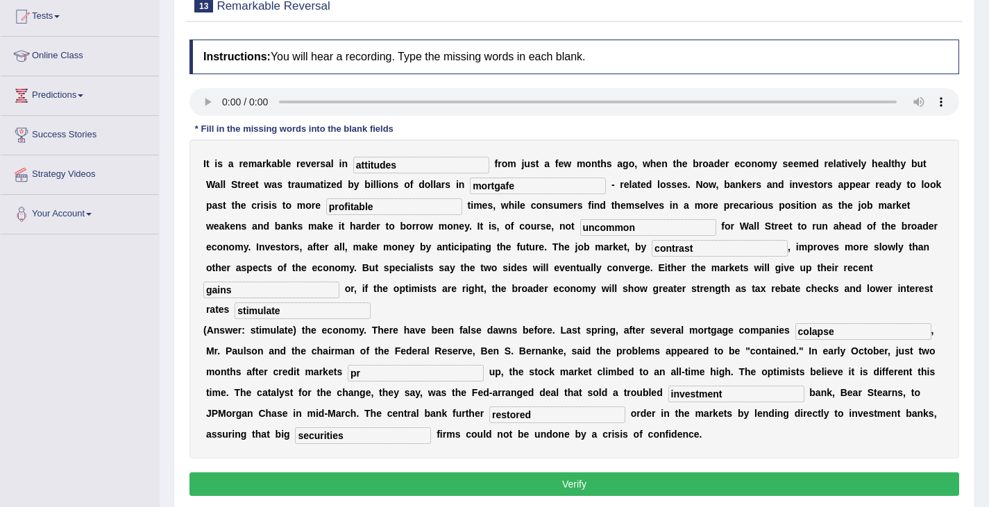
type input "p"
click at [380, 377] on input "frozzzed" at bounding box center [416, 373] width 136 height 17
type input "frozzed"
click at [520, 190] on input "mortgafe" at bounding box center [538, 186] width 136 height 17
type input "mortgage"
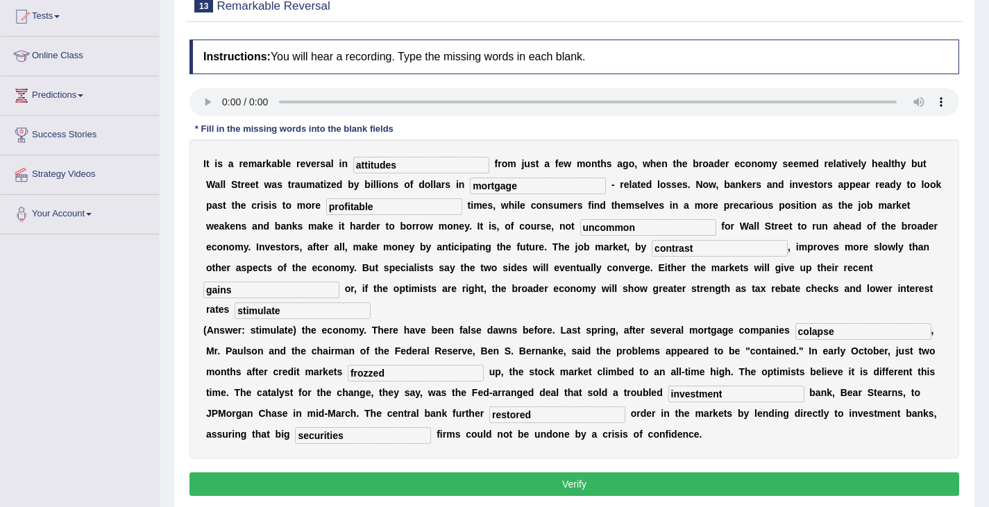
click at [856, 325] on input "colapse" at bounding box center [863, 331] width 136 height 17
type input "collapse"
click at [625, 487] on button "Verify" at bounding box center [574, 485] width 770 height 24
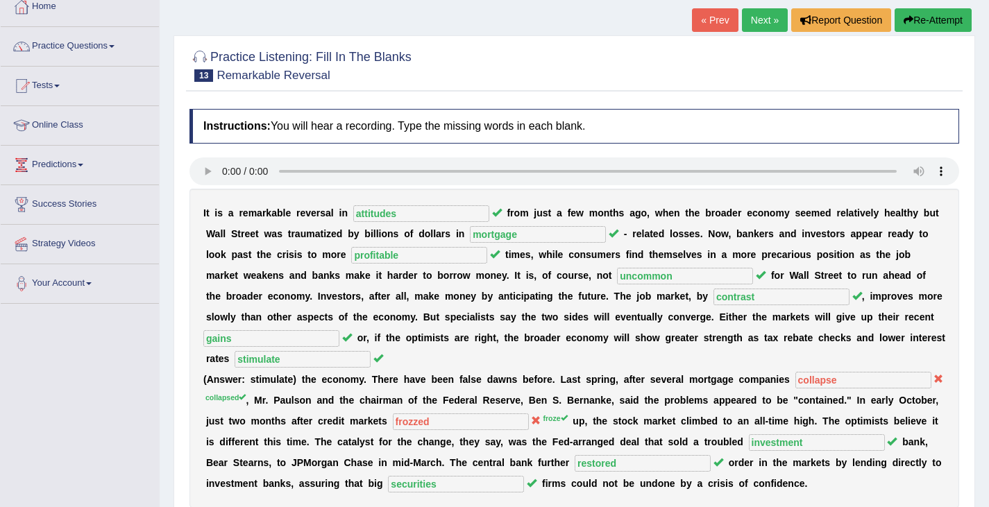
scroll to position [0, 0]
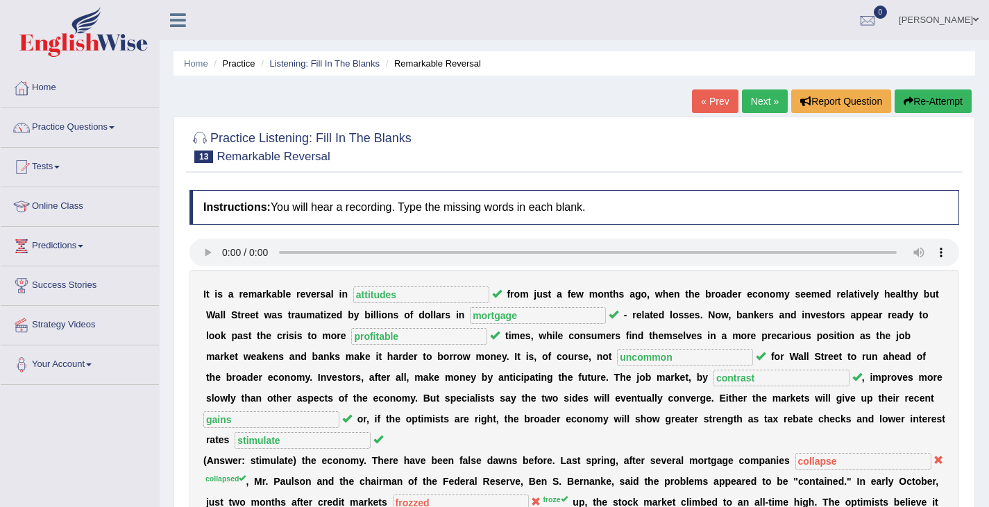
click at [764, 100] on link "Next »" at bounding box center [765, 102] width 46 height 24
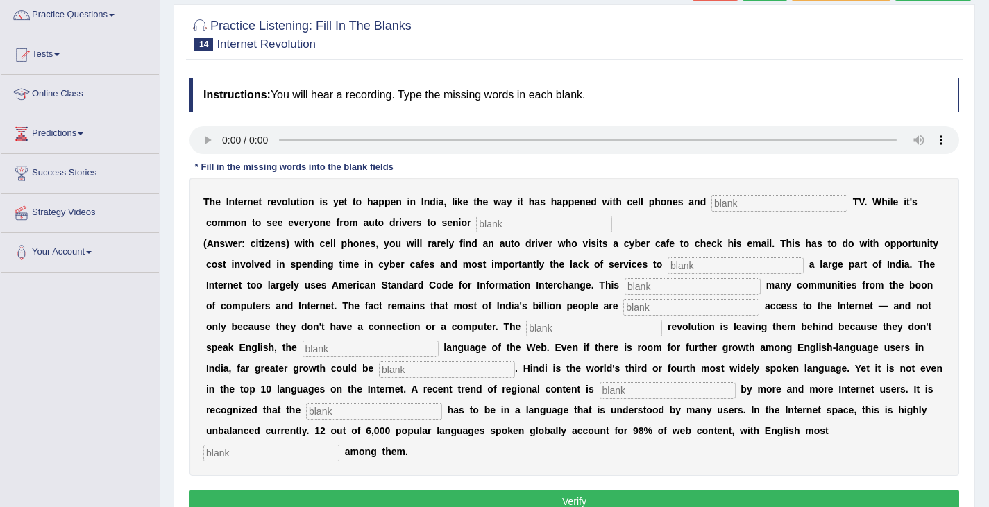
scroll to position [113, 0]
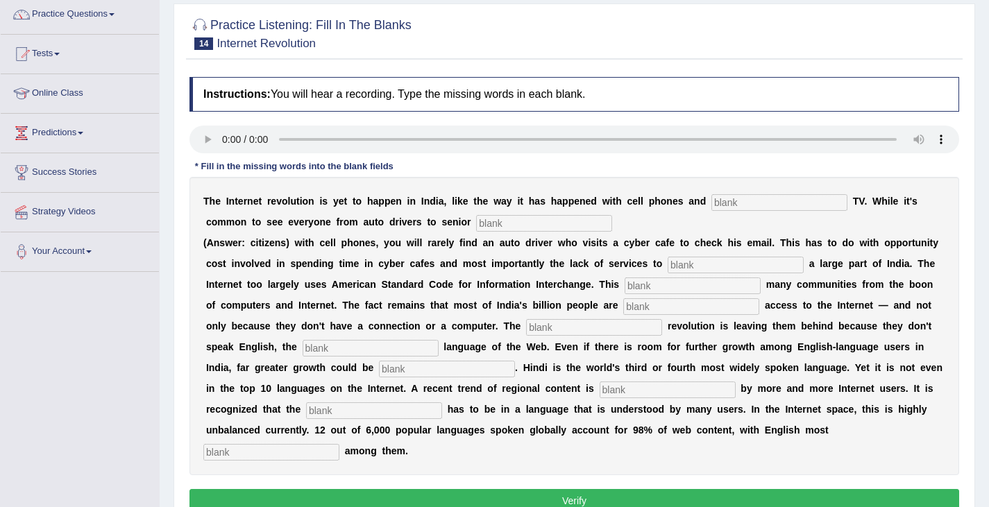
click at [729, 204] on input "text" at bounding box center [779, 202] width 136 height 17
type input "cable"
click at [503, 226] on input "text" at bounding box center [544, 223] width 136 height 17
type input "citizens"
click at [691, 269] on input "text" at bounding box center [736, 265] width 136 height 17
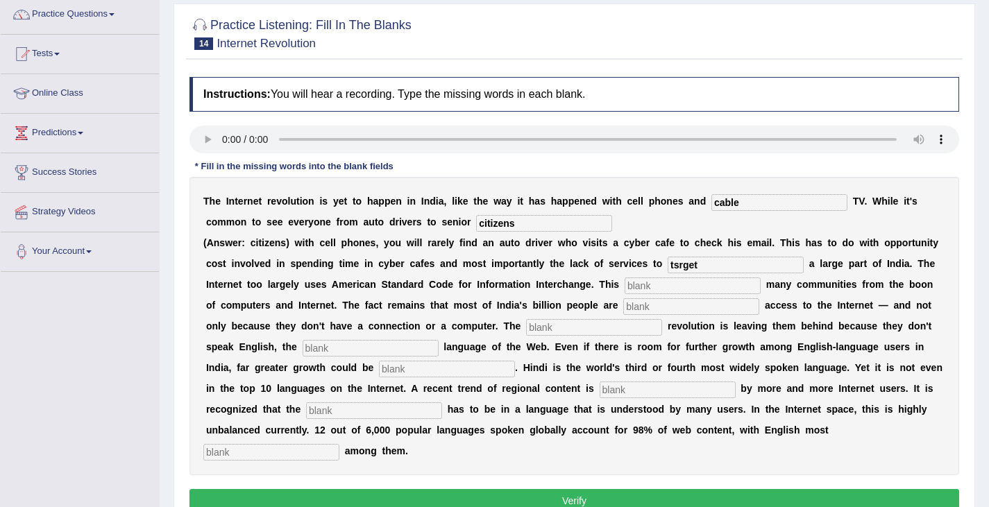
type input "tsrget"
click at [642, 288] on input "text" at bounding box center [693, 286] width 136 height 17
type input "alianets"
click at [646, 309] on input "text" at bounding box center [691, 306] width 136 height 17
type input "denied"
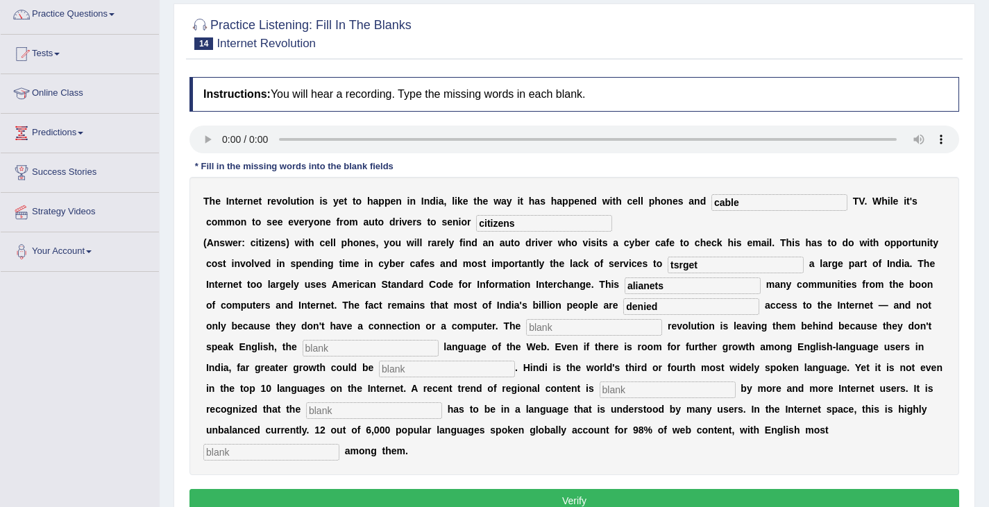
click at [552, 330] on input "text" at bounding box center [594, 327] width 136 height 17
type input "digital"
click at [330, 355] on input "text" at bounding box center [371, 348] width 136 height 17
type input "dominant"
click at [404, 371] on input "text" at bounding box center [447, 369] width 136 height 17
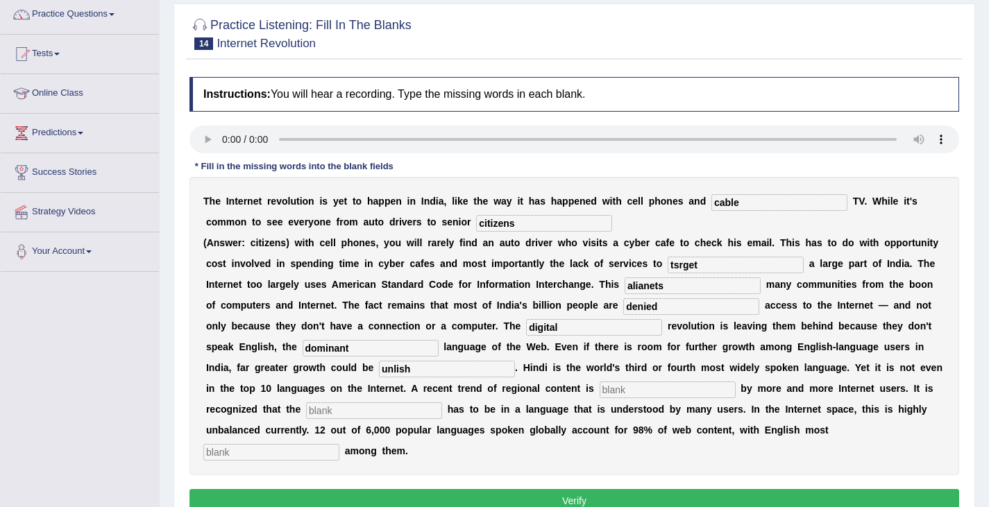
type input "unlish"
click at [620, 391] on input "text" at bounding box center [668, 390] width 136 height 17
type input "preffered"
click at [338, 412] on input "text" at bounding box center [374, 410] width 136 height 17
type input "content"
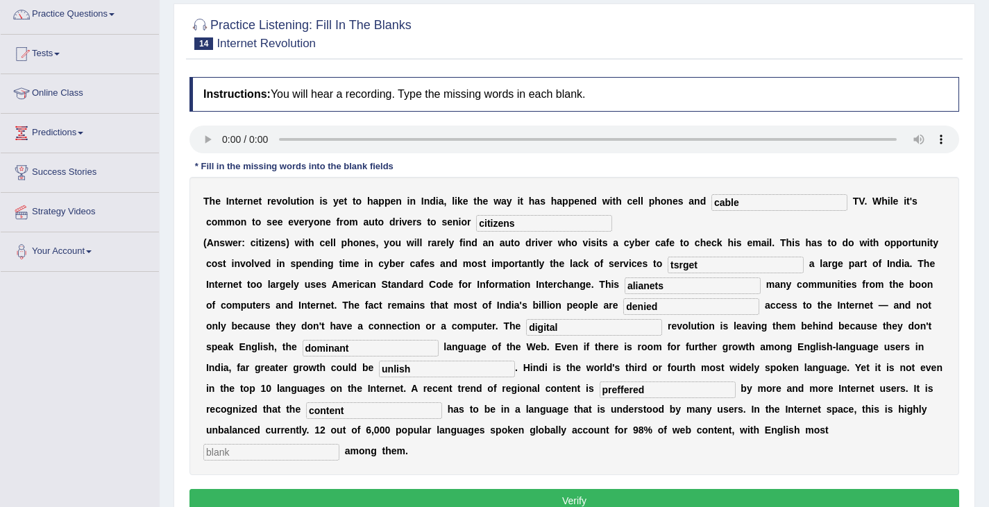
click at [260, 456] on input "text" at bounding box center [271, 452] width 136 height 17
type input "prominent"
click at [679, 264] on input "tsrget" at bounding box center [736, 265] width 136 height 17
type input "target"
click at [673, 290] on input "alianets" at bounding box center [693, 286] width 136 height 17
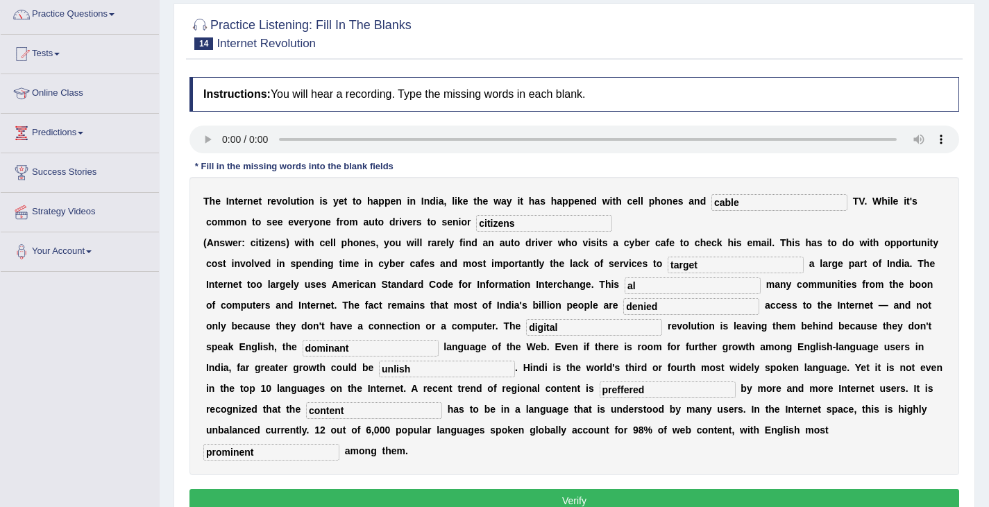
type input "a"
type input "alienate"
click at [420, 369] on input "unlish" at bounding box center [447, 369] width 136 height 17
type input "unlish"
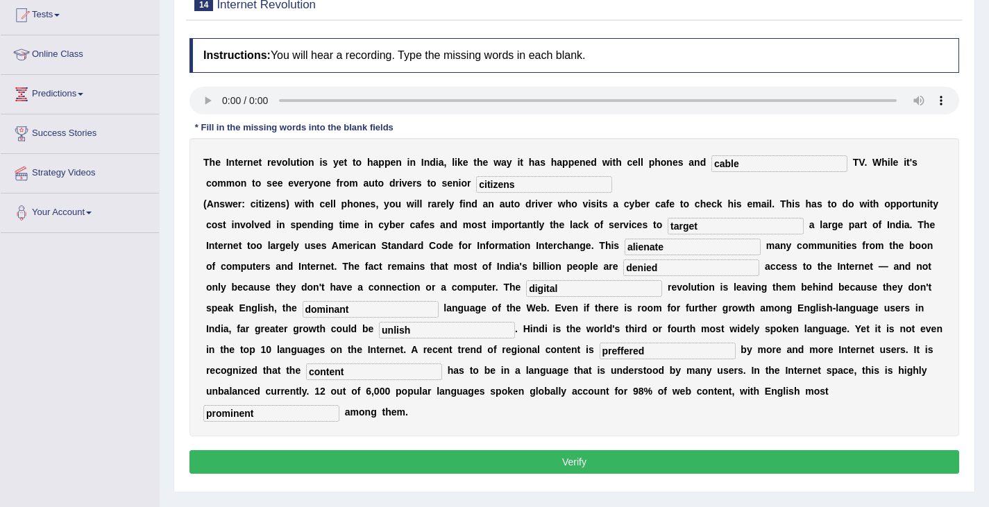
scroll to position [153, 0]
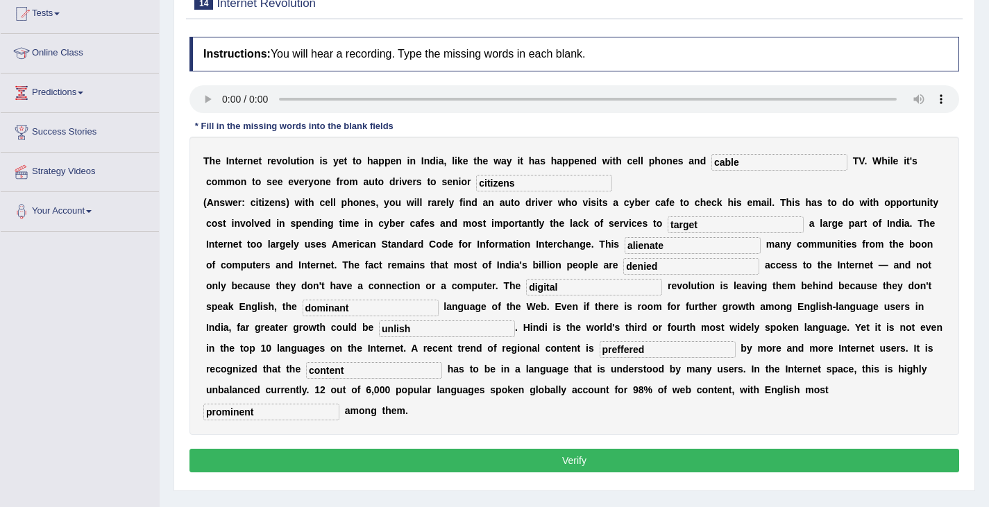
click at [568, 465] on button "Verify" at bounding box center [574, 461] width 770 height 24
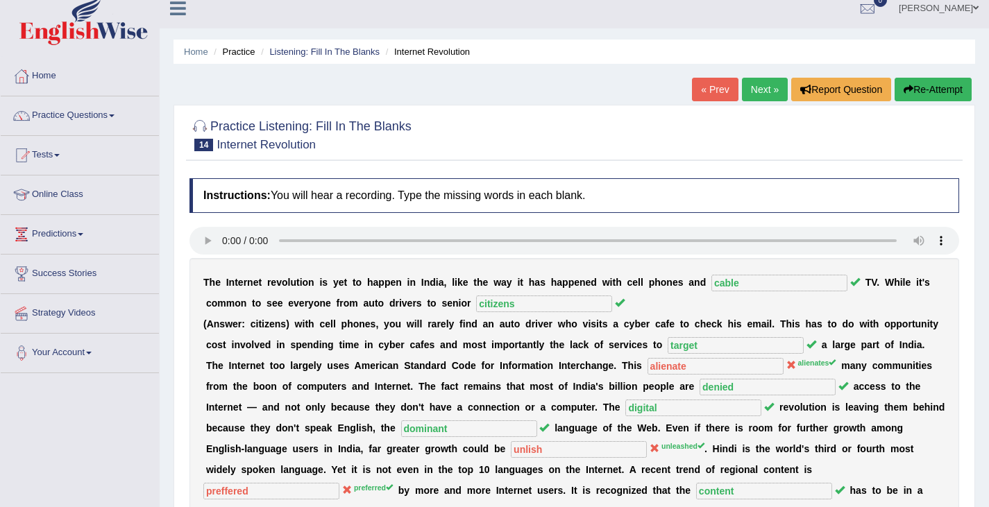
scroll to position [0, 0]
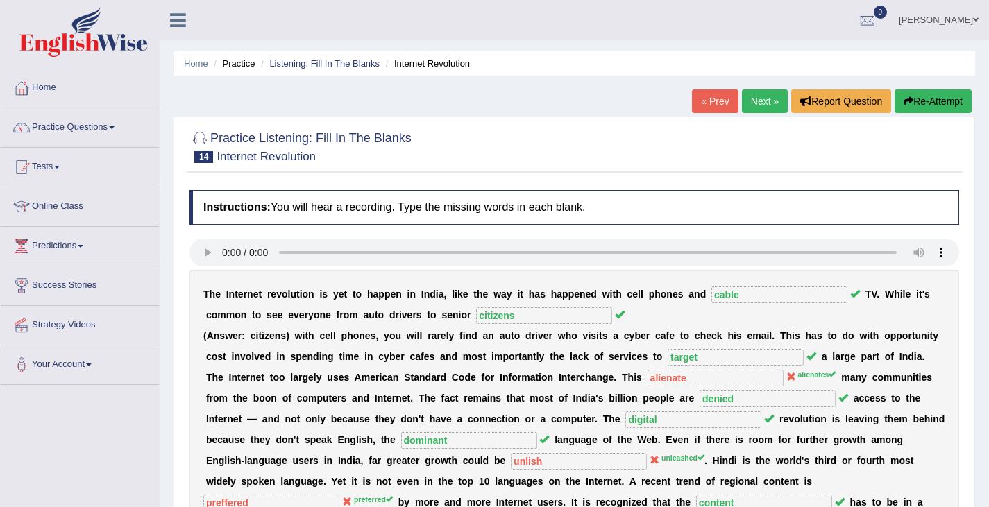
click at [757, 98] on link "Next »" at bounding box center [765, 102] width 46 height 24
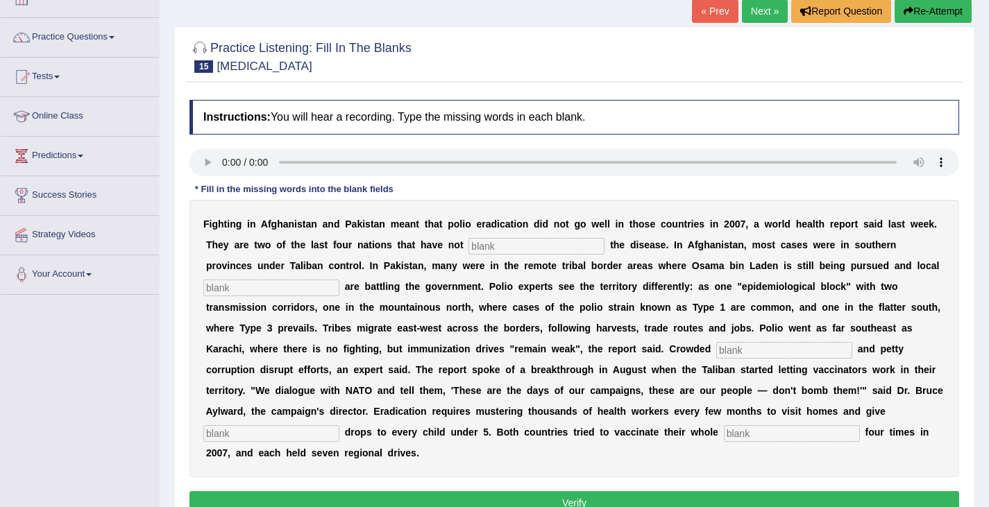
scroll to position [105, 0]
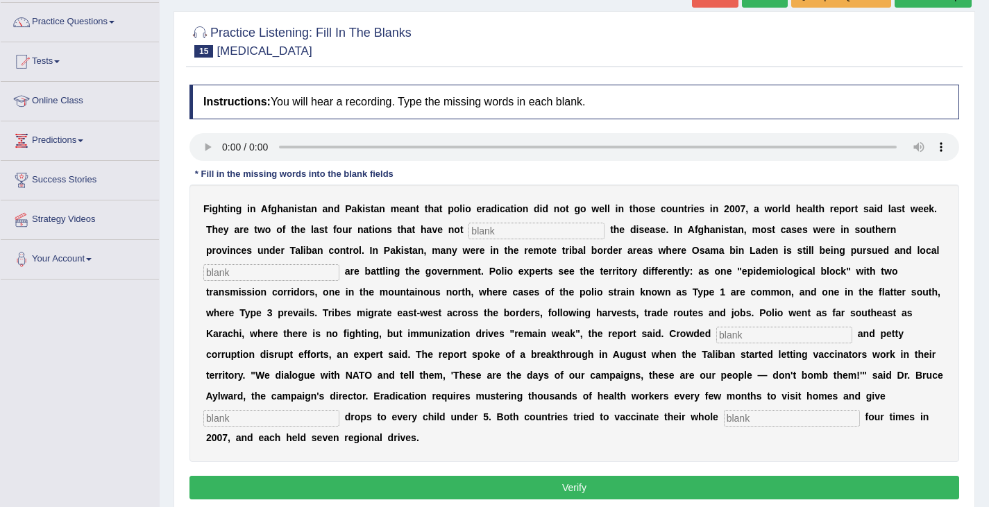
click at [516, 251] on b "e" at bounding box center [516, 250] width 6 height 11
click at [498, 228] on input "text" at bounding box center [536, 231] width 136 height 17
type input "eliminated"
click at [248, 266] on input "text" at bounding box center [271, 272] width 136 height 17
type input "l"
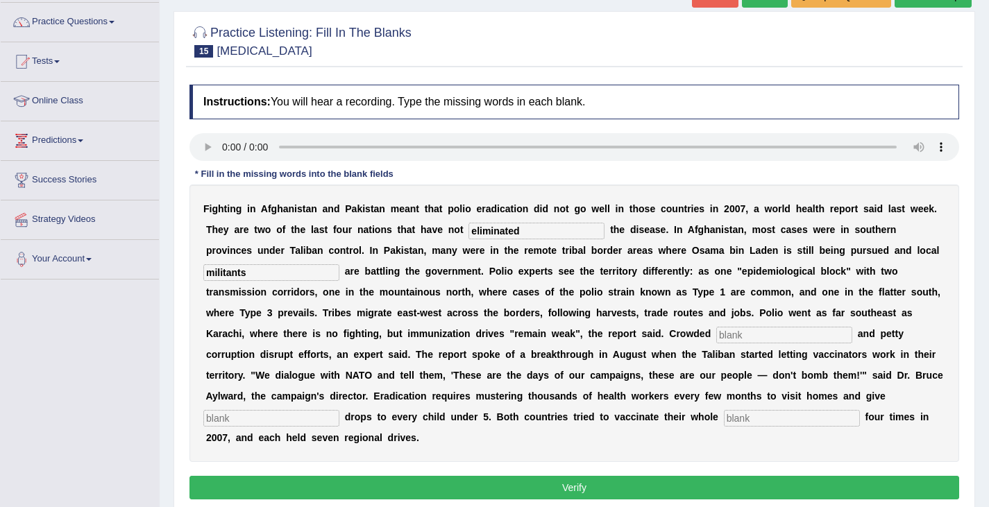
type input "militants"
click at [729, 340] on input "text" at bounding box center [784, 335] width 136 height 17
type input "slums"
click at [262, 421] on input "text" at bounding box center [271, 418] width 136 height 17
type input "vaccine"
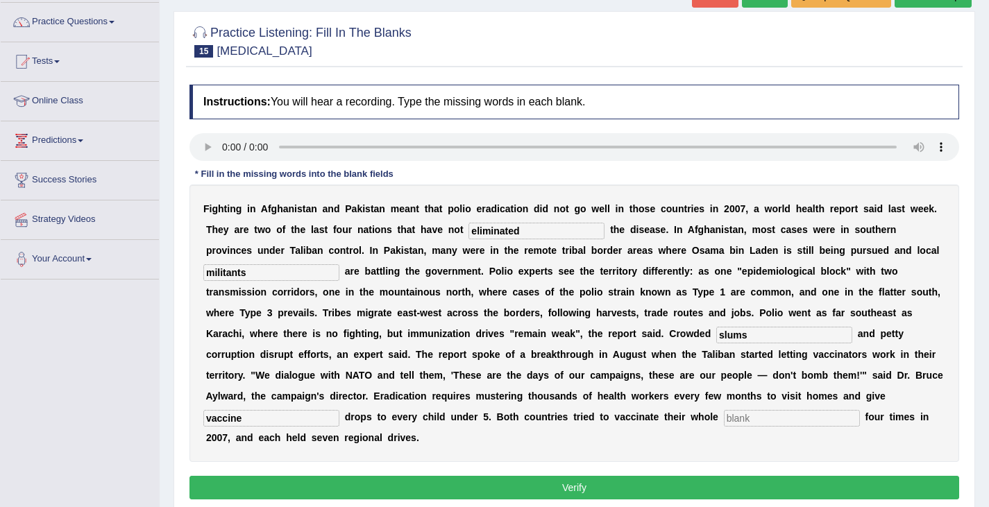
click at [746, 421] on input "text" at bounding box center [792, 418] width 136 height 17
type input "population"
click at [766, 343] on input "slums" at bounding box center [784, 335] width 136 height 17
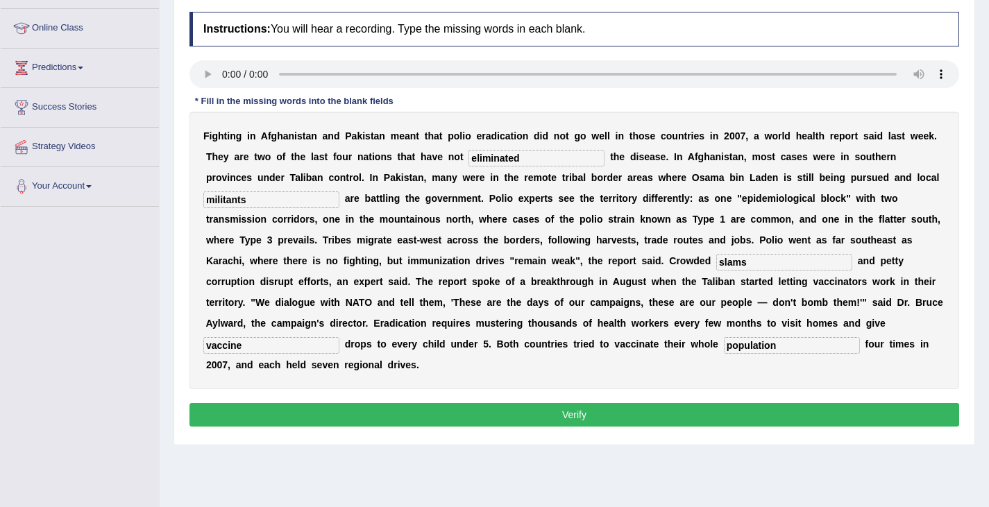
scroll to position [179, 0]
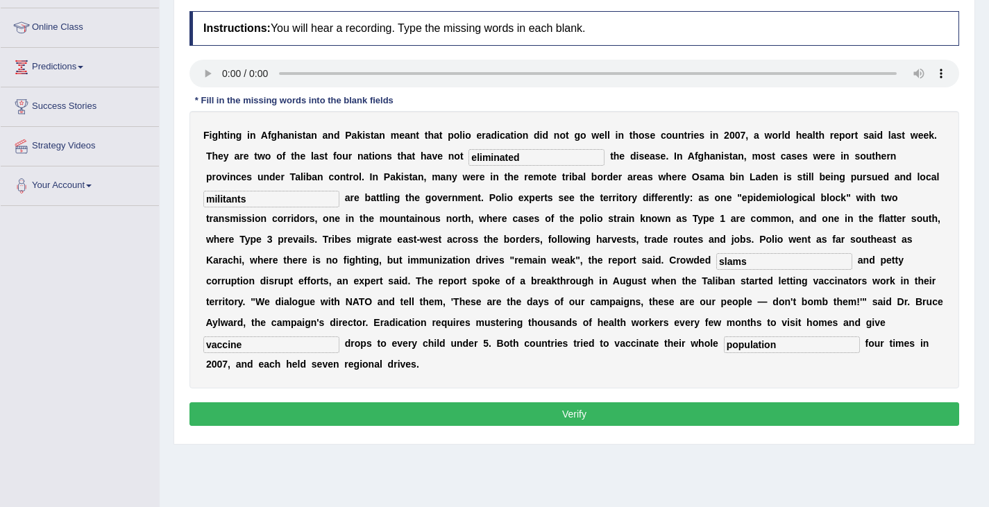
type input "slams"
click at [746, 418] on button "Verify" at bounding box center [574, 414] width 770 height 24
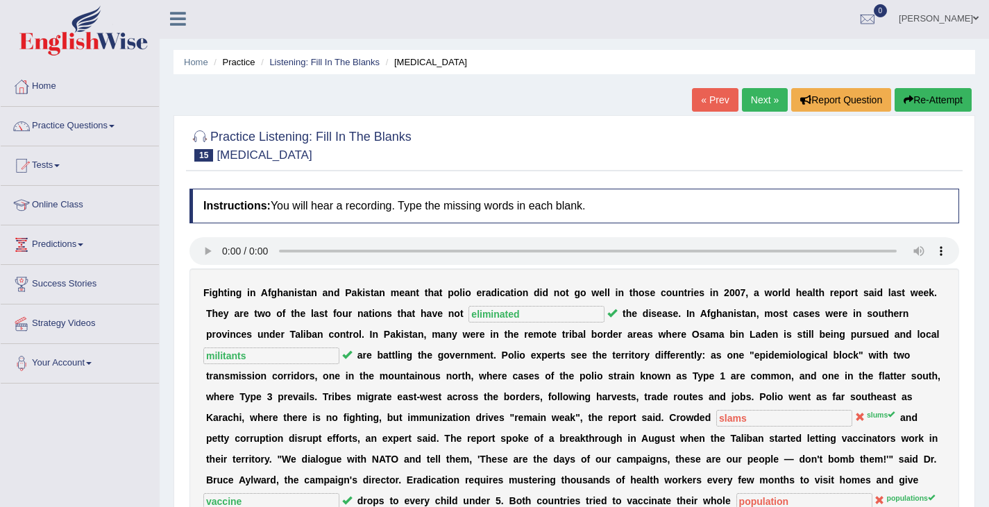
scroll to position [0, 0]
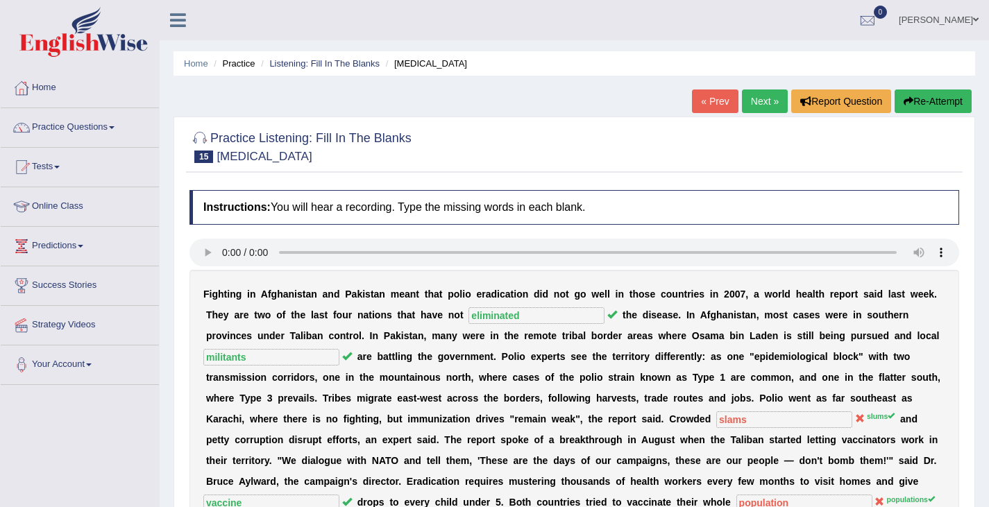
click at [763, 98] on link "Next »" at bounding box center [765, 102] width 46 height 24
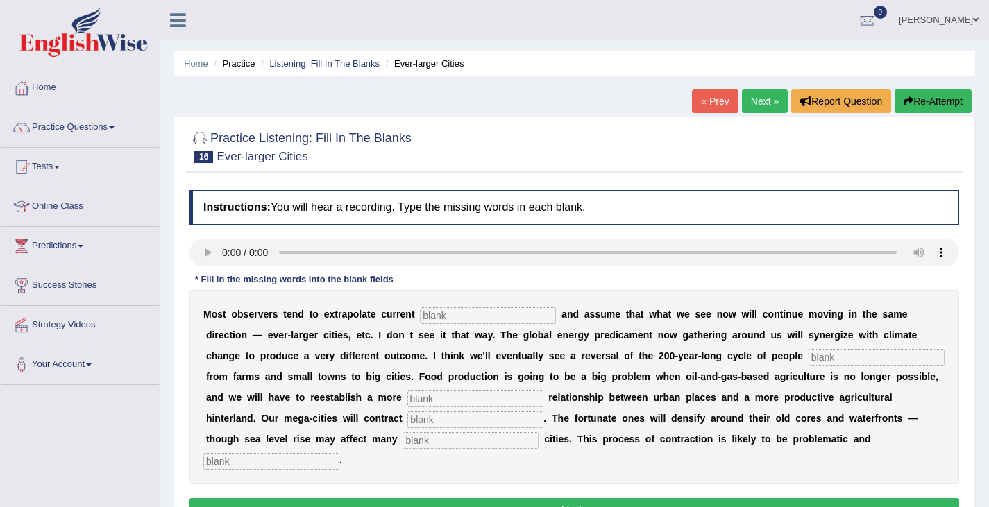
click at [443, 313] on input "text" at bounding box center [488, 315] width 136 height 17
type input "trends"
click at [825, 362] on input "text" at bounding box center [876, 357] width 136 height 17
type input "moving"
click at [431, 405] on input "text" at bounding box center [475, 399] width 136 height 17
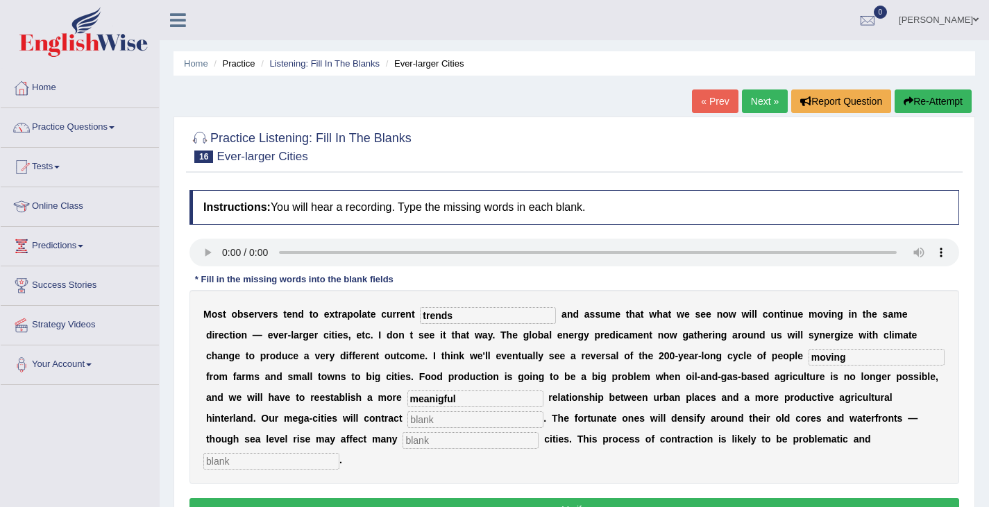
type input "meanigful"
click at [427, 426] on input "text" at bounding box center [475, 419] width 136 height 17
type input "substantially"
click at [432, 447] on input "text" at bounding box center [470, 440] width 136 height 17
type input "harbor"
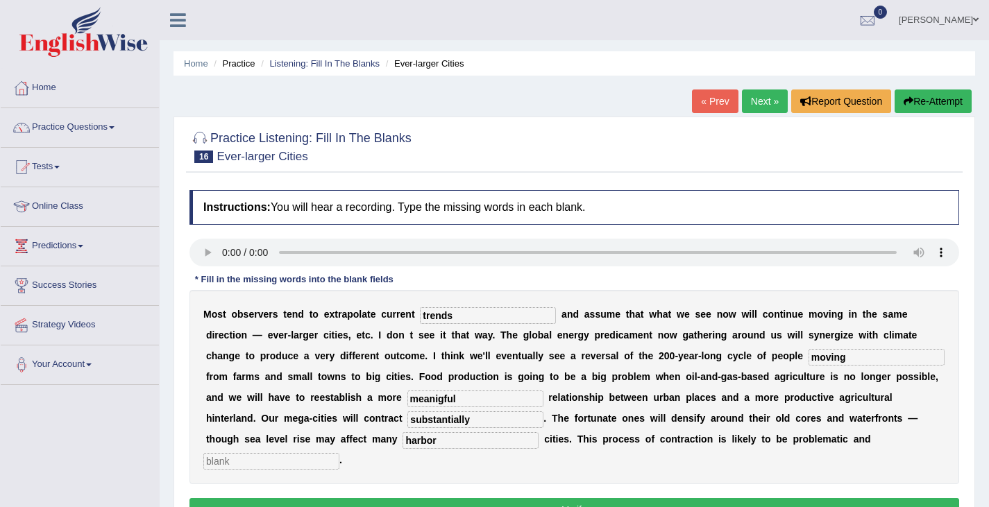
click at [269, 464] on input "text" at bounding box center [271, 461] width 136 height 17
type input "disorderly"
click at [466, 402] on input "meanigful" at bounding box center [475, 399] width 136 height 17
click at [443, 404] on input "meanigfull" at bounding box center [475, 399] width 136 height 17
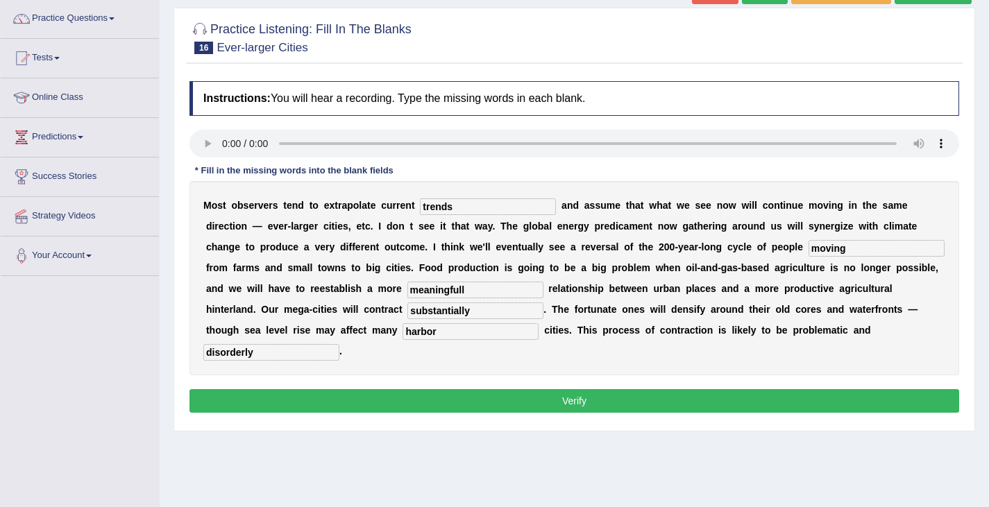
scroll to position [110, 0]
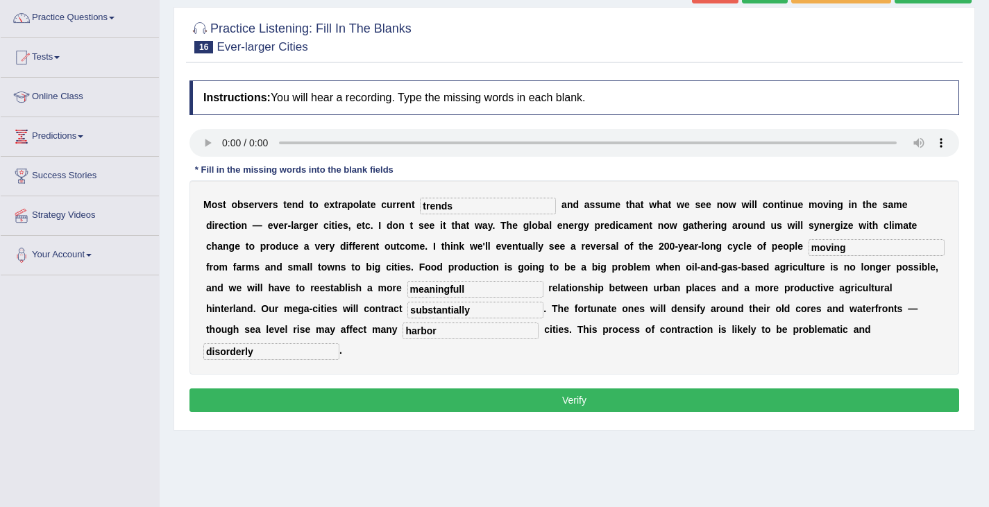
type input "meaningfull"
click at [475, 398] on button "Verify" at bounding box center [574, 401] width 770 height 24
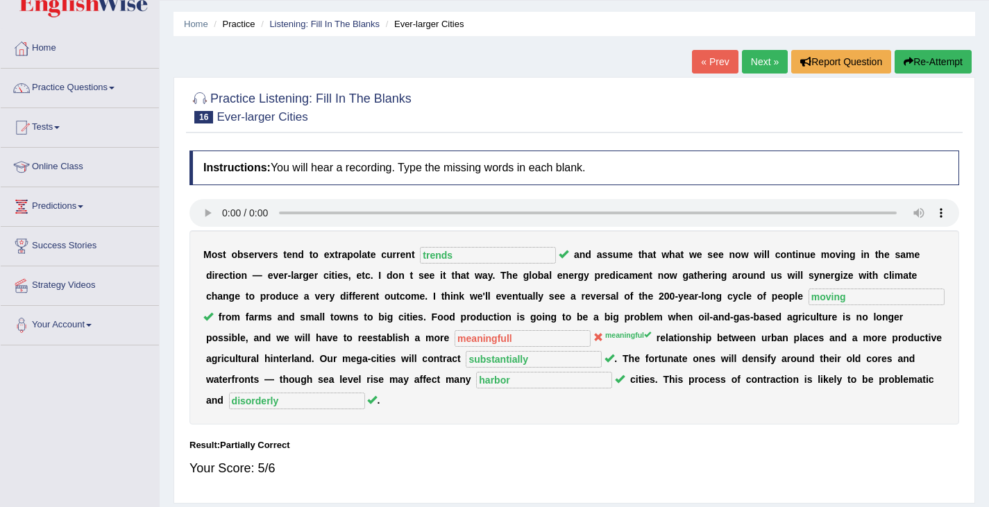
scroll to position [31, 0]
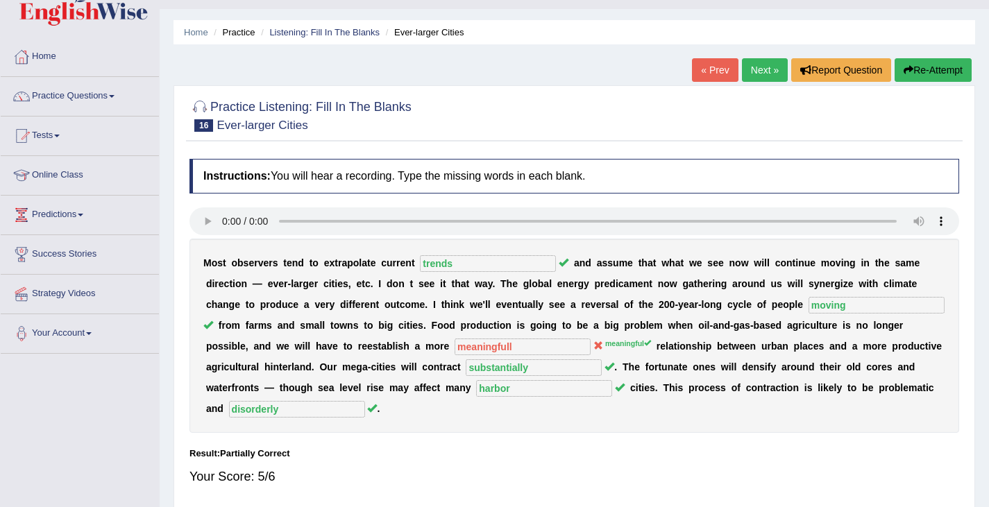
click at [748, 69] on link "Next »" at bounding box center [765, 70] width 46 height 24
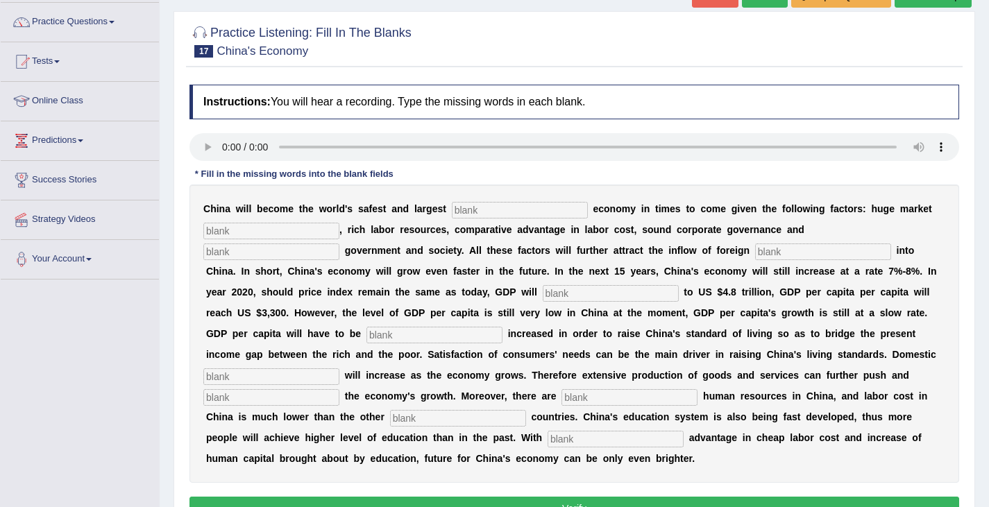
scroll to position [109, 0]
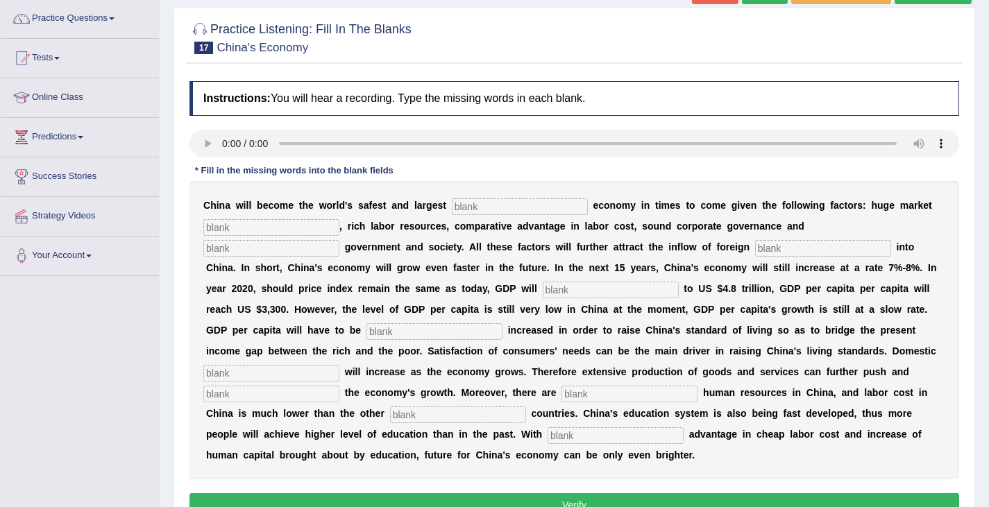
click at [470, 205] on input "text" at bounding box center [520, 206] width 136 height 17
type input "investment"
click at [261, 223] on input "text" at bounding box center [271, 227] width 136 height 17
type input "potential"
click at [247, 250] on input "text" at bounding box center [271, 248] width 136 height 17
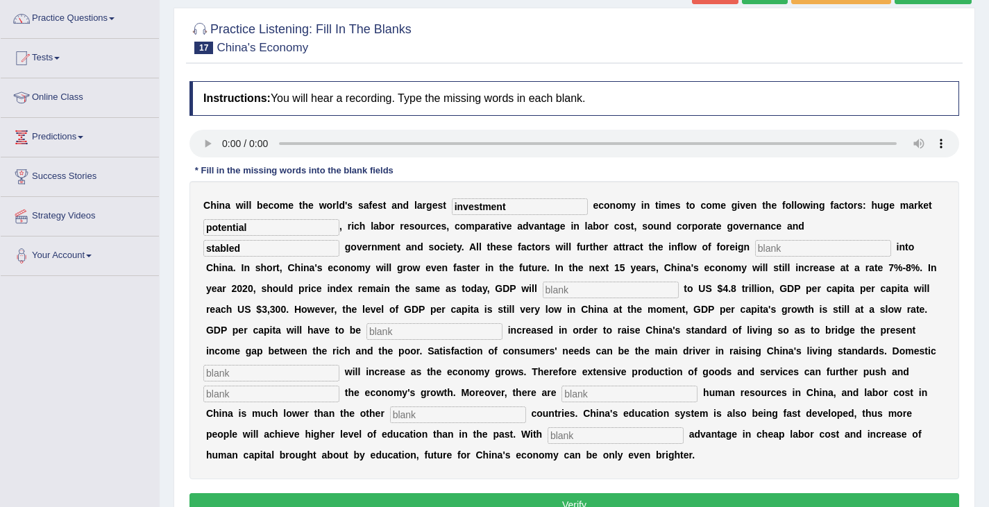
type input "stabled"
click at [777, 249] on input "text" at bounding box center [823, 248] width 136 height 17
type input "caputal"
click at [565, 291] on input "text" at bounding box center [611, 290] width 136 height 17
type input "amount"
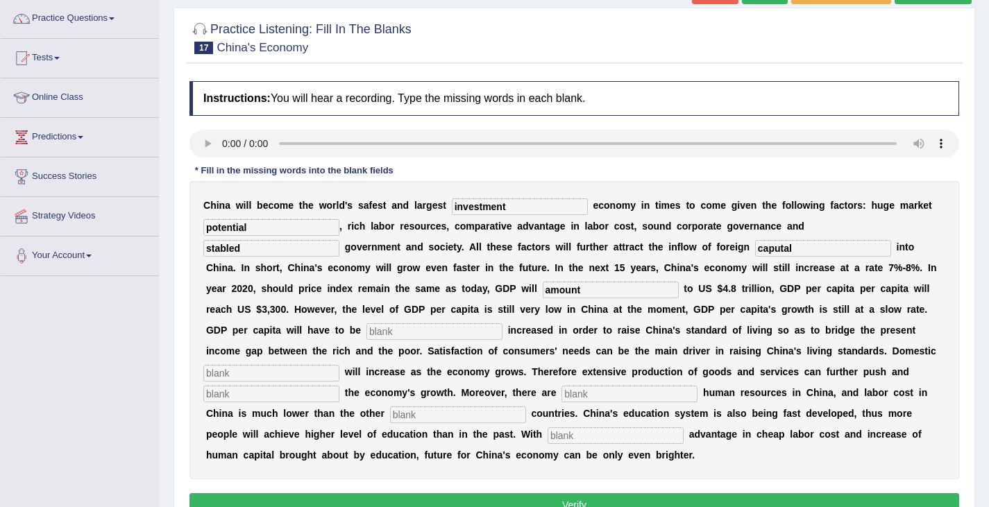
click at [399, 342] on div "C h i n a w i l l b e c o m e t h e w o r l d ' s s a f e s t a n d l a r g e s…" at bounding box center [574, 330] width 770 height 298
click at [387, 333] on input "text" at bounding box center [434, 331] width 136 height 17
type input "further"
click at [269, 378] on input "text" at bounding box center [271, 373] width 136 height 17
type input "demand"
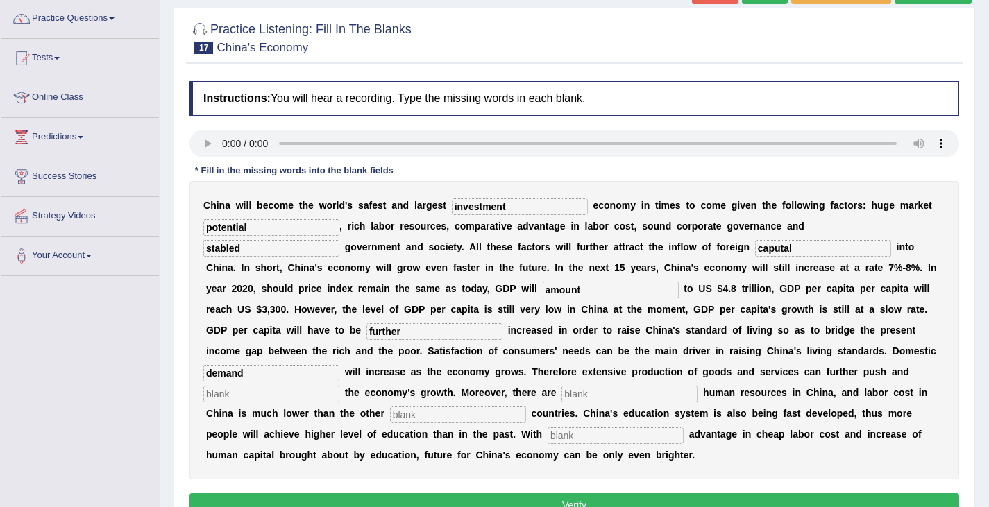
click at [250, 395] on input "text" at bounding box center [271, 394] width 136 height 17
type input "sustain"
click at [584, 399] on input "text" at bounding box center [629, 394] width 136 height 17
type input "abundant"
click at [409, 421] on input "text" at bounding box center [458, 415] width 136 height 17
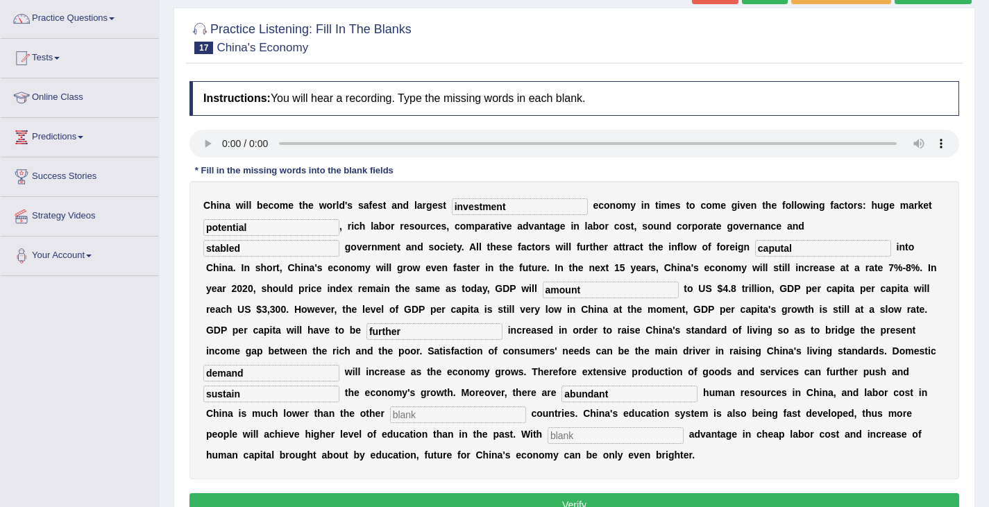
type input "u"
type input "industrializwe"
click at [566, 440] on input "text" at bounding box center [615, 435] width 136 height 17
type input "comparative"
click at [470, 418] on input "industrializwe" at bounding box center [458, 415] width 136 height 17
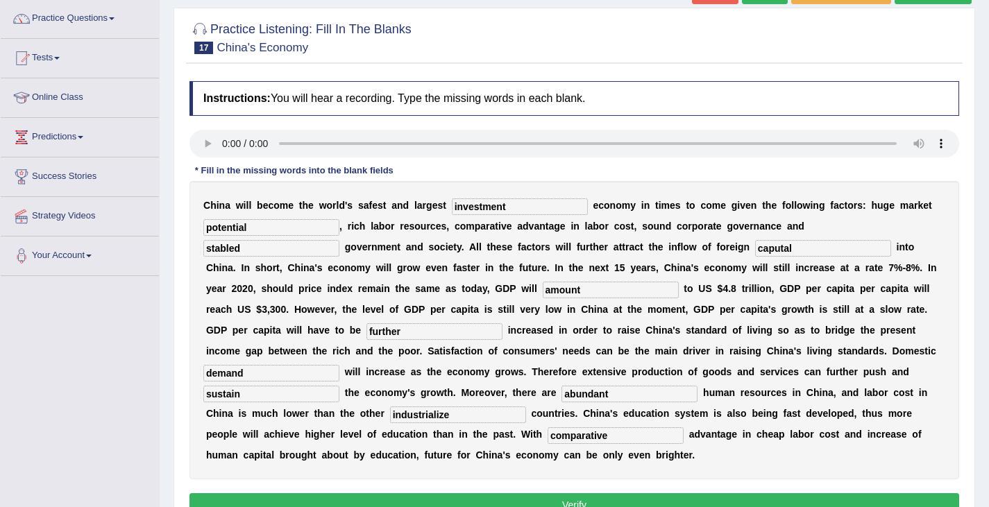
type input "industrialize"
click at [778, 248] on input "caputal" at bounding box center [823, 248] width 136 height 17
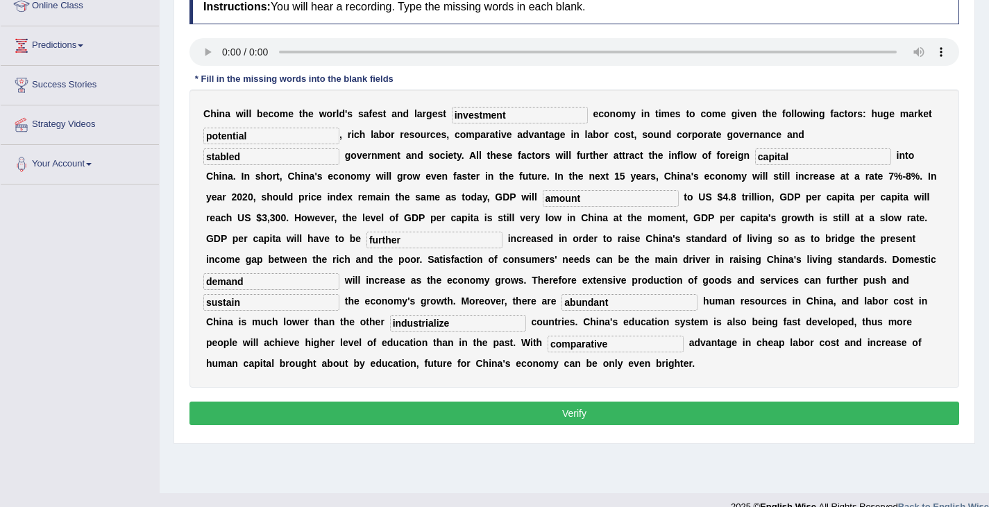
scroll to position [208, 0]
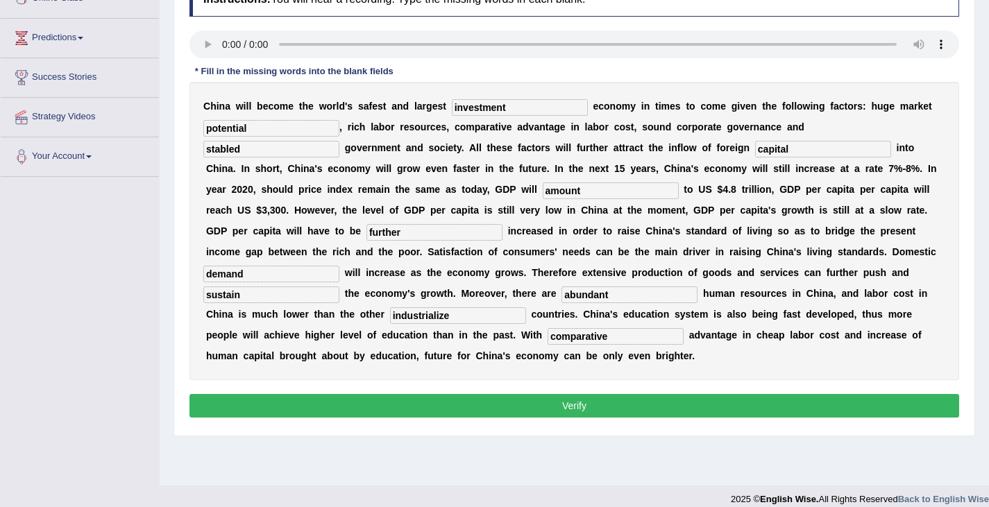
type input "capital"
click at [632, 409] on button "Verify" at bounding box center [574, 406] width 770 height 24
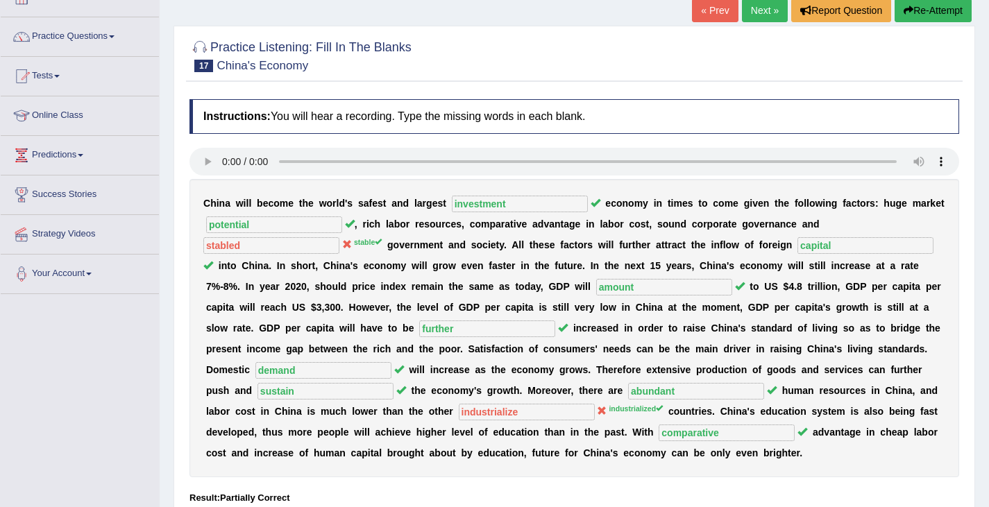
scroll to position [71, 0]
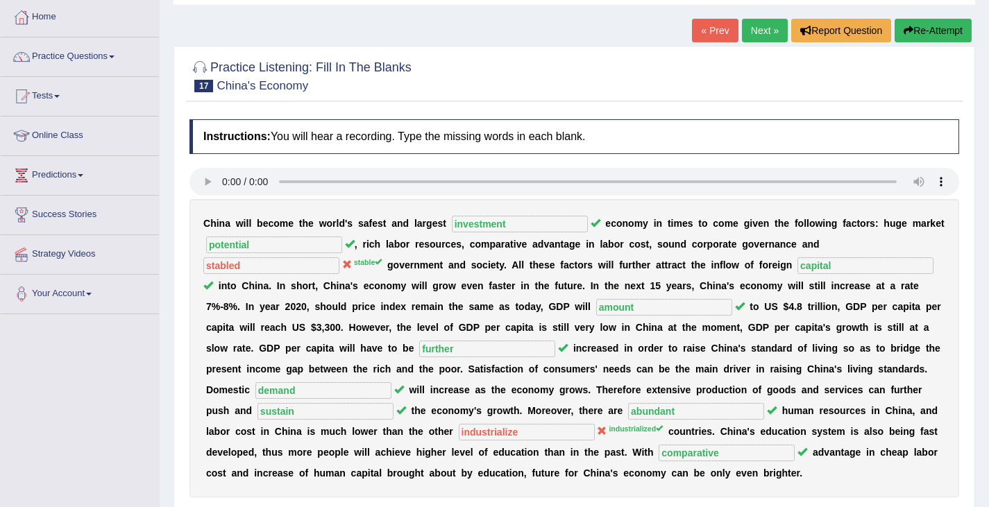
click at [759, 33] on link "Next »" at bounding box center [765, 31] width 46 height 24
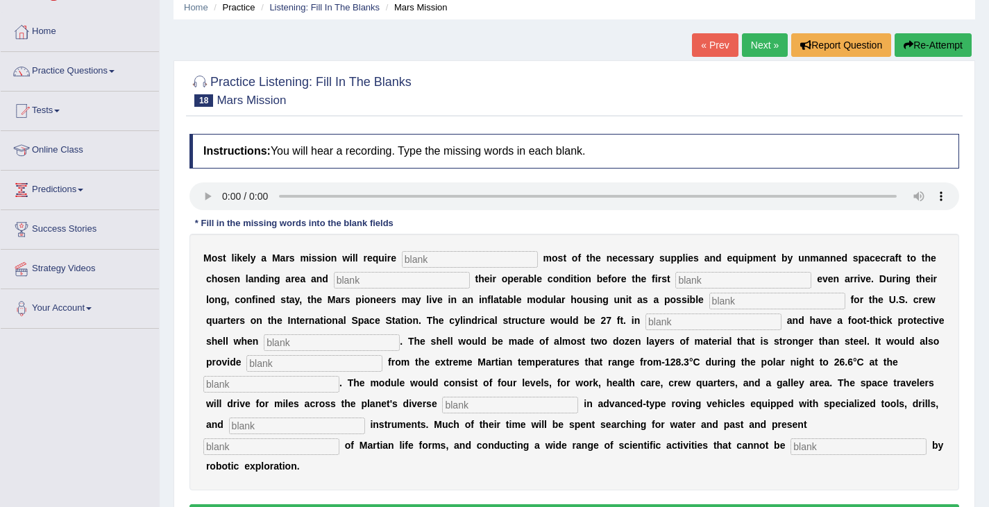
scroll to position [59, 0]
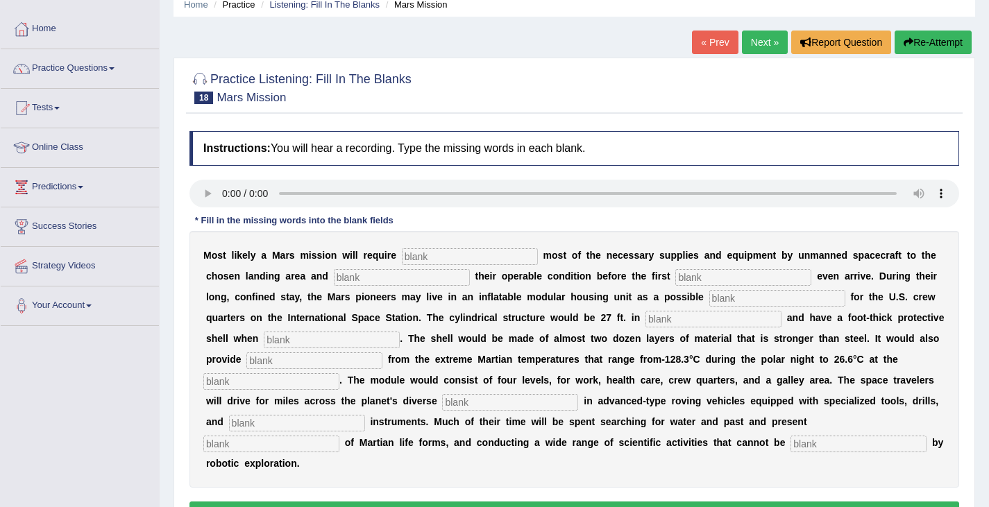
click at [427, 260] on input "text" at bounding box center [470, 256] width 136 height 17
type input "transporting"
click at [349, 280] on input "text" at bounding box center [402, 277] width 136 height 17
type input "confirming"
click at [699, 278] on input "text" at bounding box center [743, 277] width 136 height 17
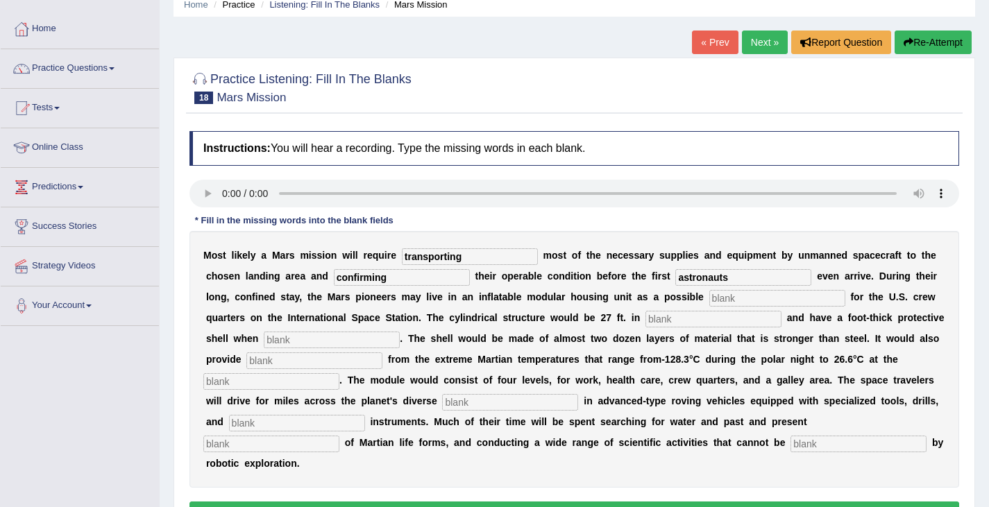
type input "astronauts"
click at [722, 298] on input "text" at bounding box center [777, 298] width 136 height 17
type input "replacment"
click at [665, 323] on input "text" at bounding box center [713, 319] width 136 height 17
type input "diameter"
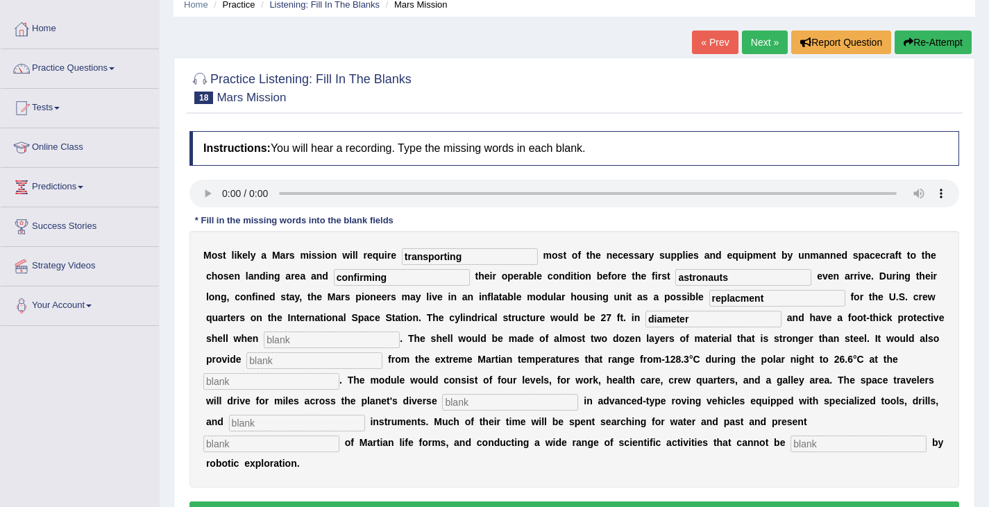
click at [314, 339] on input "text" at bounding box center [332, 340] width 136 height 17
type input "inflated"
click at [276, 363] on input "text" at bounding box center [314, 361] width 136 height 17
type input "insulation"
click at [285, 381] on input "text" at bounding box center [271, 381] width 136 height 17
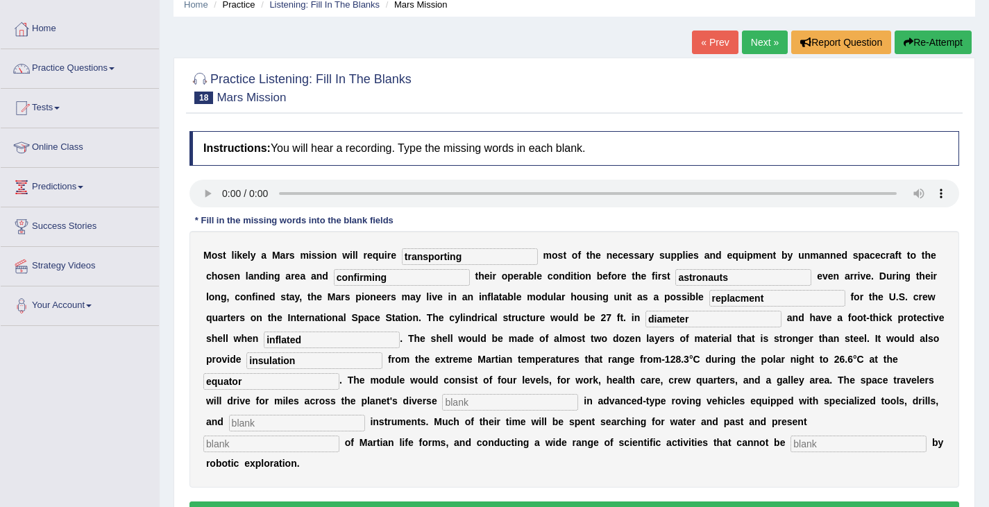
type input "equator"
click at [463, 405] on input "text" at bounding box center [510, 402] width 136 height 17
type input "terraine"
click at [269, 426] on input "text" at bounding box center [297, 423] width 136 height 17
type input "analyticcal"
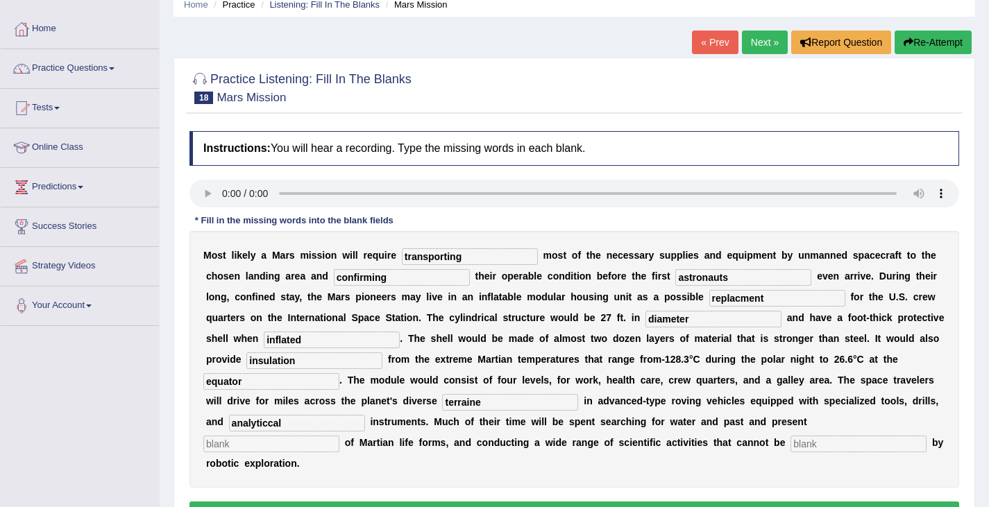
click at [312, 445] on input "text" at bounding box center [271, 444] width 136 height 17
type input "evidence"
click at [814, 451] on input "text" at bounding box center [858, 444] width 136 height 17
type input "accomplish"
click at [737, 299] on input "replacment" at bounding box center [777, 298] width 136 height 17
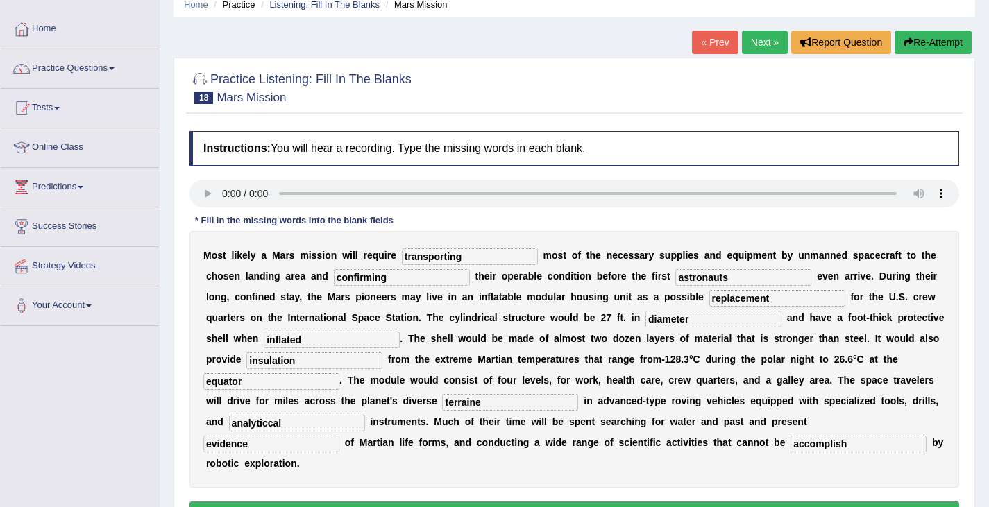
type input "replacement"
click at [269, 425] on input "analyticcal" at bounding box center [297, 423] width 136 height 17
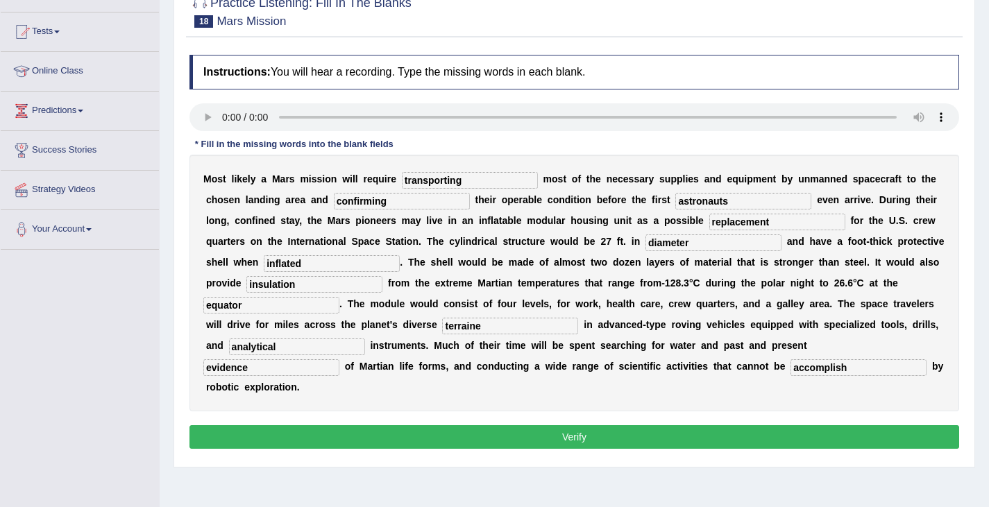
scroll to position [145, 0]
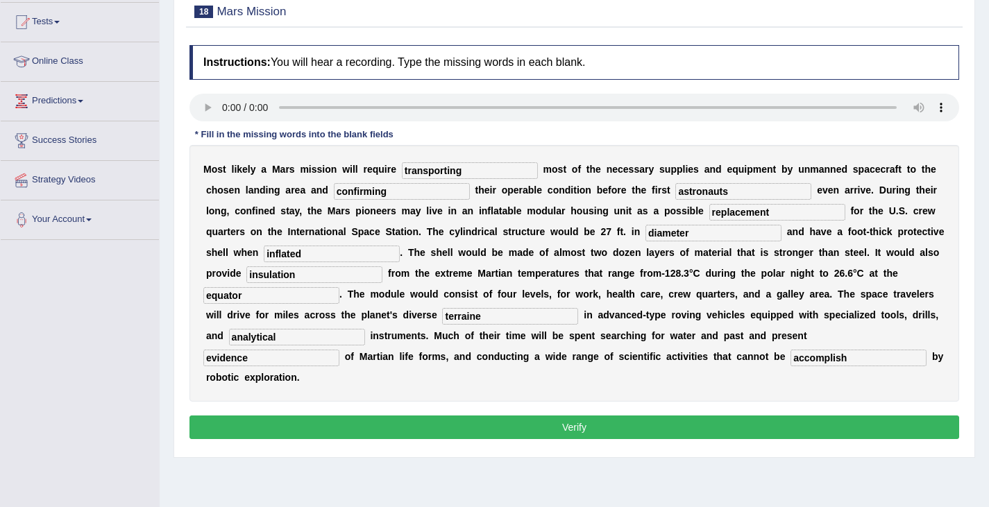
type input "analytical"
click at [580, 433] on button "Verify" at bounding box center [574, 428] width 770 height 24
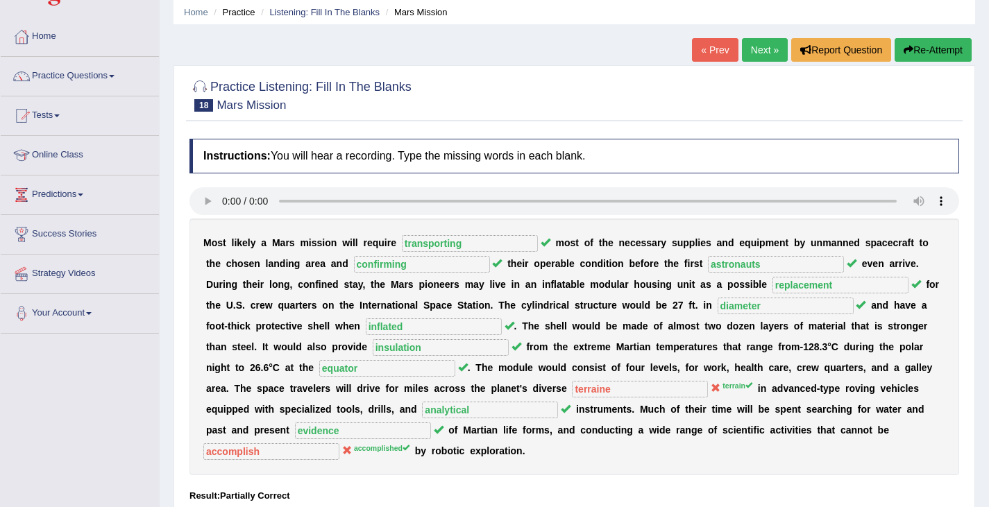
scroll to position [49, 0]
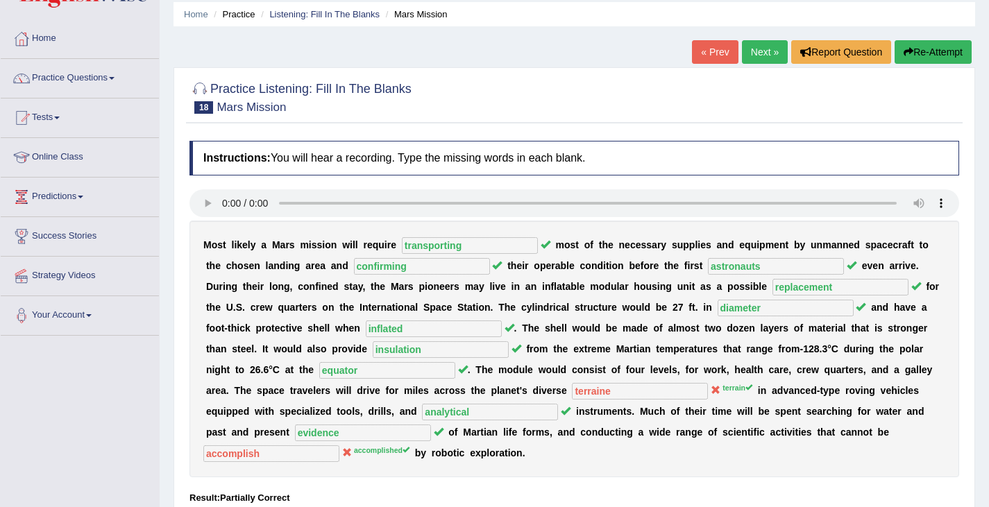
click at [763, 47] on link "Next »" at bounding box center [765, 52] width 46 height 24
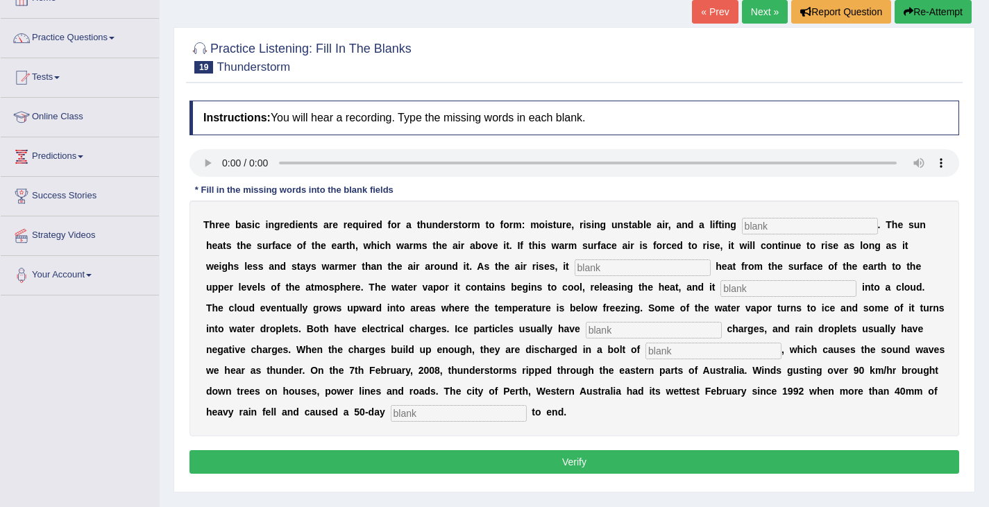
scroll to position [108, 0]
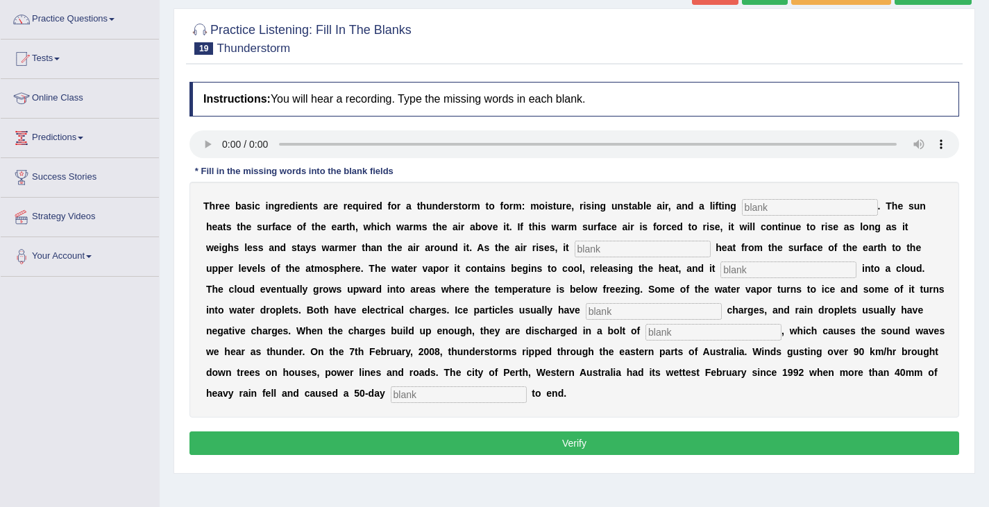
click at [763, 207] on input "text" at bounding box center [810, 207] width 136 height 17
type input "mechanism"
click at [593, 255] on input "text" at bounding box center [643, 249] width 136 height 17
type input "transfers"
click at [740, 278] on input "text" at bounding box center [788, 270] width 136 height 17
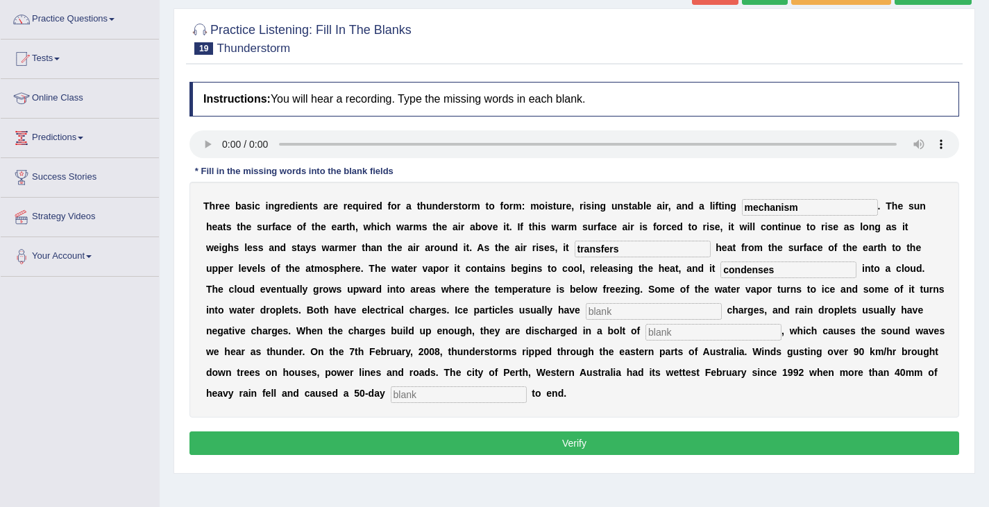
type input "condenses"
click at [601, 313] on input "text" at bounding box center [654, 311] width 136 height 17
type input "positive"
click at [663, 340] on input "text" at bounding box center [713, 332] width 136 height 17
type input "lightning"
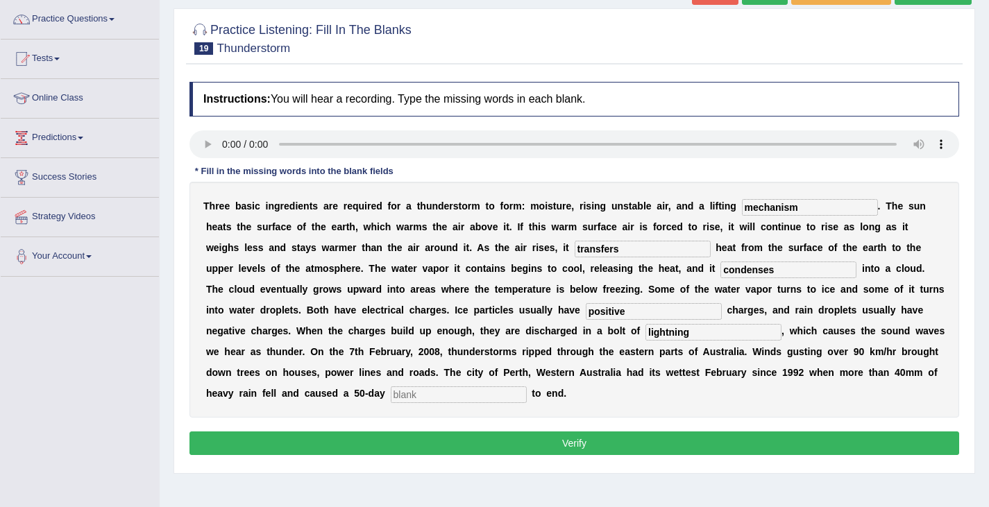
click at [414, 398] on input "text" at bounding box center [459, 395] width 136 height 17
type input "drought"
click at [481, 439] on button "Verify" at bounding box center [574, 444] width 770 height 24
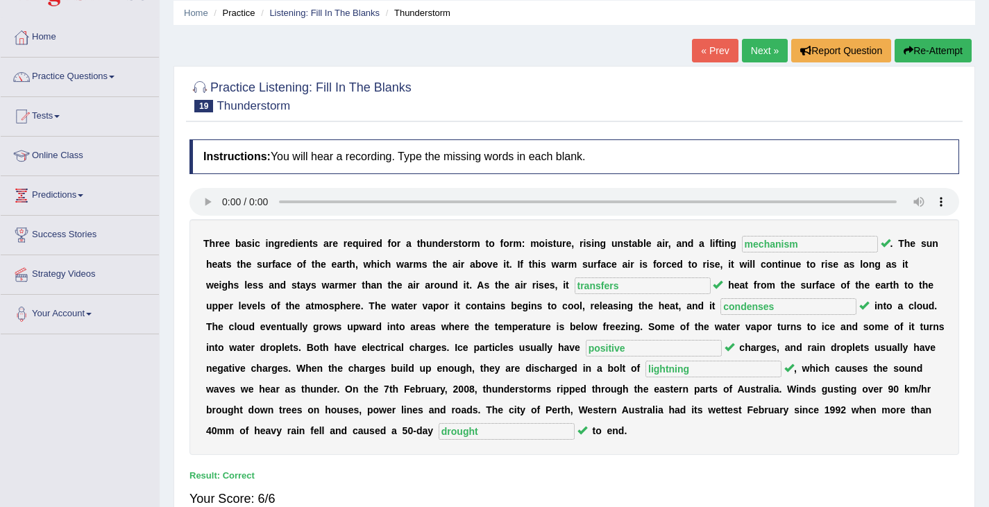
scroll to position [0, 0]
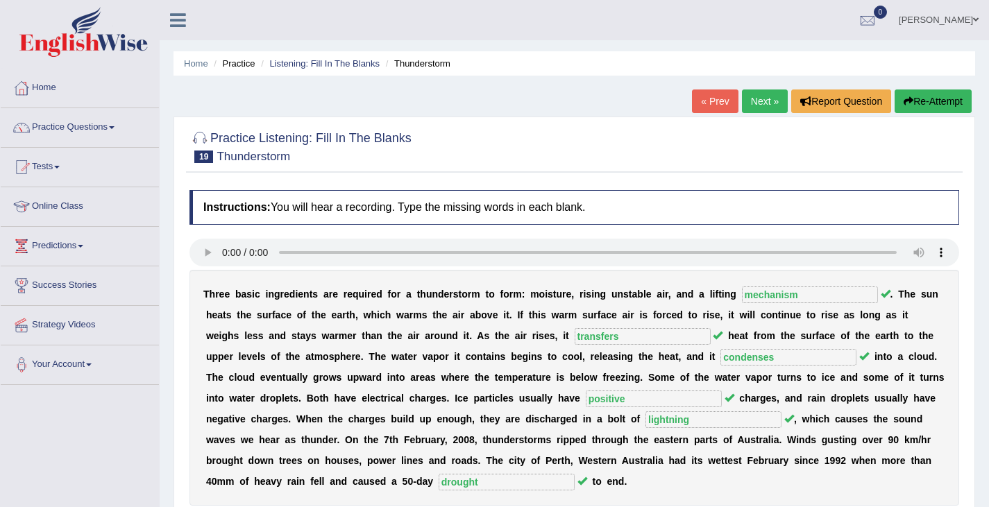
click at [764, 99] on link "Next »" at bounding box center [765, 102] width 46 height 24
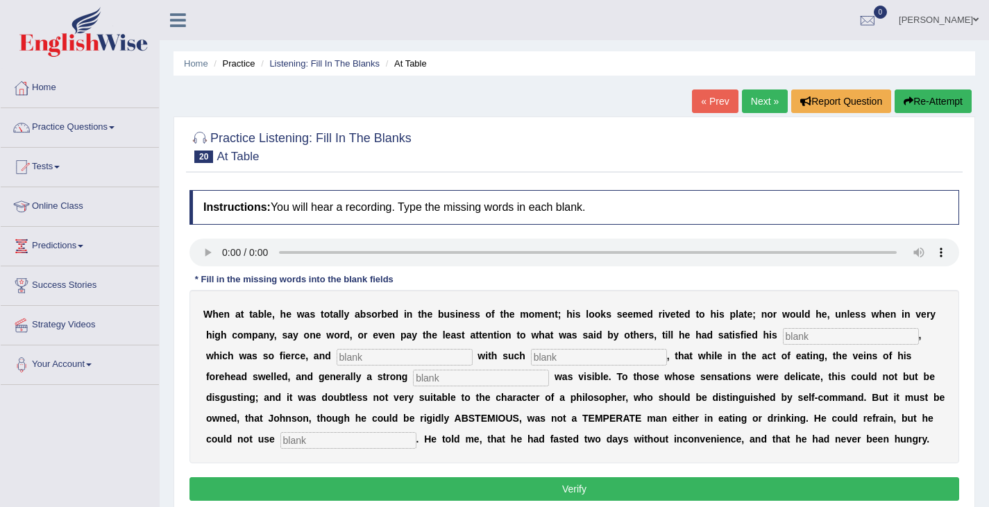
click at [799, 339] on input "text" at bounding box center [851, 336] width 136 height 17
type input "apitite"
click at [373, 359] on input "text" at bounding box center [405, 357] width 136 height 17
click at [353, 364] on input "text" at bounding box center [405, 357] width 136 height 17
type input "indulged"
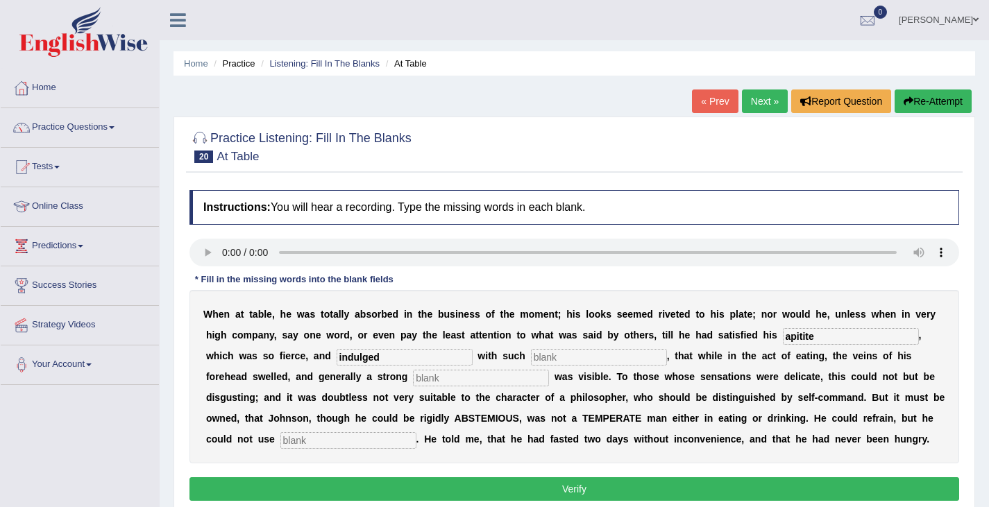
click at [550, 359] on input "text" at bounding box center [599, 357] width 136 height 17
click at [432, 382] on input "text" at bounding box center [481, 378] width 136 height 17
type input "perspuiration"
click at [305, 443] on input "text" at bounding box center [348, 440] width 136 height 17
type input "moderately"
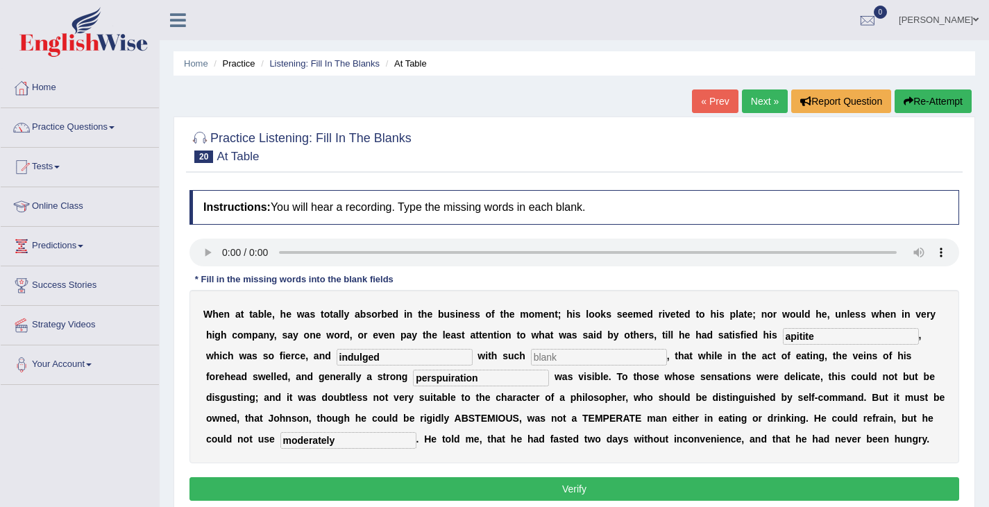
click at [488, 378] on input "perspuiration" at bounding box center [481, 378] width 136 height 17
type input "perspiration"
click at [578, 357] on input "text" at bounding box center [599, 357] width 136 height 17
type input "m"
type input "aspiration"
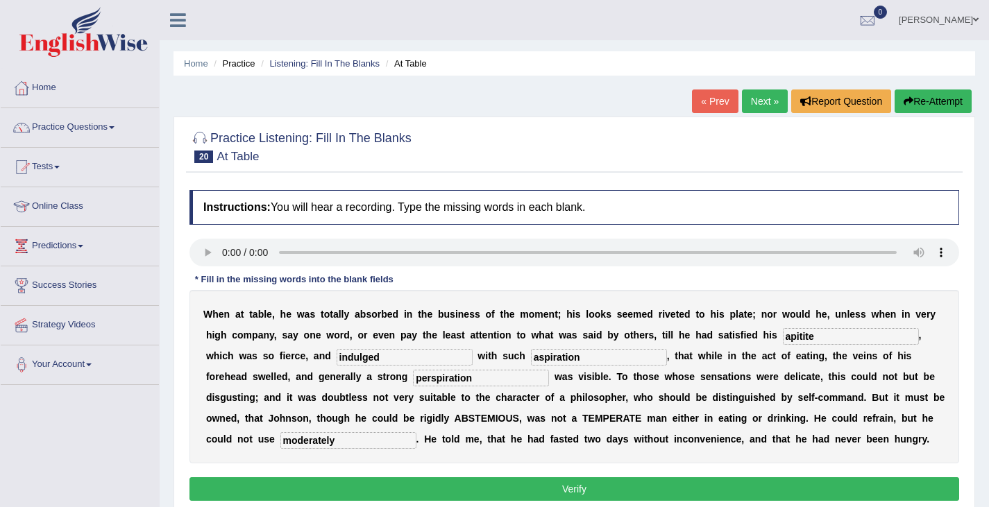
click at [663, 487] on button "Verify" at bounding box center [574, 489] width 770 height 24
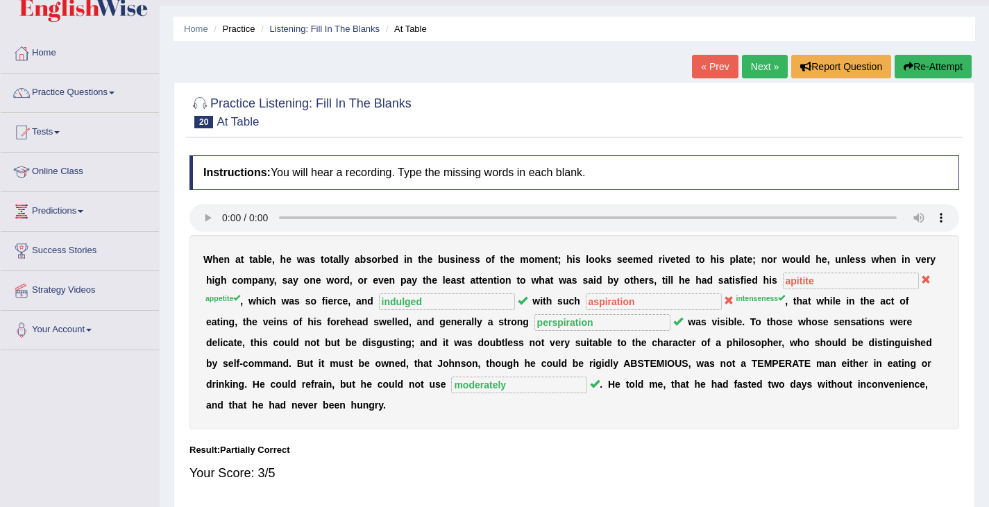
scroll to position [33, 0]
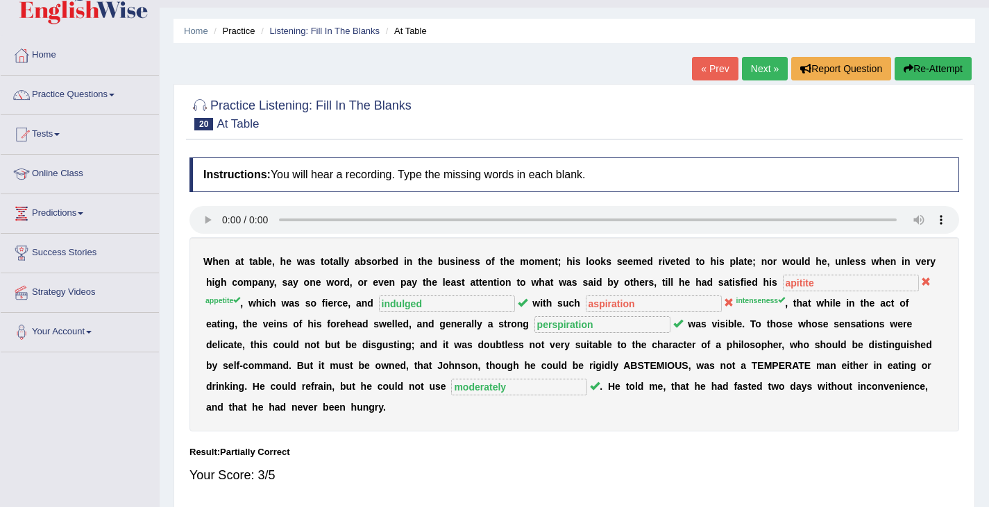
click at [754, 65] on link "Next »" at bounding box center [765, 69] width 46 height 24
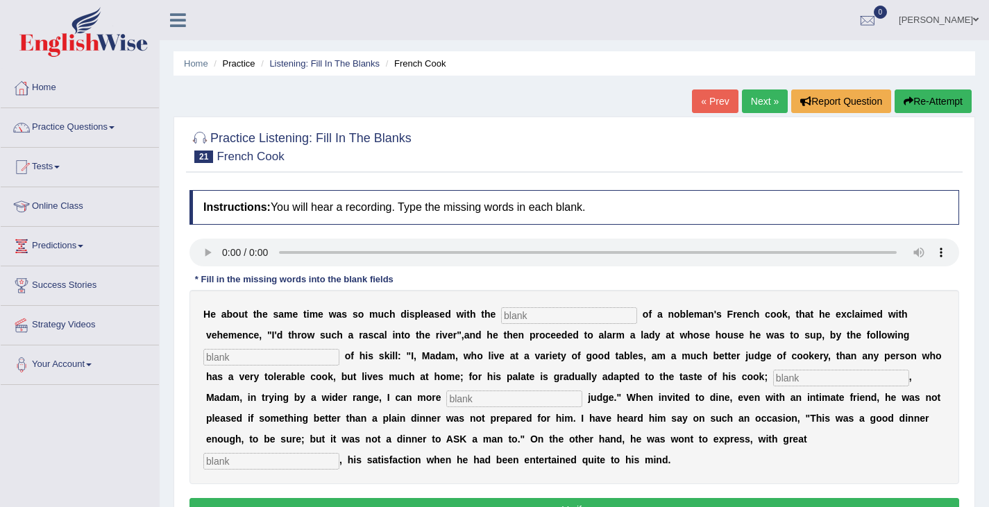
click at [530, 323] on input "text" at bounding box center [569, 315] width 136 height 17
type input "performances"
click at [253, 353] on input "text" at bounding box center [271, 357] width 136 height 17
type input "manifesto"
click at [796, 379] on input "text" at bounding box center [841, 378] width 136 height 17
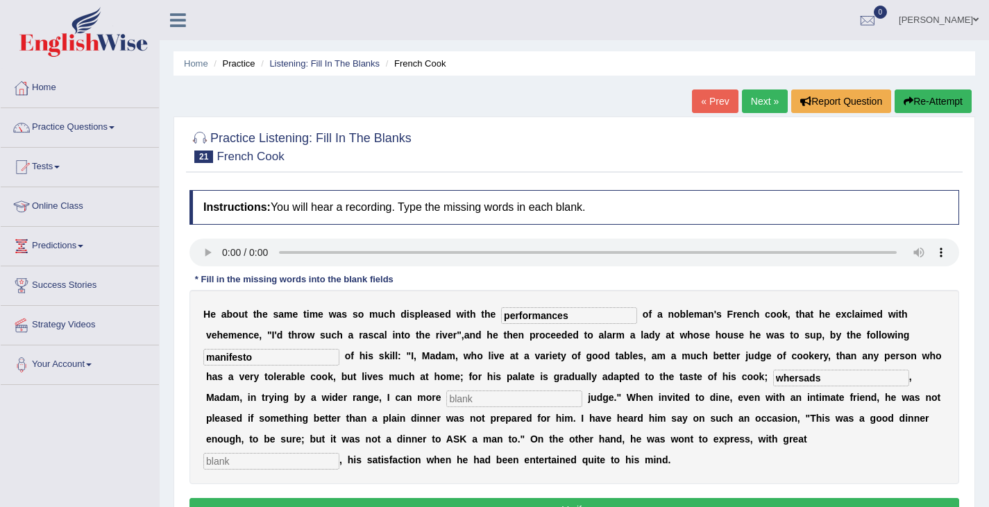
type input "whersads"
click at [481, 403] on input "text" at bounding box center [514, 399] width 136 height 17
type input "exquisety"
click at [275, 467] on input "text" at bounding box center [271, 461] width 136 height 17
type input "greatly"
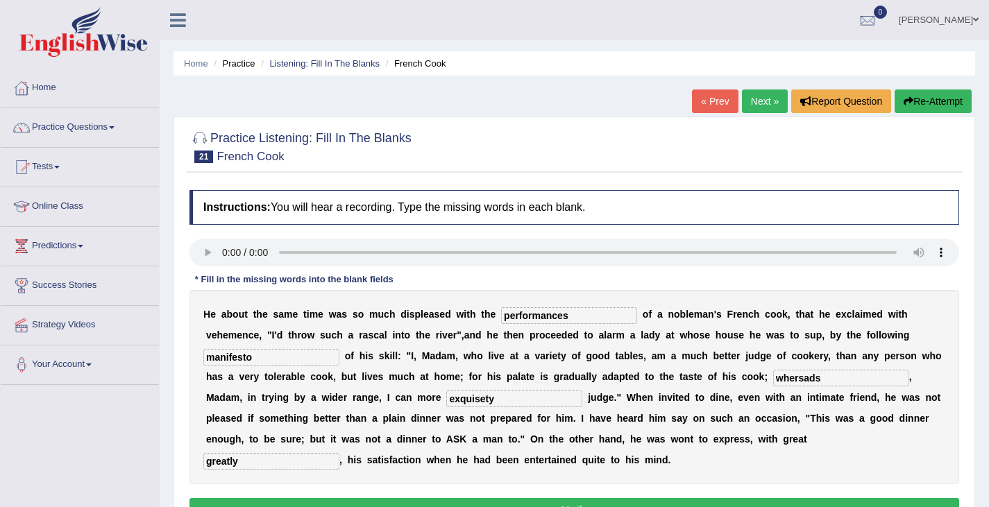
click at [508, 402] on input "exquisety" at bounding box center [514, 399] width 136 height 17
type input "exquisetly"
click at [832, 381] on input "whersads" at bounding box center [841, 378] width 136 height 17
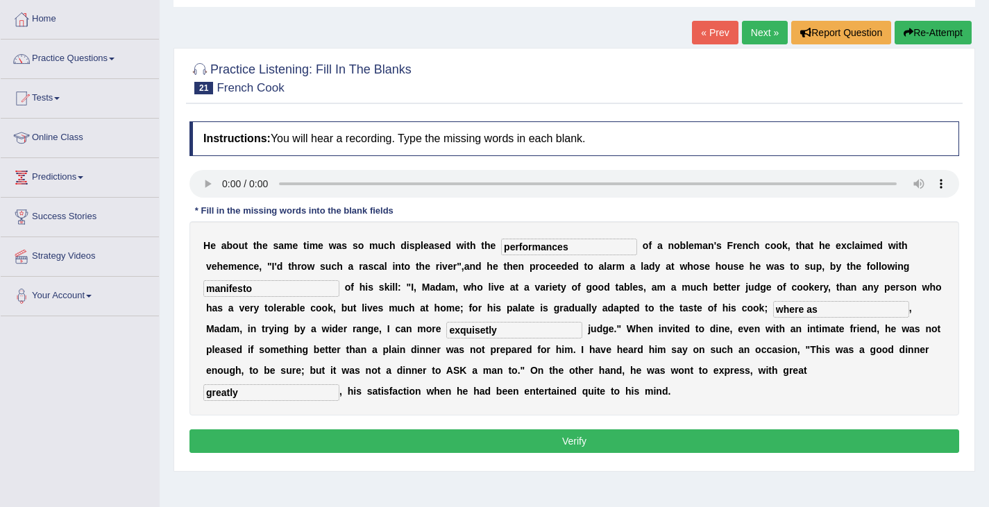
scroll to position [71, 0]
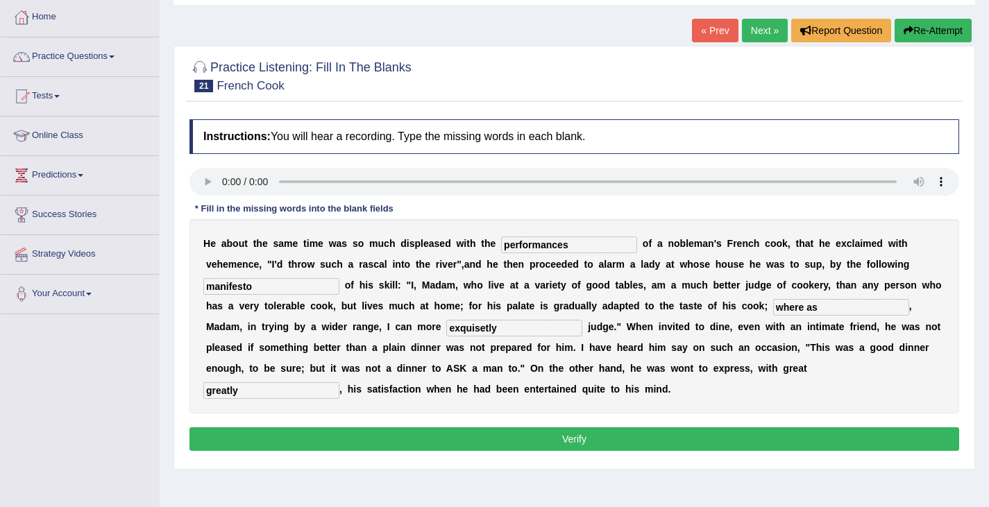
type input "where as"
click at [491, 441] on button "Verify" at bounding box center [574, 439] width 770 height 24
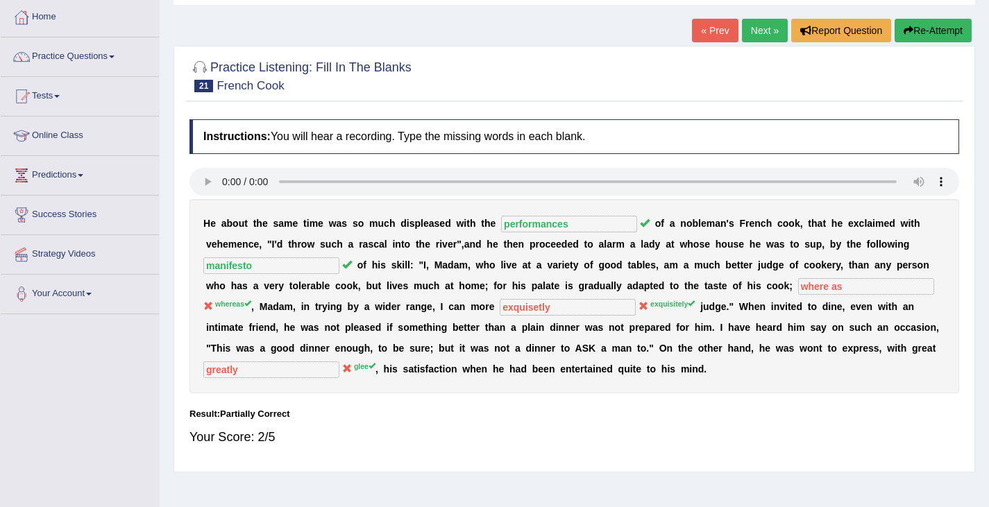
click at [756, 22] on link "Next »" at bounding box center [765, 31] width 46 height 24
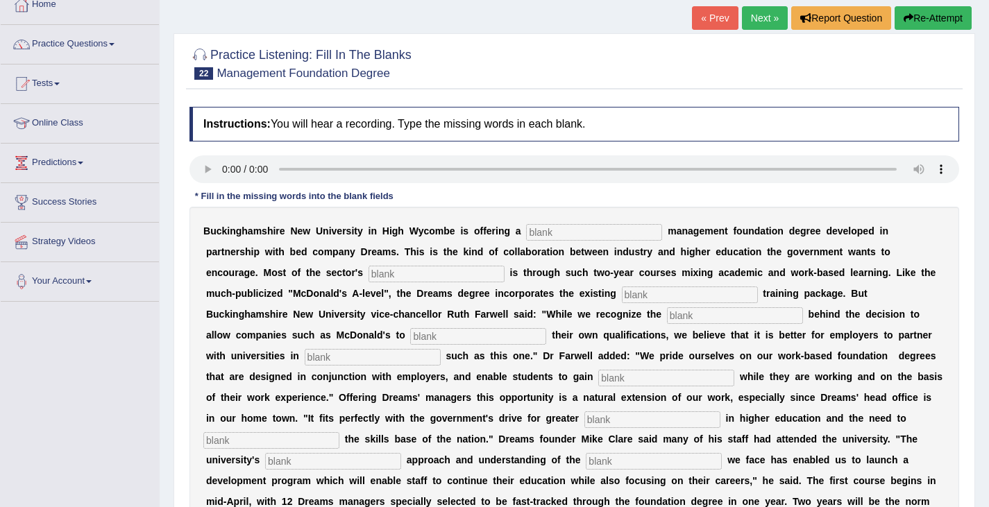
scroll to position [85, 0]
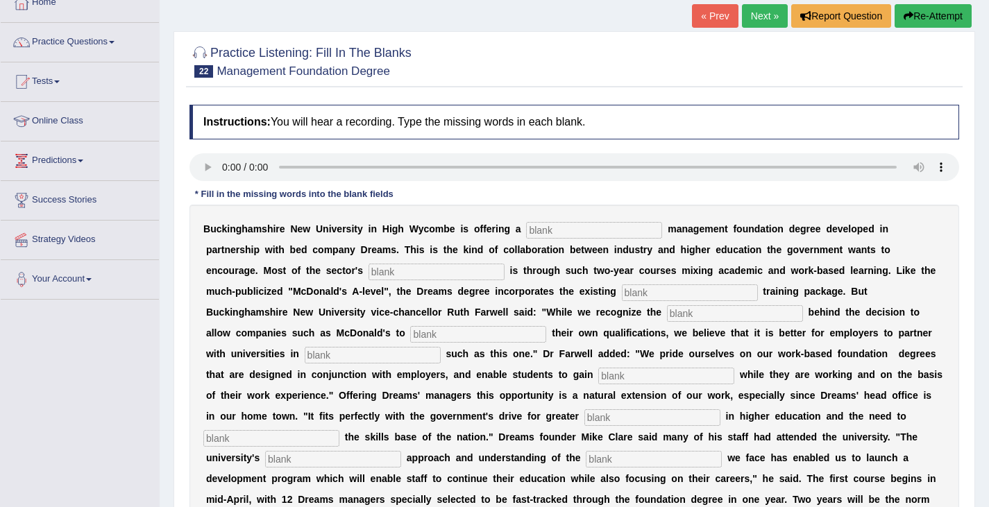
click at [538, 232] on input "text" at bounding box center [594, 230] width 136 height 17
type input "retail"
click at [396, 271] on input "text" at bounding box center [436, 272] width 136 height 17
click at [396, 280] on input "text" at bounding box center [436, 272] width 136 height 17
type input "expansion"
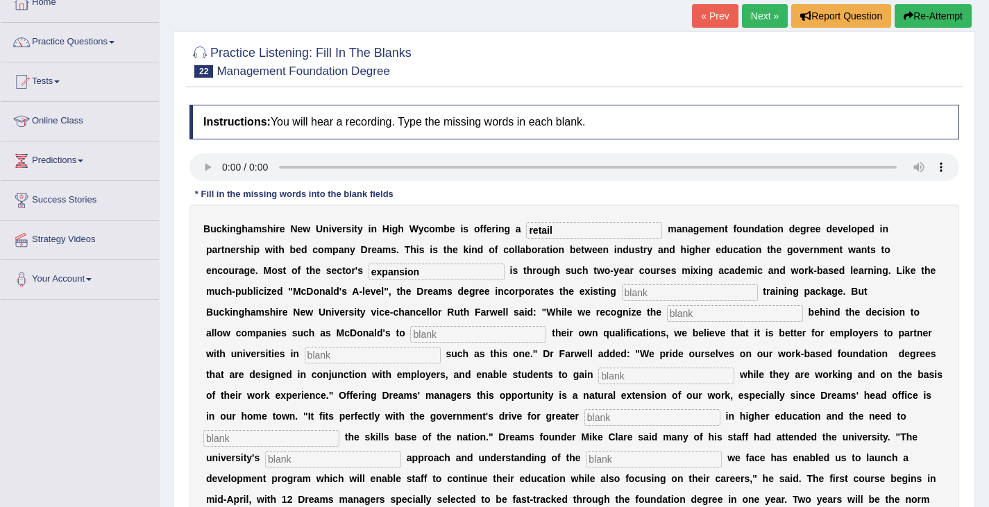
click at [637, 296] on input "text" at bounding box center [690, 292] width 136 height 17
type input "company"
click at [685, 316] on input "text" at bounding box center [735, 313] width 136 height 17
type input "emphatist"
click at [446, 341] on input "text" at bounding box center [478, 334] width 136 height 17
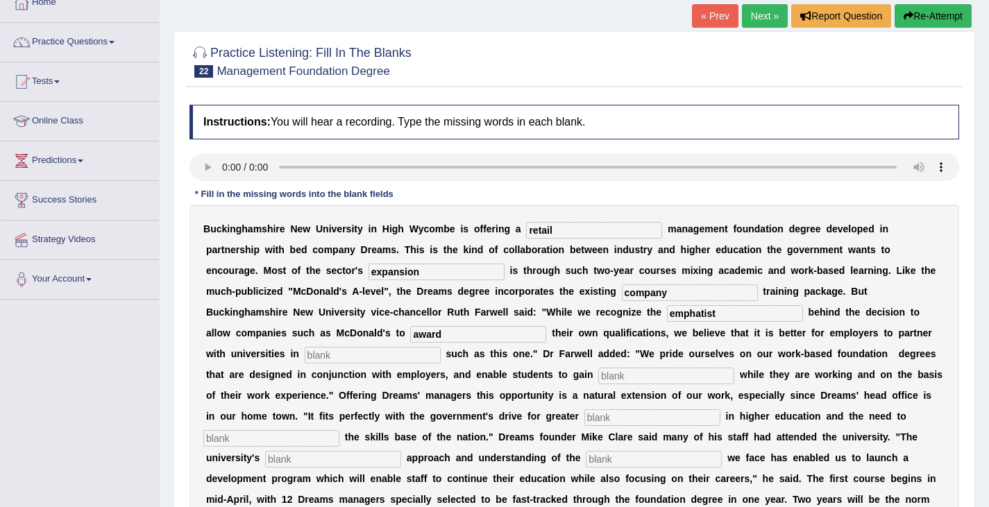
type input "award"
click at [323, 354] on input "text" at bounding box center [373, 355] width 136 height 17
type input "enititive"
click at [619, 382] on input "text" at bounding box center [666, 376] width 136 height 17
type input "qualification"
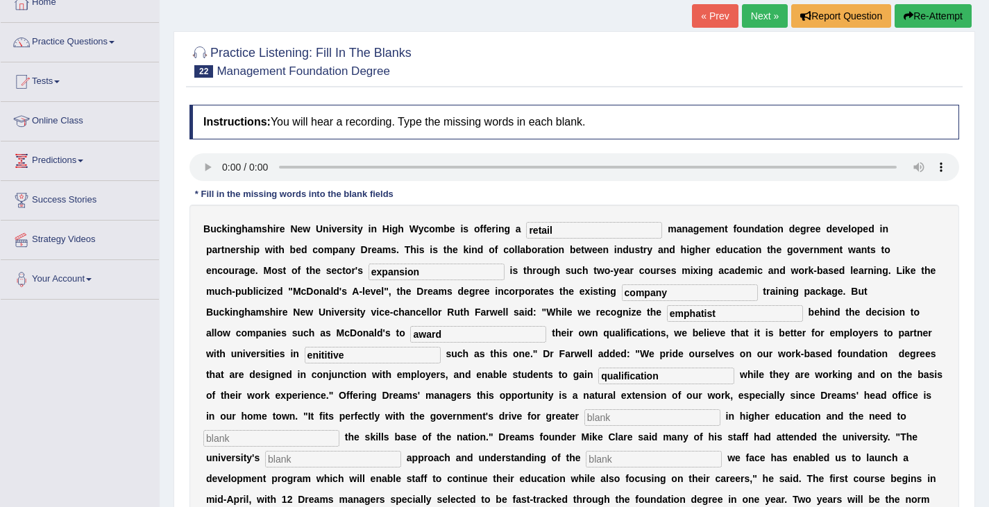
click at [590, 424] on input "text" at bounding box center [652, 417] width 136 height 17
type input "participation"
click at [296, 441] on input "text" at bounding box center [271, 438] width 136 height 17
type input "enhance"
click at [298, 466] on input "text" at bounding box center [333, 459] width 136 height 17
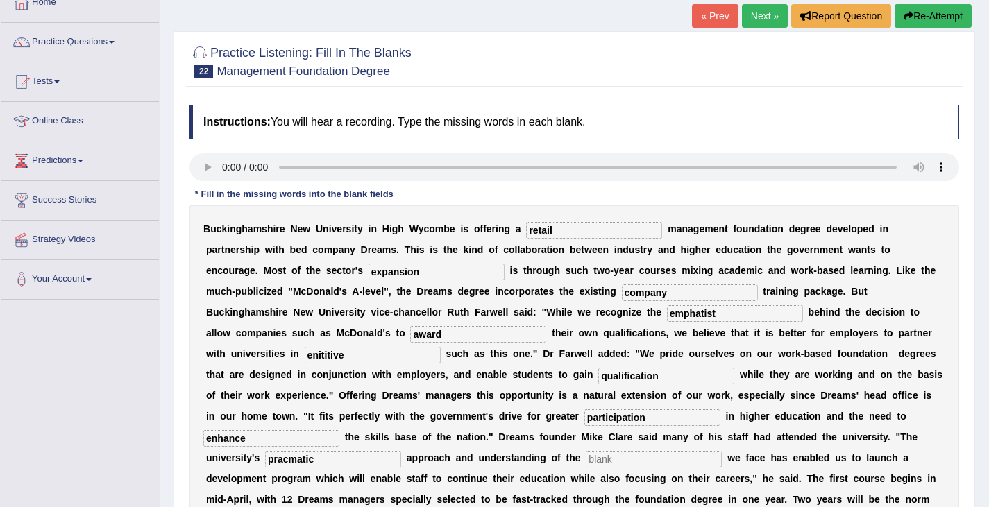
type input "pracmatic"
click at [613, 460] on input "text" at bounding box center [654, 459] width 136 height 17
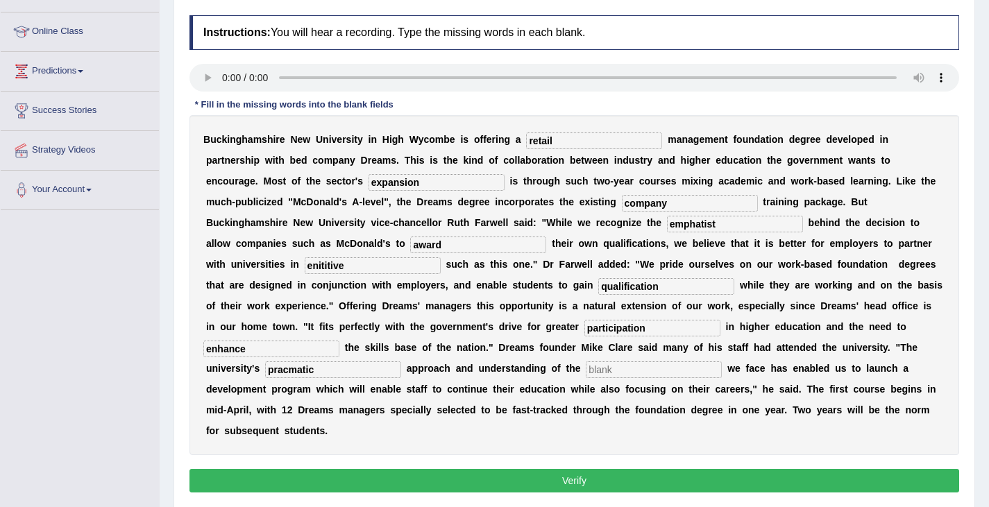
scroll to position [173, 0]
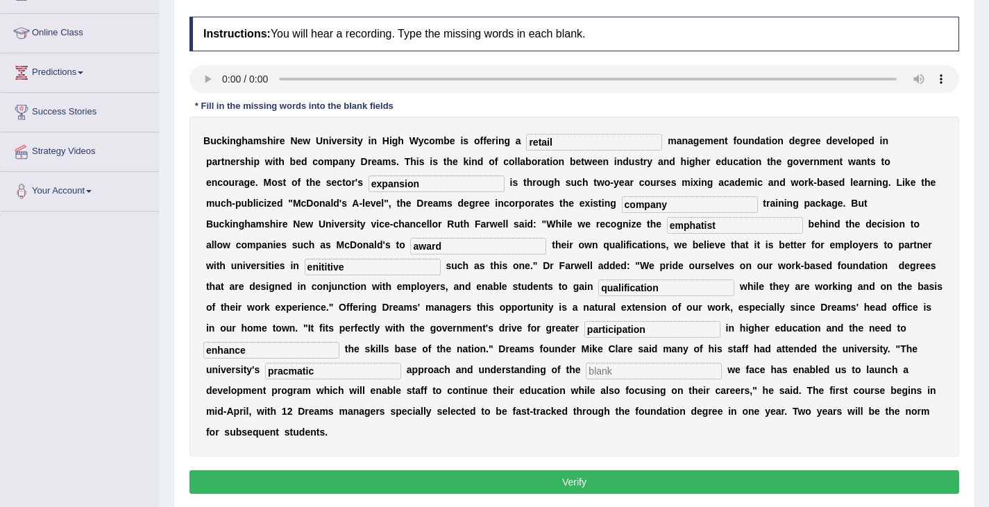
click at [734, 229] on input "emphatist" at bounding box center [735, 225] width 136 height 17
click at [359, 271] on input "enititive" at bounding box center [373, 267] width 136 height 17
type input "e"
type input "initiative"
click at [330, 373] on input "pracmatic" at bounding box center [333, 371] width 136 height 17
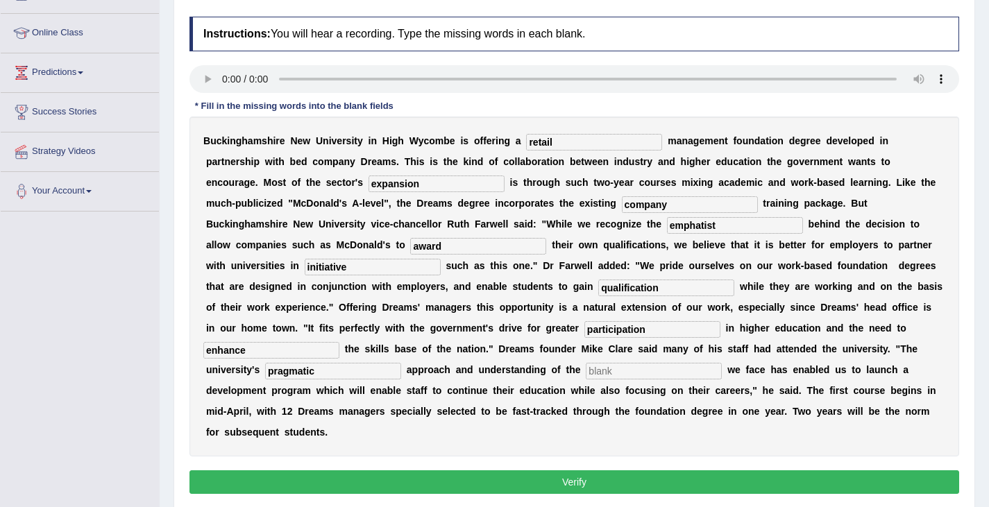
type input "pragmatic"
click at [613, 374] on input "text" at bounding box center [654, 371] width 136 height 17
type input ".,,.,"
click at [591, 481] on button "Verify" at bounding box center [574, 482] width 770 height 24
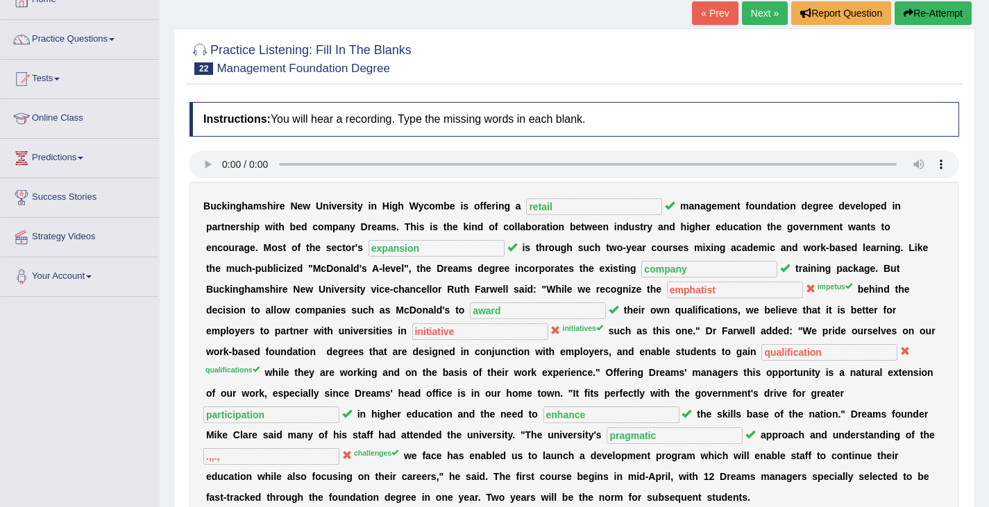
scroll to position [49, 0]
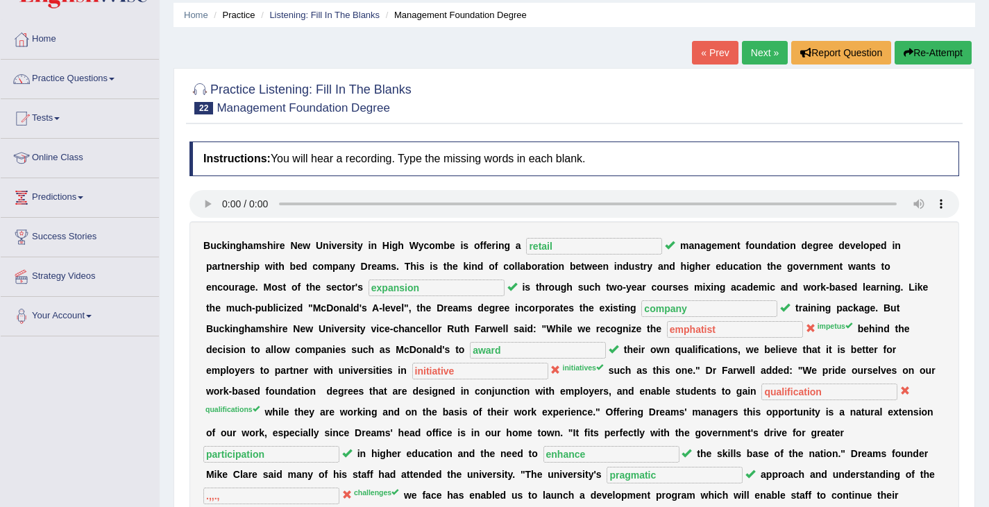
click at [753, 54] on link "Next »" at bounding box center [765, 53] width 46 height 24
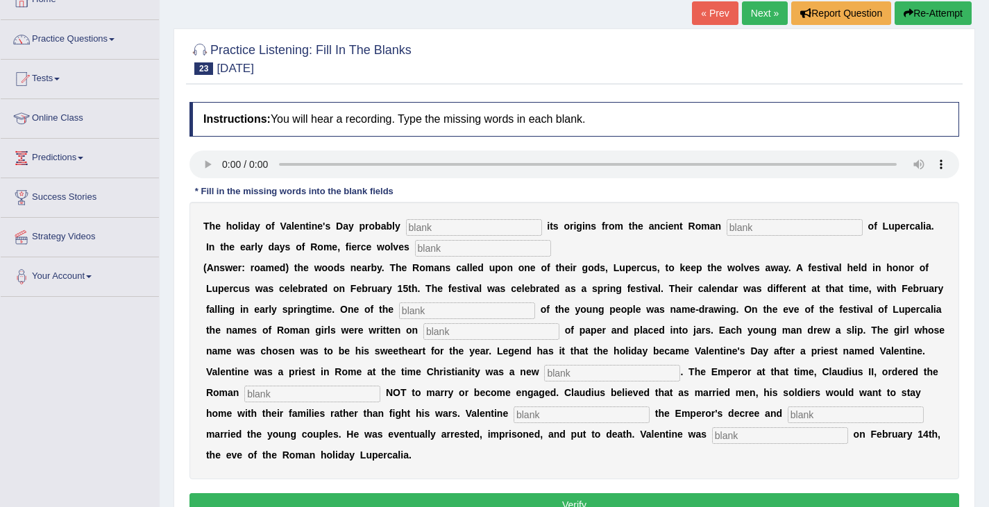
scroll to position [94, 0]
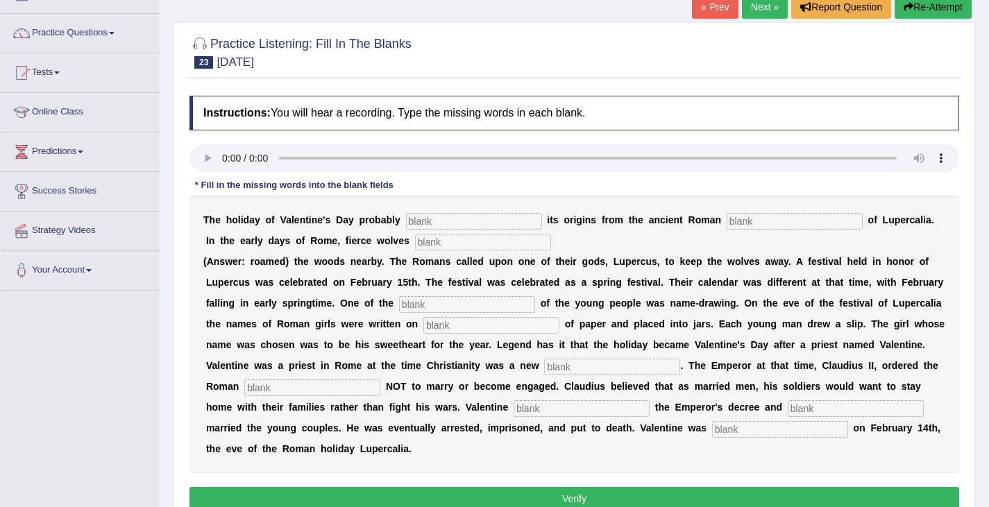
click at [439, 222] on input "text" at bounding box center [474, 221] width 136 height 17
type input "derives"
click at [755, 226] on input "text" at bounding box center [795, 221] width 136 height 17
click at [752, 223] on input "text" at bounding box center [795, 221] width 136 height 17
type input "feast"
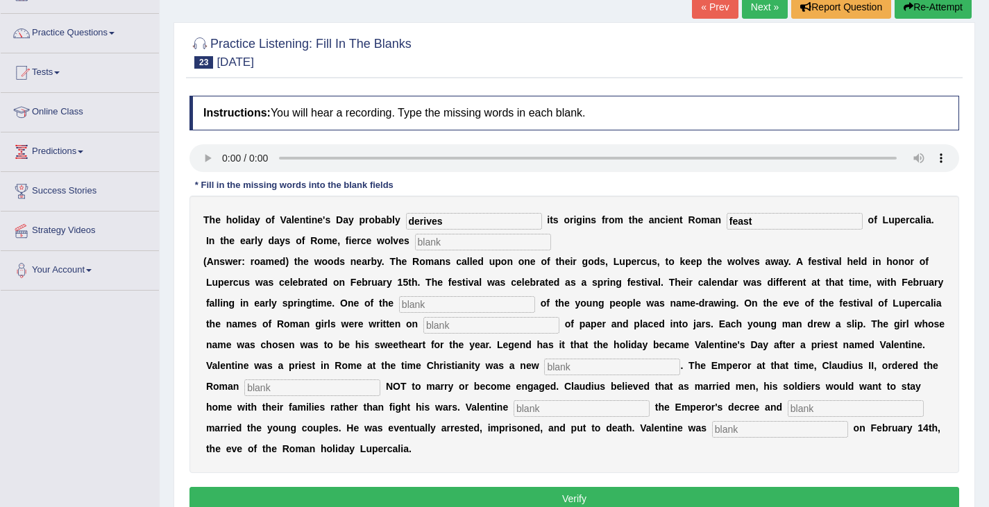
click at [434, 246] on input "text" at bounding box center [483, 242] width 136 height 17
type input "romeds"
click at [428, 307] on input "text" at bounding box center [467, 304] width 136 height 17
type input "costumes"
click at [448, 328] on input "text" at bounding box center [491, 325] width 136 height 17
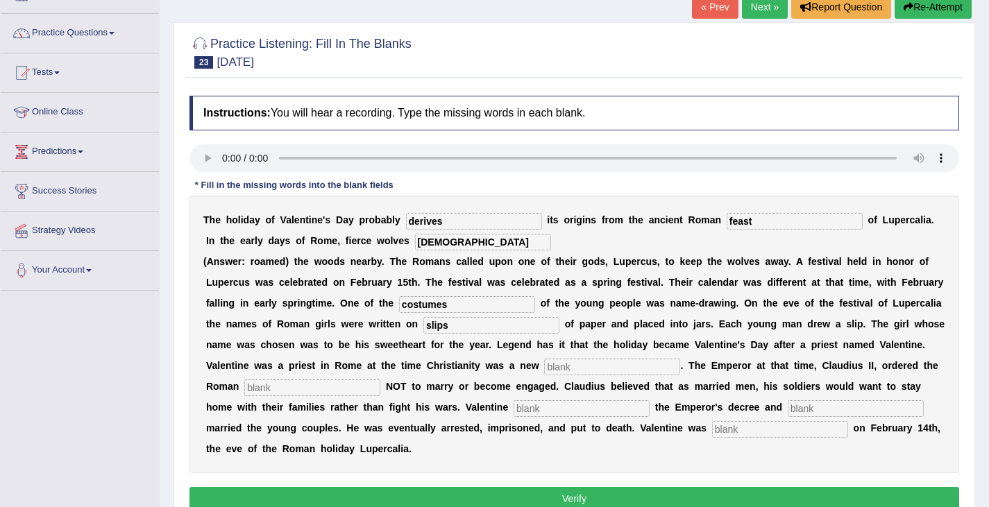
type input "slips"
click at [590, 371] on input "text" at bounding box center [612, 367] width 136 height 17
type input "religion"
click at [274, 392] on input "text" at bounding box center [312, 388] width 136 height 17
type input "sodiers"
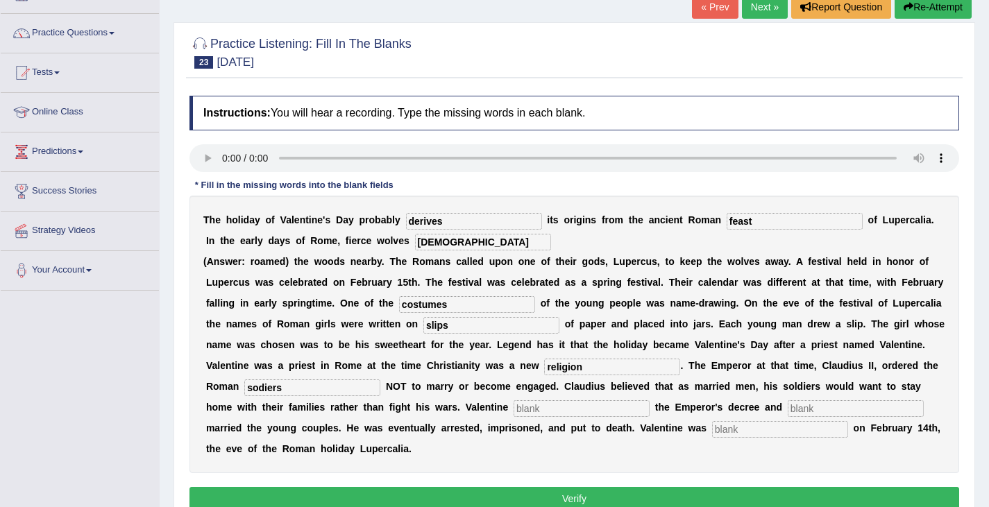
click at [535, 412] on input "text" at bounding box center [581, 408] width 136 height 17
type input "defy"
click at [806, 411] on input "text" at bounding box center [856, 408] width 136 height 17
type input "secretly"
click at [729, 432] on input "text" at bounding box center [780, 429] width 136 height 17
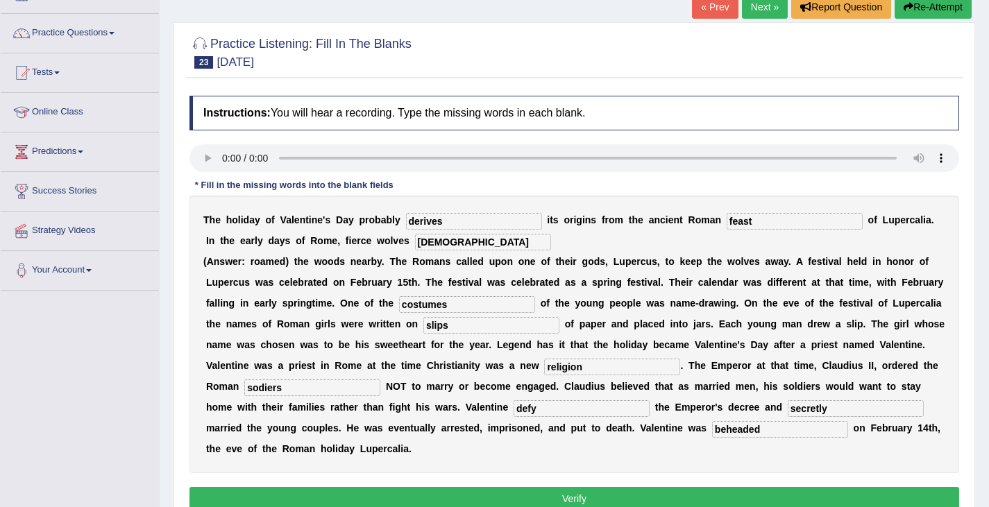
type input "beheaded"
click at [464, 309] on input "costumes" at bounding box center [467, 304] width 136 height 17
type input "customs"
click at [258, 386] on input "sodiers" at bounding box center [312, 388] width 136 height 17
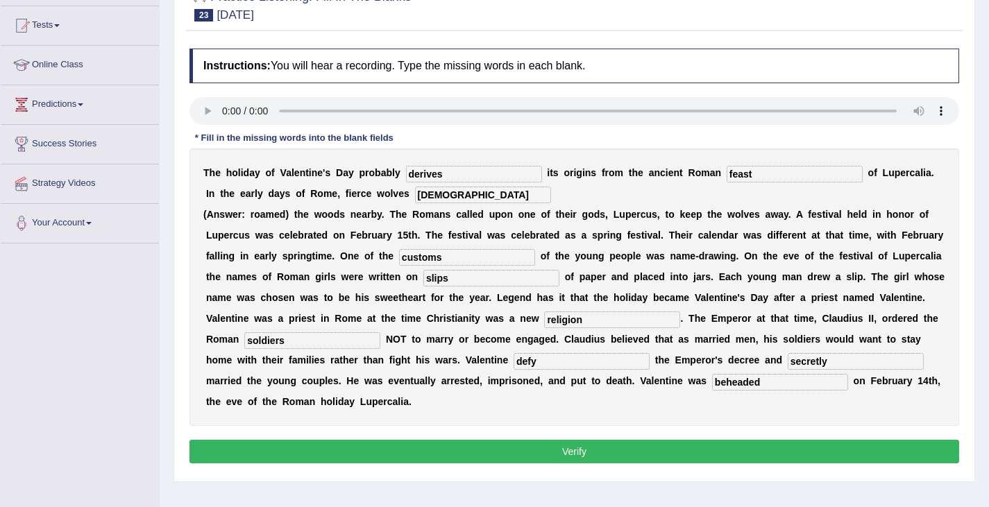
scroll to position [142, 0]
type input "soldiers"
click at [662, 443] on button "Verify" at bounding box center [574, 452] width 770 height 24
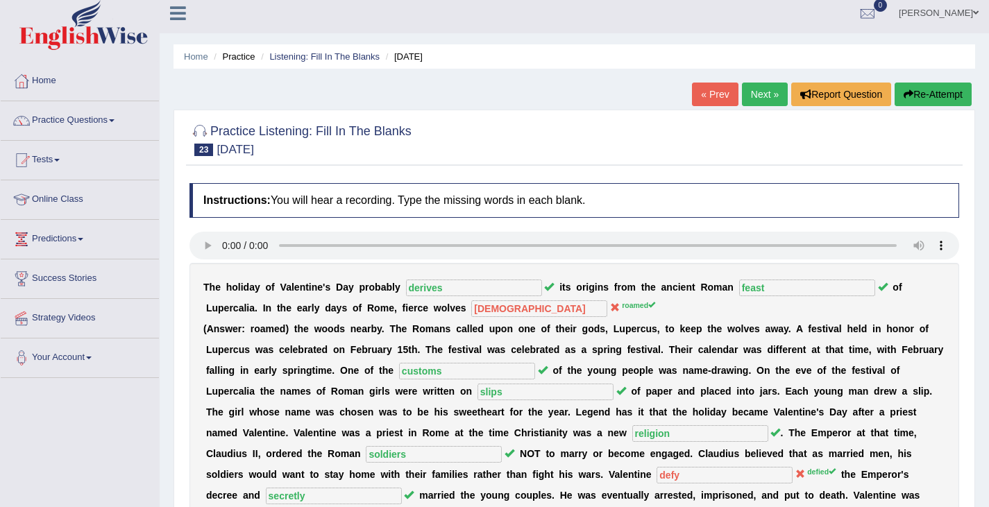
scroll to position [6, 0]
click at [759, 97] on link "Next »" at bounding box center [765, 95] width 46 height 24
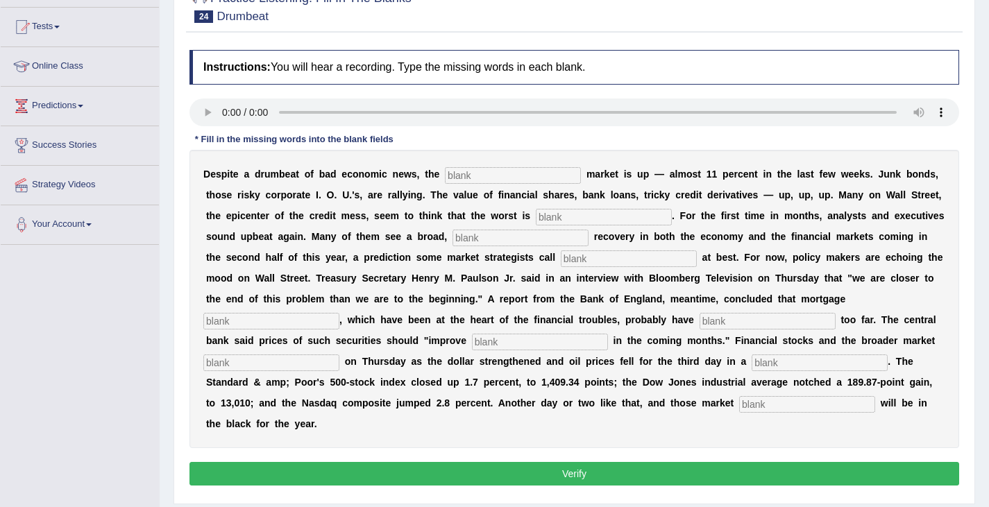
scroll to position [141, 0]
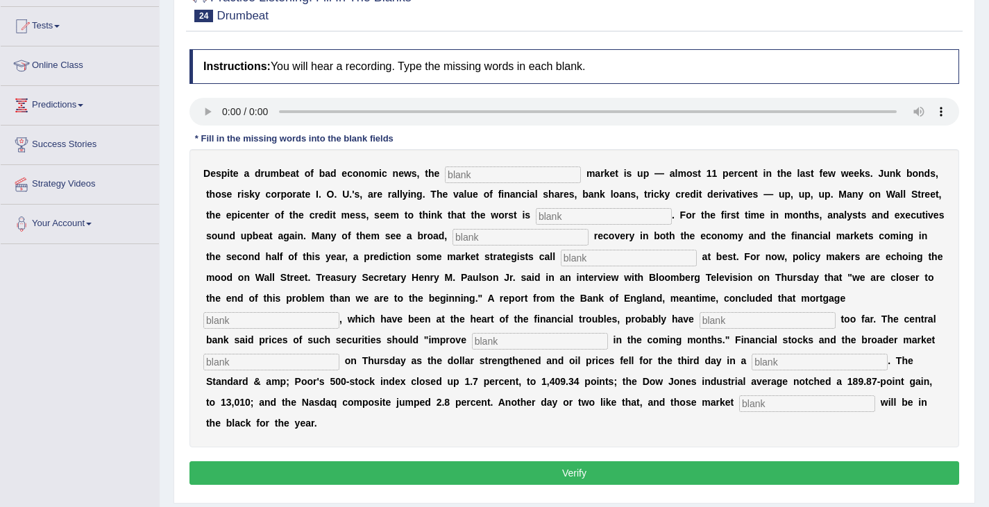
click at [469, 177] on input "text" at bounding box center [513, 175] width 136 height 17
type input "stock"
click at [566, 219] on input "text" at bounding box center [604, 216] width 136 height 17
type input "over"
click at [468, 241] on input "text" at bounding box center [520, 237] width 136 height 17
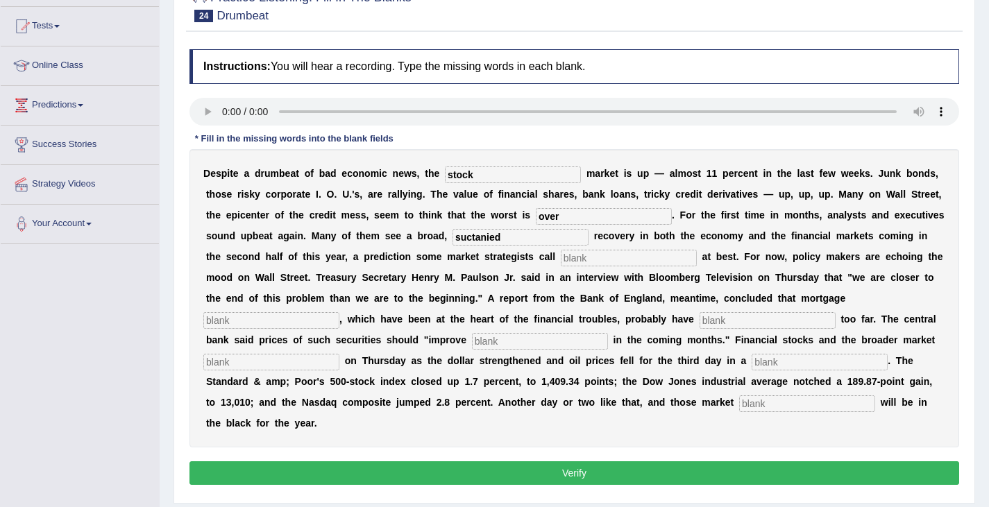
type input "suctanied"
click at [583, 264] on input "text" at bounding box center [629, 258] width 136 height 17
type input "hipeful"
click at [259, 320] on input "text" at bounding box center [271, 320] width 136 height 17
type input "securitirs"
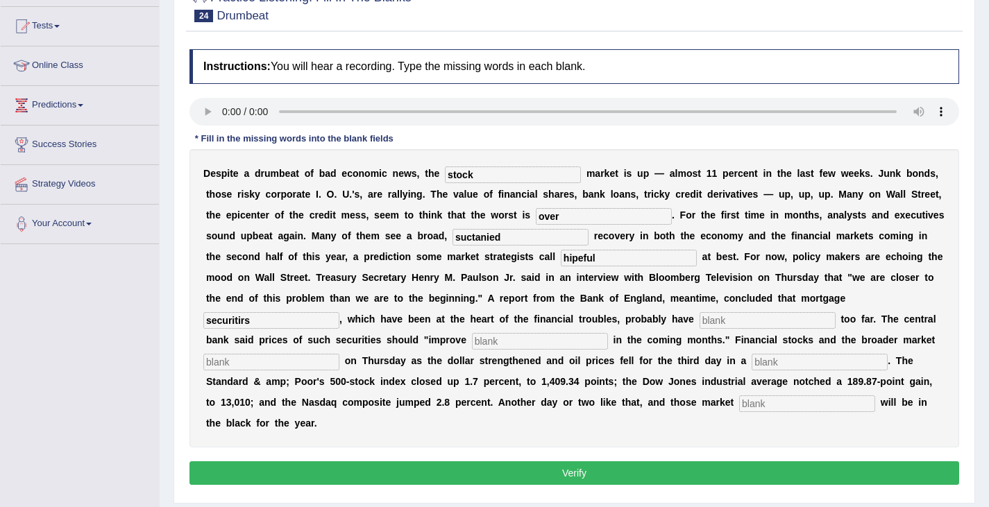
click at [726, 324] on input "text" at bounding box center [767, 320] width 136 height 17
type input "fasllen"
click at [491, 345] on input "text" at bounding box center [540, 341] width 136 height 17
type input "gradually"
click at [273, 362] on input "text" at bounding box center [271, 362] width 136 height 17
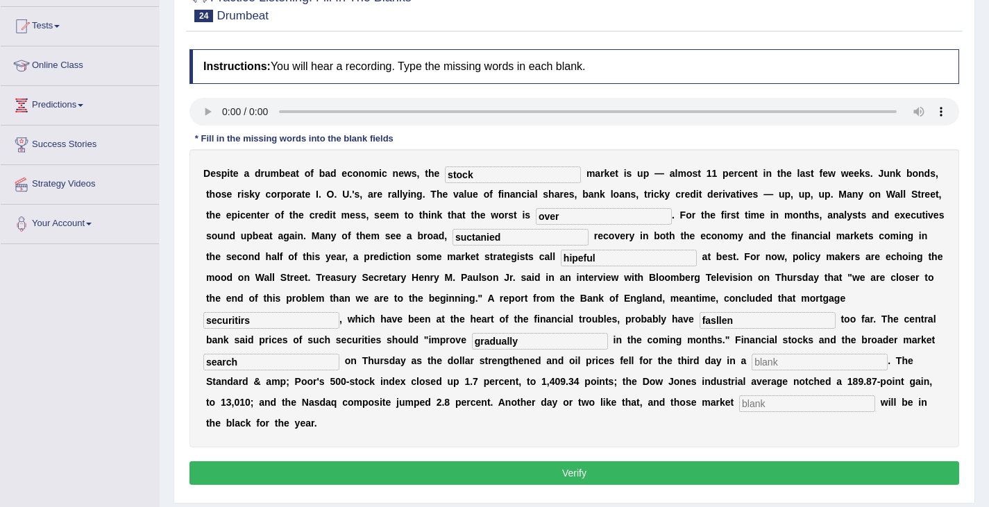
type input "search"
click at [767, 366] on input "text" at bounding box center [819, 362] width 136 height 17
type input "row"
click at [762, 409] on input "text" at bounding box center [807, 404] width 136 height 17
type input "benchmark"
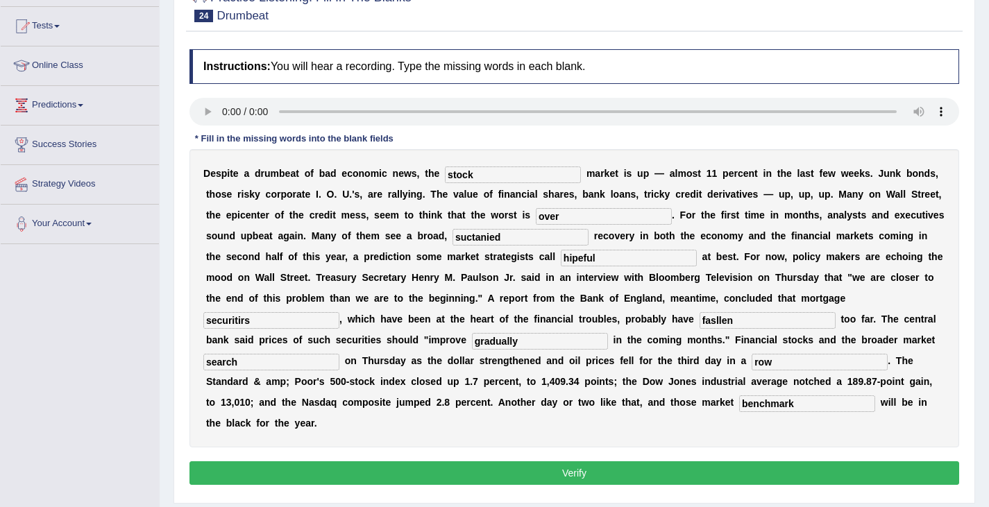
click at [575, 258] on input "hipeful" at bounding box center [629, 258] width 136 height 17
type input "hopeful"
click at [511, 238] on input "suctanied" at bounding box center [520, 237] width 136 height 17
type input "sustained"
click at [271, 325] on input "securitirs" at bounding box center [271, 320] width 136 height 17
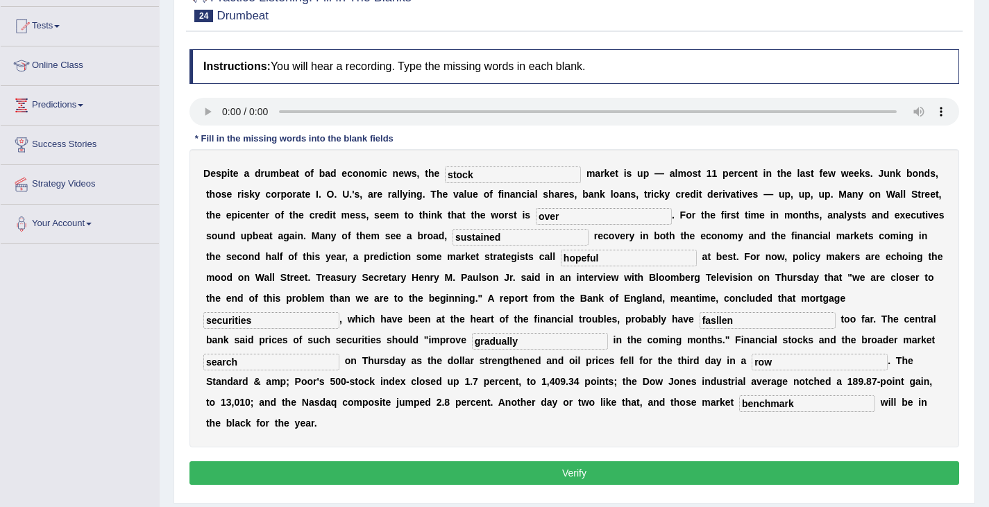
type input "securities"
click at [781, 478] on button "Verify" at bounding box center [574, 473] width 770 height 24
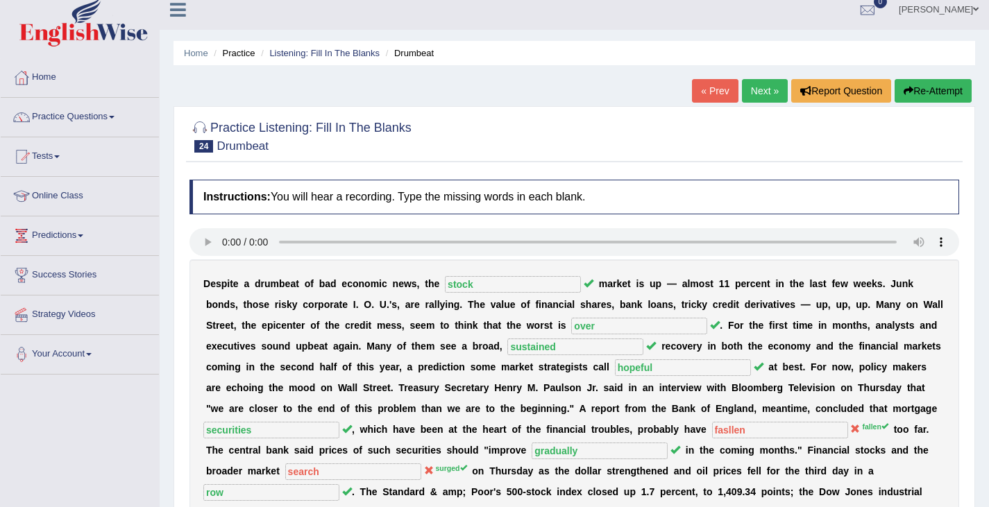
scroll to position [0, 0]
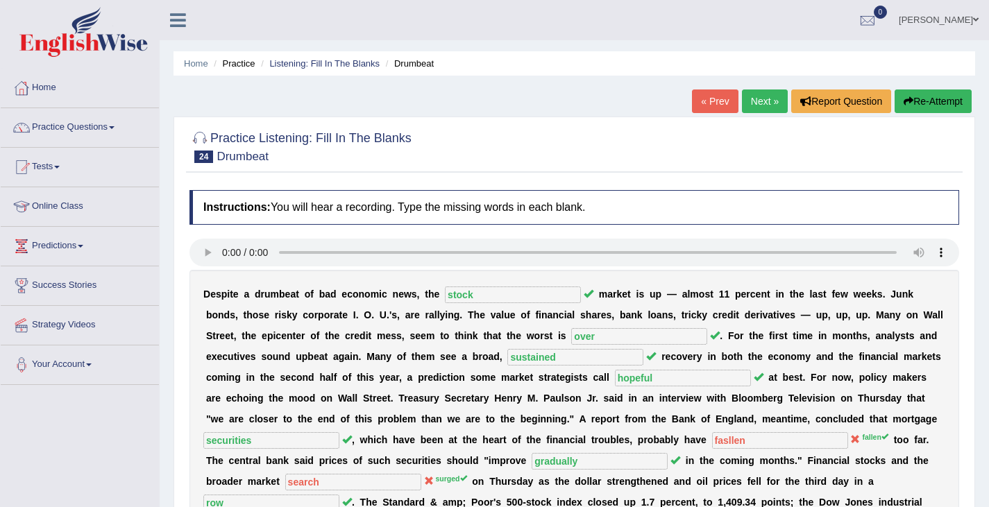
click at [762, 99] on link "Next »" at bounding box center [765, 102] width 46 height 24
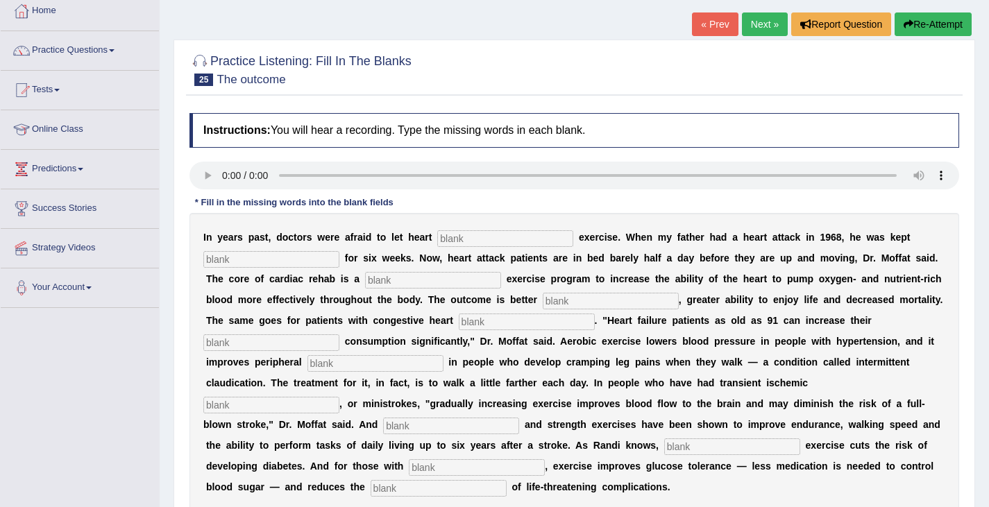
scroll to position [80, 0]
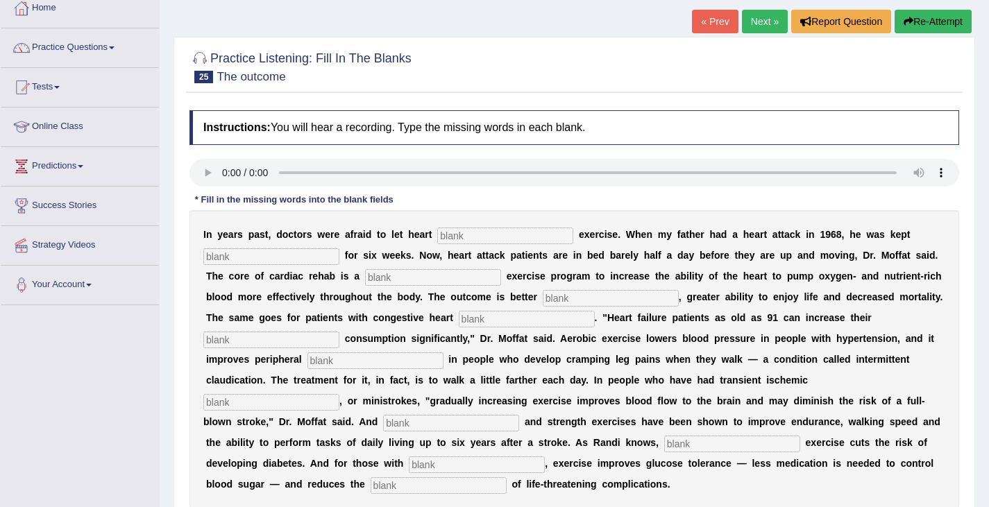
click at [455, 243] on input "text" at bounding box center [505, 236] width 136 height 17
type input "patients"
click at [253, 254] on input "text" at bounding box center [271, 256] width 136 height 17
type input "sedentary"
click at [392, 283] on input "text" at bounding box center [433, 277] width 136 height 17
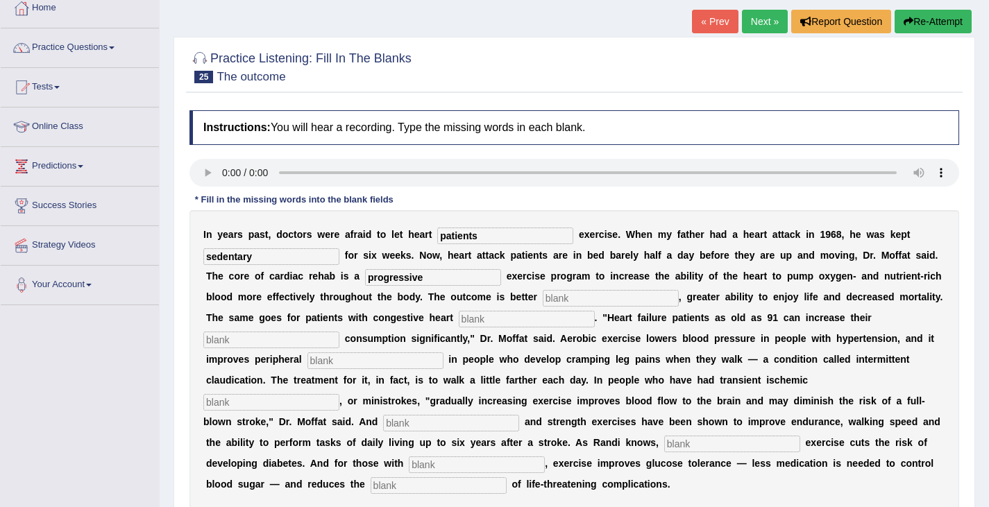
type input "progressive"
click at [559, 306] on input "text" at bounding box center [611, 298] width 136 height 17
type input "enduranmce"
click at [484, 322] on input "text" at bounding box center [527, 319] width 136 height 17
type input "falure"
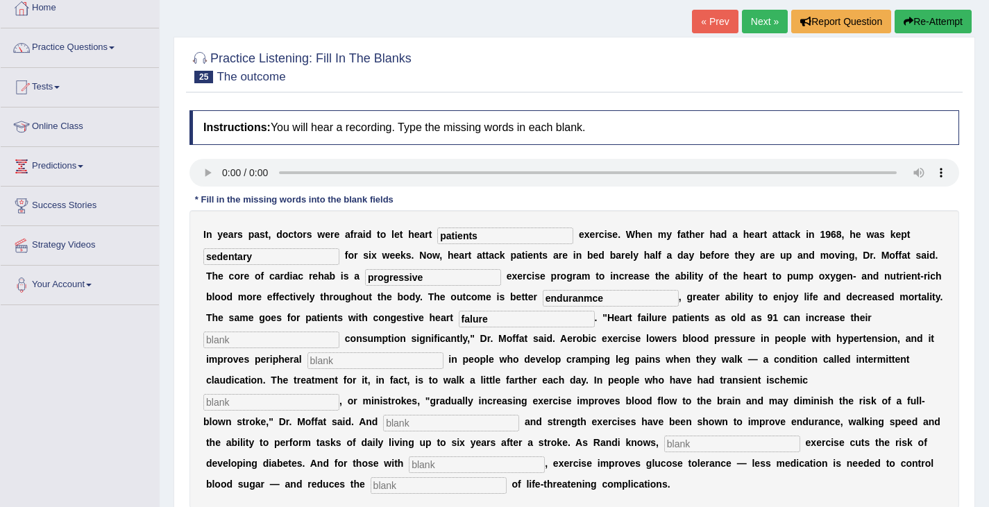
click at [285, 343] on input "text" at bounding box center [271, 340] width 136 height 17
click at [501, 323] on input "falure" at bounding box center [527, 319] width 136 height 17
click at [239, 340] on input "text" at bounding box center [271, 340] width 136 height 17
type input "oxygen"
click at [328, 364] on input "text" at bounding box center [375, 361] width 136 height 17
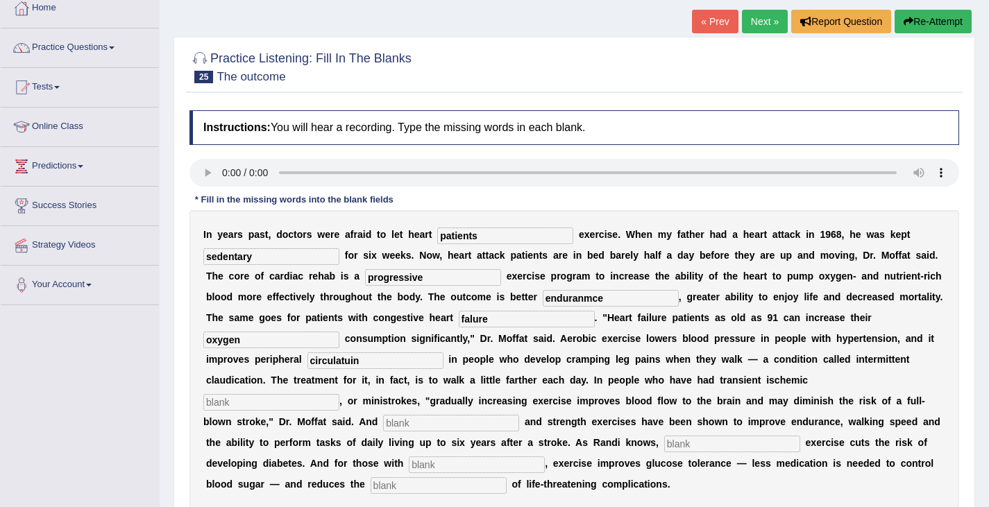
type input "circulatuin"
click at [265, 404] on input "text" at bounding box center [271, 402] width 136 height 17
type input "ecssaminb"
click at [423, 423] on input "text" at bounding box center [451, 423] width 136 height 17
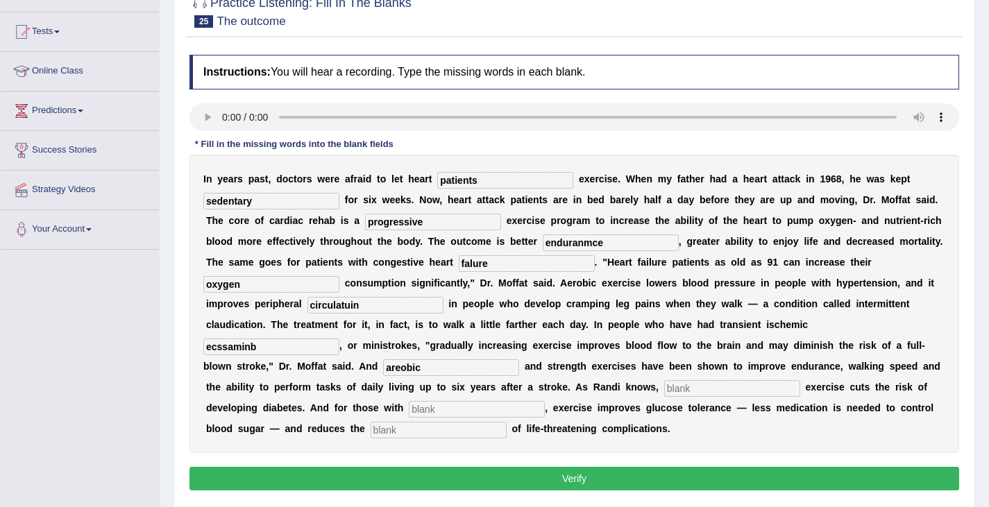
scroll to position [137, 0]
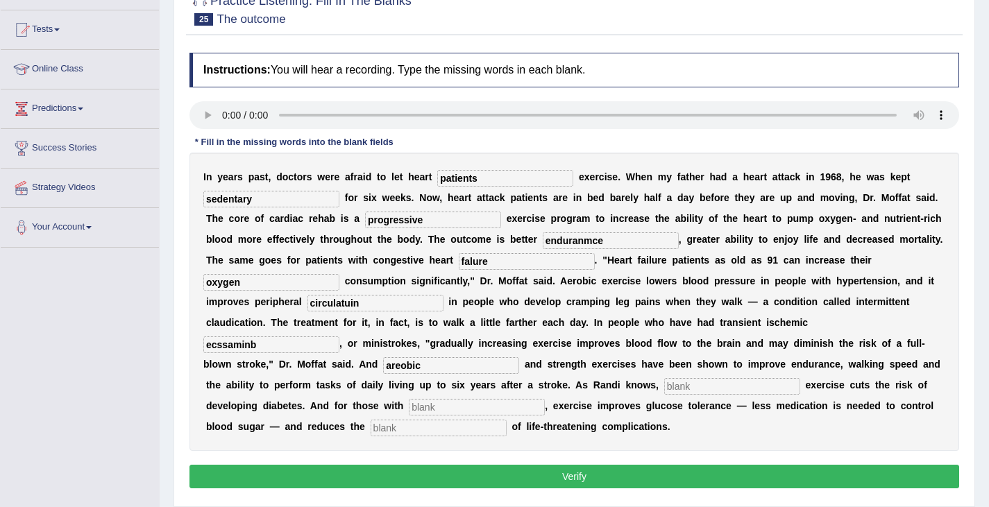
type input "areobic"
click at [681, 389] on input "text" at bounding box center [732, 386] width 136 height 17
type input "moderate"
click at [432, 414] on input "text" at bounding box center [477, 407] width 136 height 17
type input "diabetis"
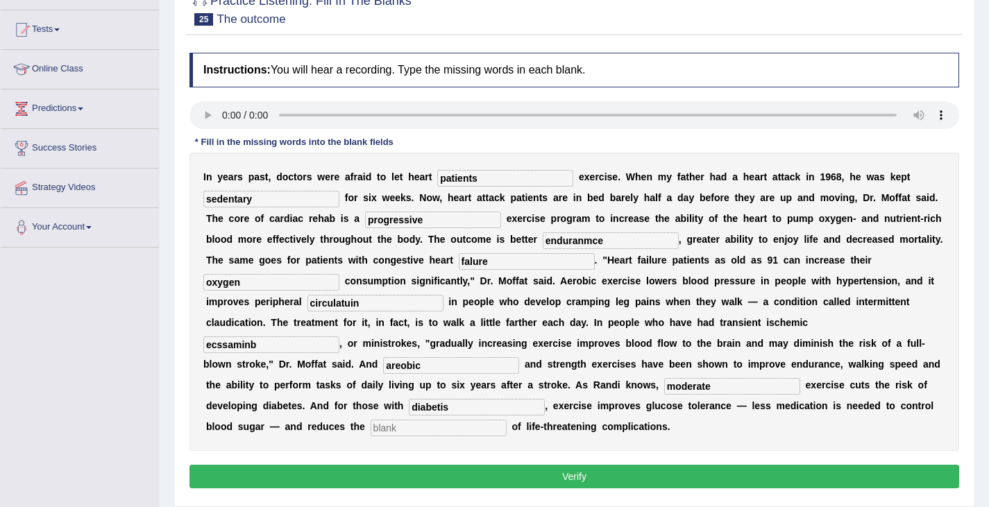
click at [388, 432] on input "text" at bounding box center [439, 428] width 136 height 17
type input "risks"
click at [592, 239] on input "enduranmce" at bounding box center [611, 240] width 136 height 17
type input "endurance"
click at [473, 262] on input "falure" at bounding box center [527, 261] width 136 height 17
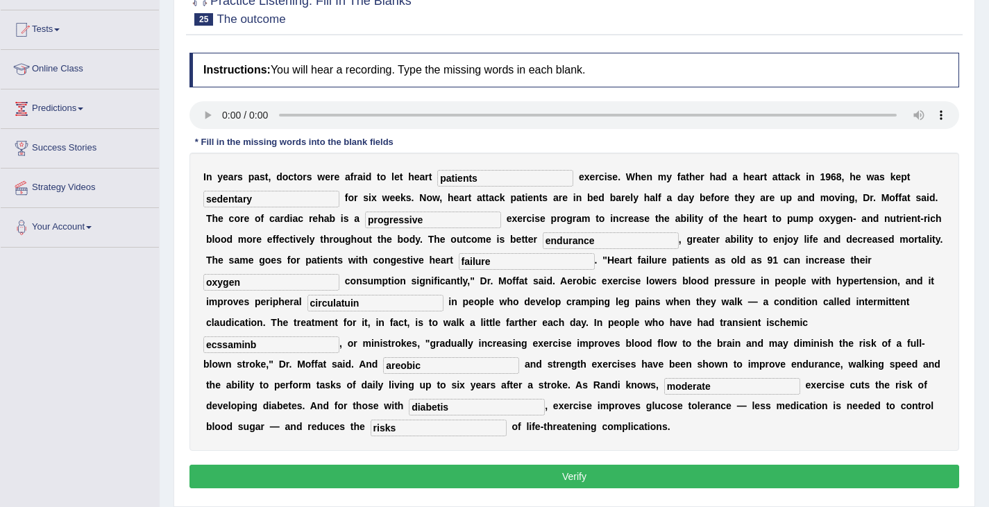
type input "failure"
click at [362, 305] on input "circulatuin" at bounding box center [375, 303] width 136 height 17
type input "circulation"
click at [269, 346] on input "ecssaminb" at bounding box center [271, 345] width 136 height 17
type input "ecsamic"
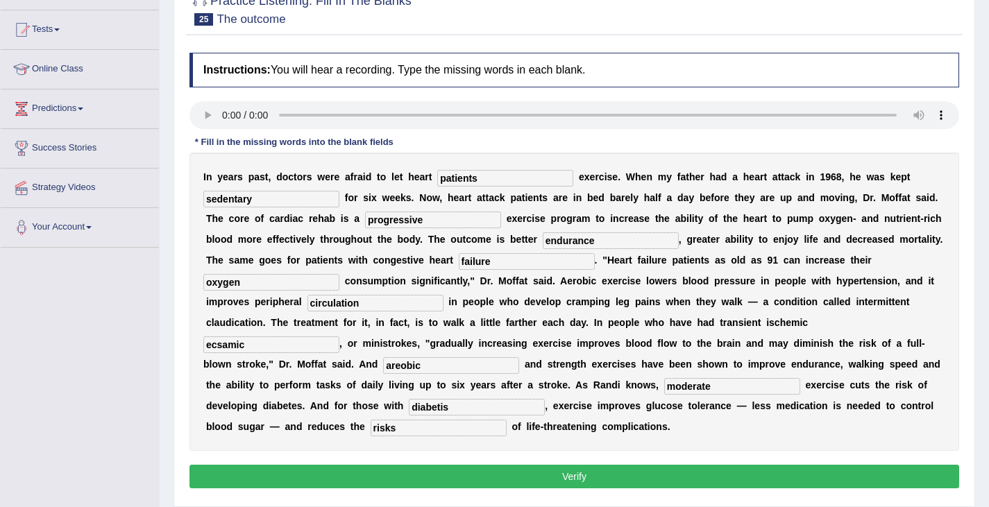
click at [444, 368] on input "areobic" at bounding box center [451, 365] width 136 height 17
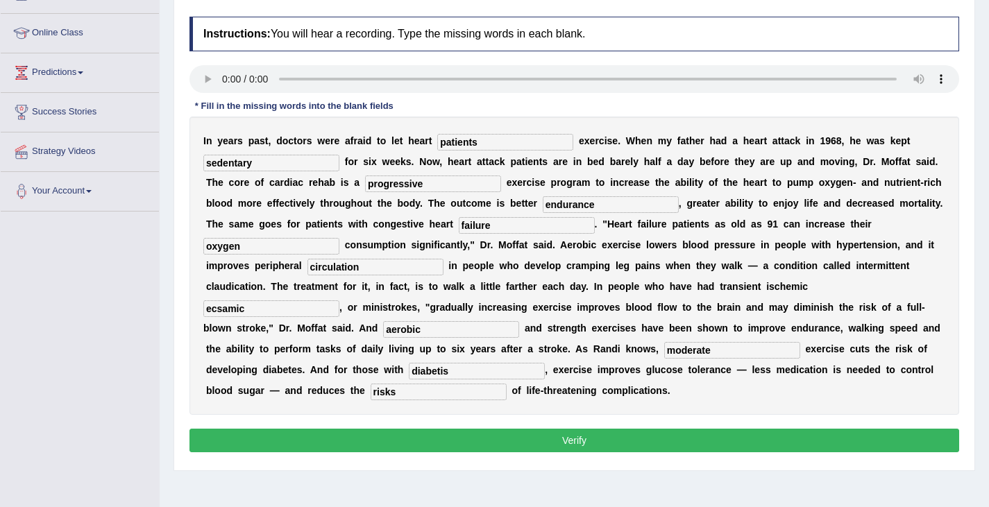
scroll to position [195, 0]
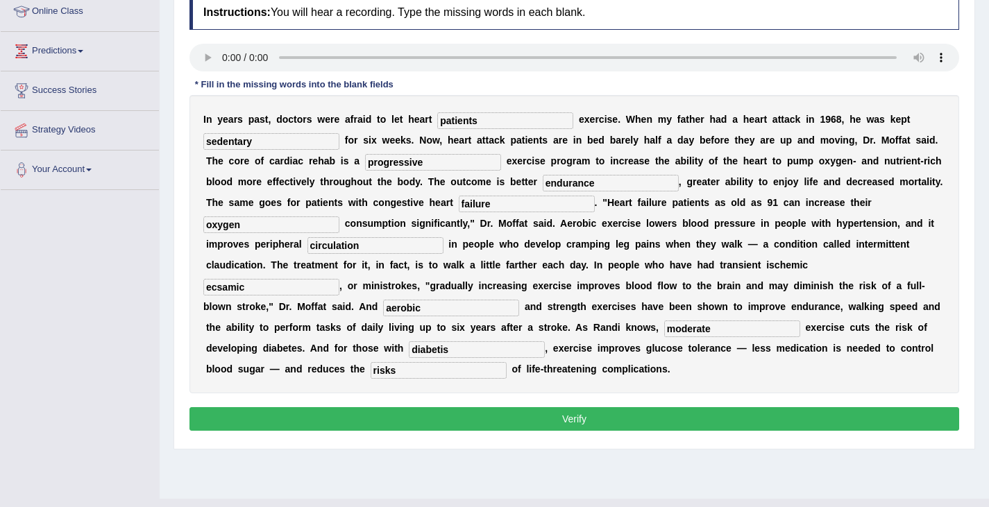
type input "aerobic"
click at [632, 422] on button "Verify" at bounding box center [574, 419] width 770 height 24
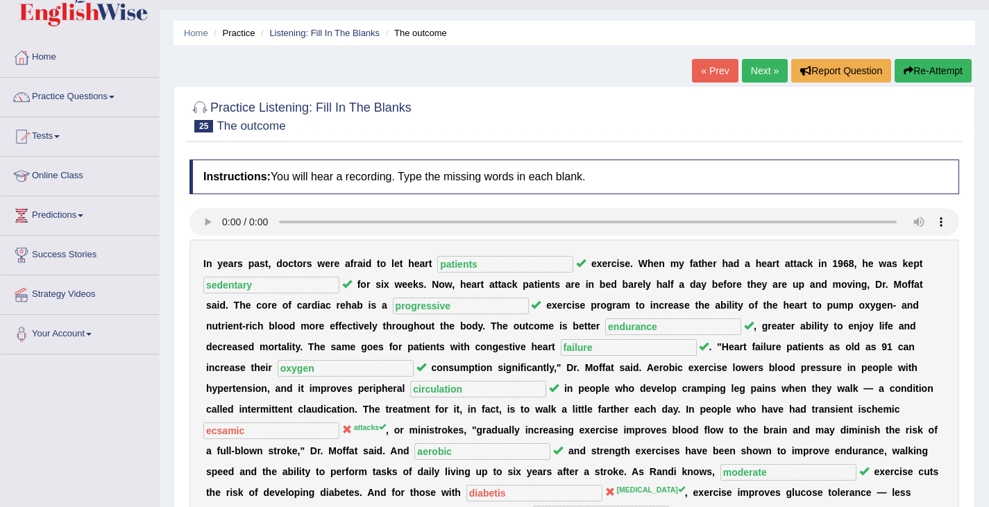
scroll to position [24, 0]
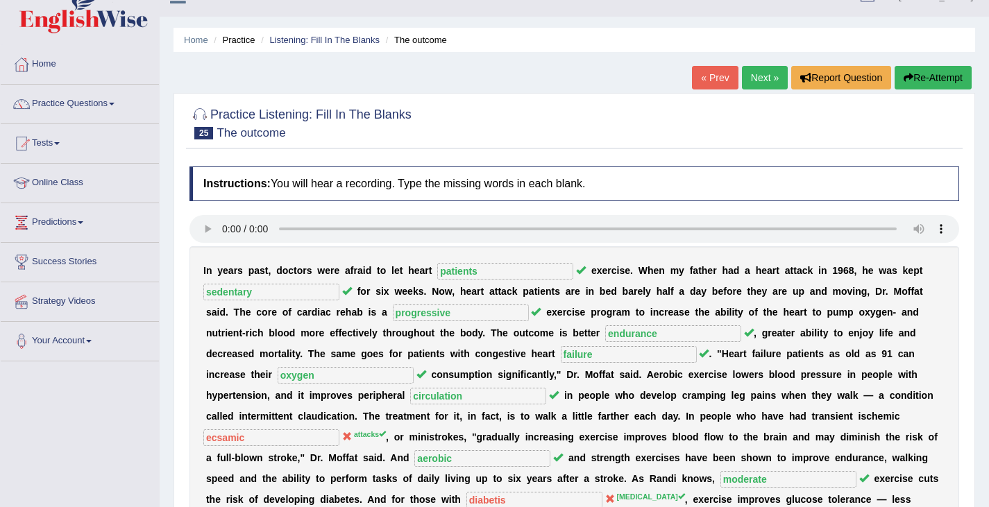
click at [761, 74] on link "Next »" at bounding box center [765, 78] width 46 height 24
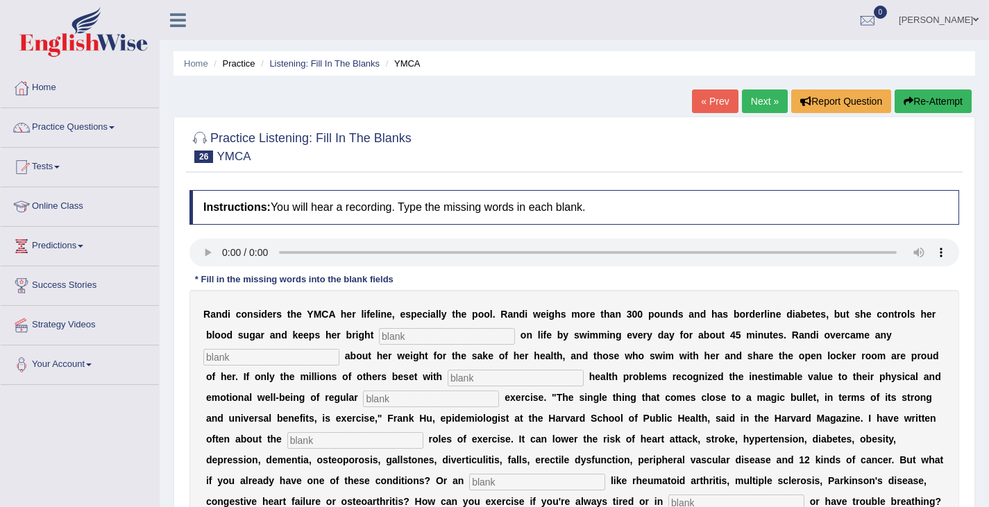
click at [663, 317] on b "u" at bounding box center [663, 314] width 6 height 11
click at [858, 40] on div "[PERSON_NAME] Toggle navigation Username: Ghena Access Type: Online Subscriptio…" at bounding box center [574, 20] width 829 height 40
